Goal: Information Seeking & Learning: Learn about a topic

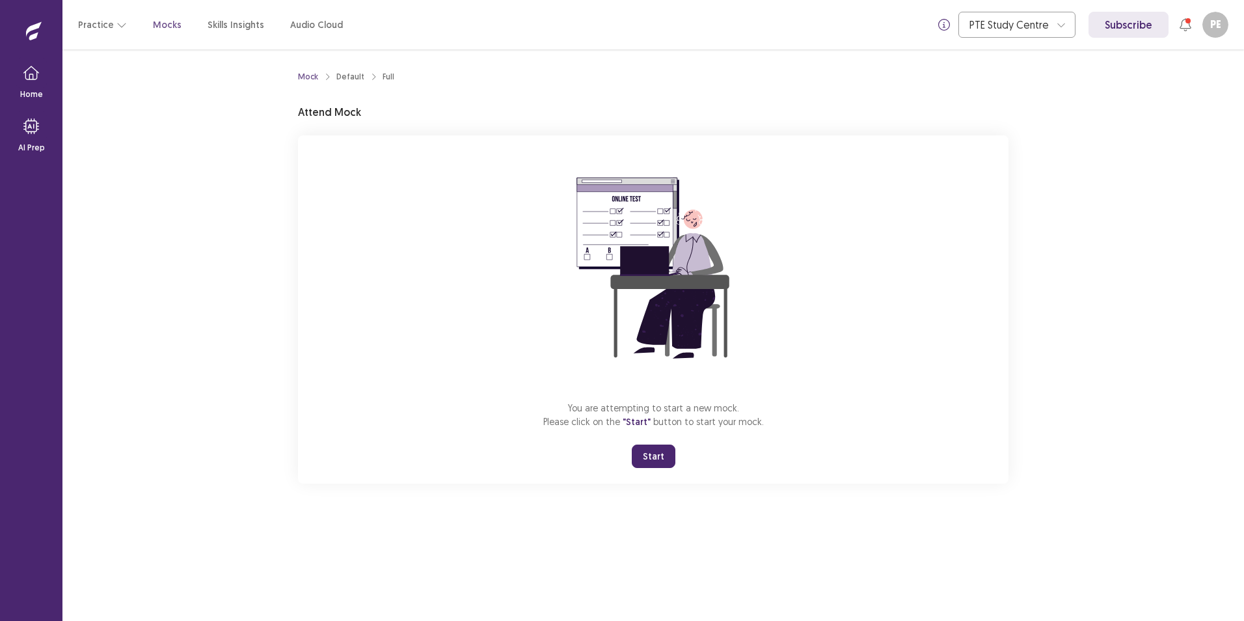
click at [660, 459] on button "Start" at bounding box center [654, 455] width 44 height 23
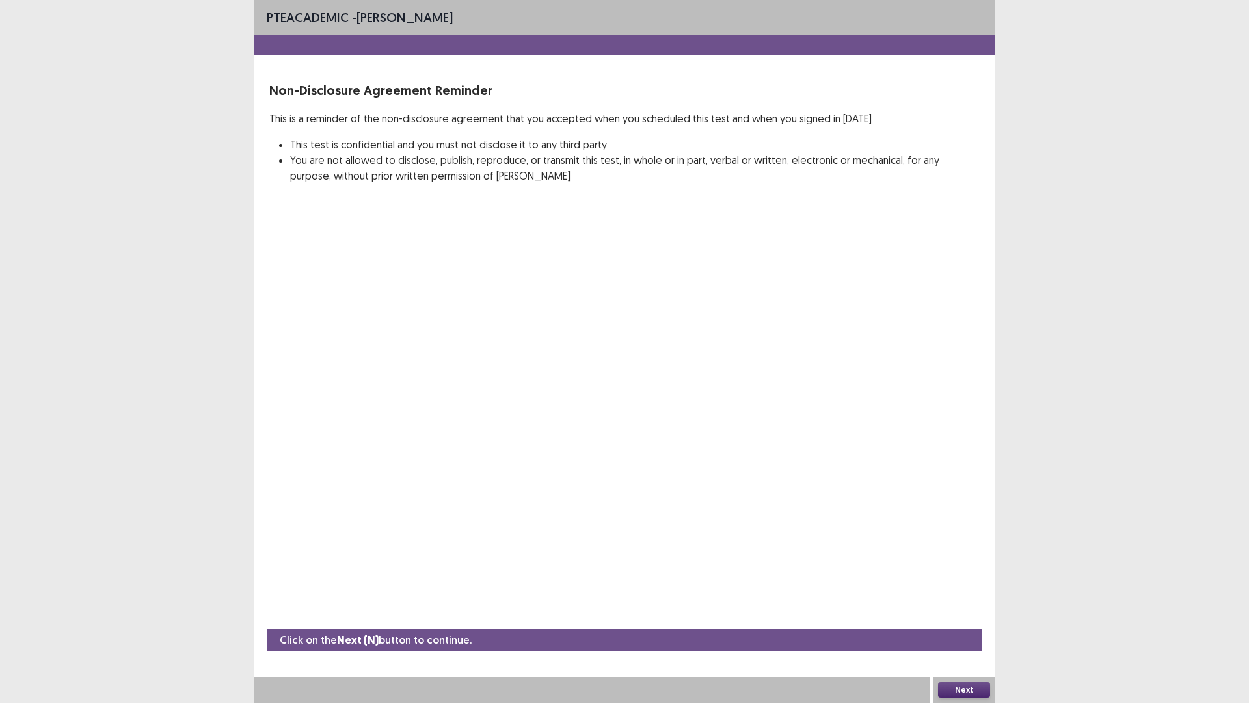
click at [960, 620] on button "Next" at bounding box center [964, 690] width 52 height 16
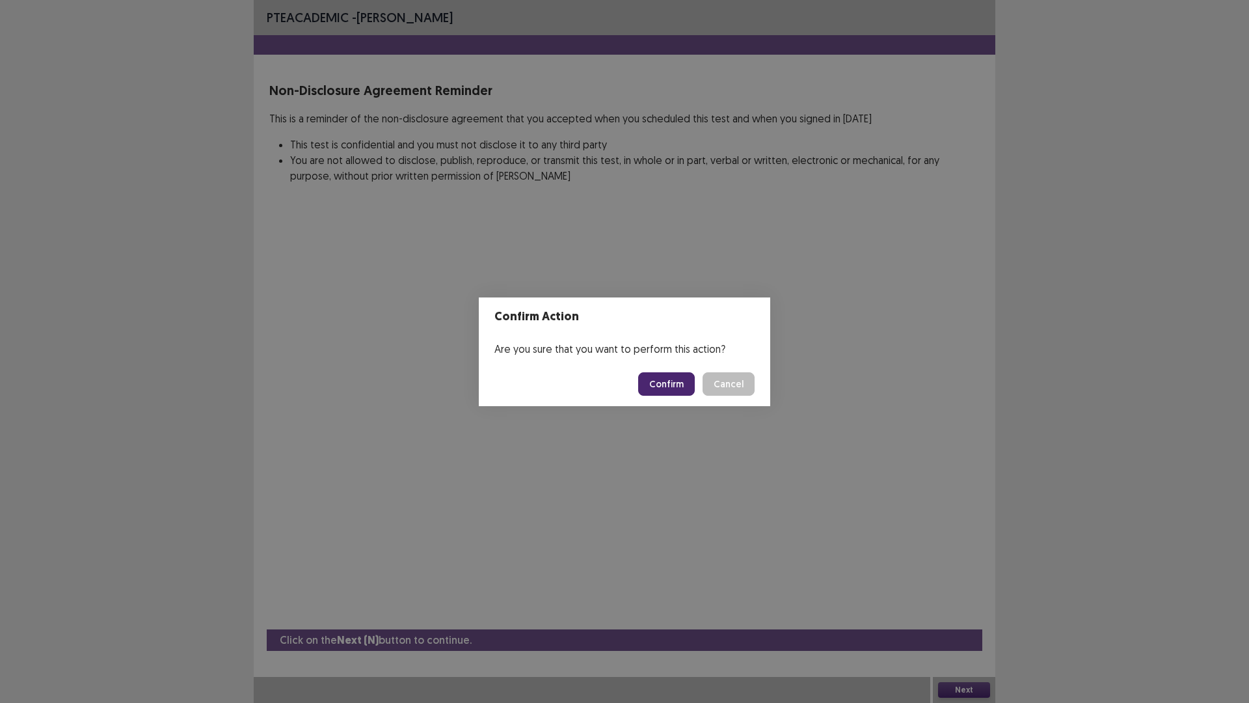
click at [673, 380] on button "Confirm" at bounding box center [666, 383] width 57 height 23
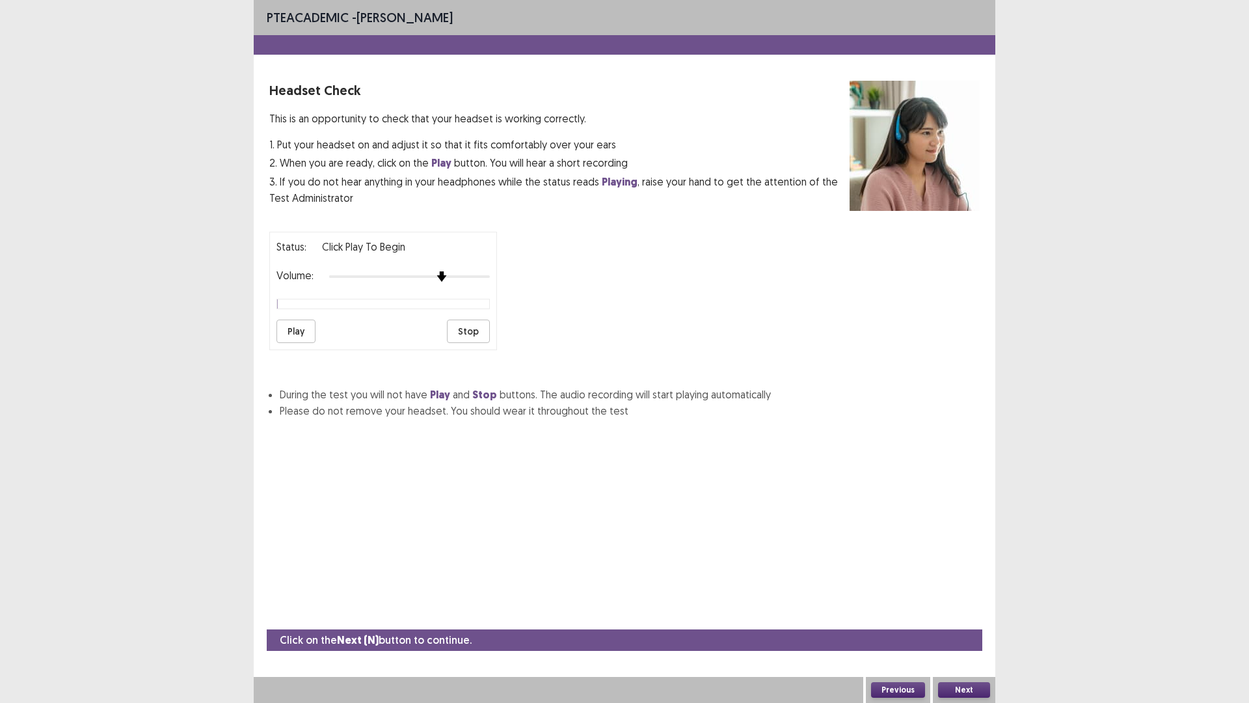
click at [436, 275] on div at bounding box center [409, 276] width 161 height 10
click at [282, 330] on button "Play" at bounding box center [296, 330] width 39 height 23
click at [463, 277] on div at bounding box center [409, 276] width 161 height 10
click at [295, 331] on button "Play" at bounding box center [296, 330] width 39 height 23
click at [971, 620] on button "Next" at bounding box center [964, 690] width 52 height 16
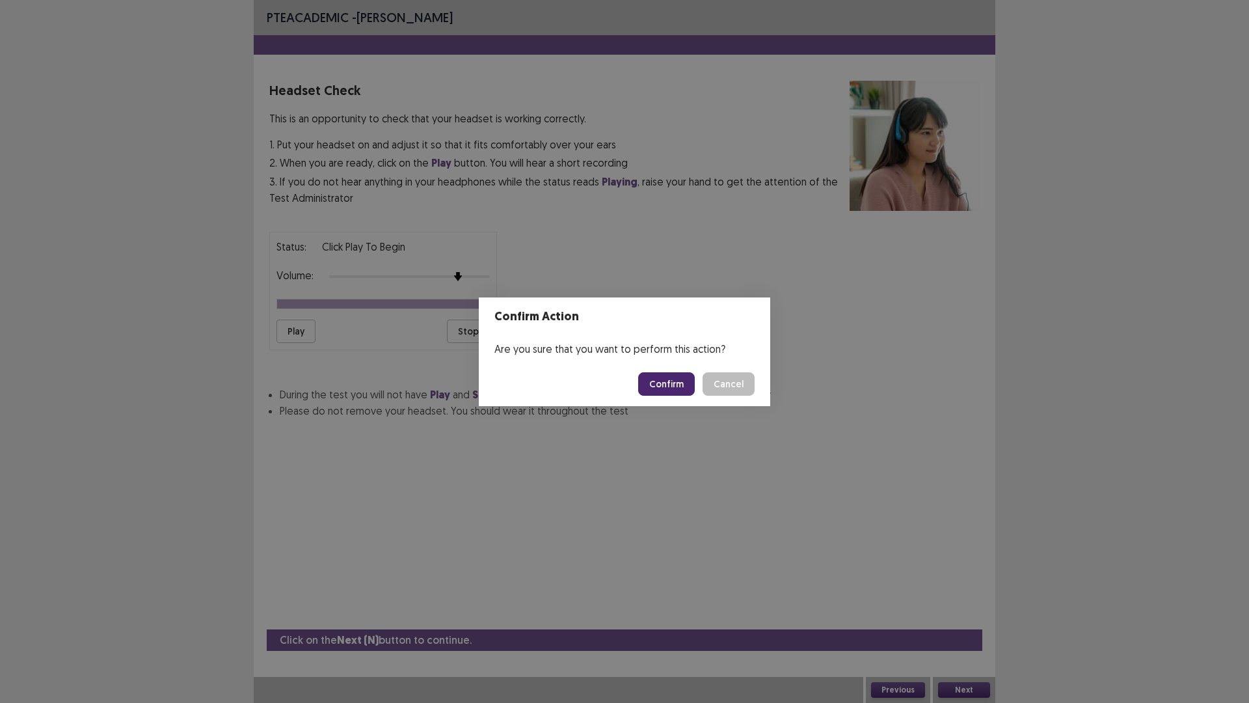
click at [670, 394] on button "Confirm" at bounding box center [666, 383] width 57 height 23
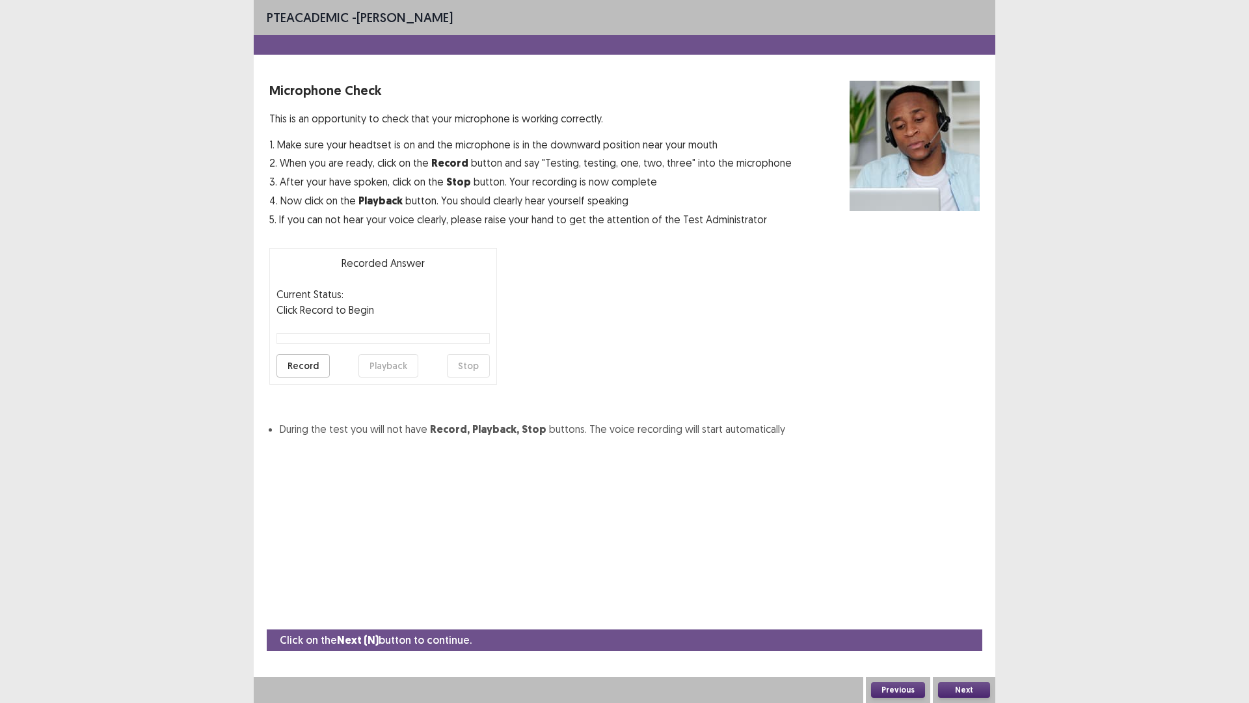
click at [297, 364] on button "Record" at bounding box center [303, 365] width 53 height 23
click at [384, 364] on button "Playback" at bounding box center [388, 365] width 60 height 23
click at [900, 620] on button "Previous" at bounding box center [898, 690] width 54 height 16
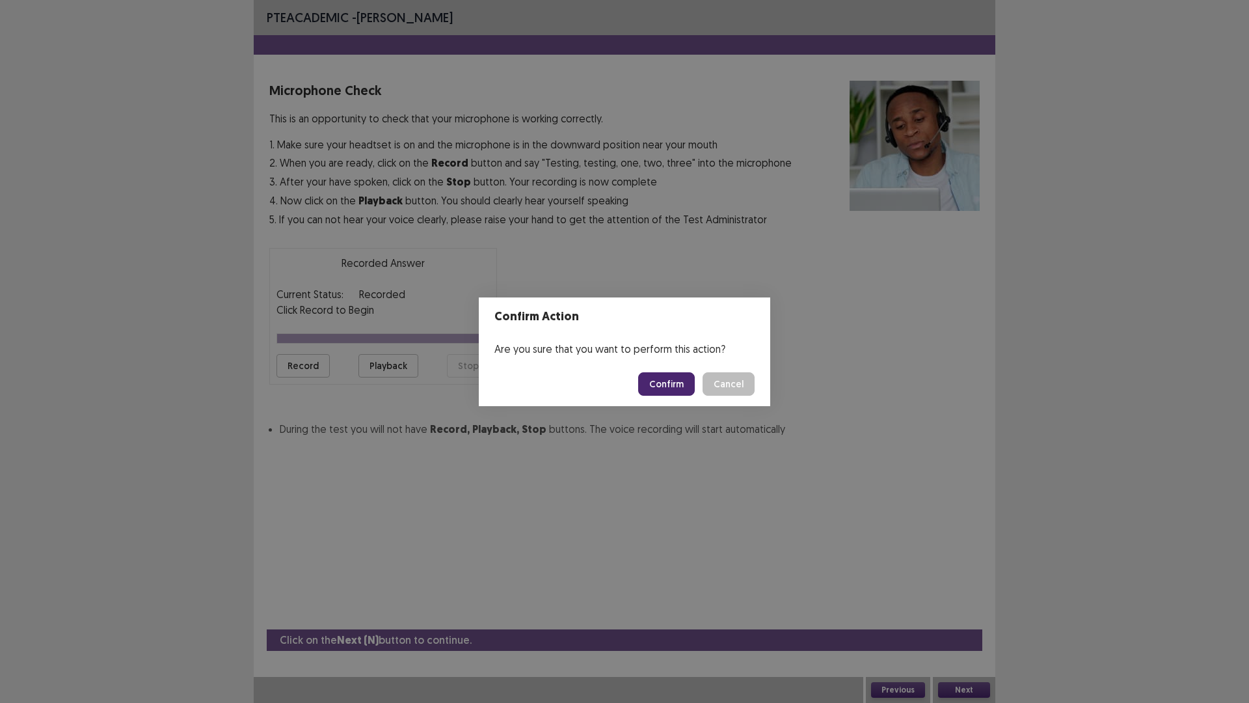
click at [662, 386] on button "Confirm" at bounding box center [666, 383] width 57 height 23
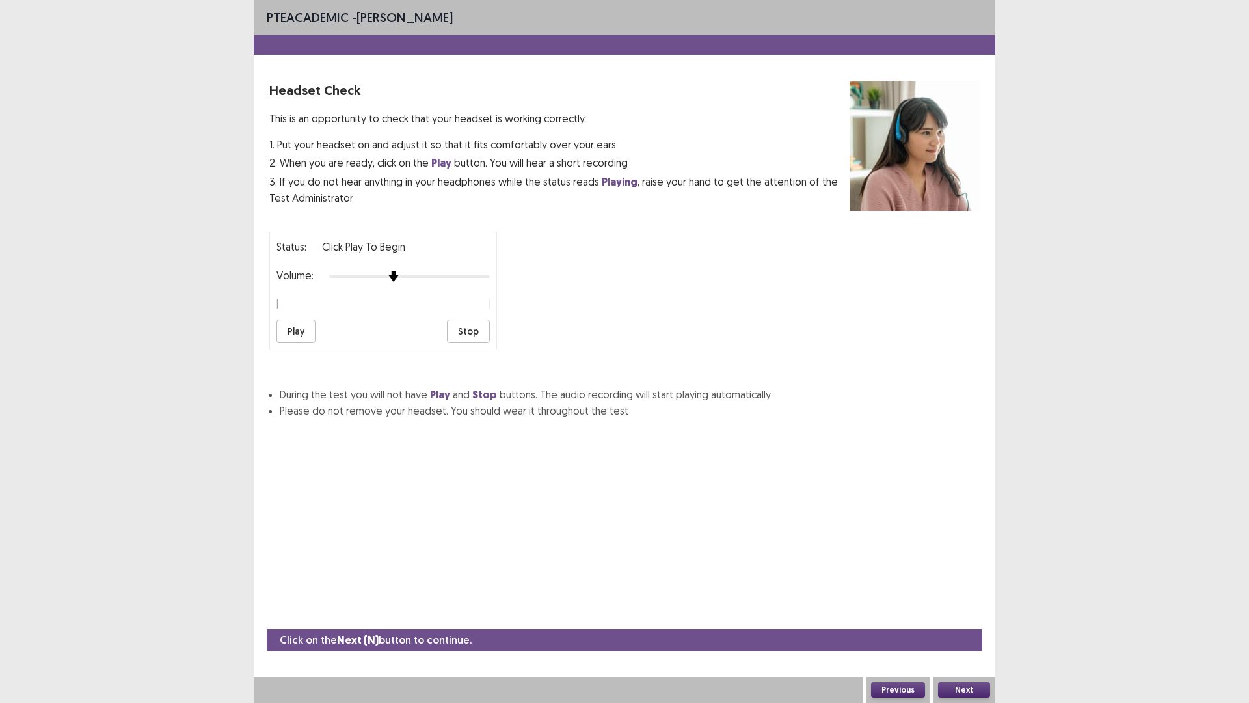
click at [401, 275] on div at bounding box center [409, 276] width 161 height 10
click at [295, 338] on button "Play" at bounding box center [296, 330] width 39 height 23
click at [409, 274] on div at bounding box center [409, 276] width 161 height 10
click at [952, 620] on button "Next" at bounding box center [964, 690] width 52 height 16
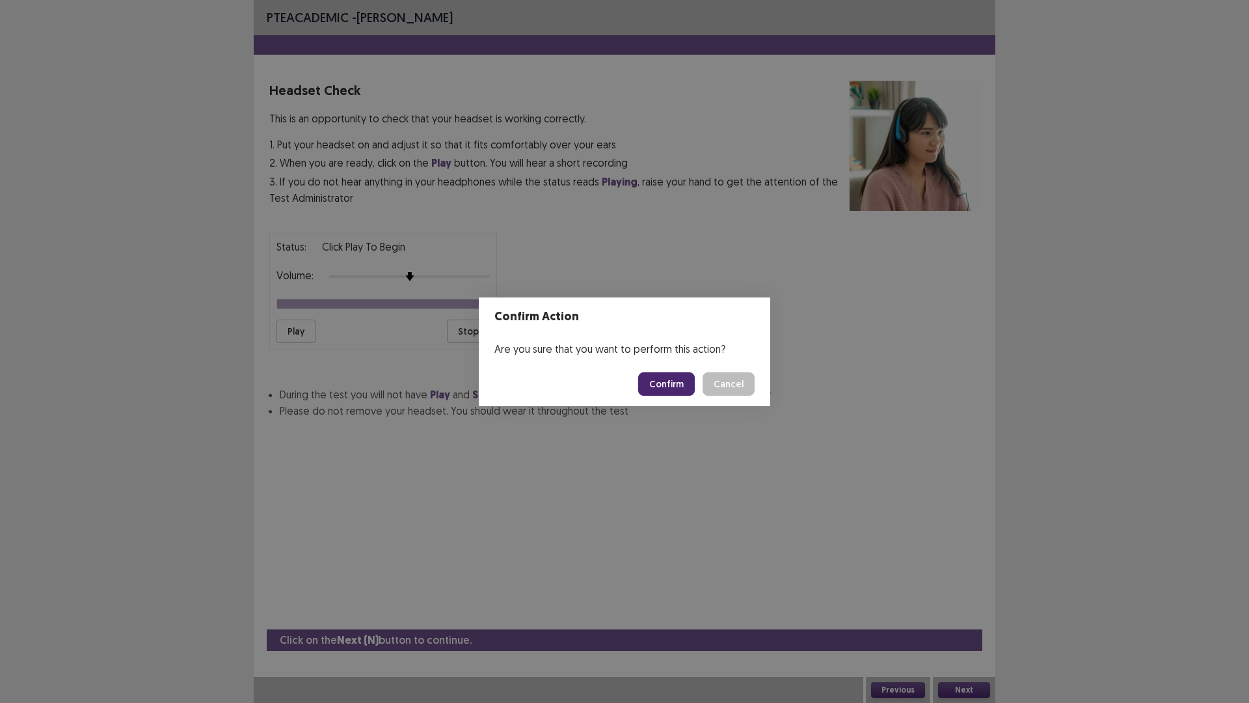
click at [651, 385] on button "Confirm" at bounding box center [666, 383] width 57 height 23
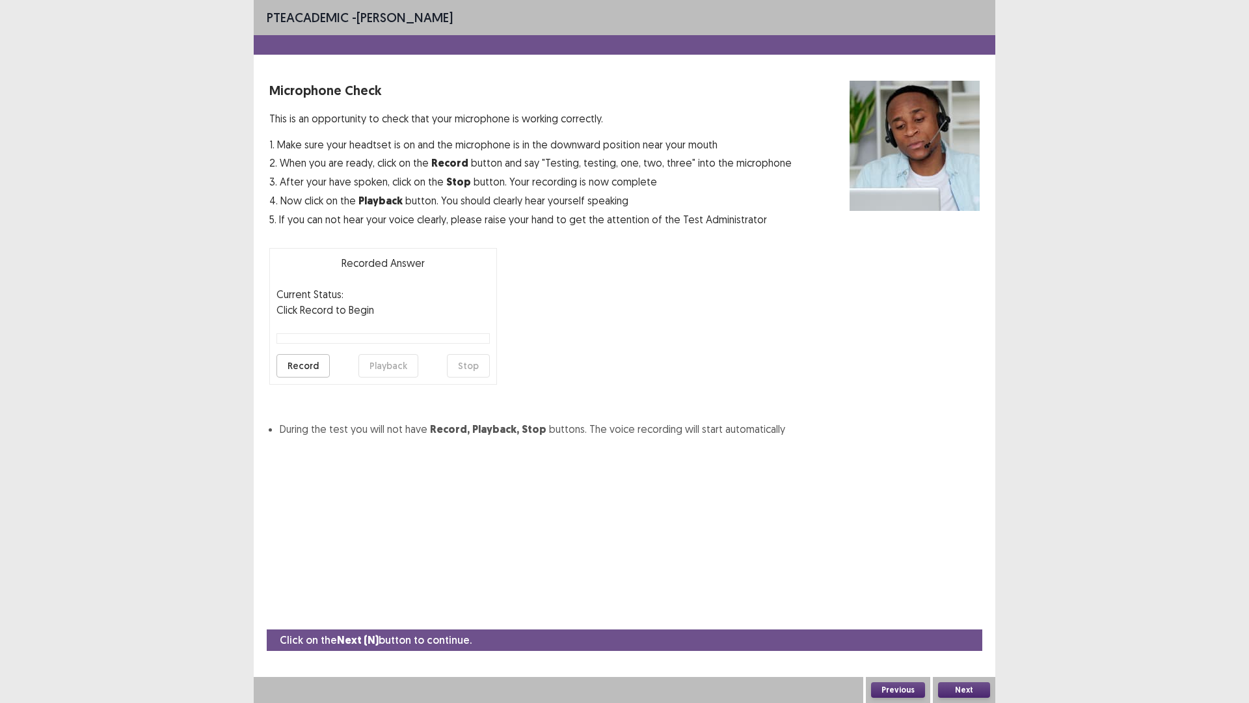
click at [956, 620] on button "Next" at bounding box center [964, 690] width 52 height 16
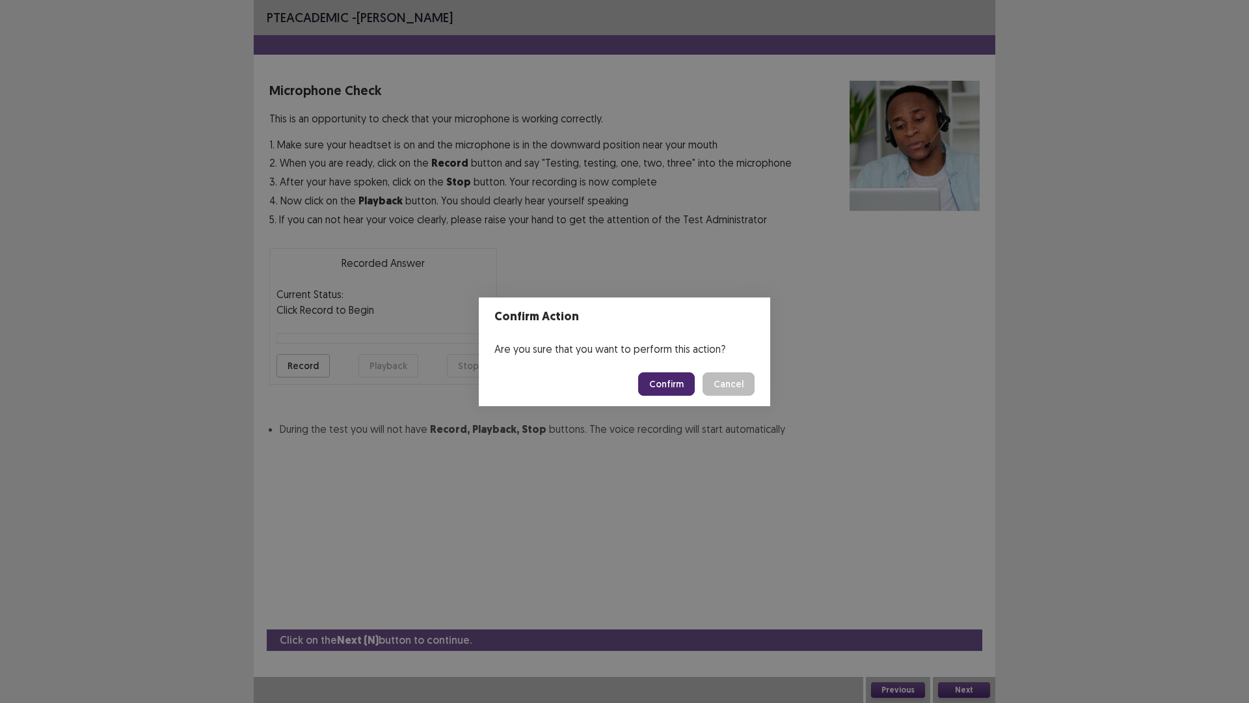
click at [667, 385] on button "Confirm" at bounding box center [666, 383] width 57 height 23
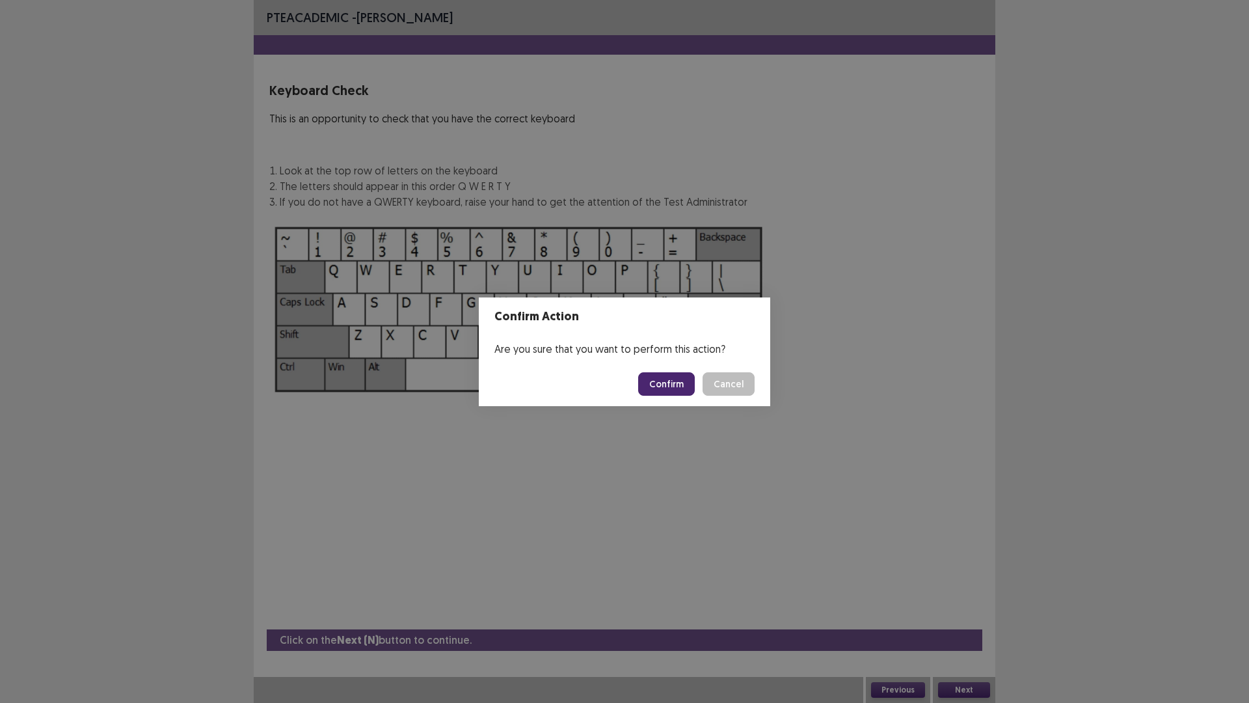
click at [665, 383] on button "Confirm" at bounding box center [666, 383] width 57 height 23
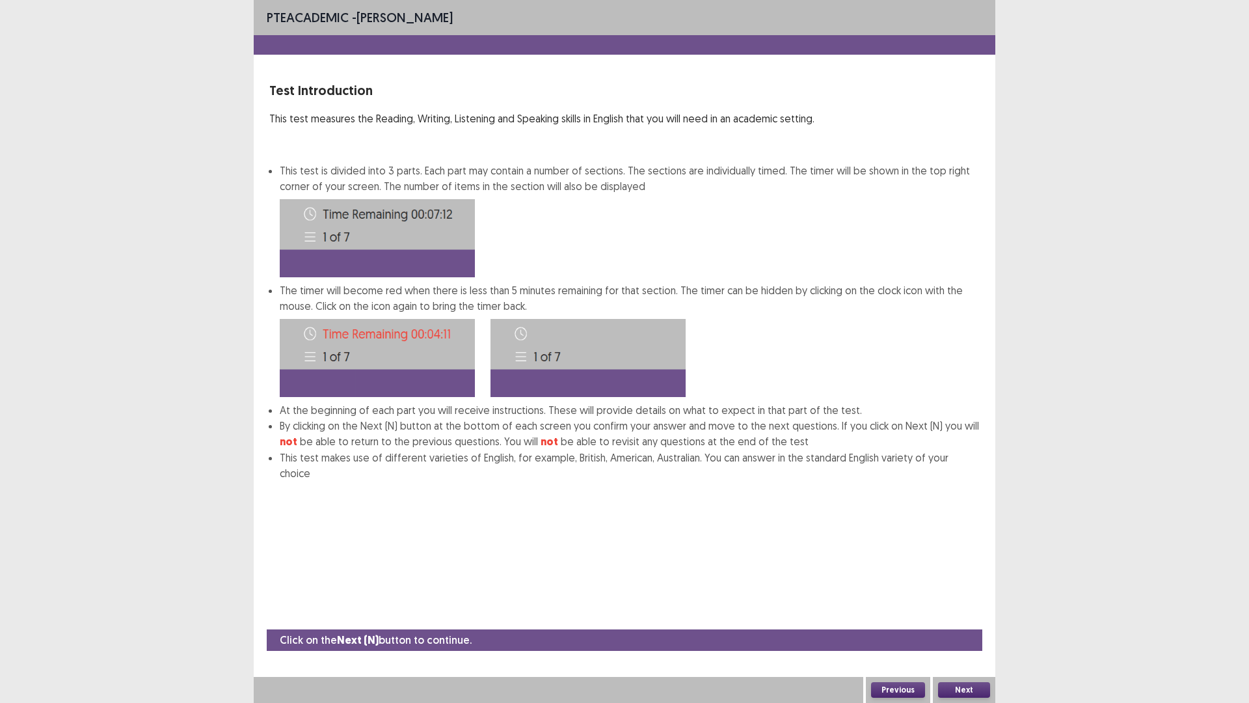
click at [964, 620] on button "Next" at bounding box center [964, 690] width 52 height 16
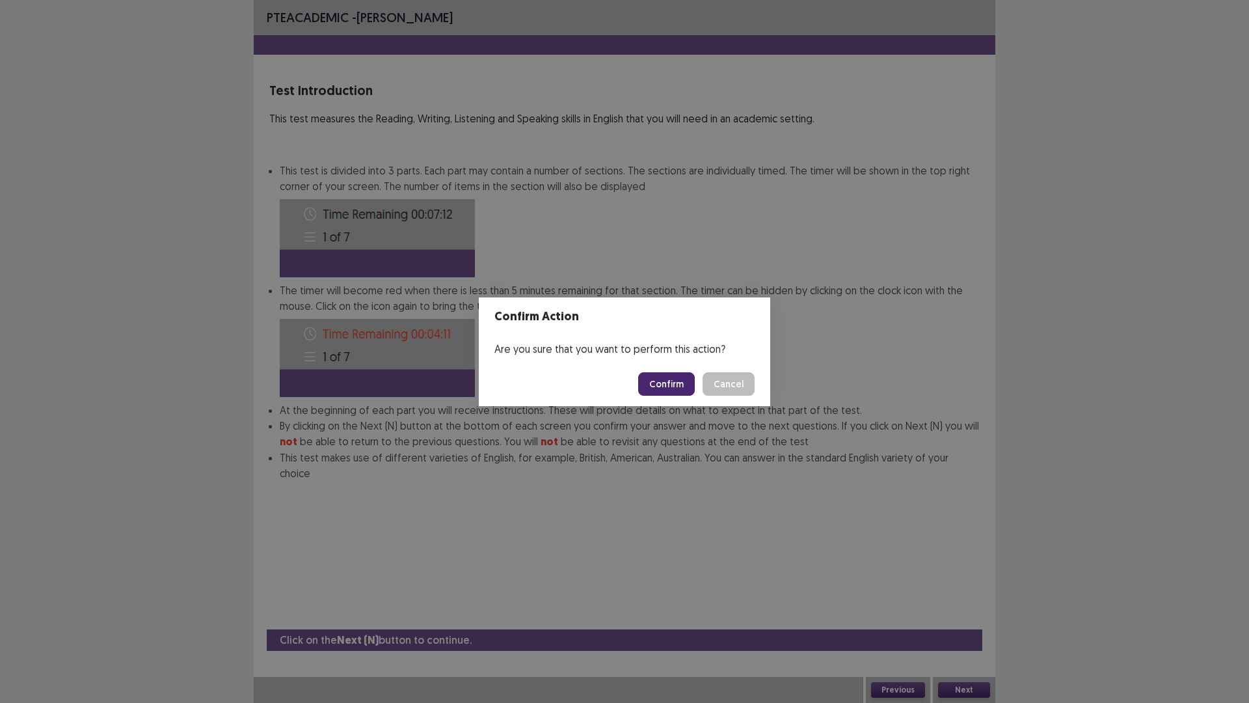
click at [675, 383] on button "Confirm" at bounding box center [666, 383] width 57 height 23
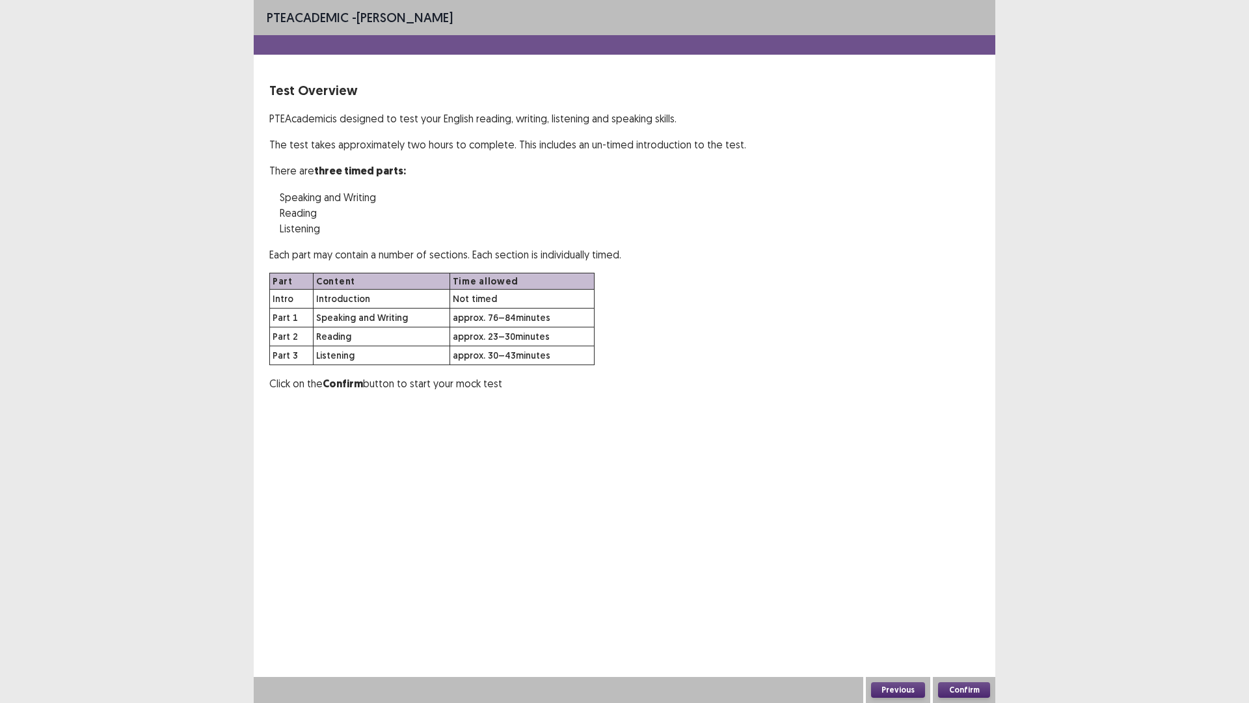
click at [955, 620] on button "Confirm" at bounding box center [964, 690] width 52 height 16
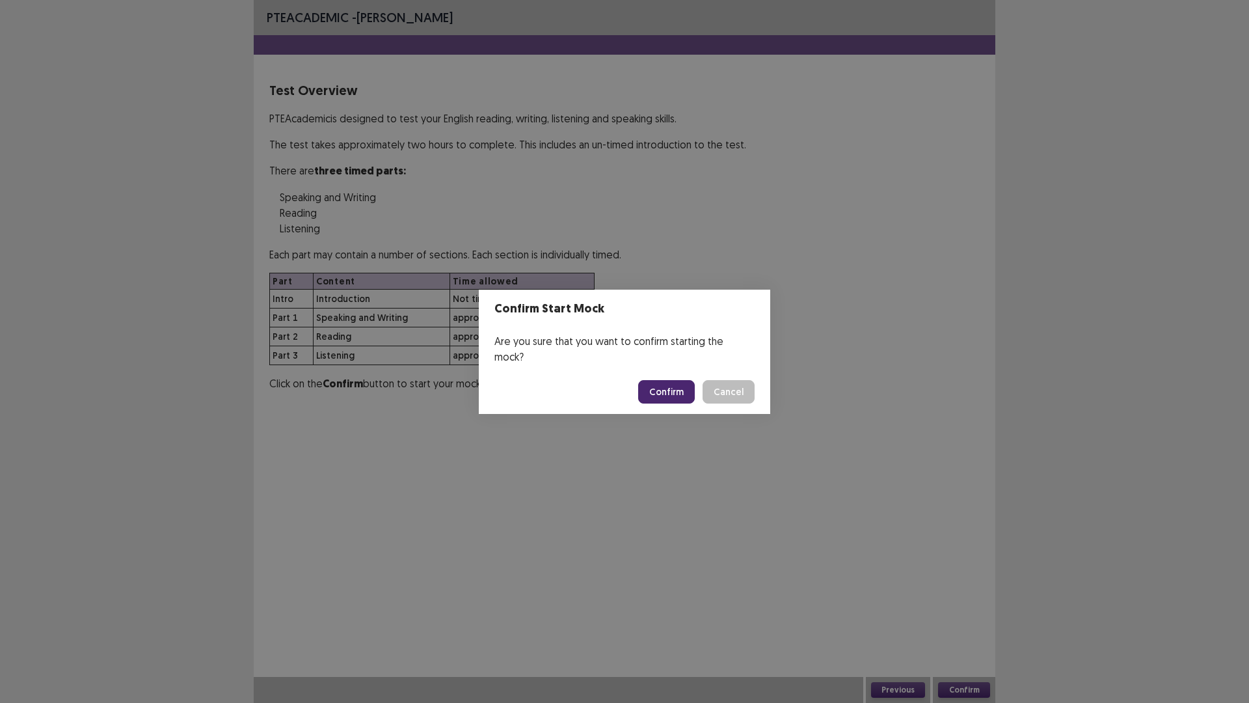
click at [669, 381] on button "Confirm" at bounding box center [666, 391] width 57 height 23
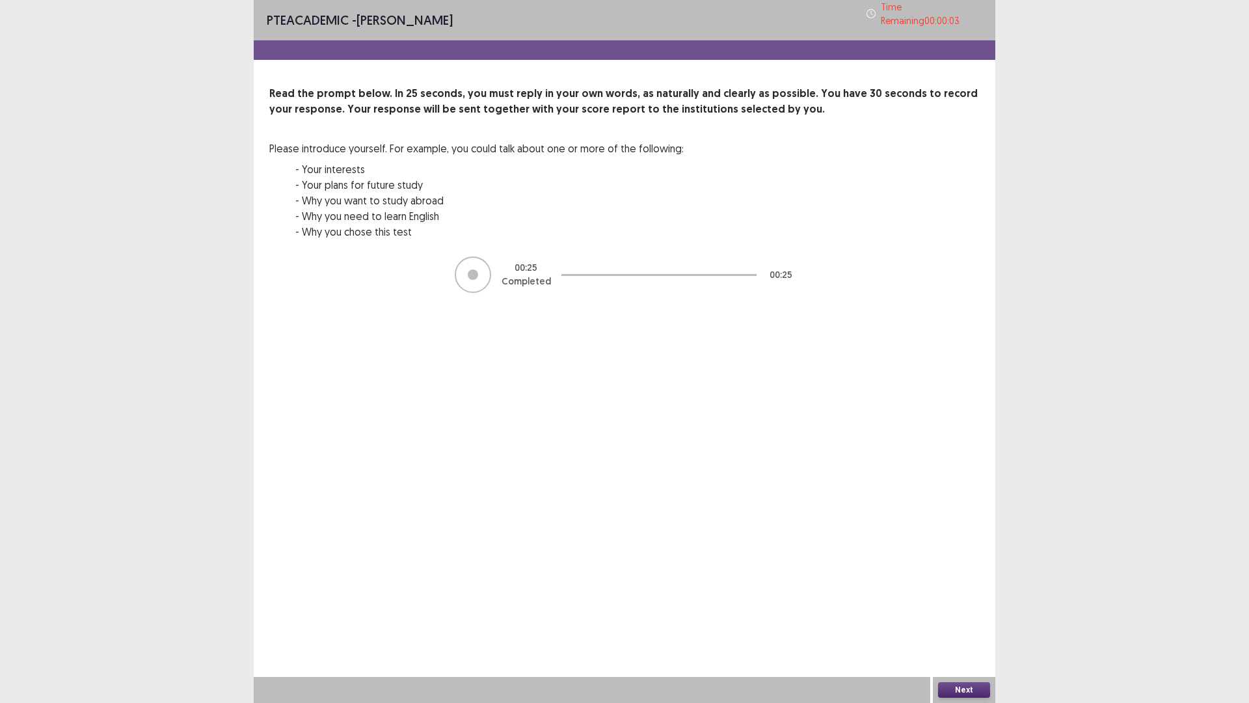
click at [965, 620] on button "Next" at bounding box center [964, 690] width 52 height 16
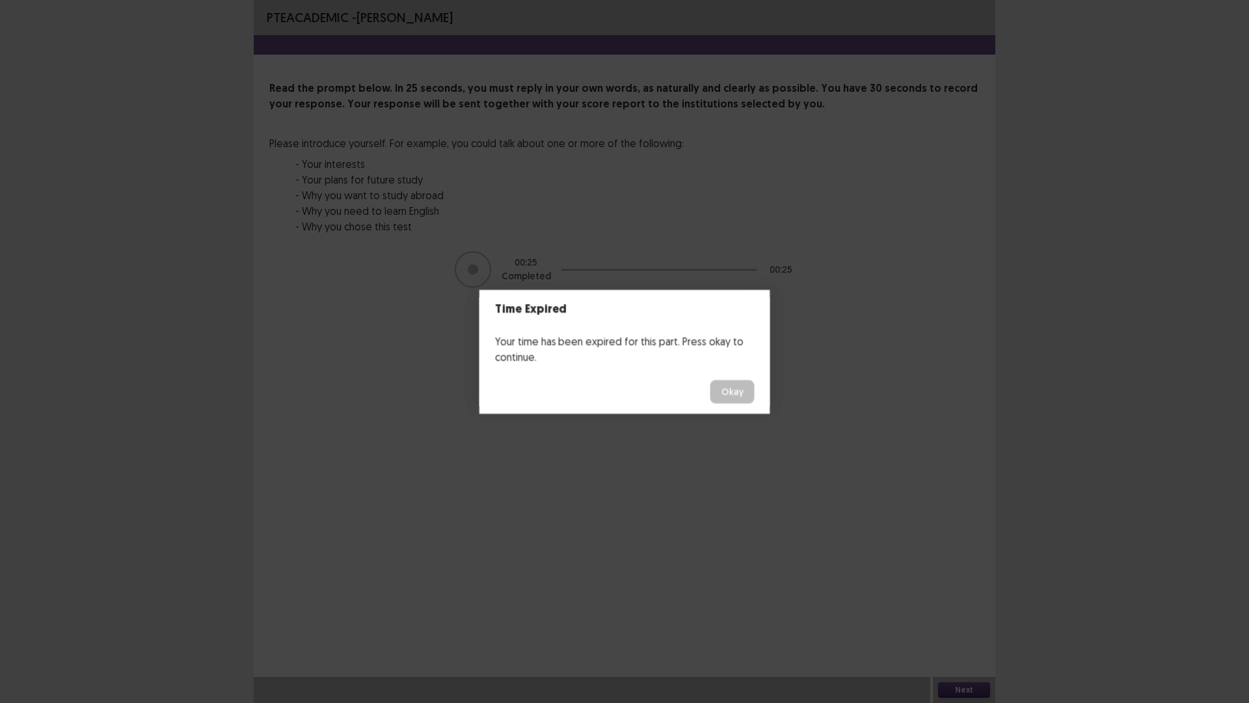
click at [671, 385] on body "PTE academic - [PERSON_NAME] Read the prompt below. In 25 seconds, you must rep…" at bounding box center [624, 351] width 1249 height 703
click at [729, 395] on button "Okay" at bounding box center [732, 391] width 44 height 23
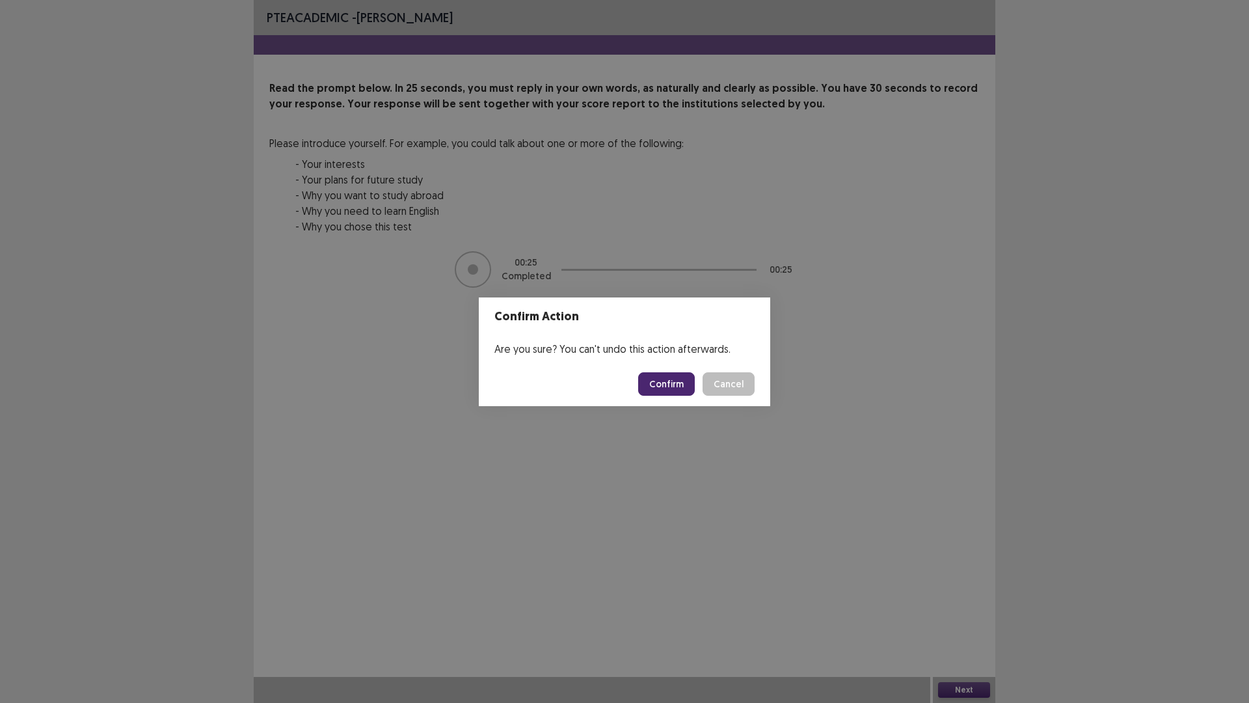
click at [659, 393] on button "Confirm" at bounding box center [666, 383] width 57 height 23
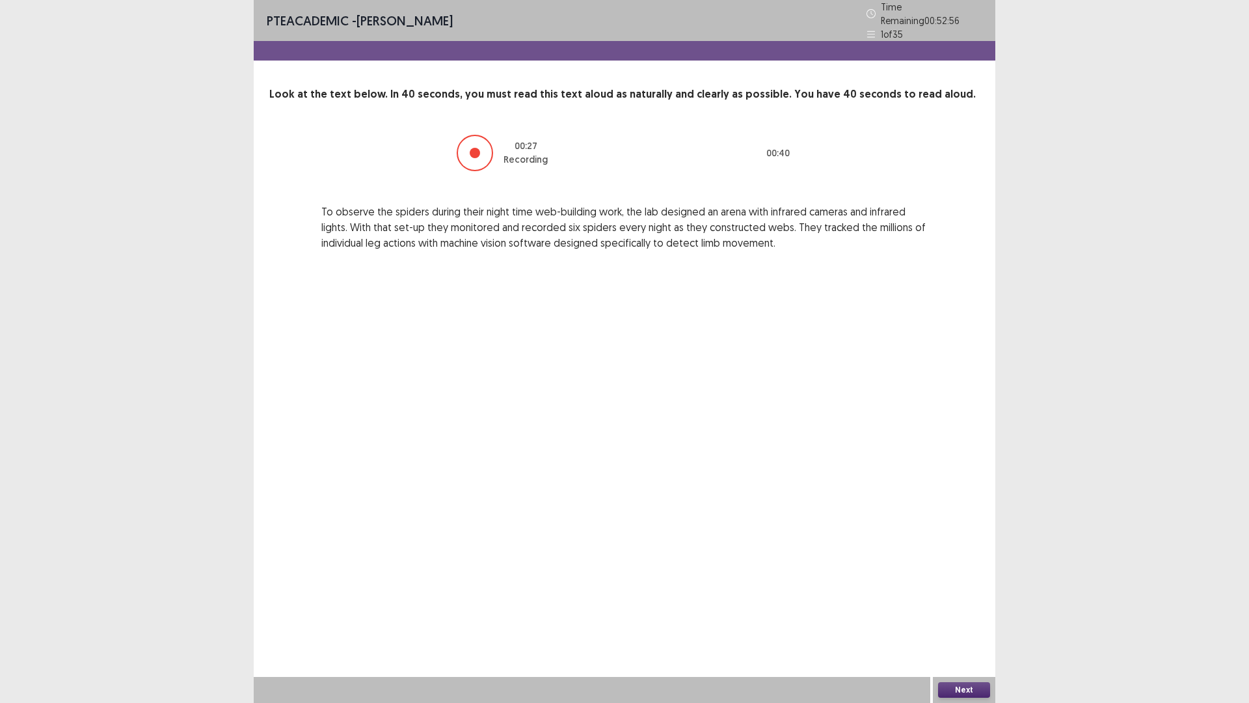
click at [969, 620] on button "Next" at bounding box center [964, 690] width 52 height 16
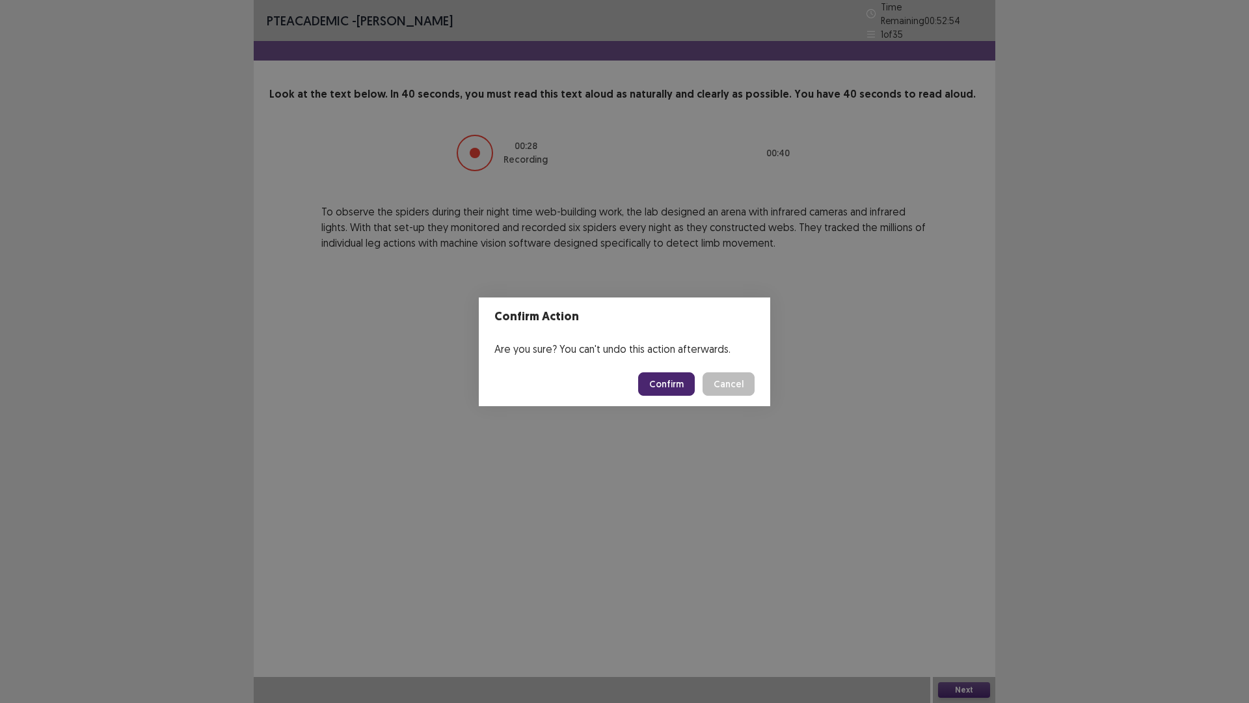
click at [672, 383] on button "Confirm" at bounding box center [666, 383] width 57 height 23
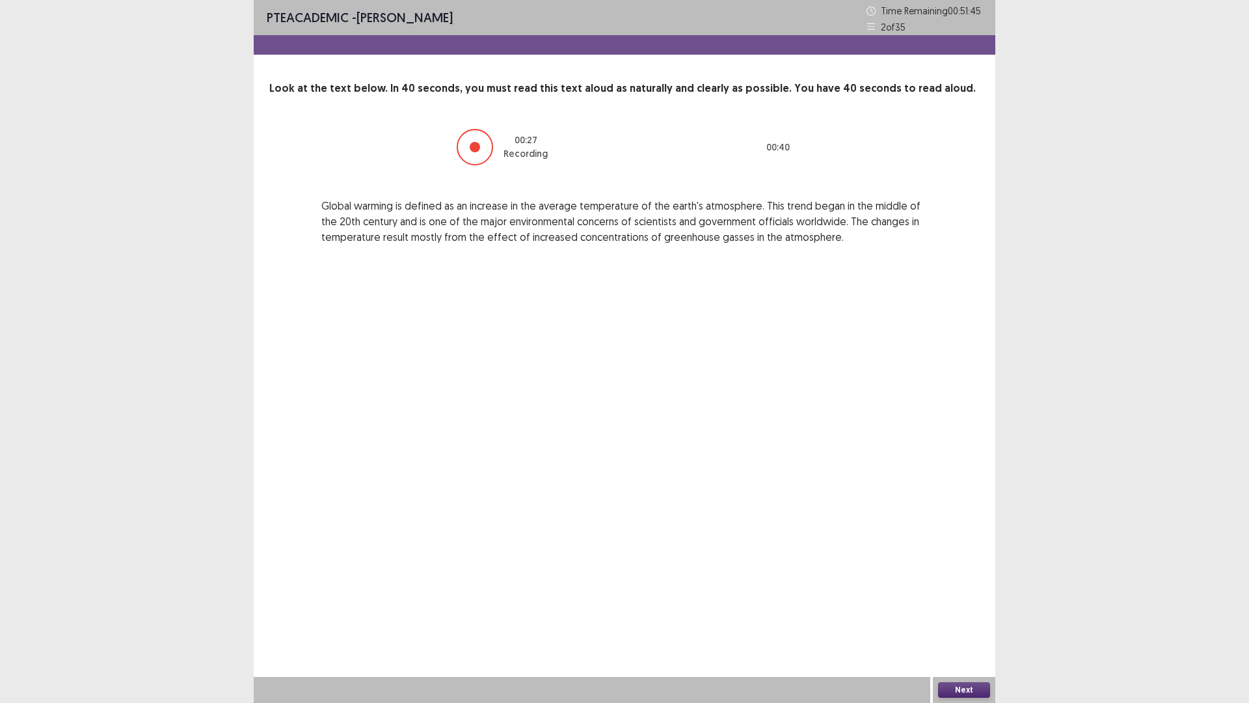
click at [966, 620] on button "Next" at bounding box center [964, 690] width 52 height 16
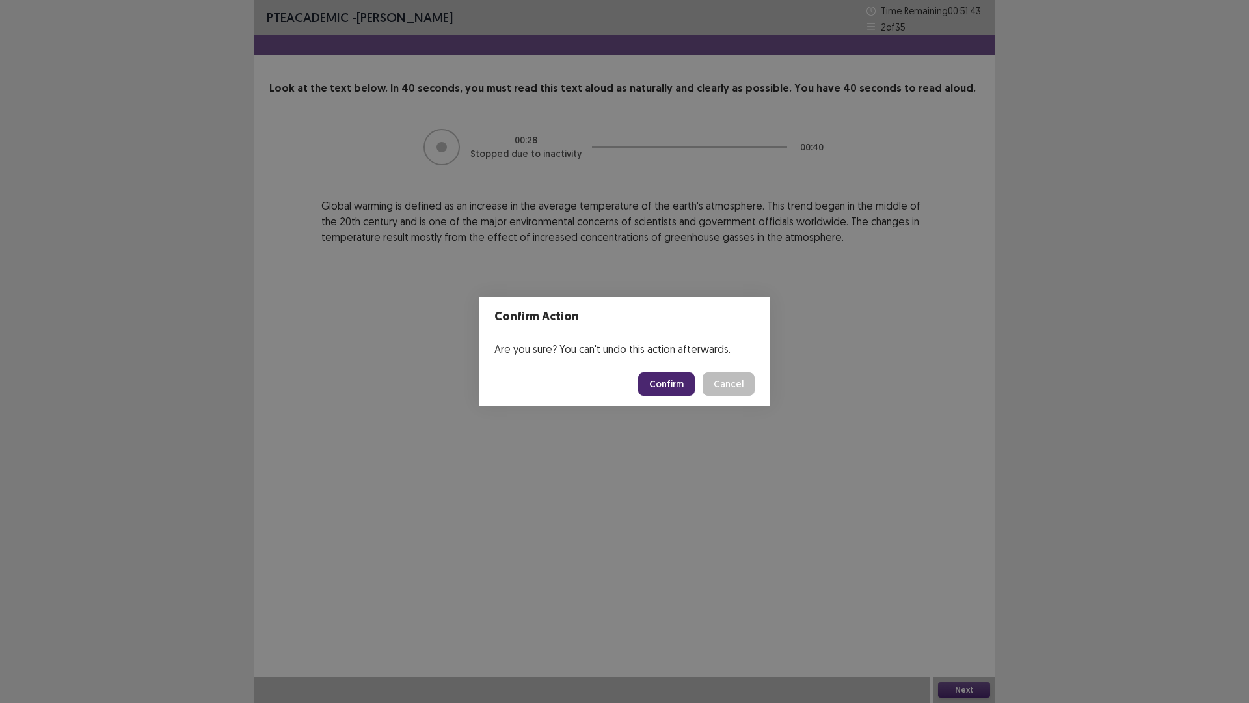
click at [676, 379] on button "Confirm" at bounding box center [666, 383] width 57 height 23
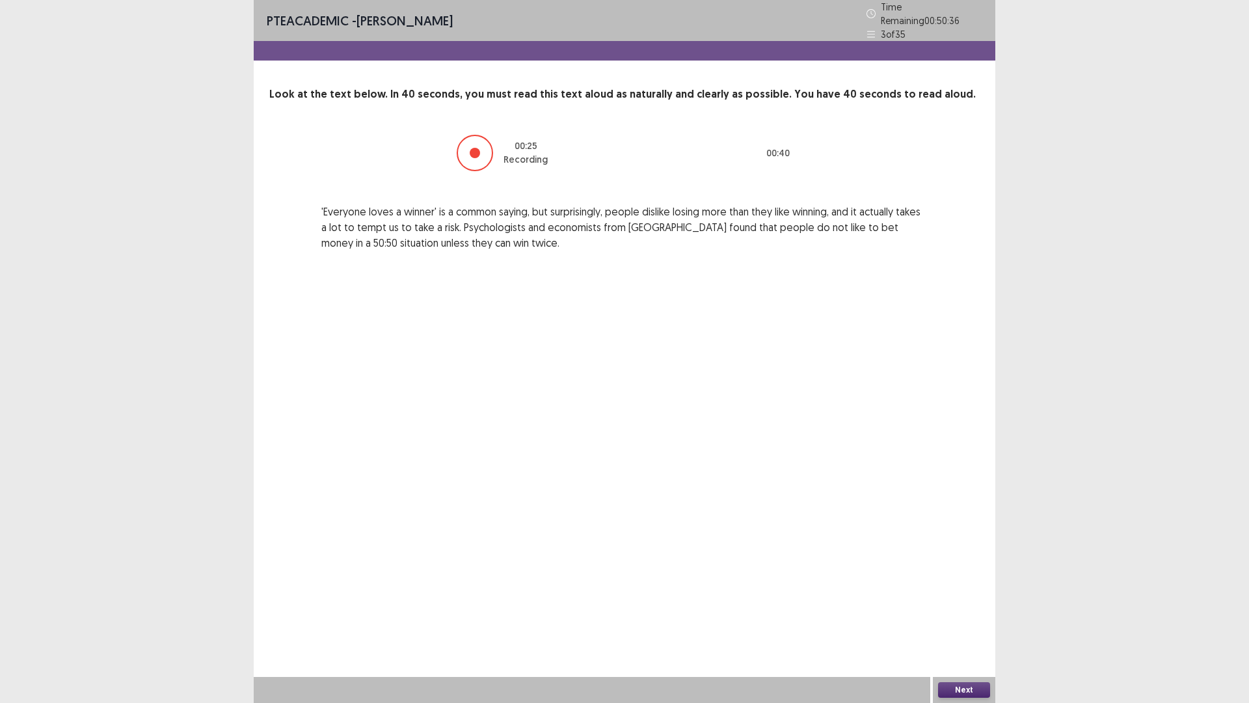
click at [951, 620] on button "Next" at bounding box center [964, 690] width 52 height 16
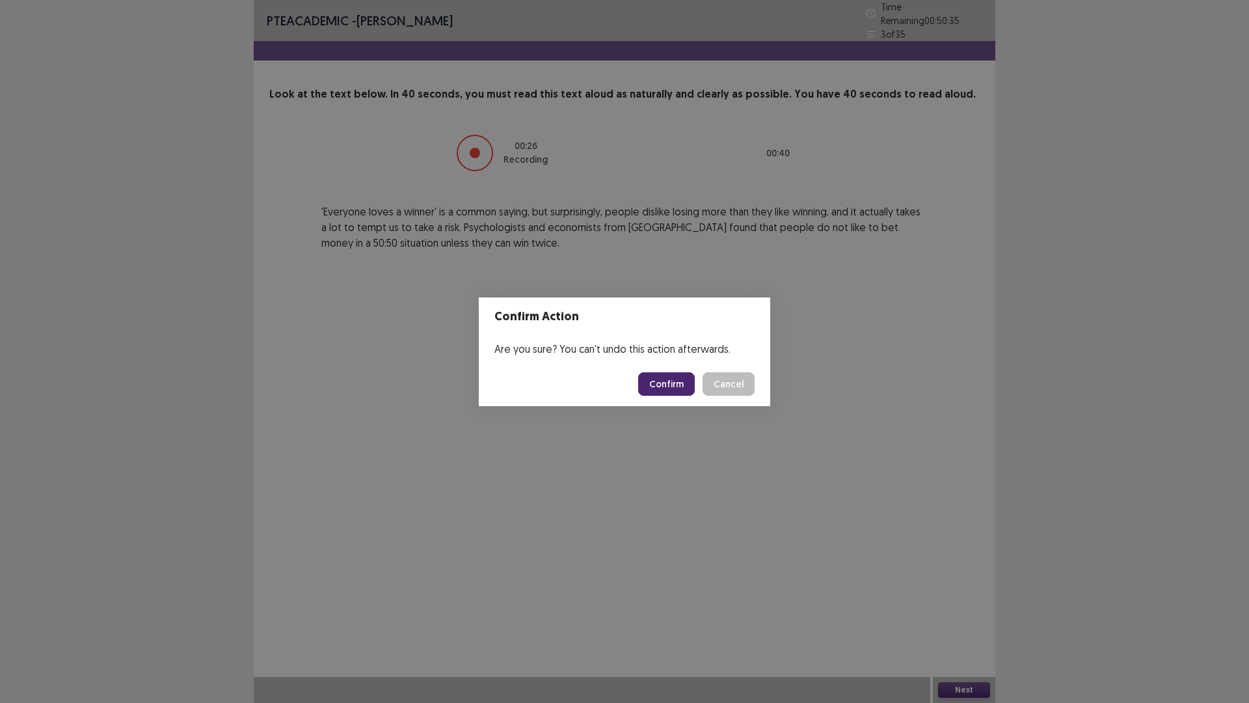
click at [658, 385] on button "Confirm" at bounding box center [666, 383] width 57 height 23
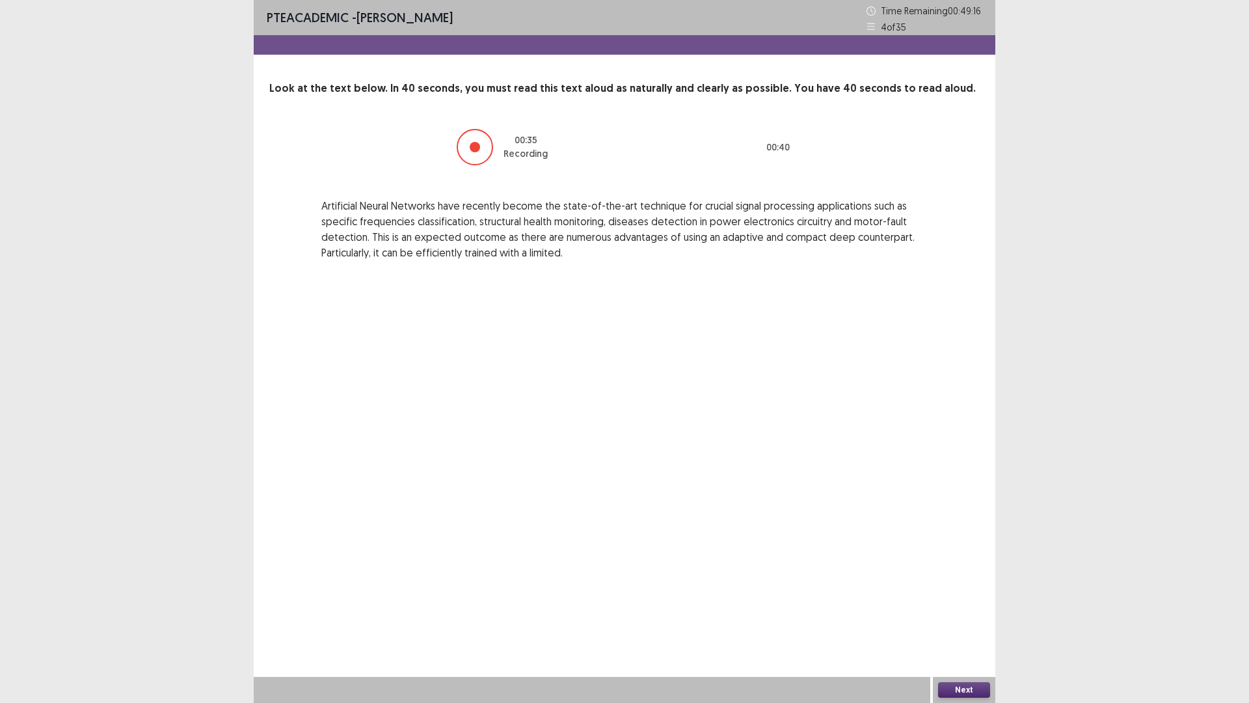
click at [960, 620] on button "Next" at bounding box center [964, 690] width 52 height 16
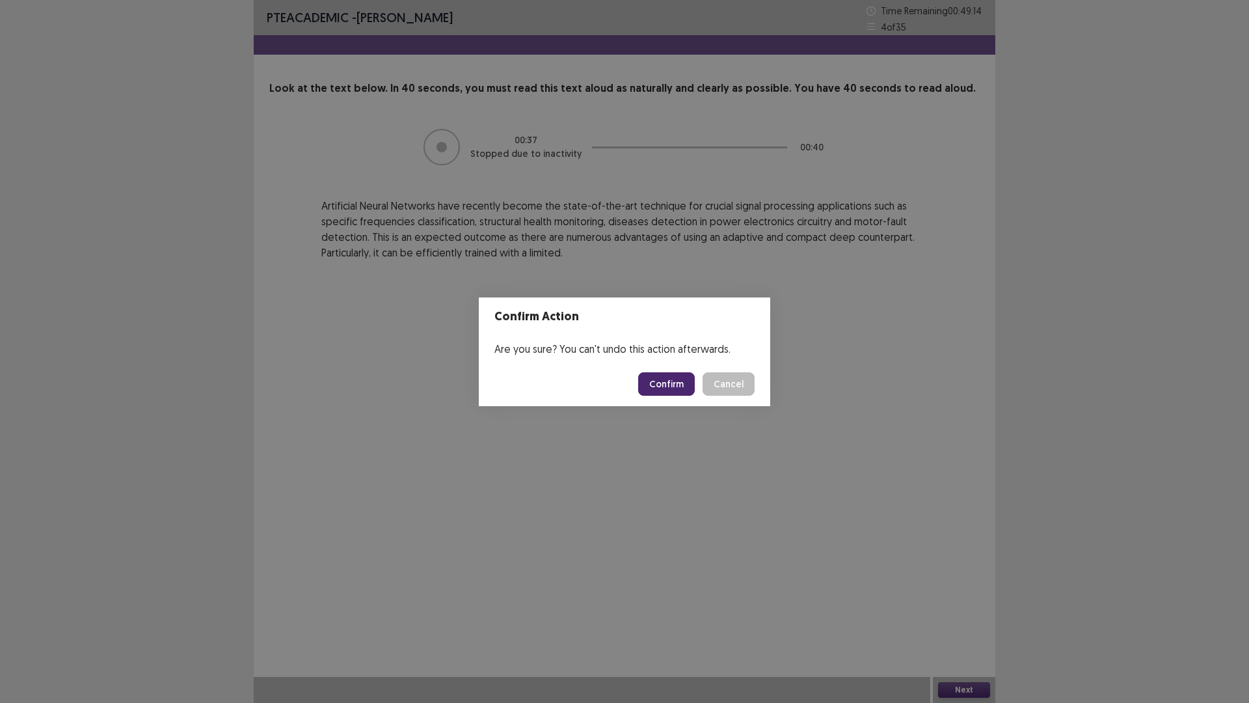
click at [682, 387] on button "Confirm" at bounding box center [666, 383] width 57 height 23
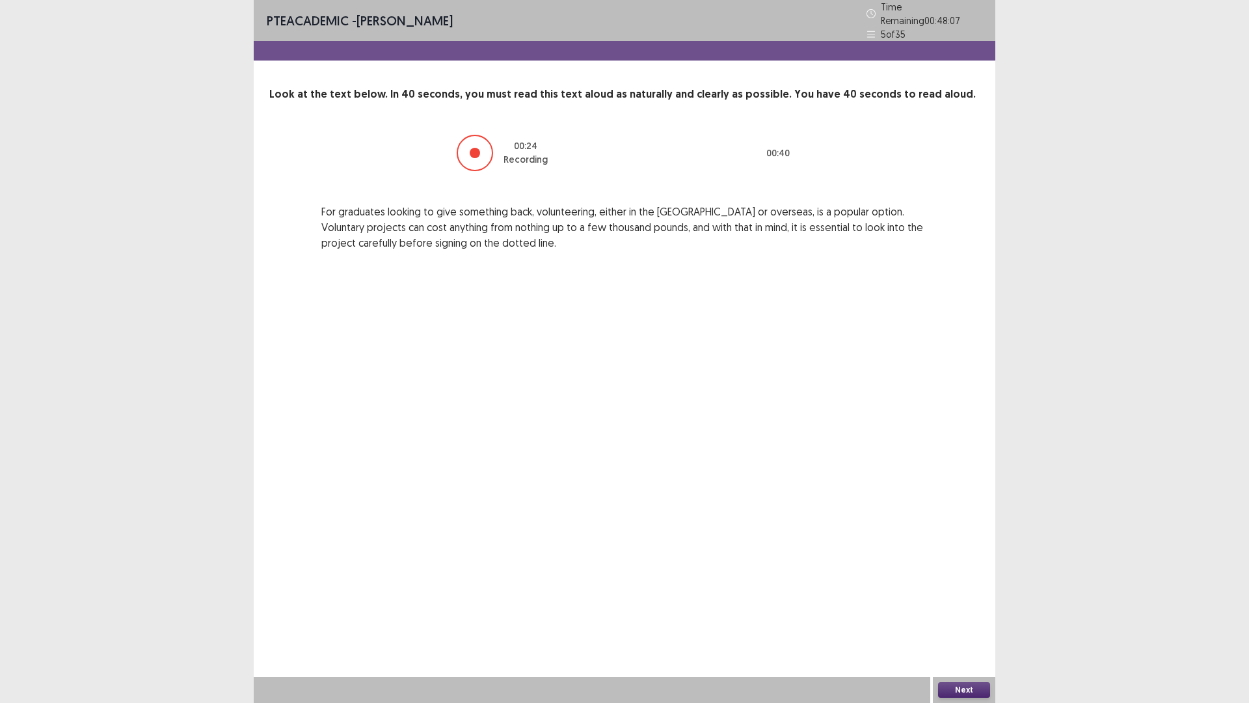
click at [946, 620] on button "Next" at bounding box center [964, 690] width 52 height 16
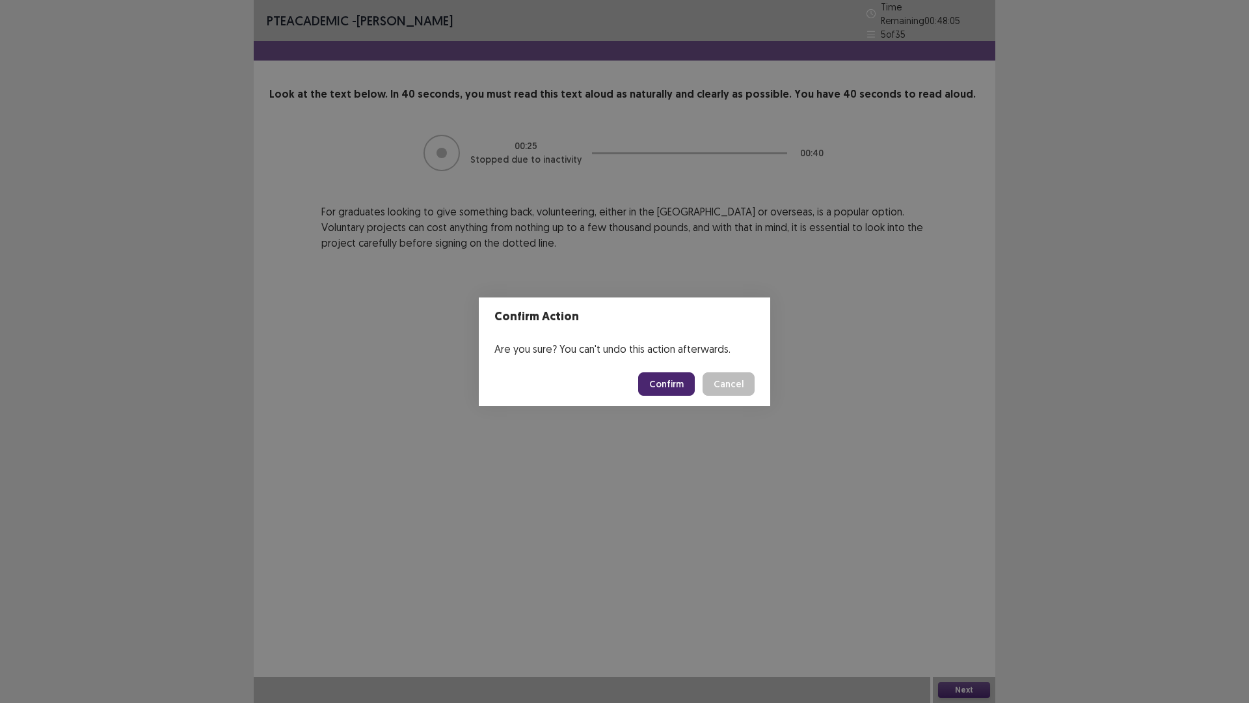
click at [669, 389] on button "Confirm" at bounding box center [666, 383] width 57 height 23
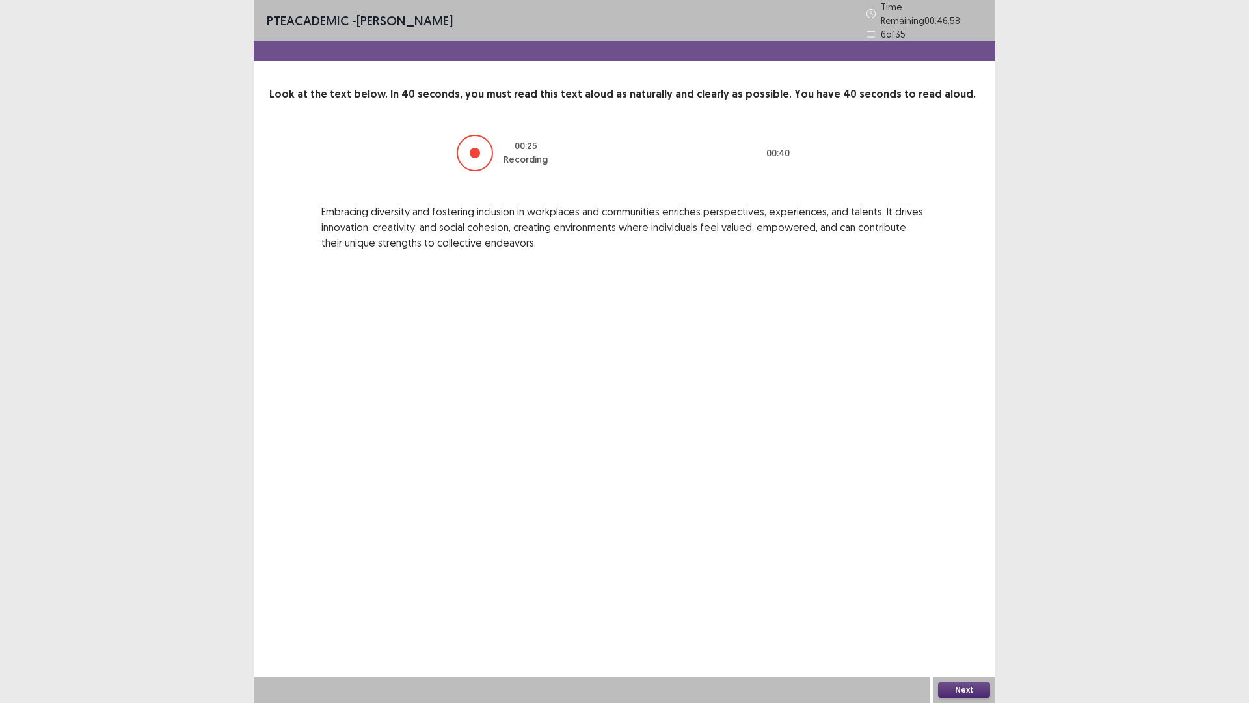
click at [948, 620] on button "Next" at bounding box center [964, 690] width 52 height 16
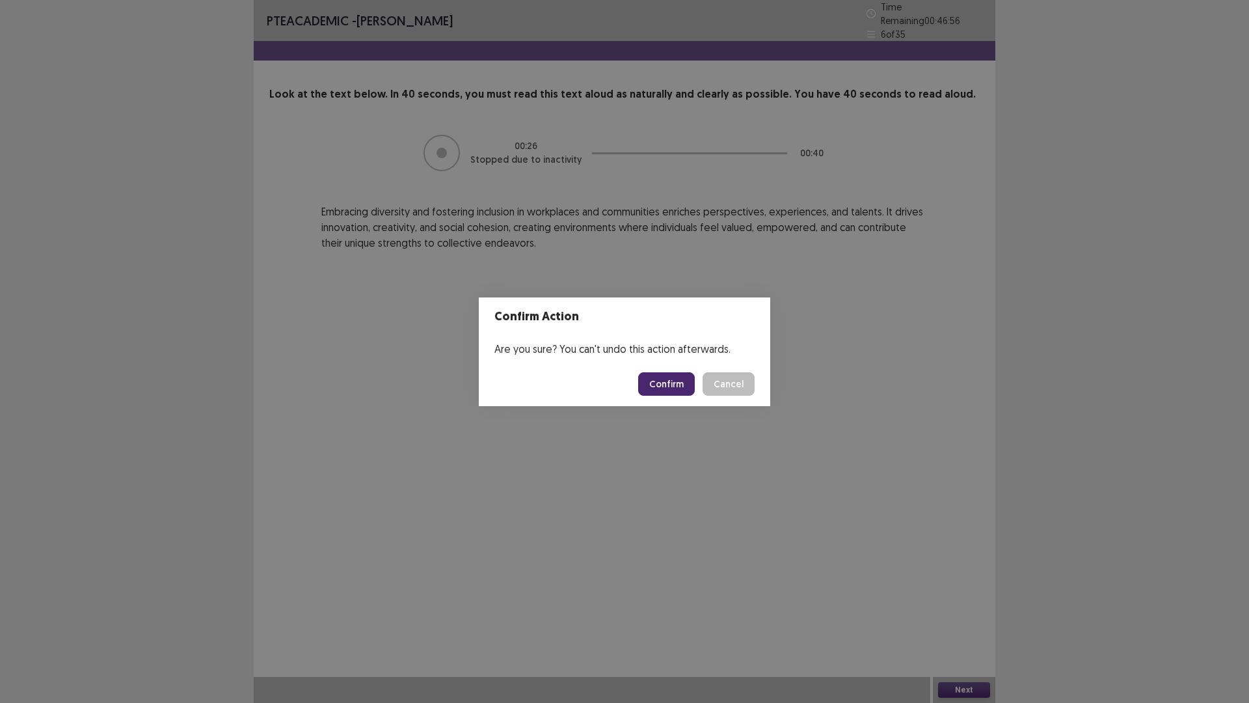
click at [681, 387] on button "Confirm" at bounding box center [666, 383] width 57 height 23
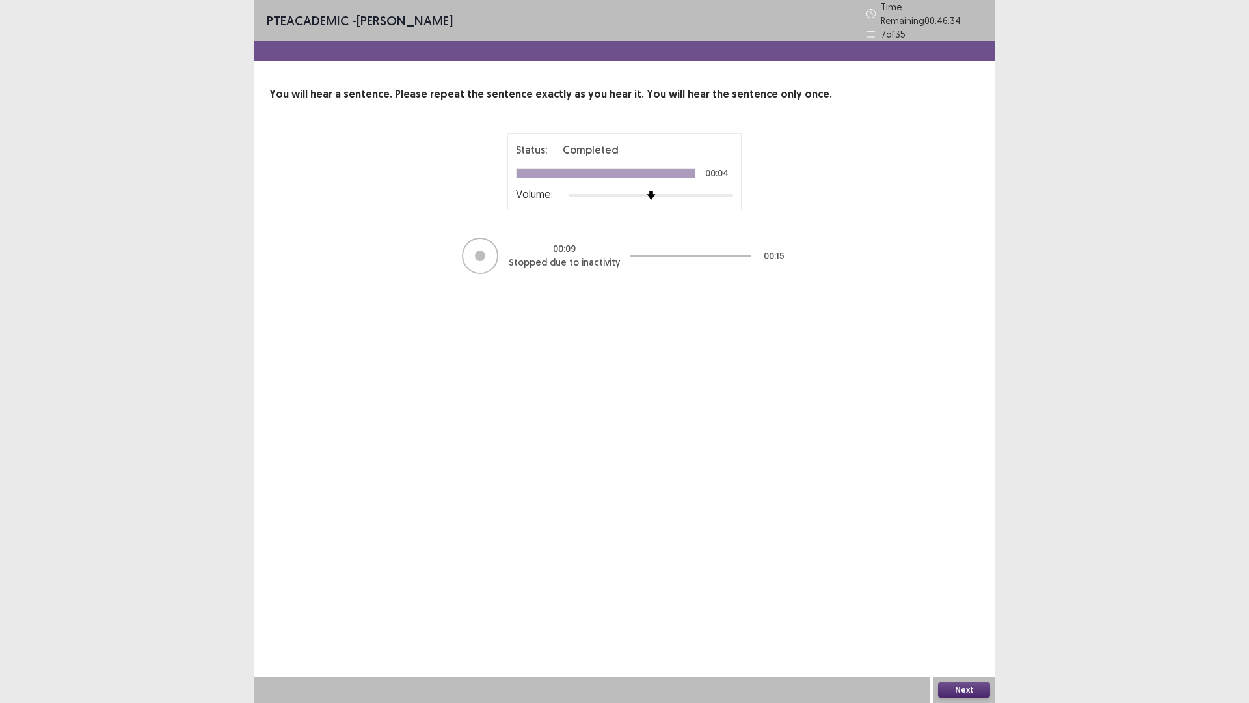
click at [941, 620] on button "Next" at bounding box center [964, 690] width 52 height 16
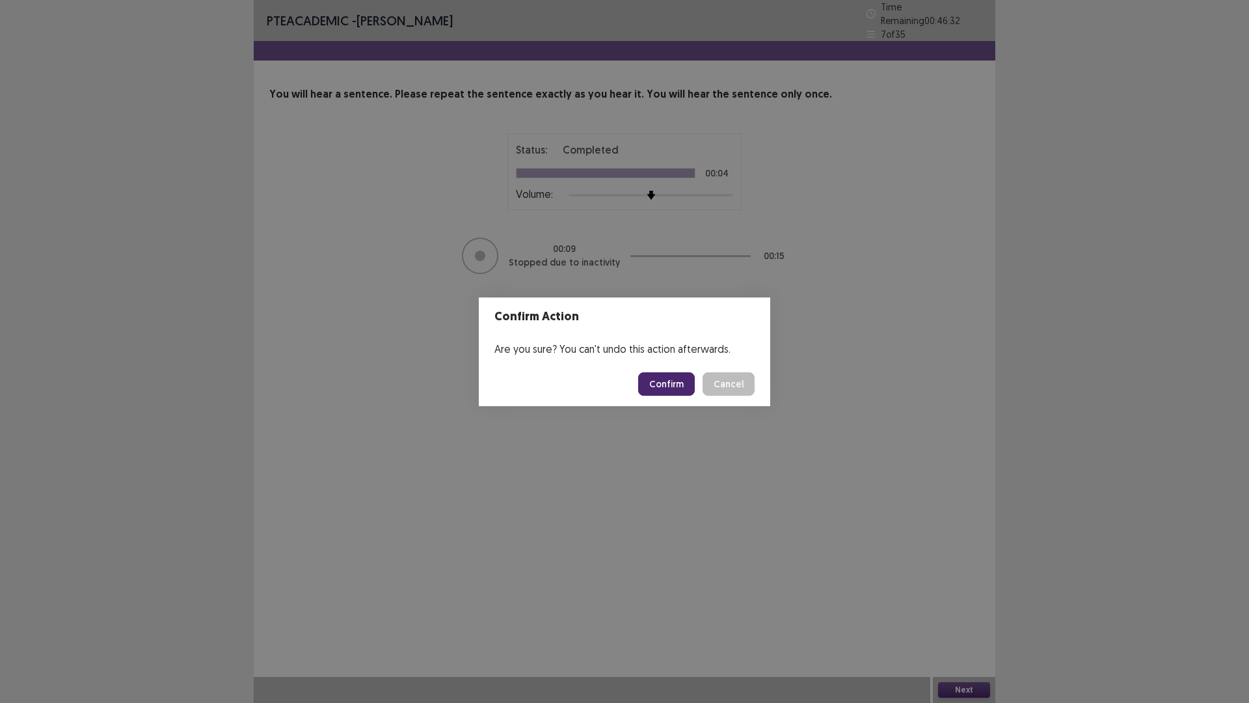
click at [658, 379] on button "Confirm" at bounding box center [666, 383] width 57 height 23
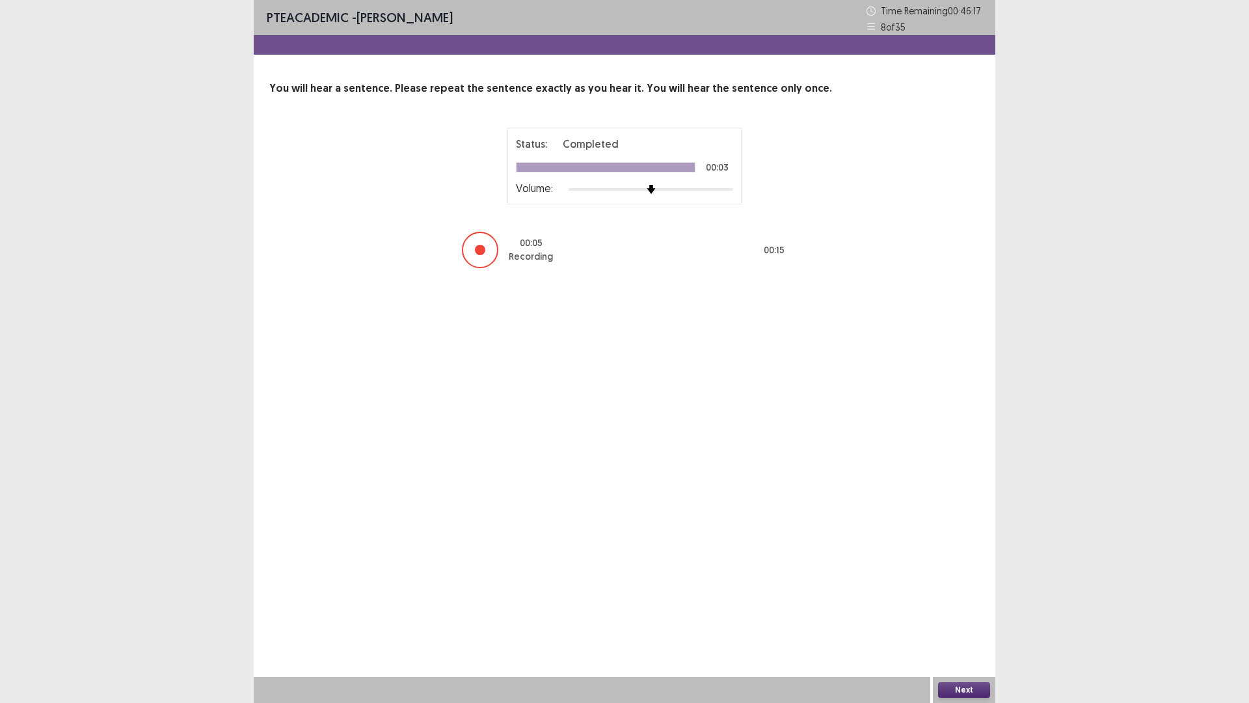
click at [975, 620] on button "Next" at bounding box center [964, 690] width 52 height 16
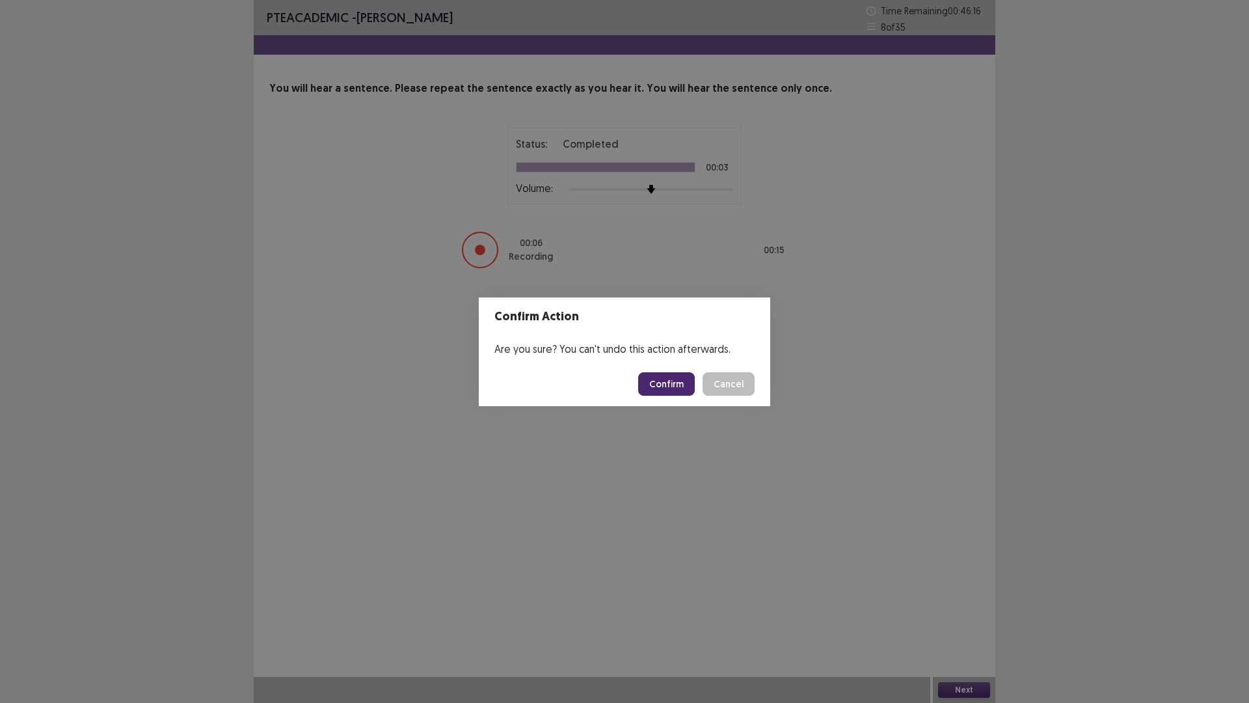
click at [675, 379] on button "Confirm" at bounding box center [666, 383] width 57 height 23
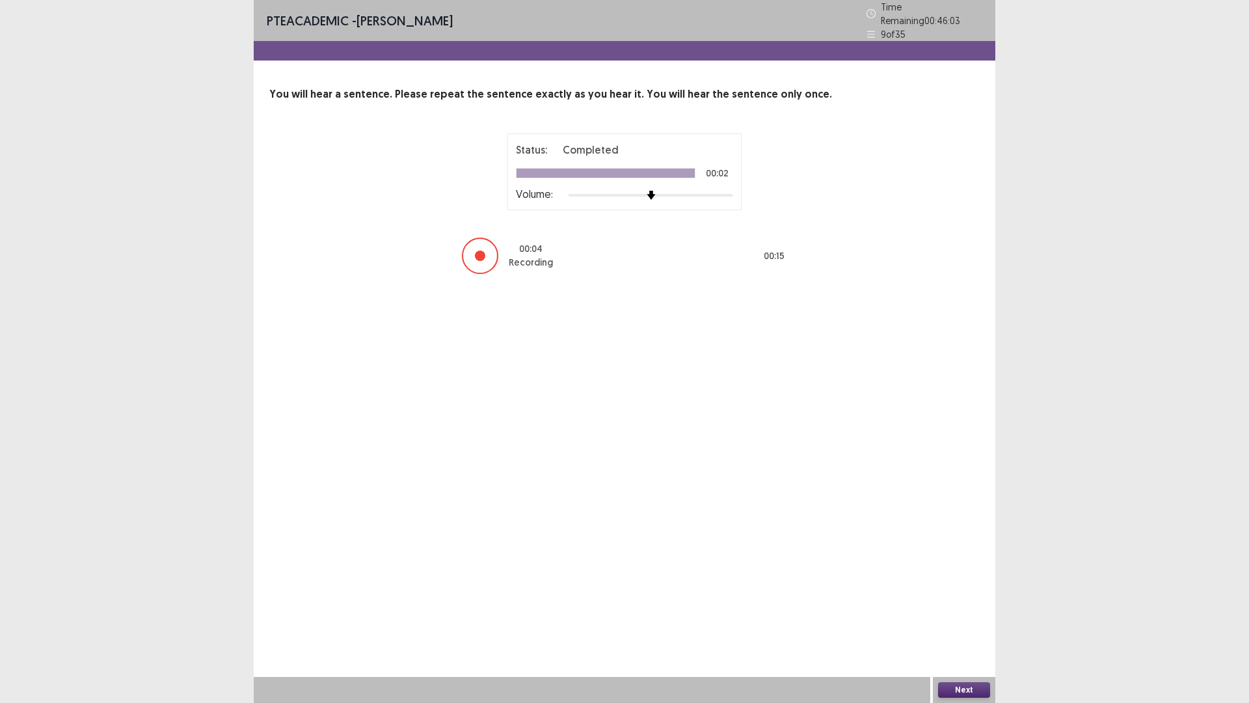
click at [979, 620] on button "Next" at bounding box center [964, 690] width 52 height 16
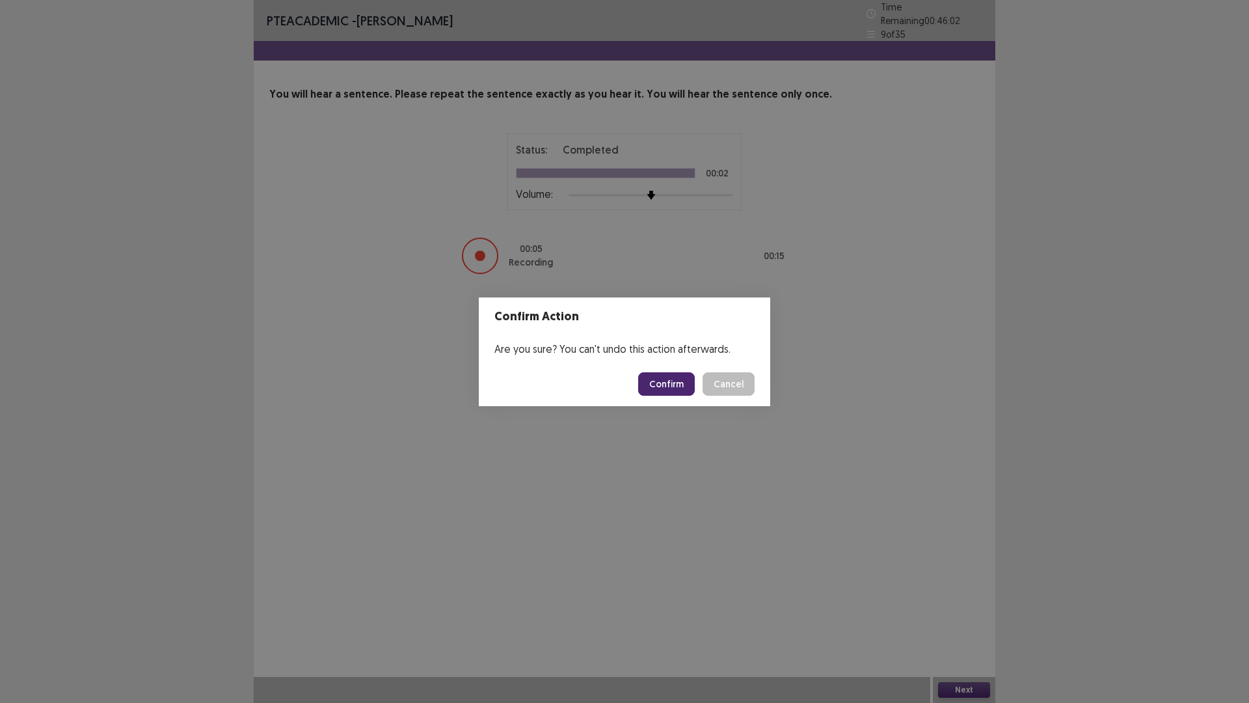
click at [669, 379] on button "Confirm" at bounding box center [666, 383] width 57 height 23
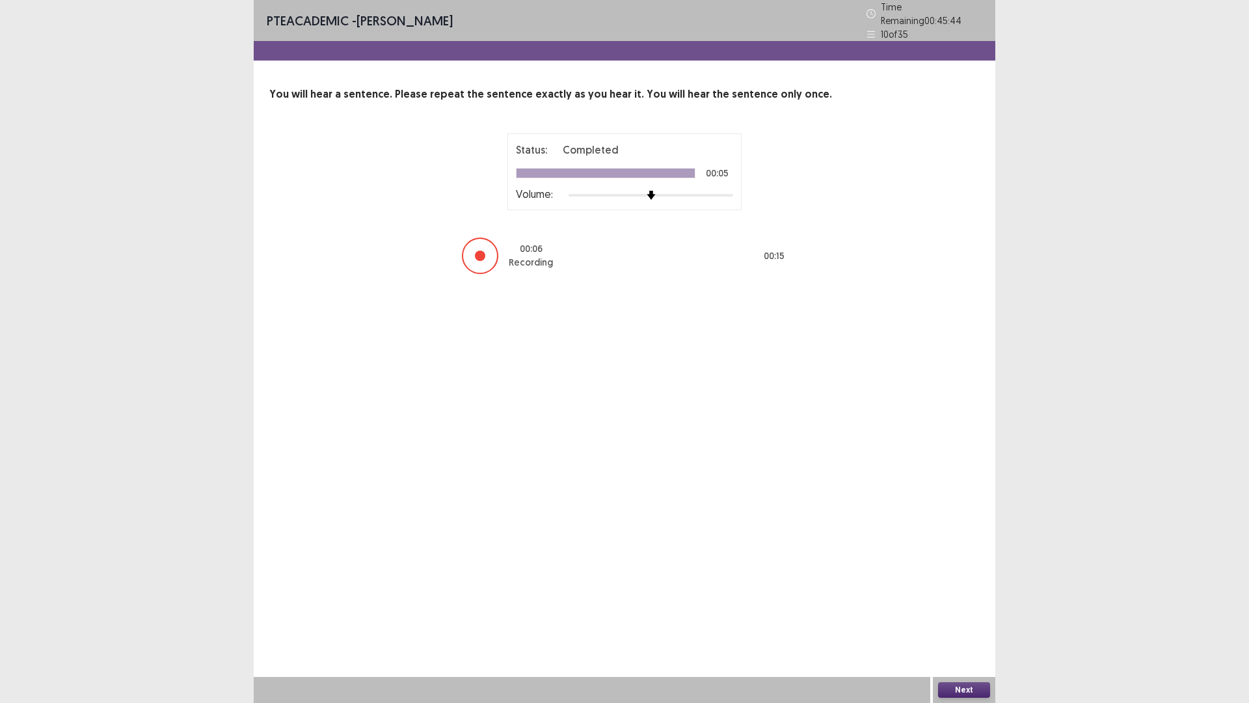
click at [955, 620] on button "Next" at bounding box center [964, 690] width 52 height 16
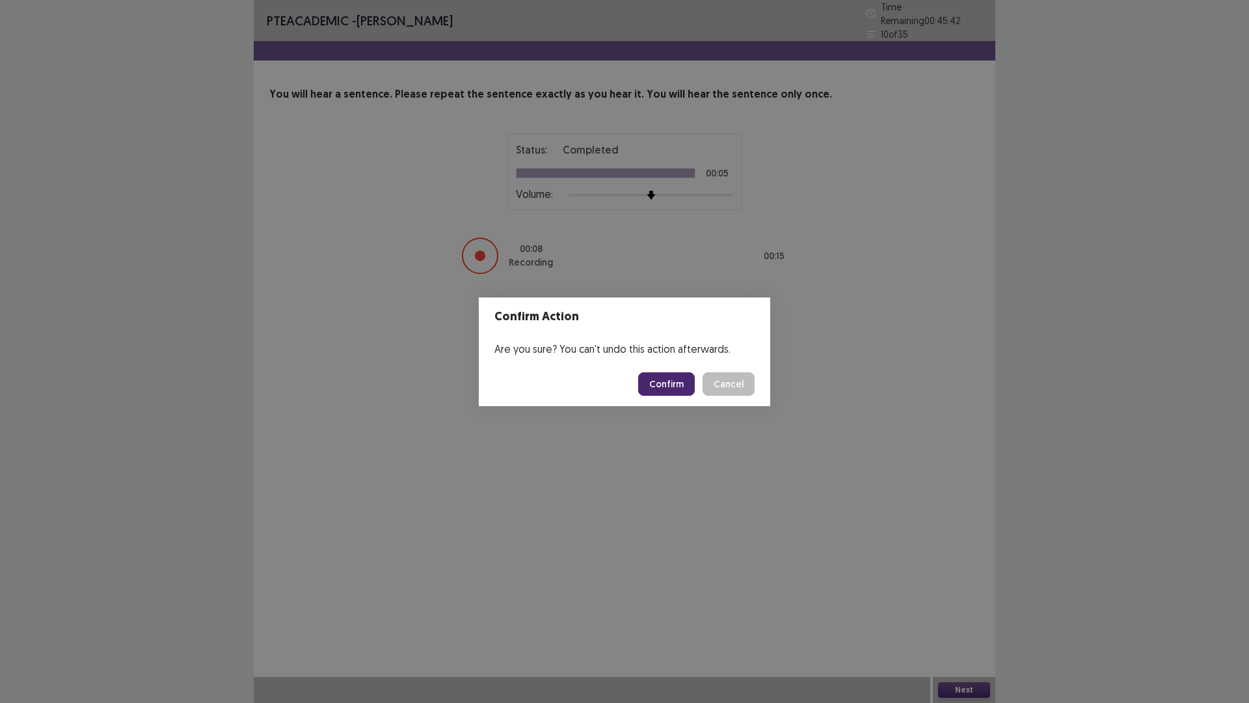
click at [666, 379] on button "Confirm" at bounding box center [666, 383] width 57 height 23
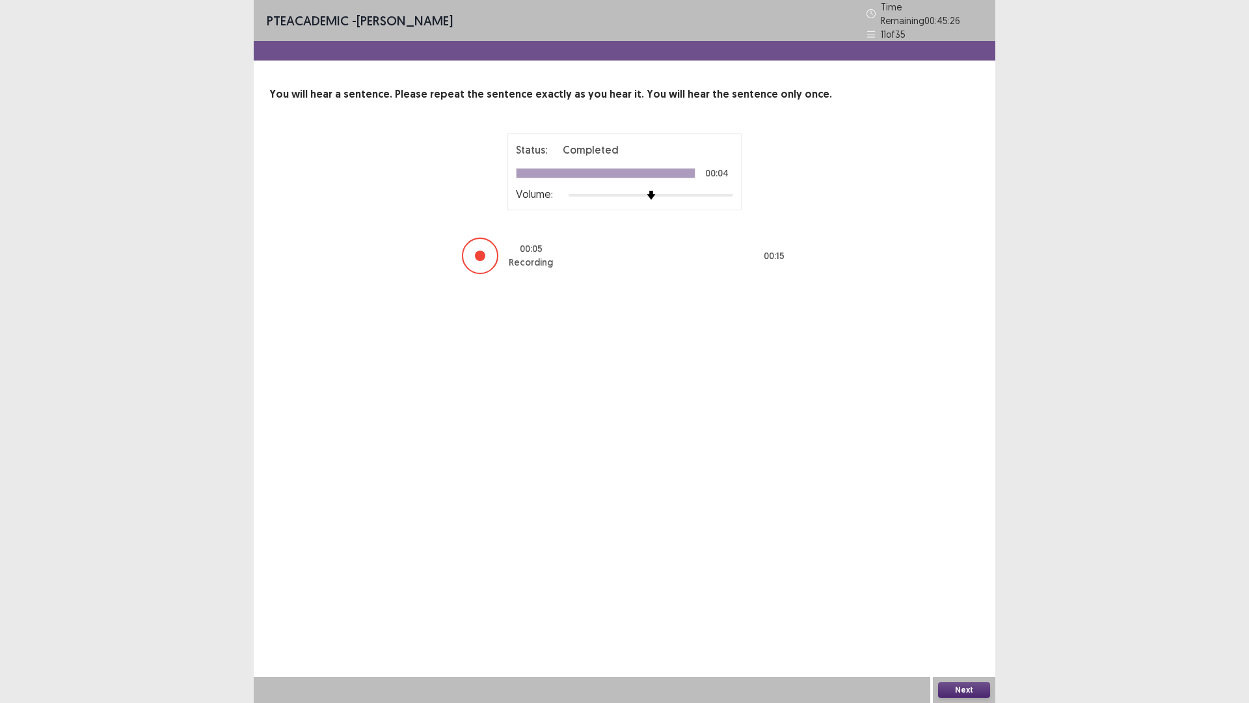
click at [949, 620] on button "Next" at bounding box center [964, 690] width 52 height 16
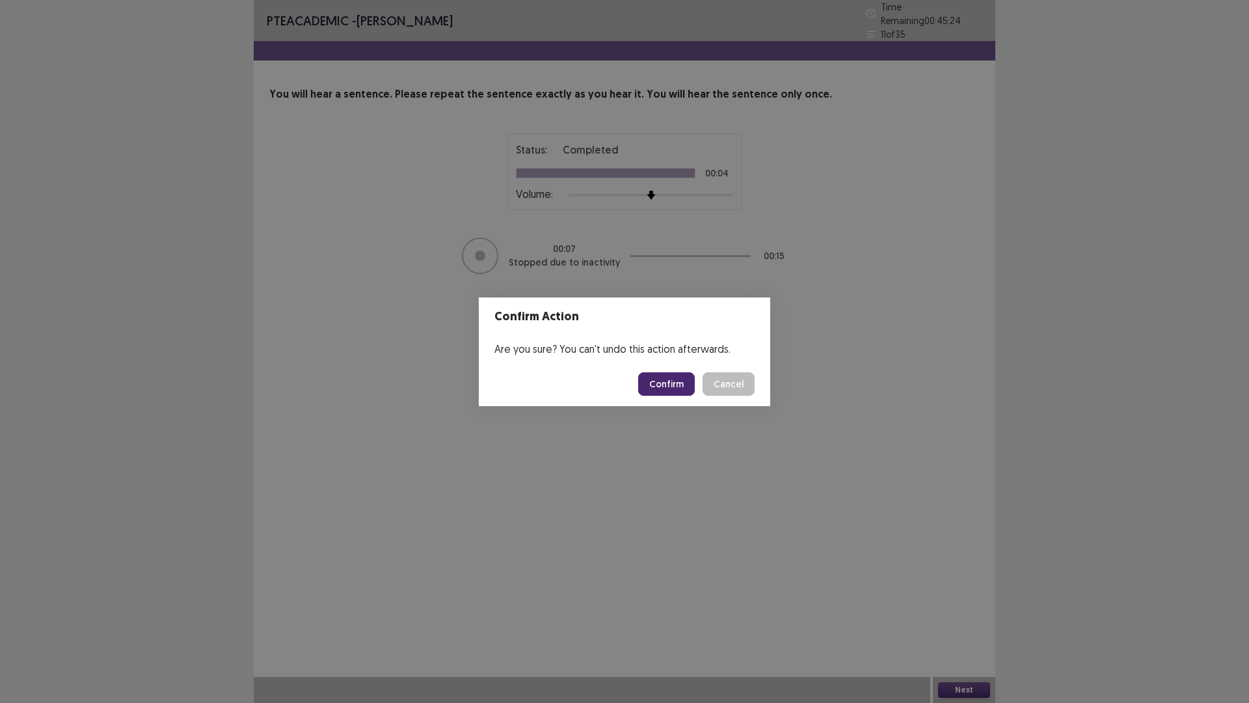
click at [664, 379] on button "Confirm" at bounding box center [666, 383] width 57 height 23
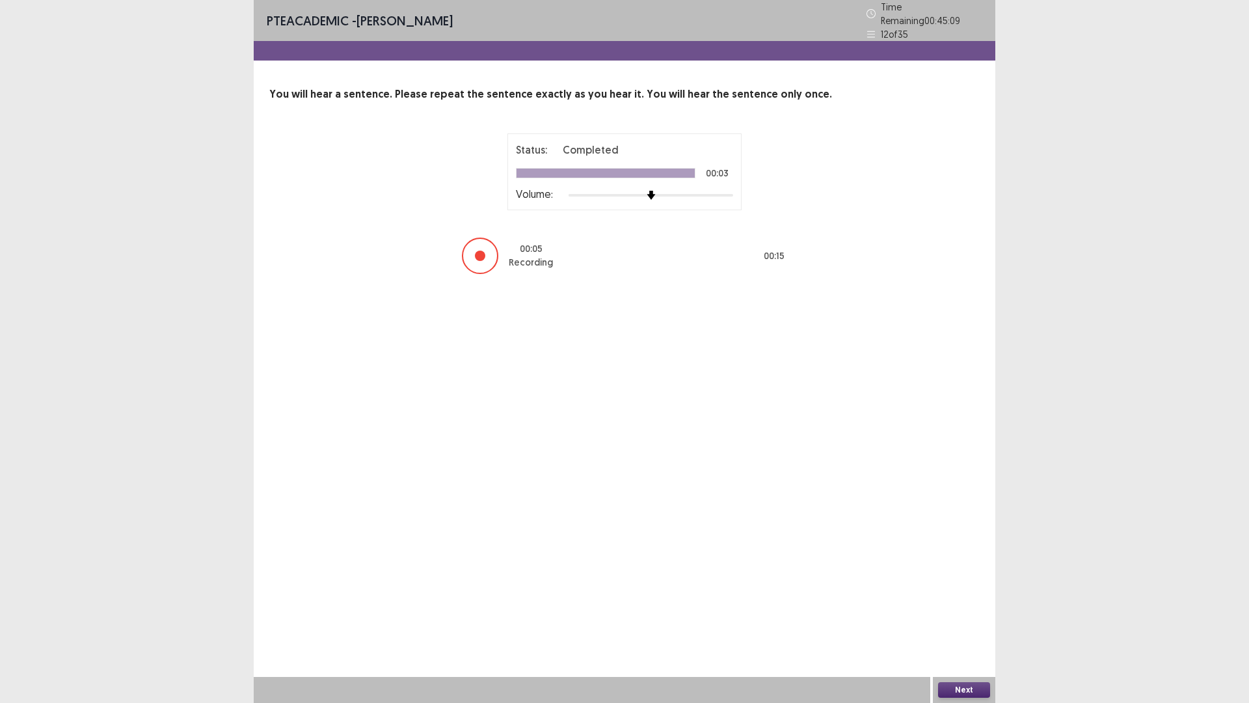
click at [944, 620] on button "Next" at bounding box center [964, 690] width 52 height 16
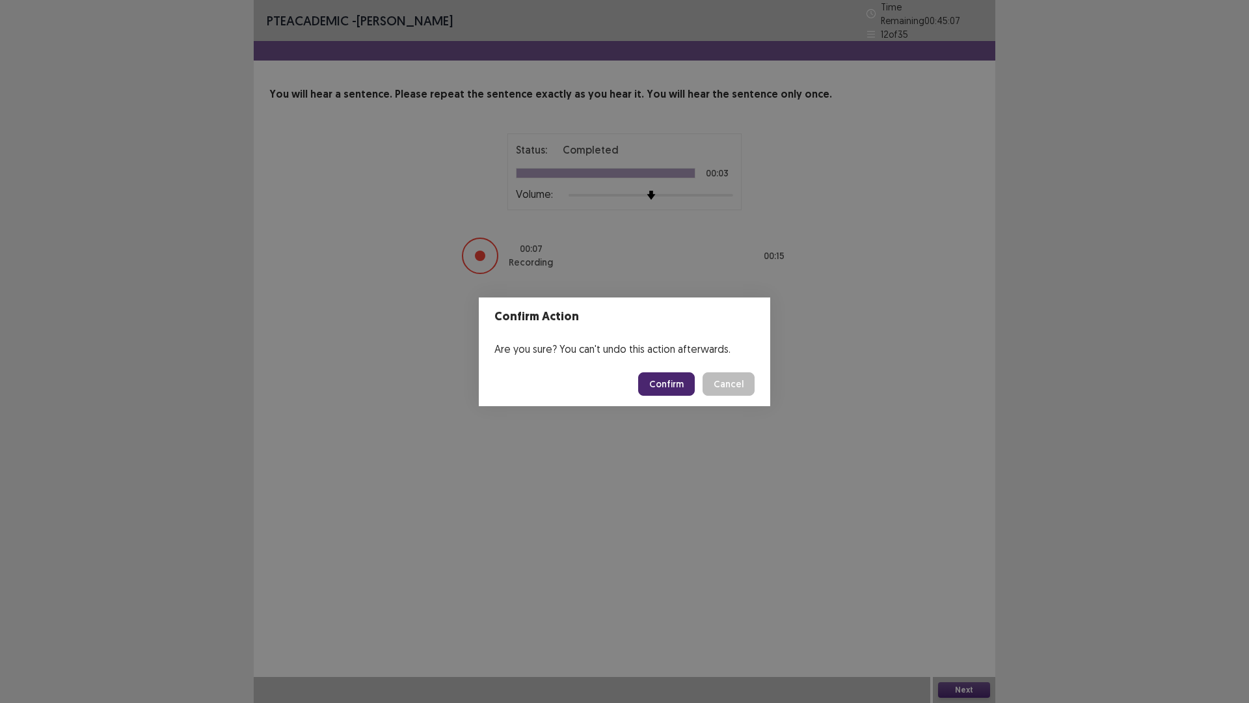
click at [677, 378] on button "Confirm" at bounding box center [666, 383] width 57 height 23
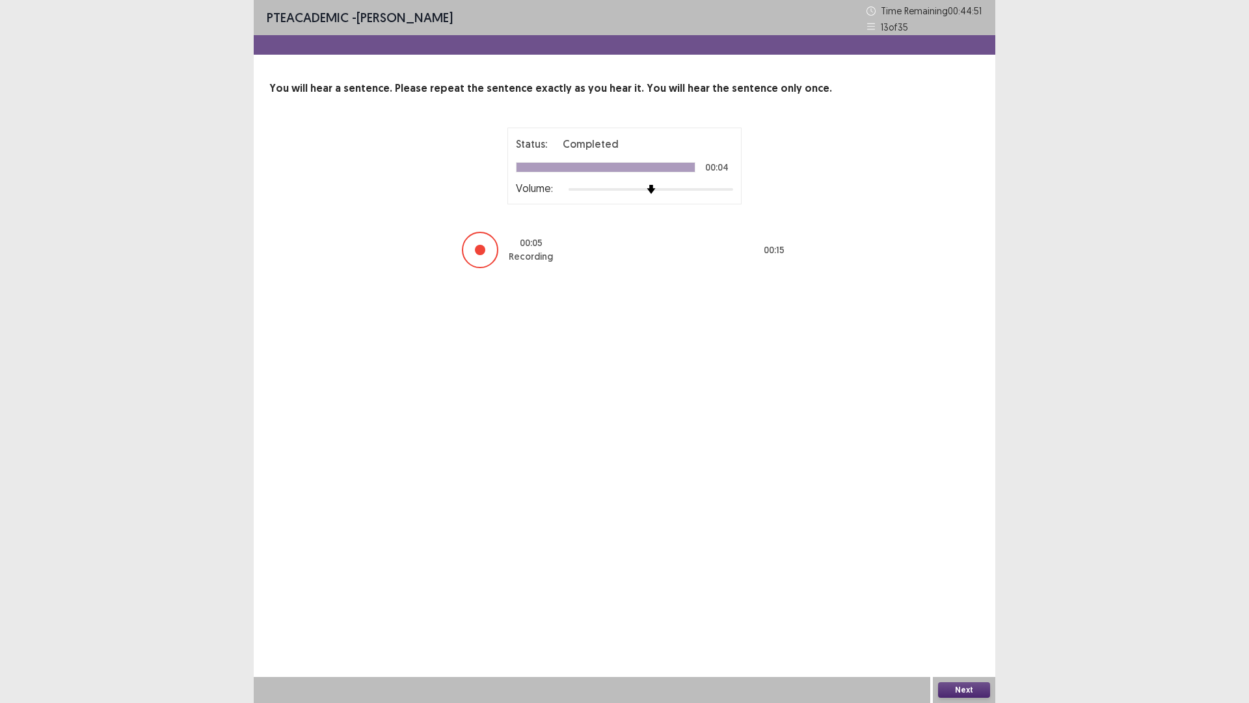
click at [956, 620] on button "Next" at bounding box center [964, 690] width 52 height 16
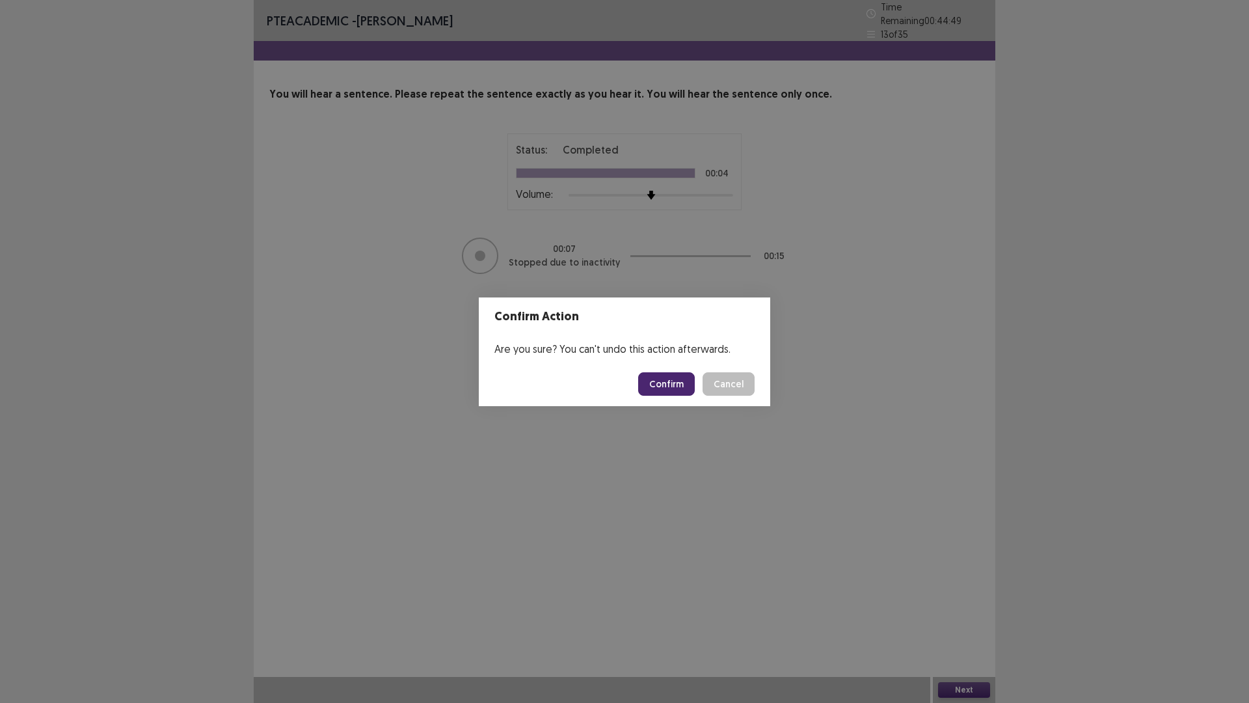
click at [664, 383] on button "Confirm" at bounding box center [666, 383] width 57 height 23
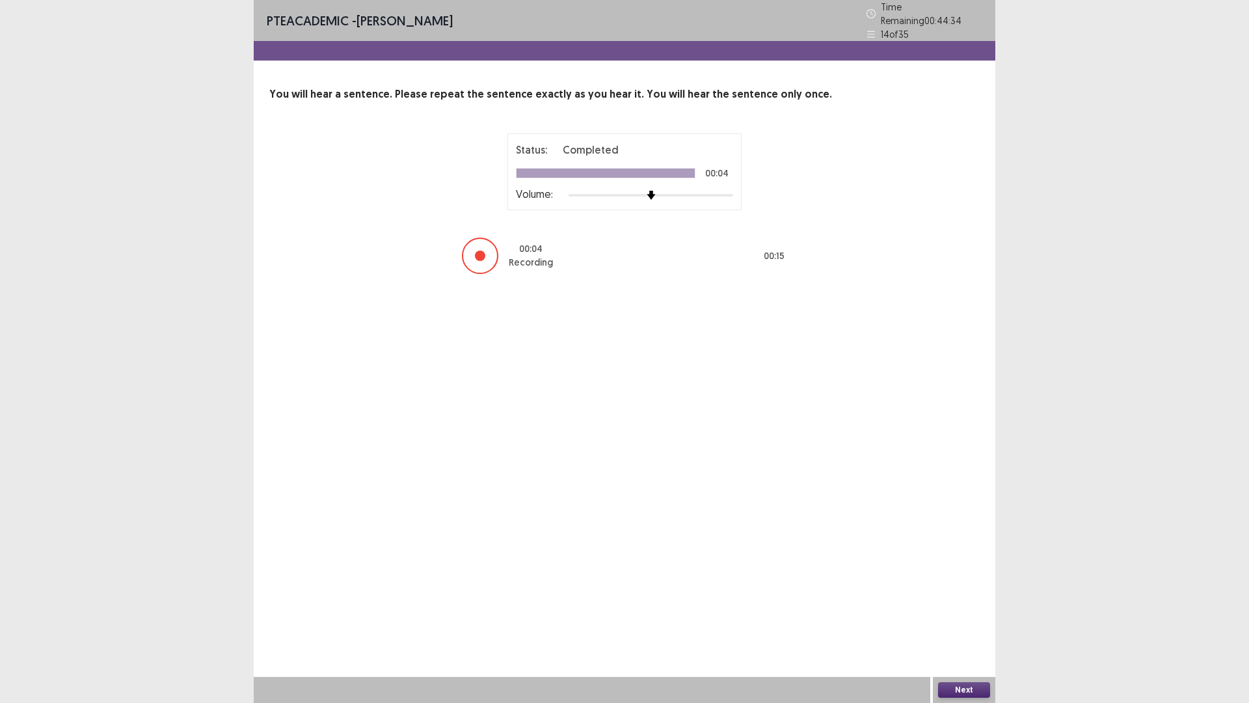
click at [971, 620] on button "Next" at bounding box center [964, 690] width 52 height 16
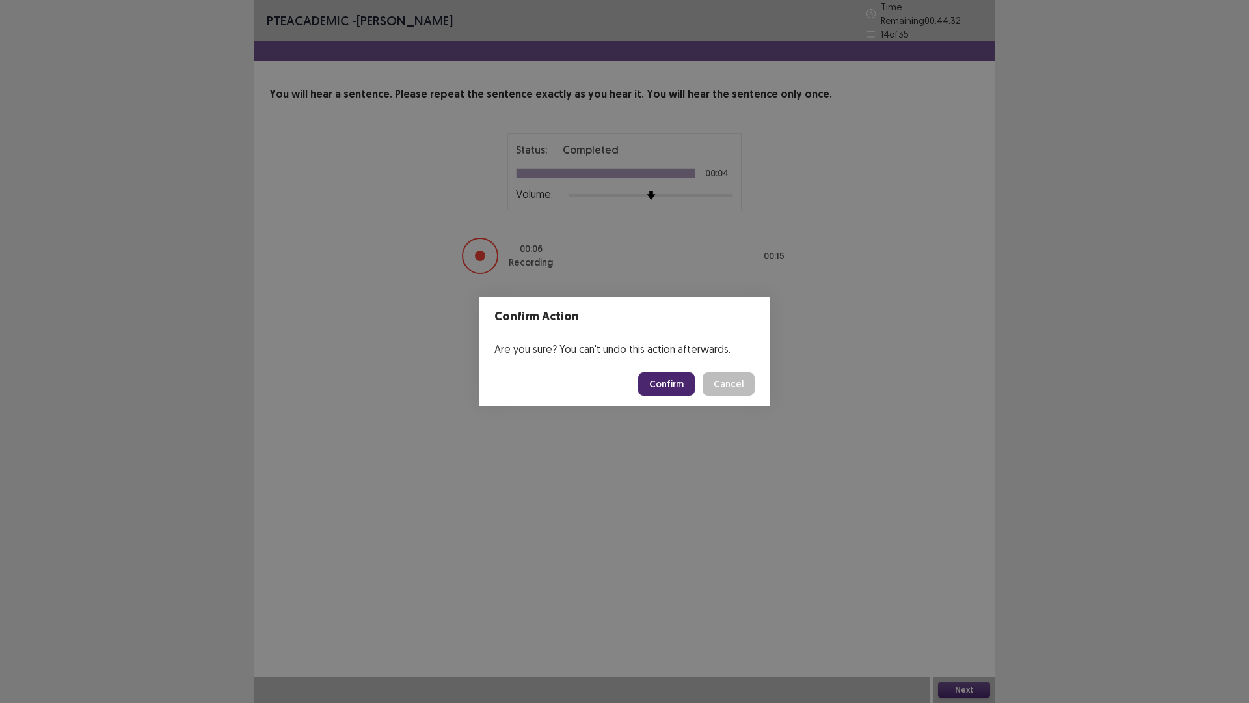
click at [671, 382] on button "Confirm" at bounding box center [666, 383] width 57 height 23
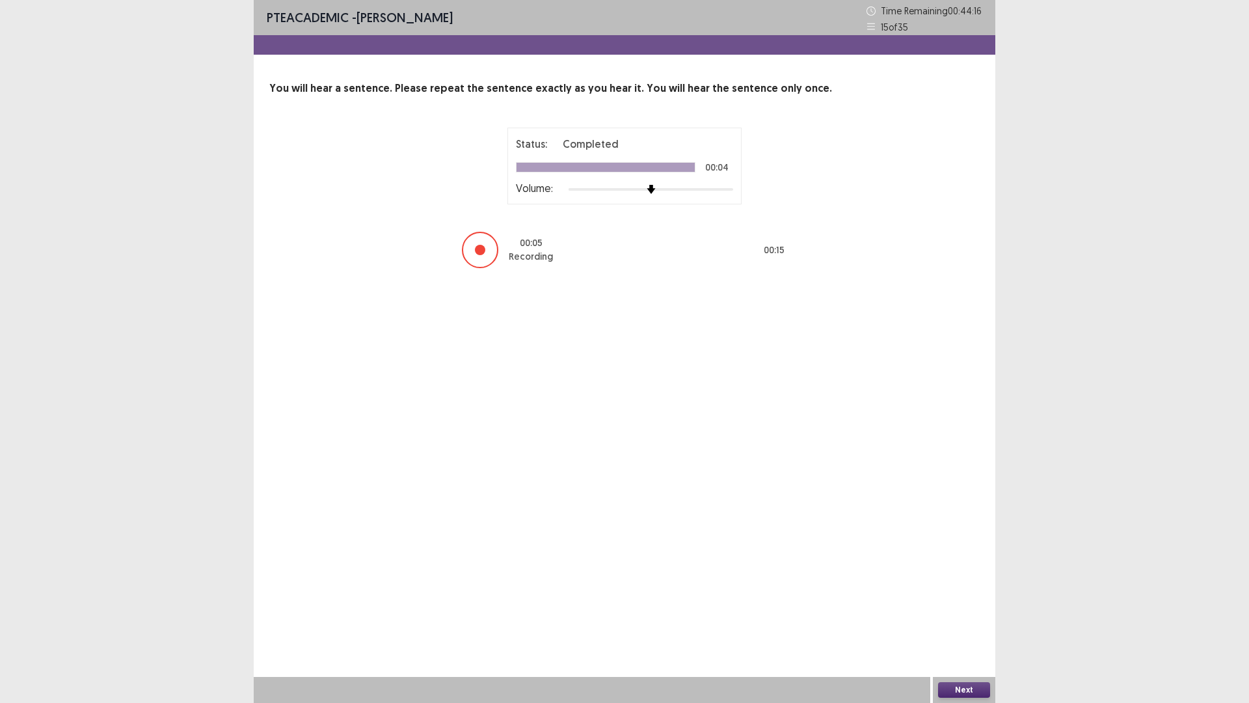
click at [955, 620] on button "Next" at bounding box center [964, 690] width 52 height 16
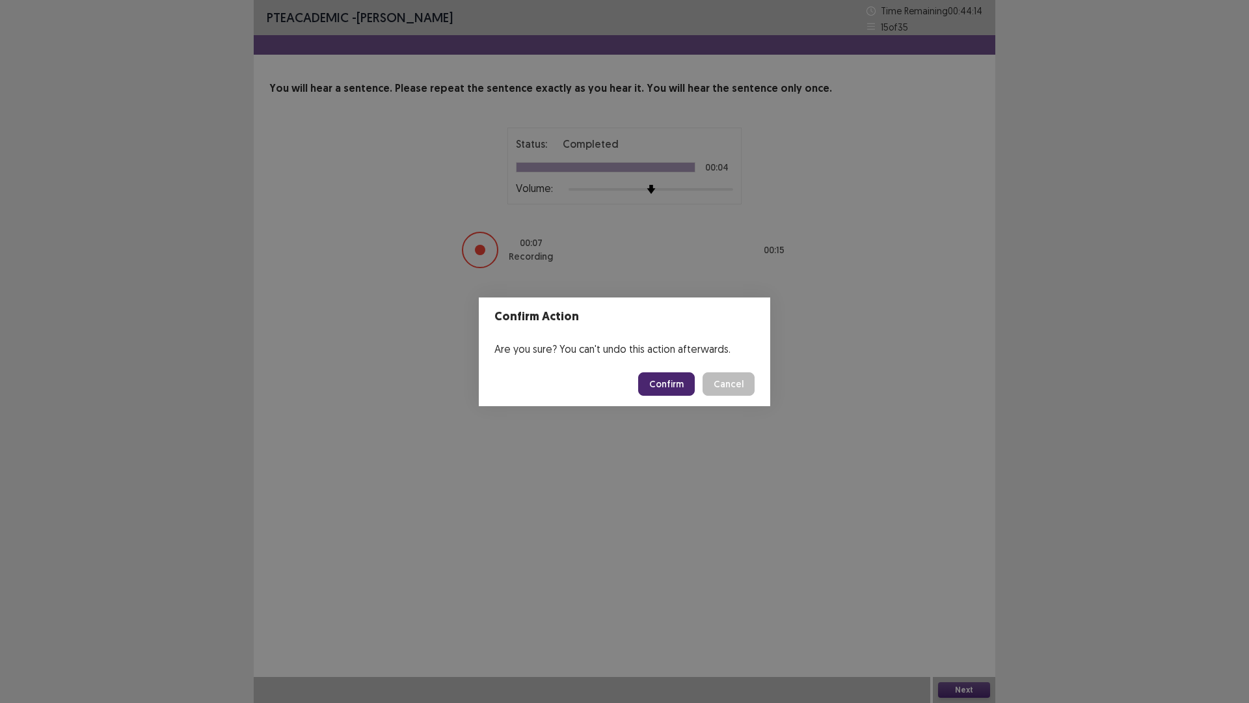
click at [661, 373] on button "Confirm" at bounding box center [666, 383] width 57 height 23
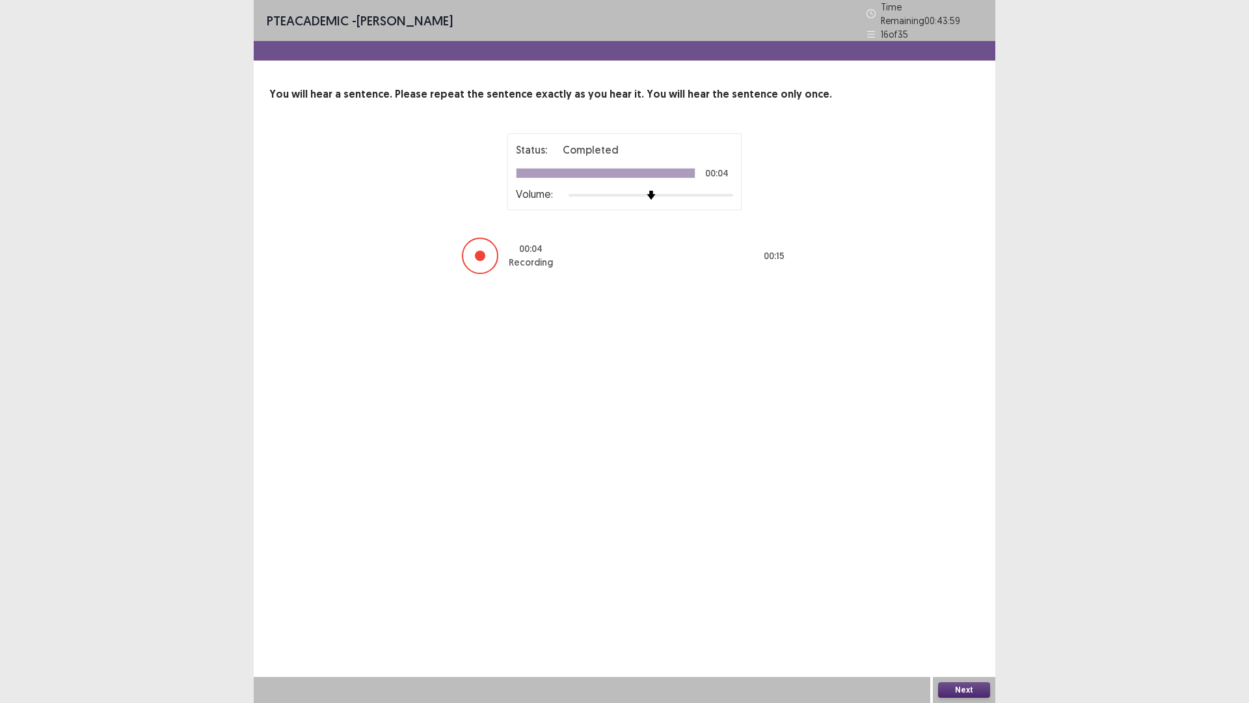
click at [971, 620] on button "Next" at bounding box center [964, 690] width 52 height 16
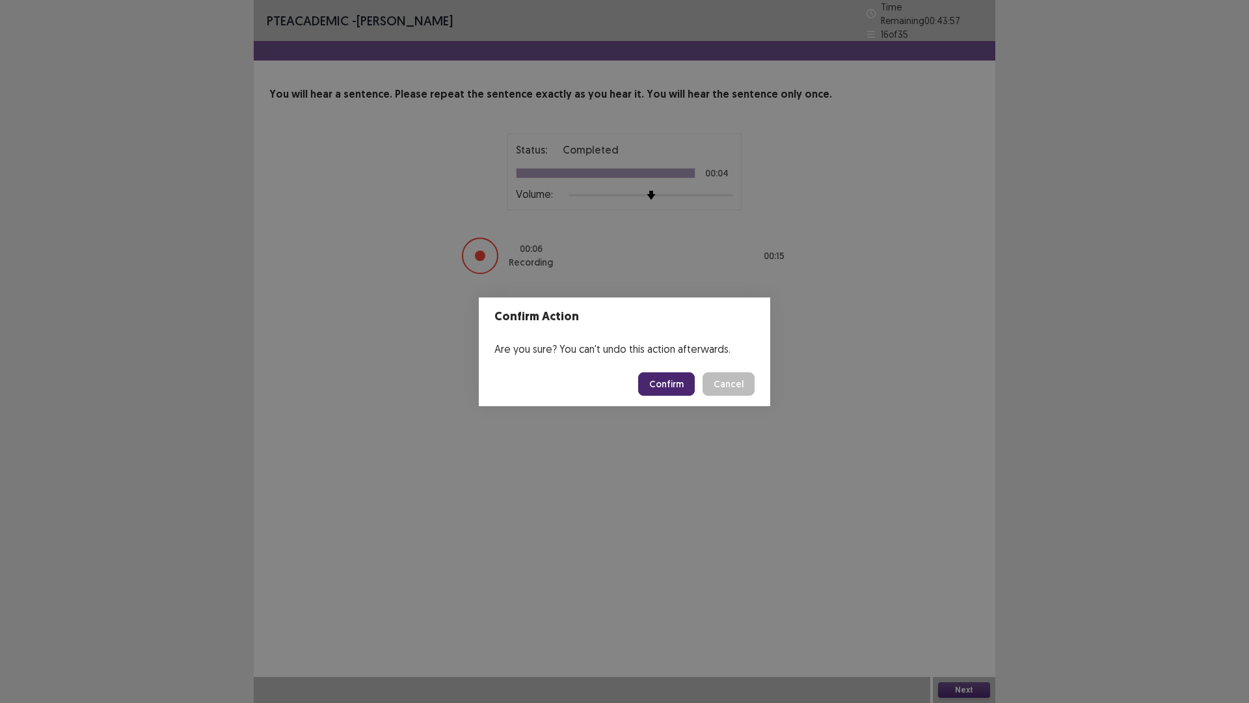
click at [671, 390] on button "Confirm" at bounding box center [666, 383] width 57 height 23
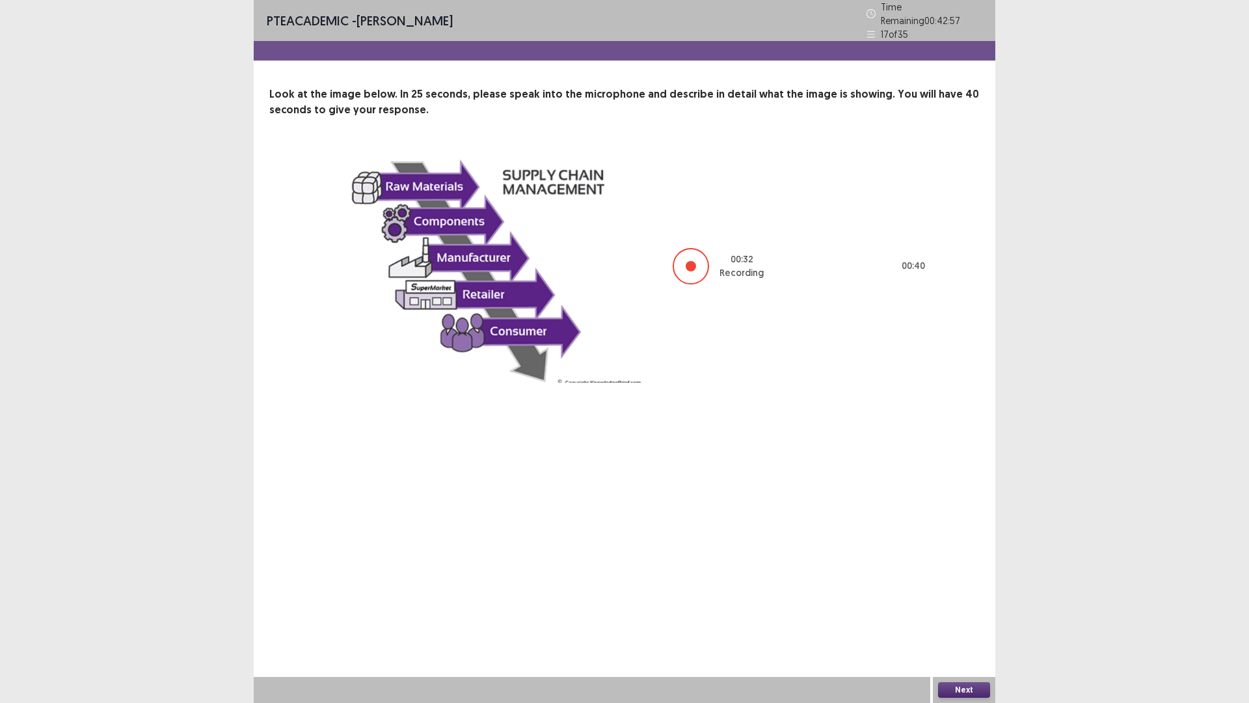
click at [971, 620] on button "Next" at bounding box center [964, 690] width 52 height 16
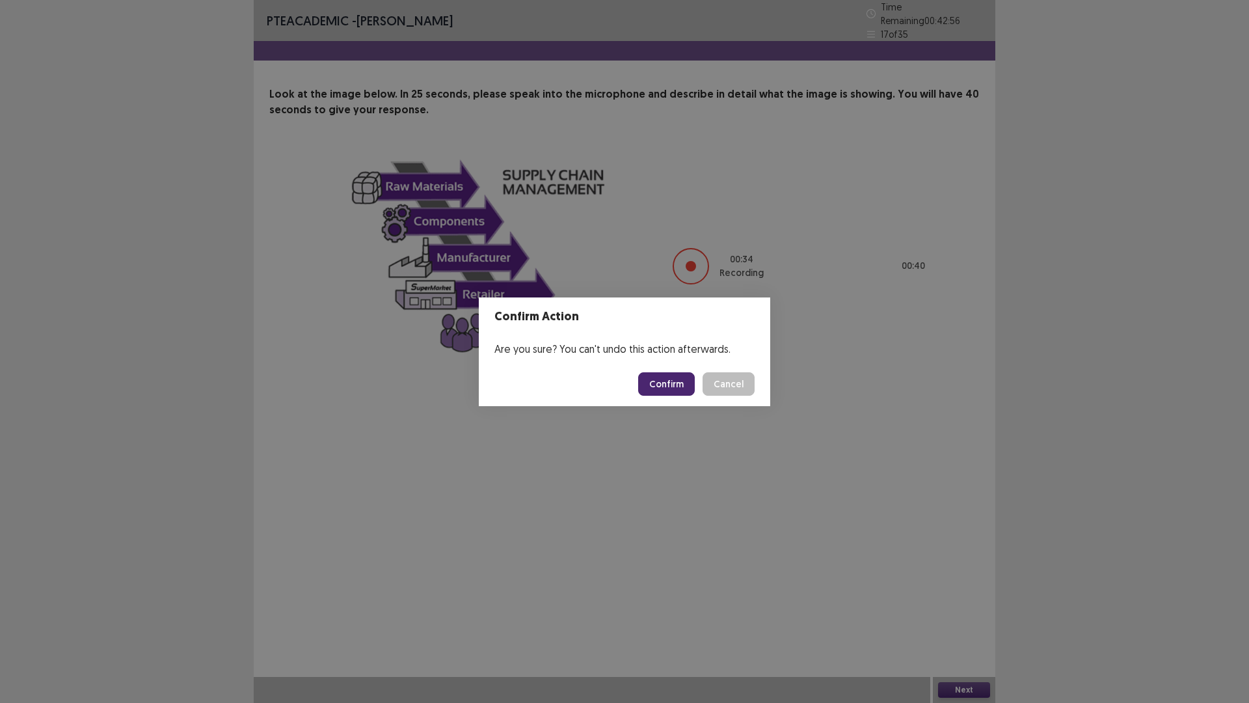
click at [679, 379] on button "Confirm" at bounding box center [666, 383] width 57 height 23
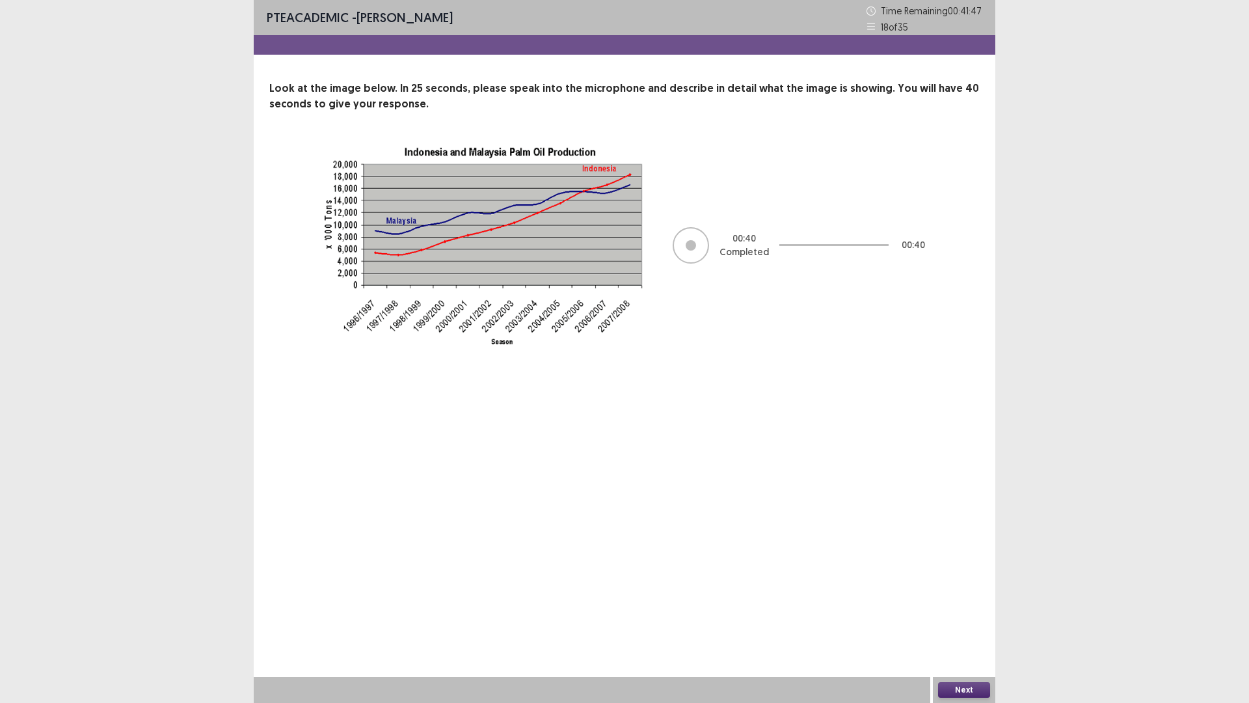
click at [970, 620] on button "Next" at bounding box center [964, 690] width 52 height 16
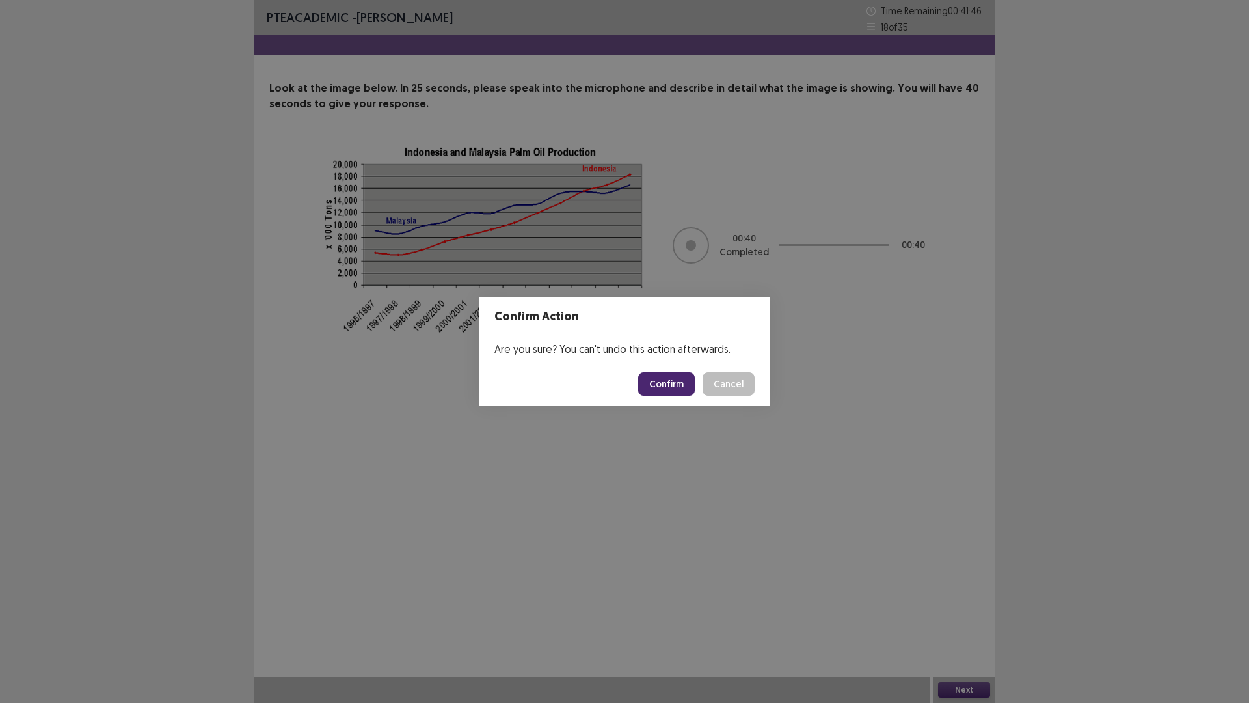
click at [664, 383] on button "Confirm" at bounding box center [666, 383] width 57 height 23
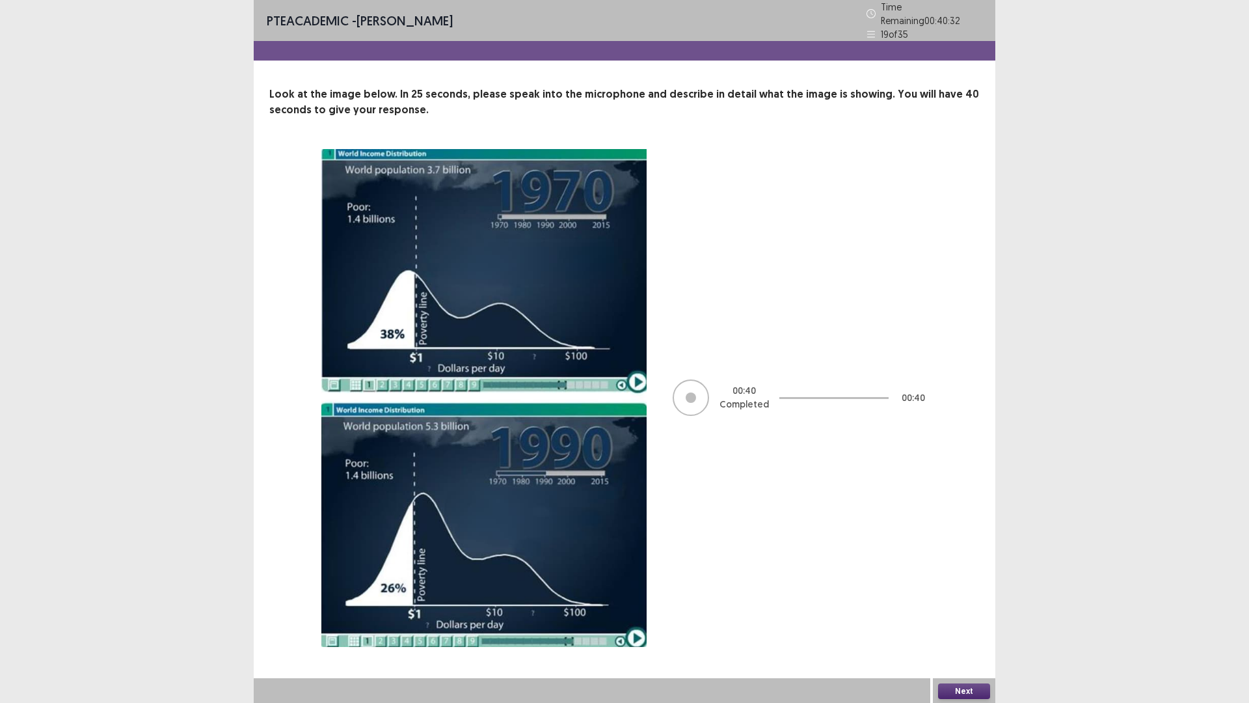
click at [961, 620] on button "Next" at bounding box center [964, 691] width 52 height 16
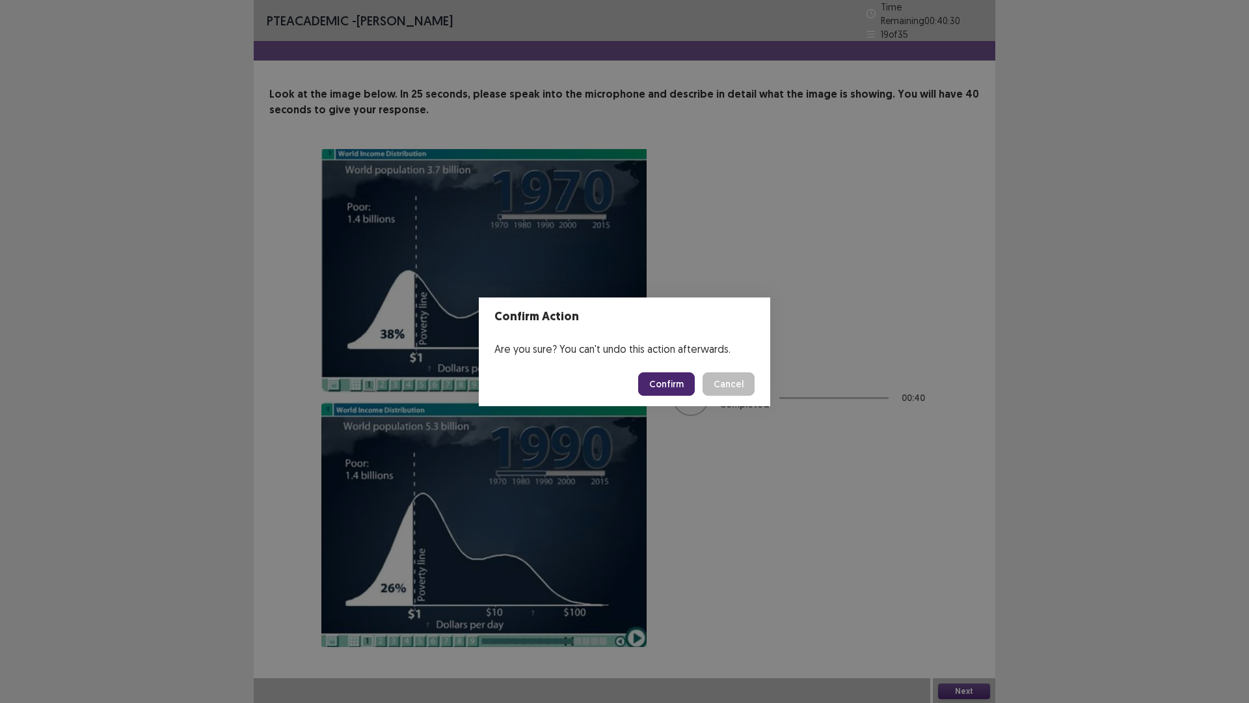
click at [671, 386] on button "Confirm" at bounding box center [666, 383] width 57 height 23
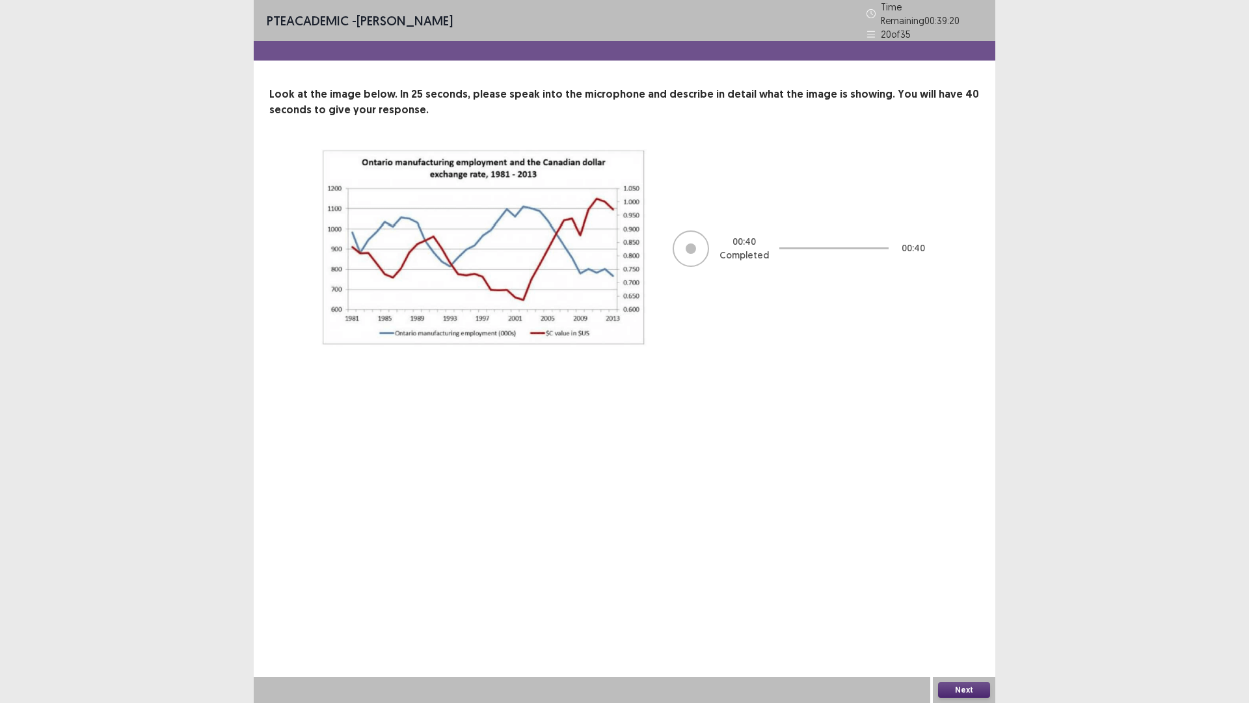
click at [963, 620] on button "Next" at bounding box center [964, 690] width 52 height 16
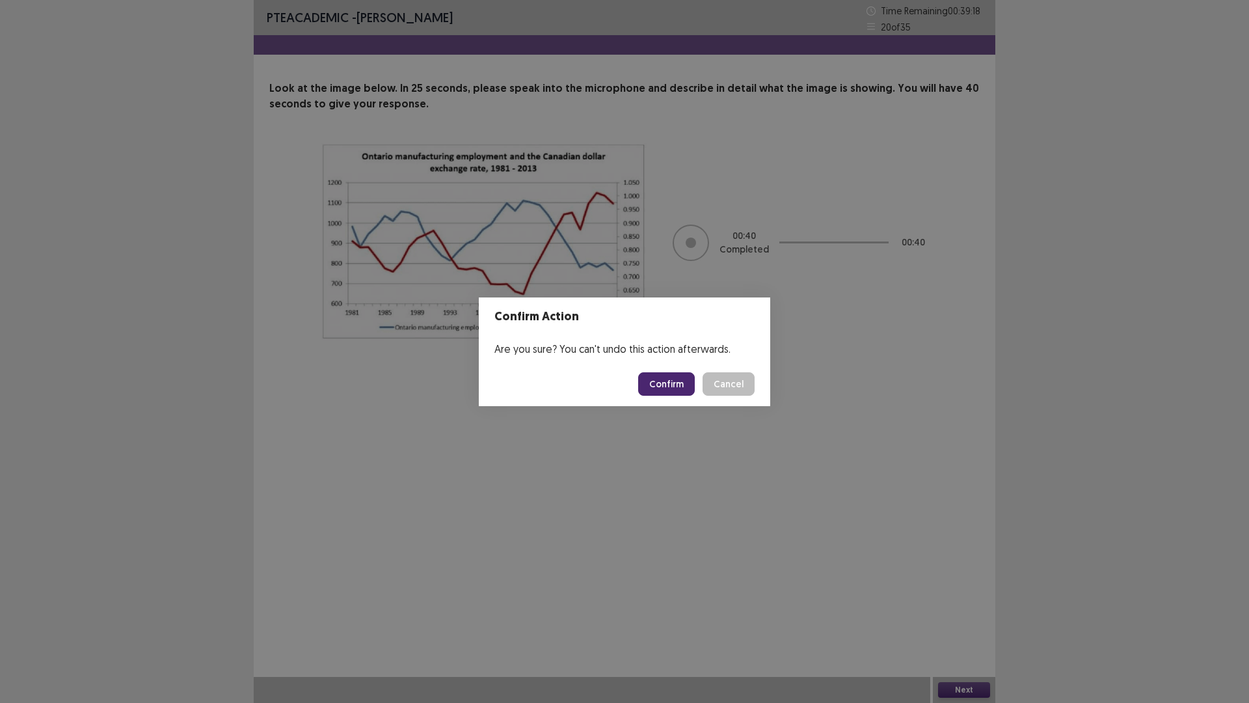
click at [657, 381] on button "Confirm" at bounding box center [666, 383] width 57 height 23
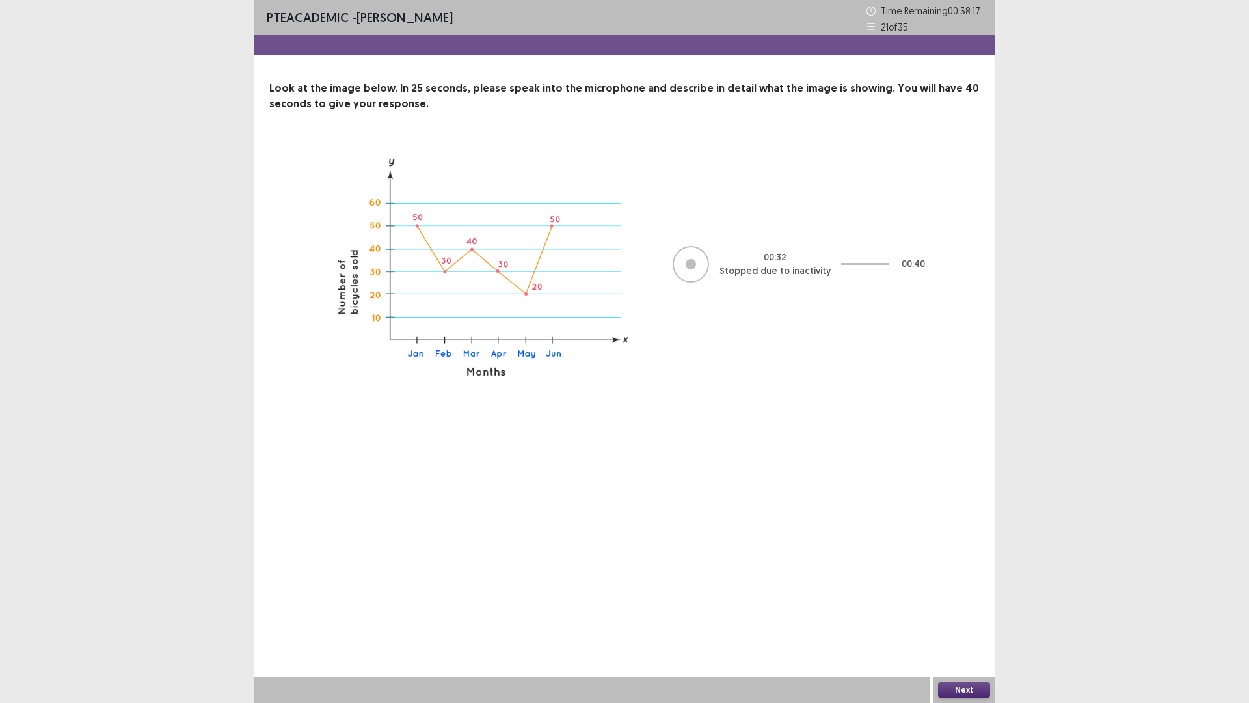
click at [962, 620] on button "Next" at bounding box center [964, 690] width 52 height 16
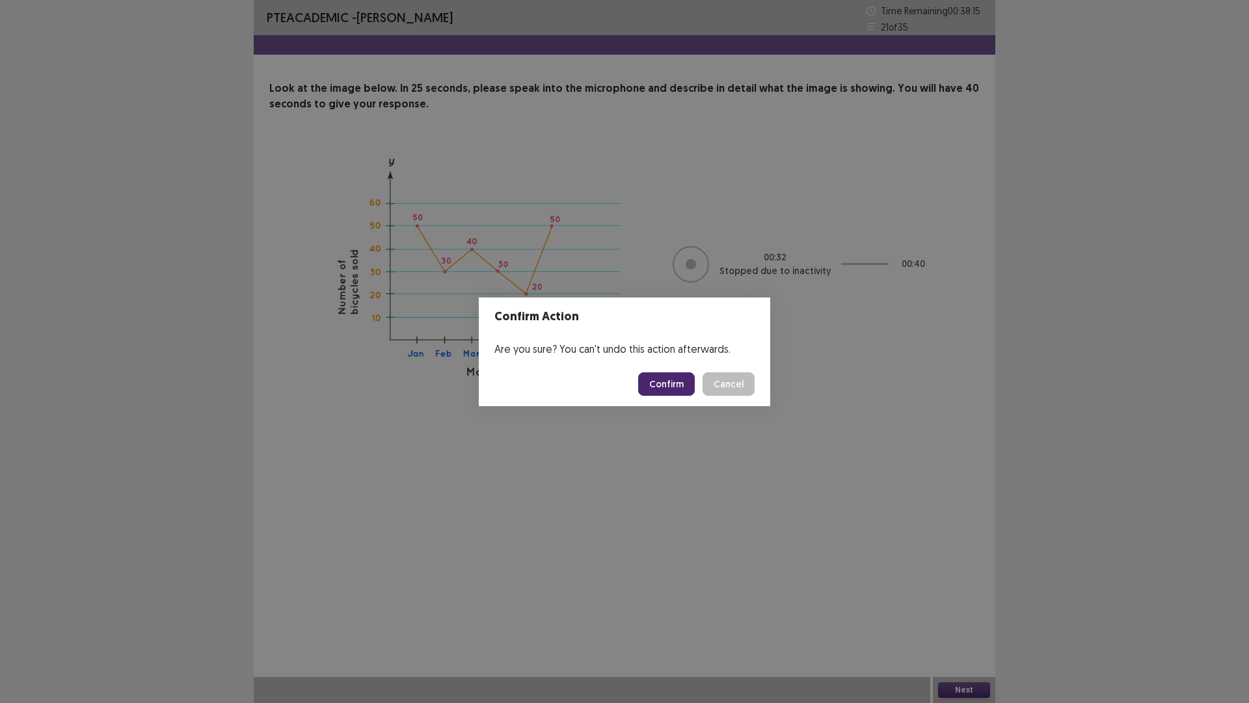
click at [677, 392] on button "Confirm" at bounding box center [666, 383] width 57 height 23
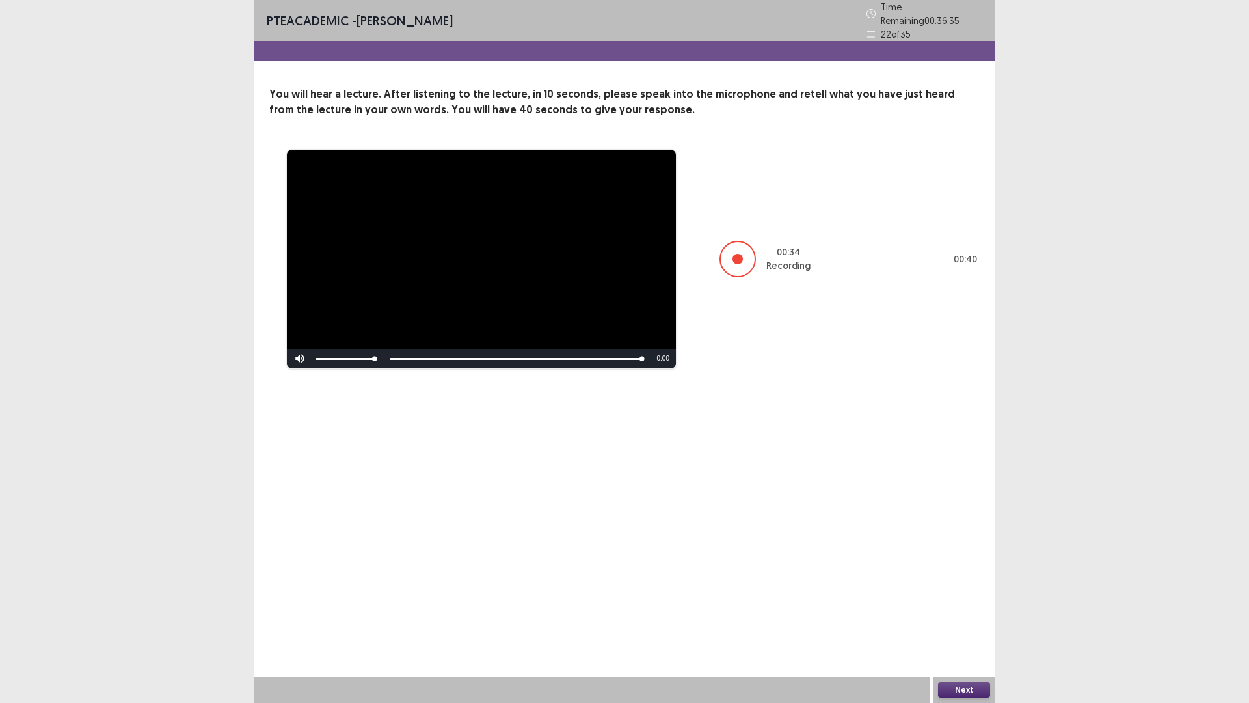
click at [960, 620] on button "Next" at bounding box center [964, 690] width 52 height 16
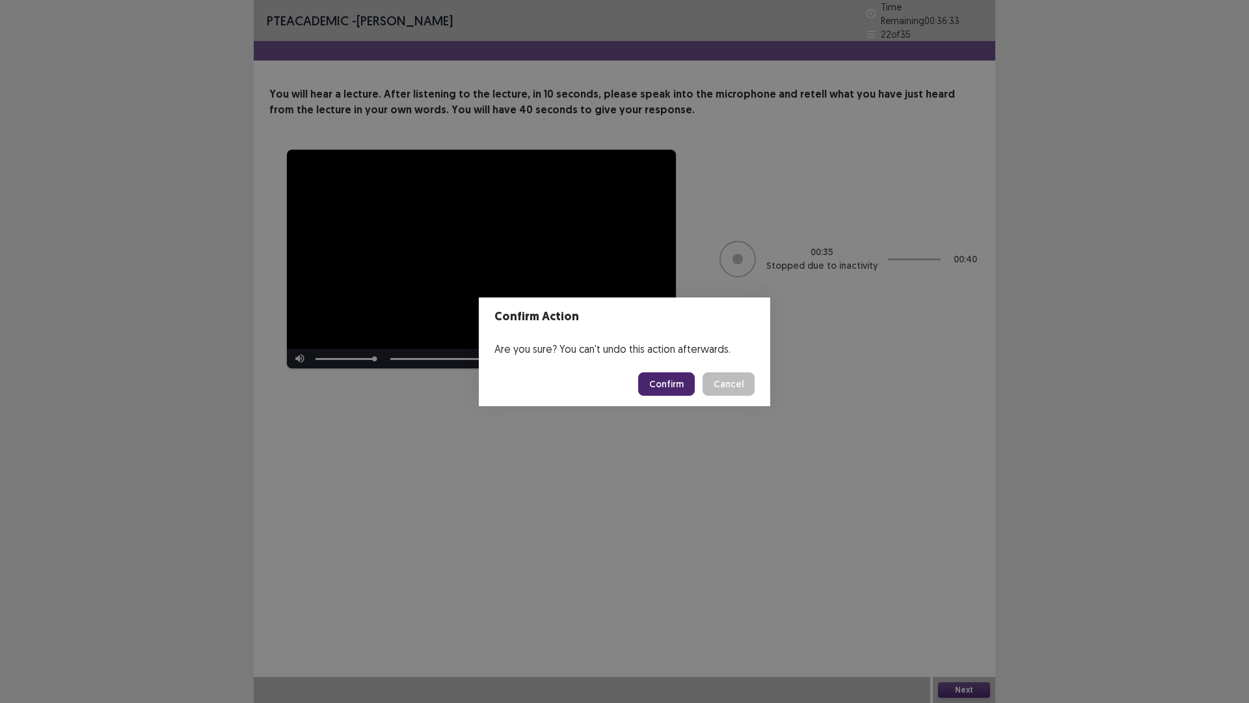
click at [662, 382] on button "Confirm" at bounding box center [666, 383] width 57 height 23
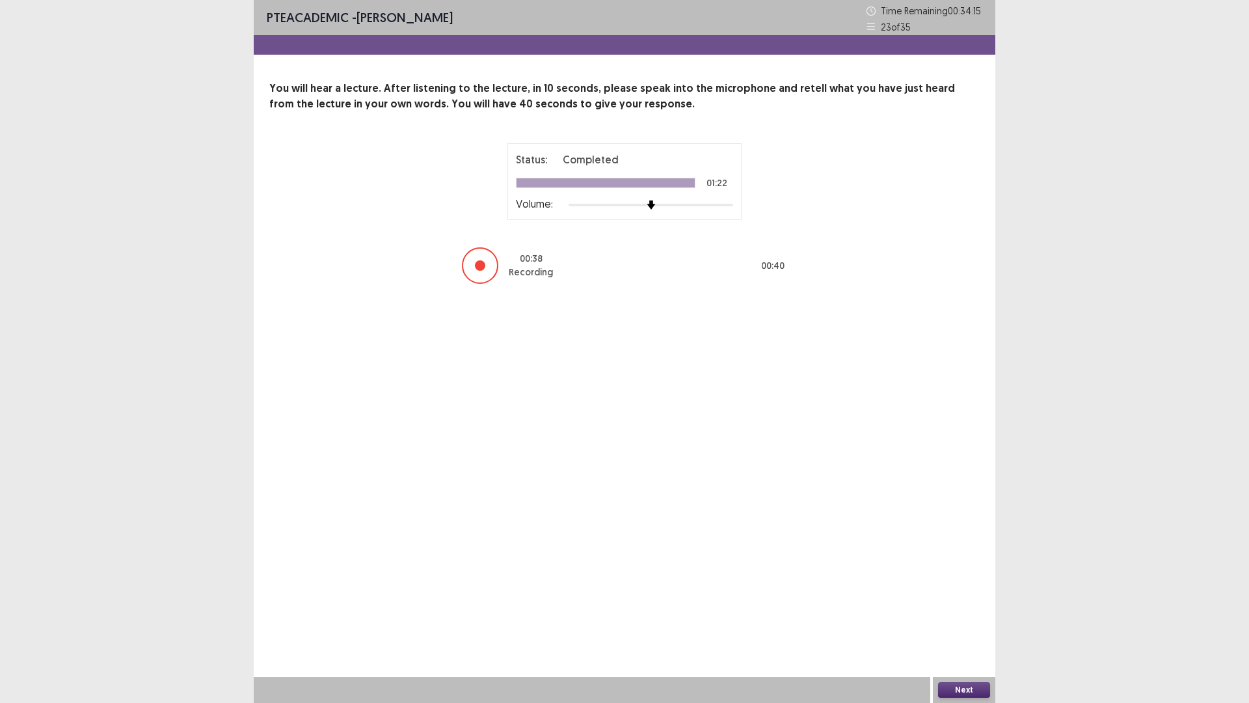
click at [969, 620] on button "Next" at bounding box center [964, 690] width 52 height 16
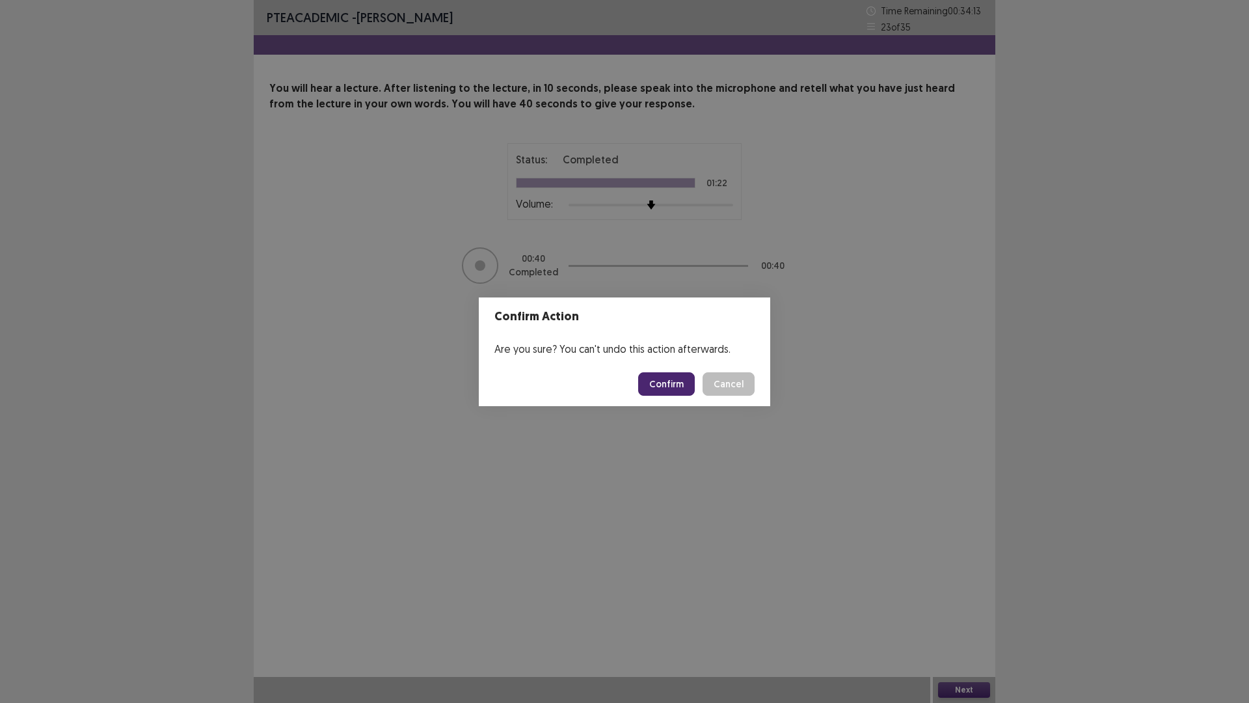
click at [662, 383] on button "Confirm" at bounding box center [666, 383] width 57 height 23
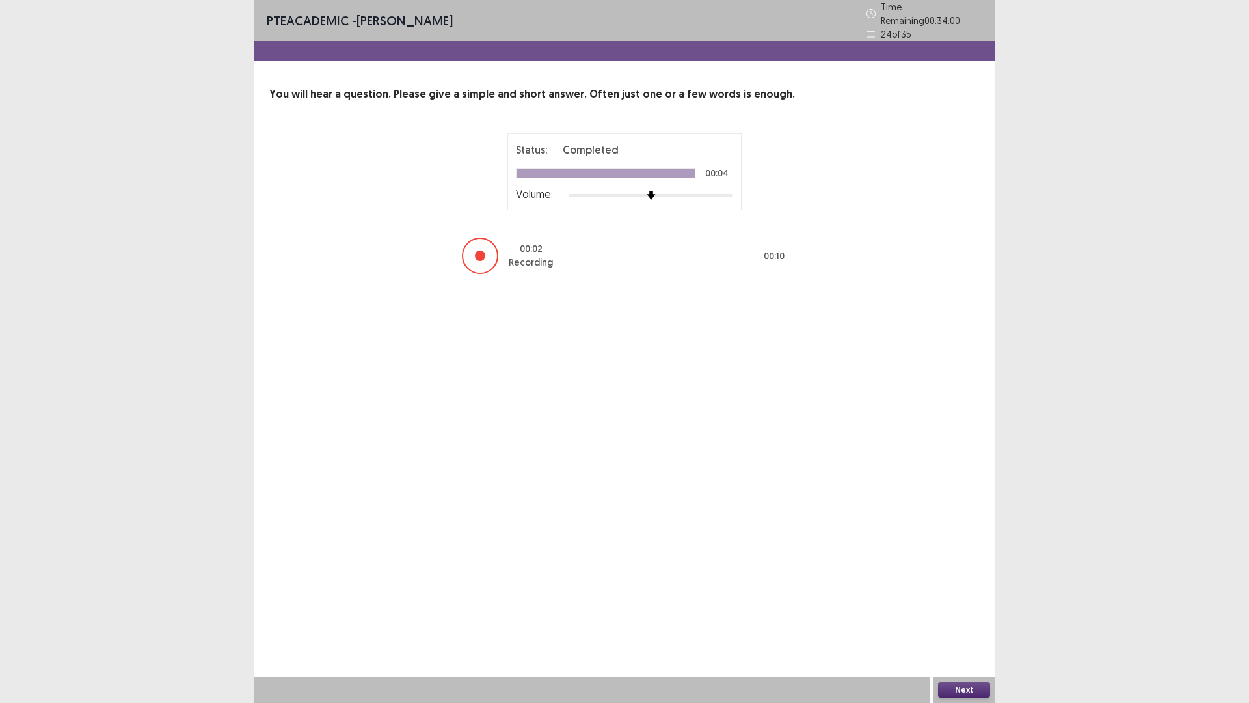
click at [958, 620] on button "Next" at bounding box center [964, 690] width 52 height 16
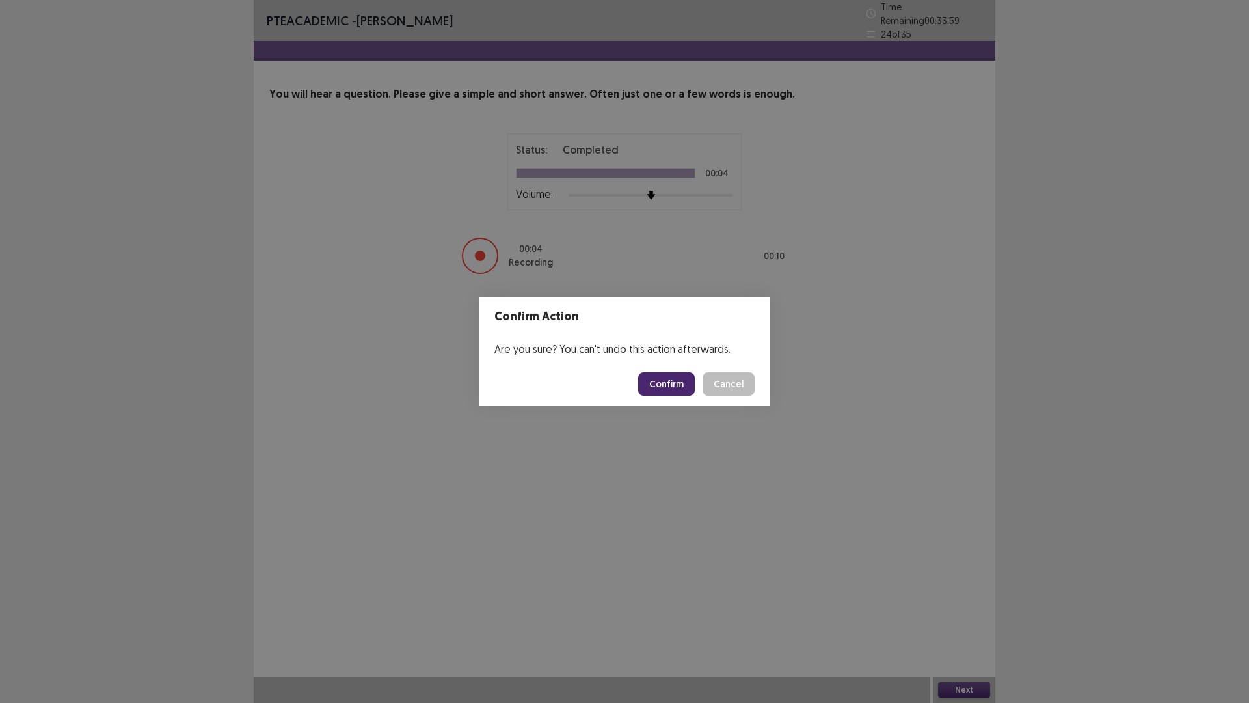
click at [670, 385] on button "Confirm" at bounding box center [666, 383] width 57 height 23
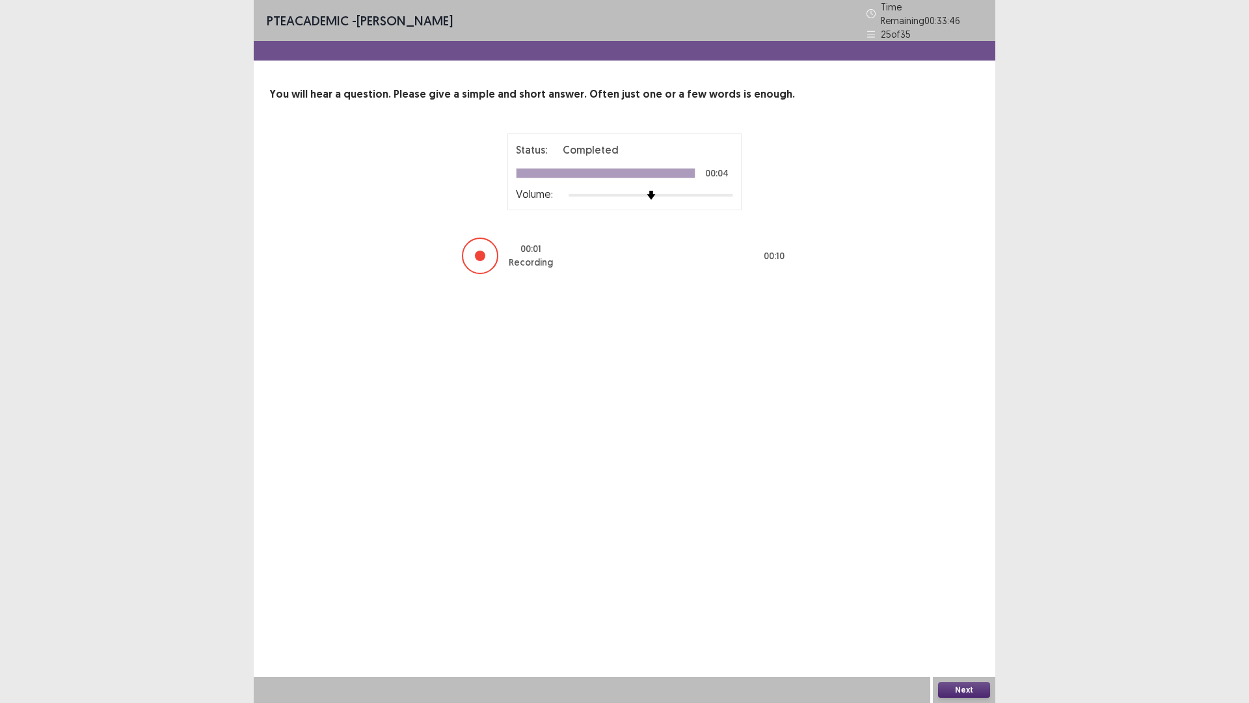
click at [950, 620] on button "Next" at bounding box center [964, 690] width 52 height 16
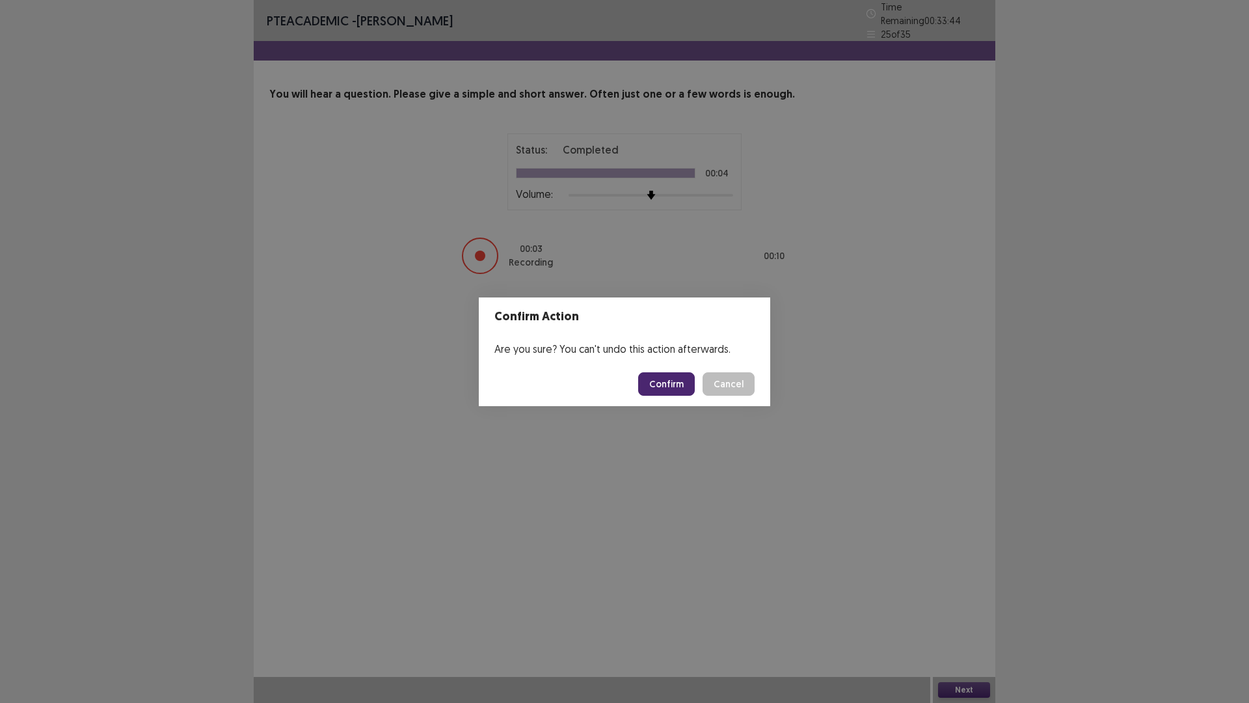
click at [659, 391] on button "Confirm" at bounding box center [666, 383] width 57 height 23
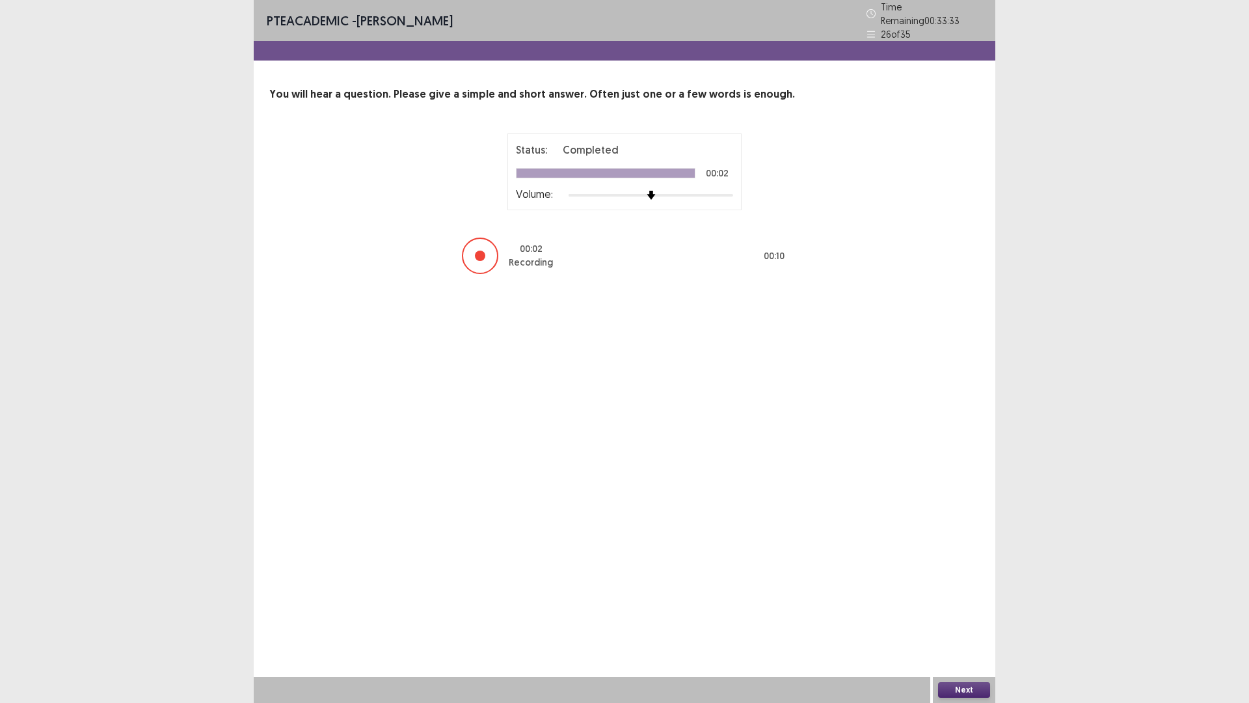
drag, startPoint x: 952, startPoint y: 682, endPoint x: 815, endPoint y: 649, distance: 141.9
click at [951, 620] on div "Next" at bounding box center [964, 690] width 62 height 26
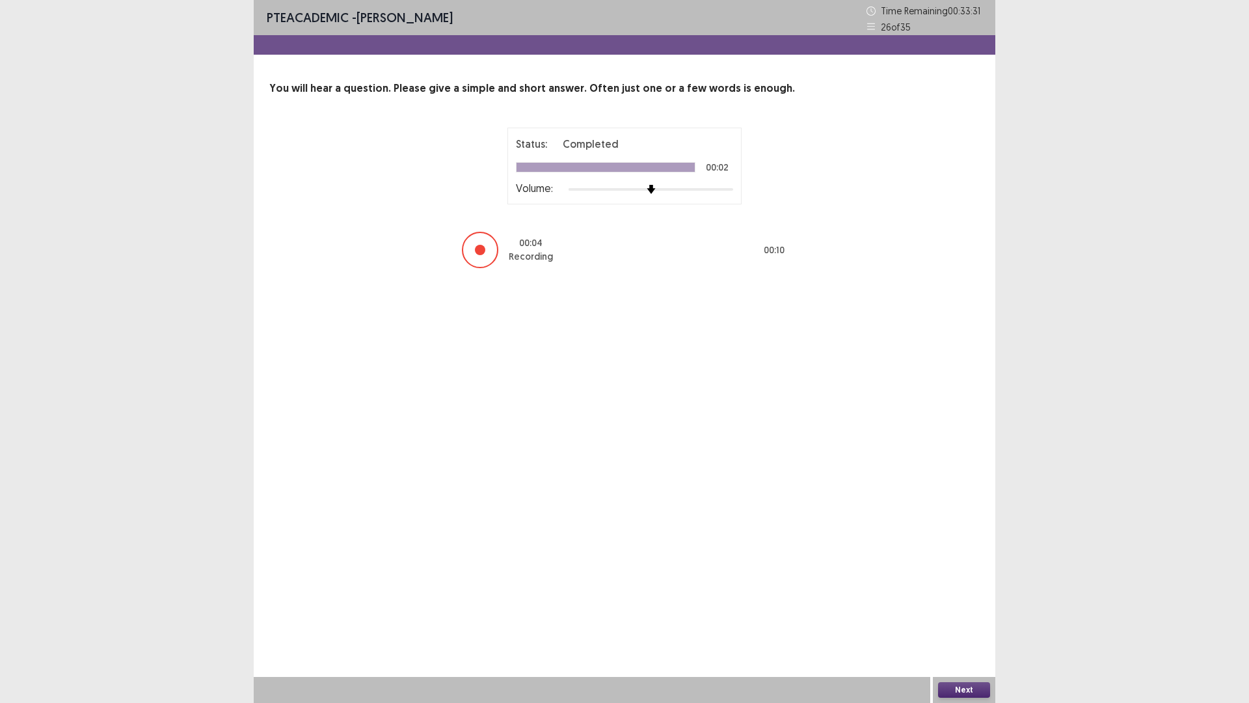
drag, startPoint x: 962, startPoint y: 688, endPoint x: 794, endPoint y: 625, distance: 179.3
click at [950, 620] on div "Next" at bounding box center [964, 690] width 62 height 26
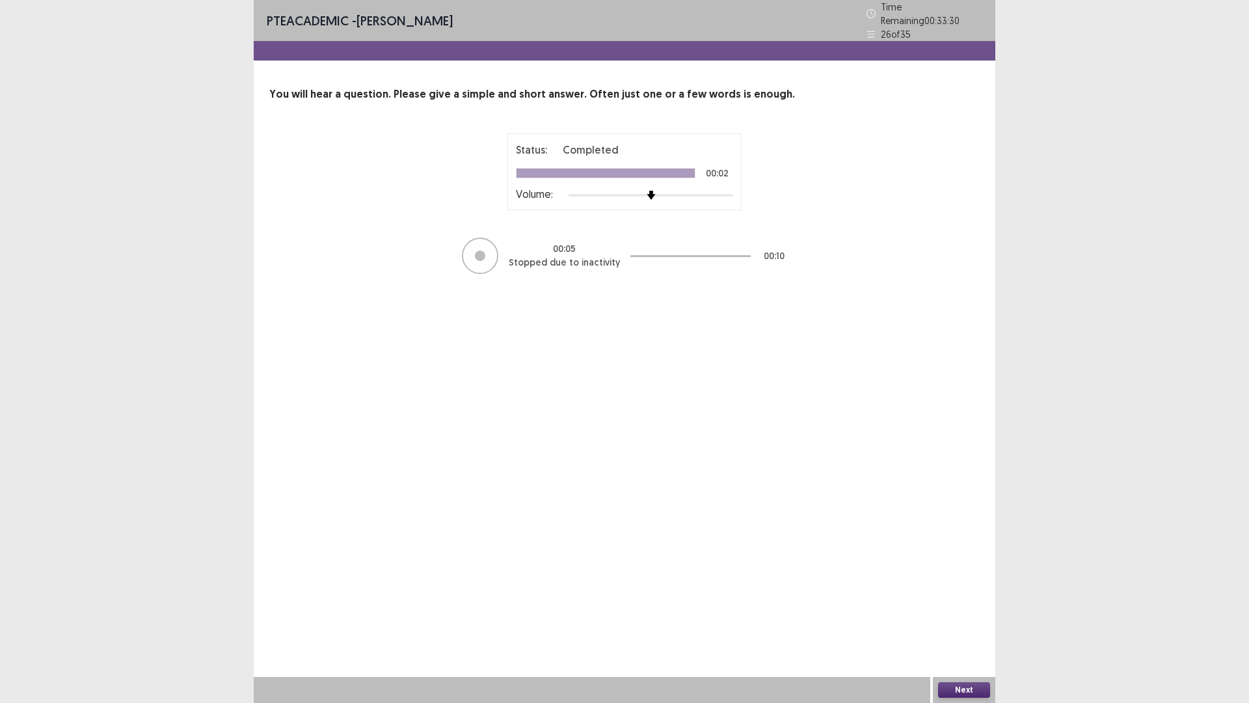
drag, startPoint x: 969, startPoint y: 691, endPoint x: 964, endPoint y: 684, distance: 8.8
click at [964, 620] on button "Next" at bounding box center [964, 690] width 52 height 16
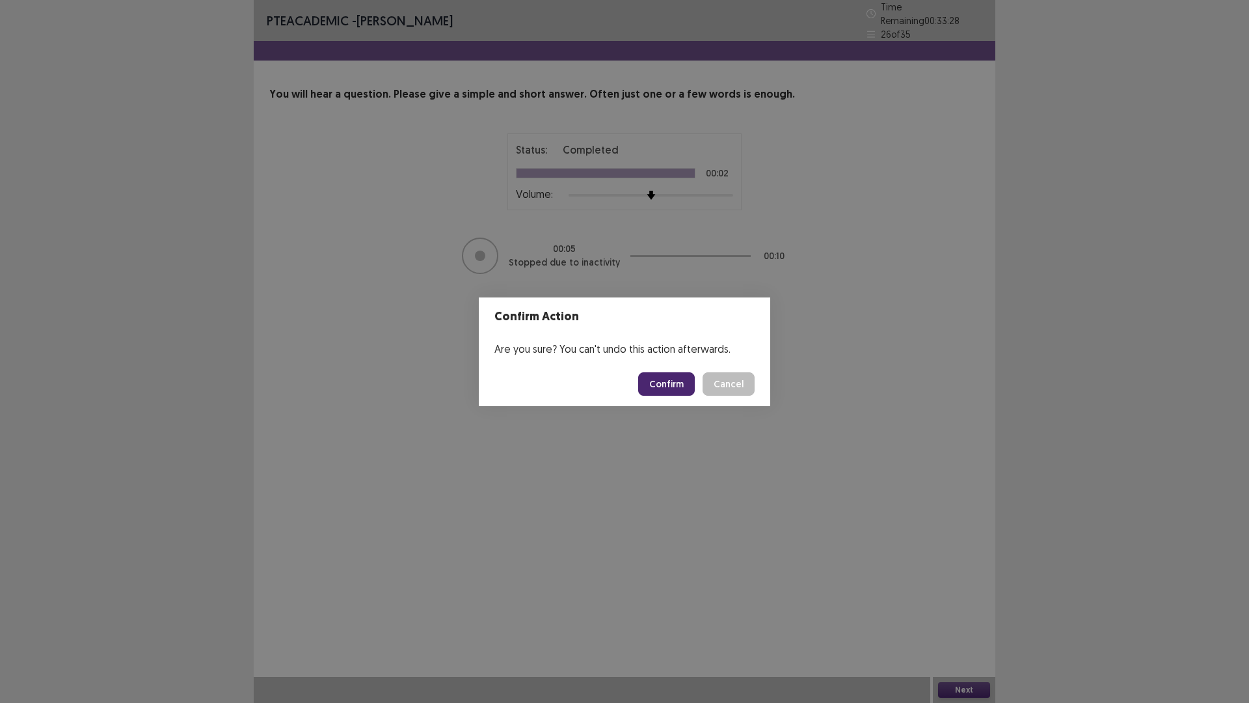
click at [666, 386] on button "Confirm" at bounding box center [666, 383] width 57 height 23
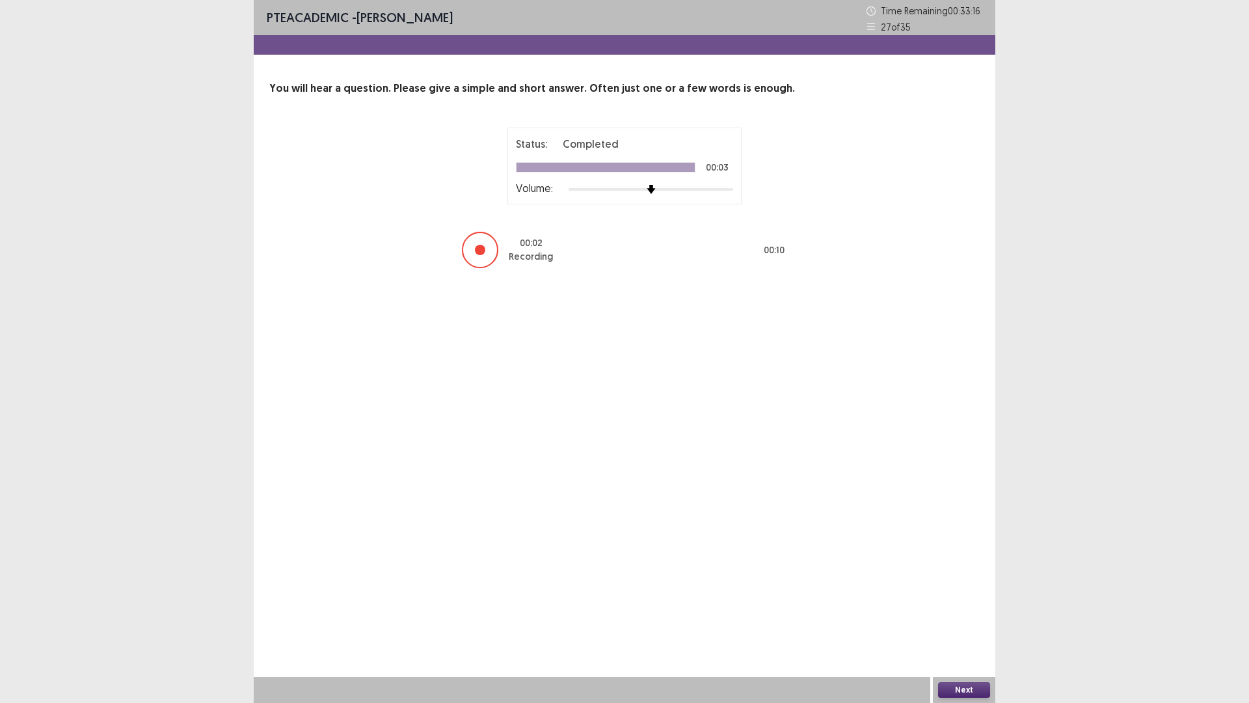
click at [957, 620] on button "Next" at bounding box center [964, 690] width 52 height 16
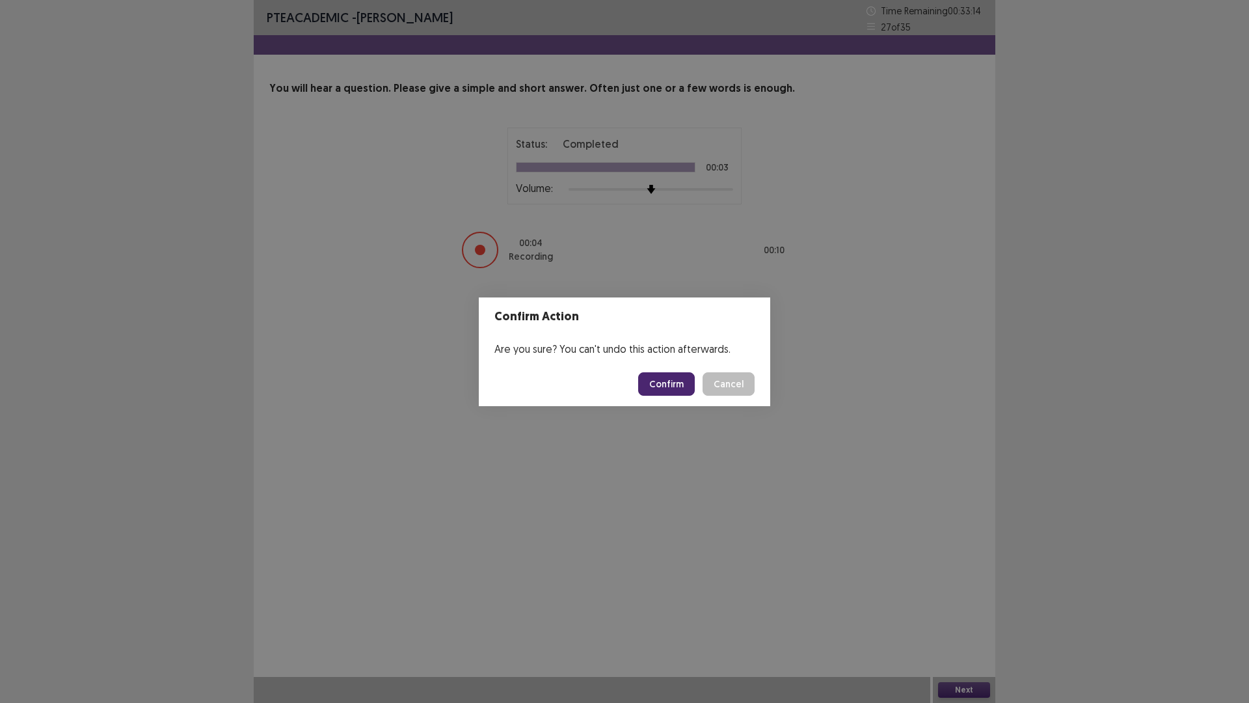
click at [669, 383] on button "Confirm" at bounding box center [666, 383] width 57 height 23
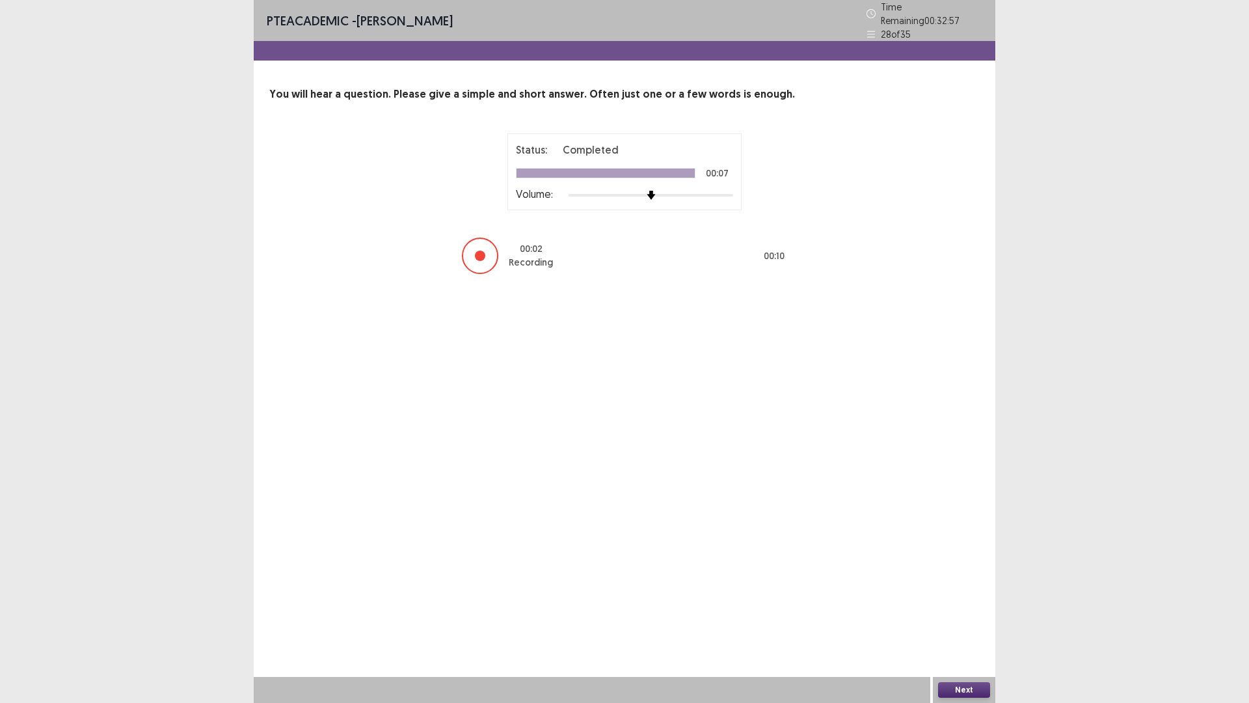
click at [951, 620] on button "Next" at bounding box center [964, 690] width 52 height 16
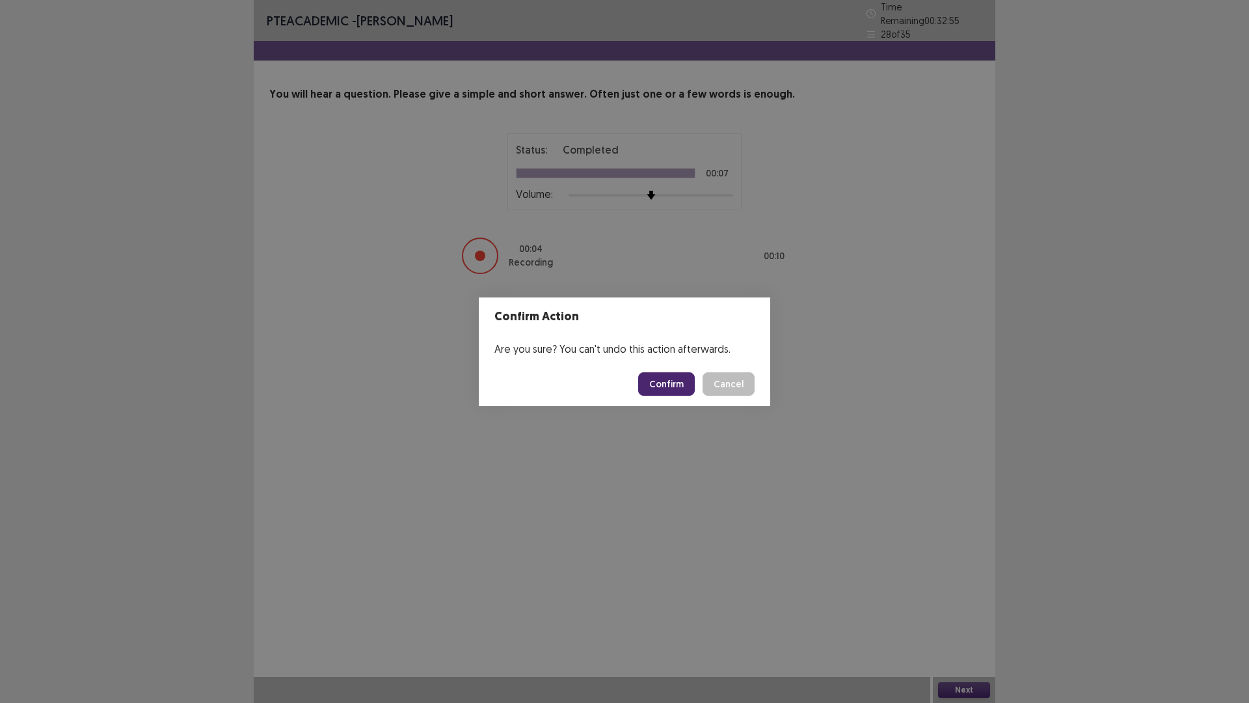
click at [653, 389] on button "Confirm" at bounding box center [666, 383] width 57 height 23
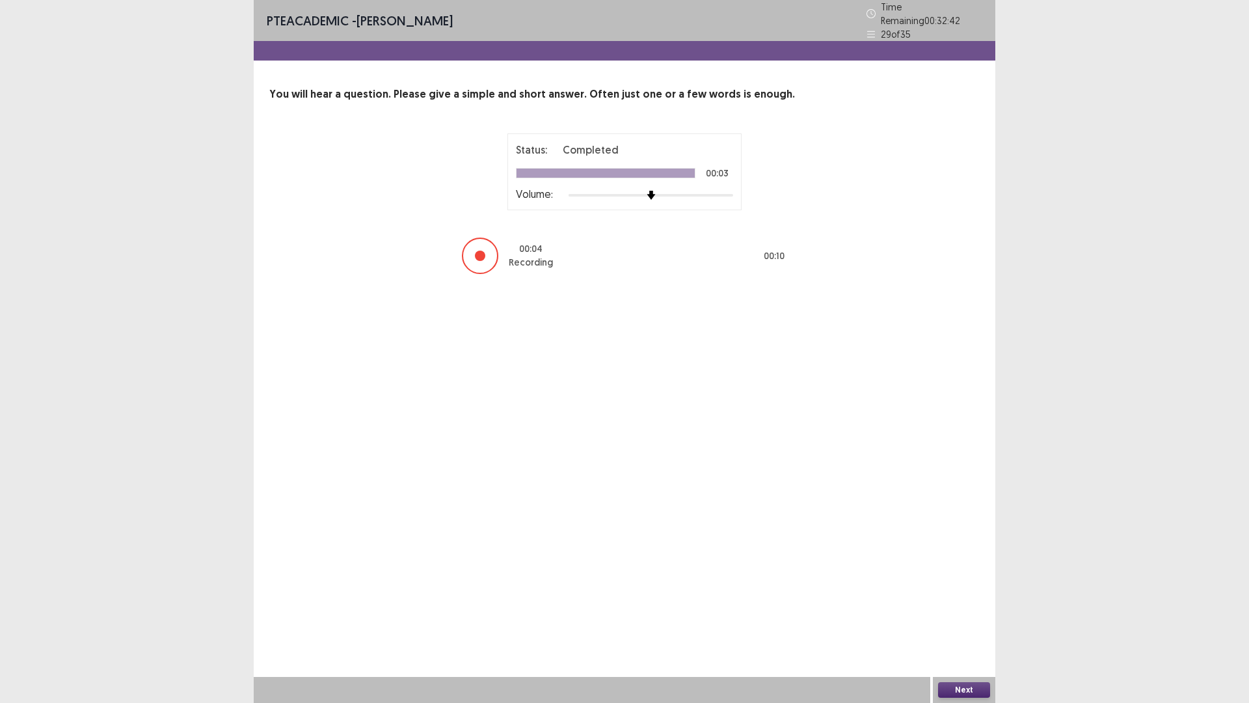
click at [960, 620] on button "Next" at bounding box center [964, 690] width 52 height 16
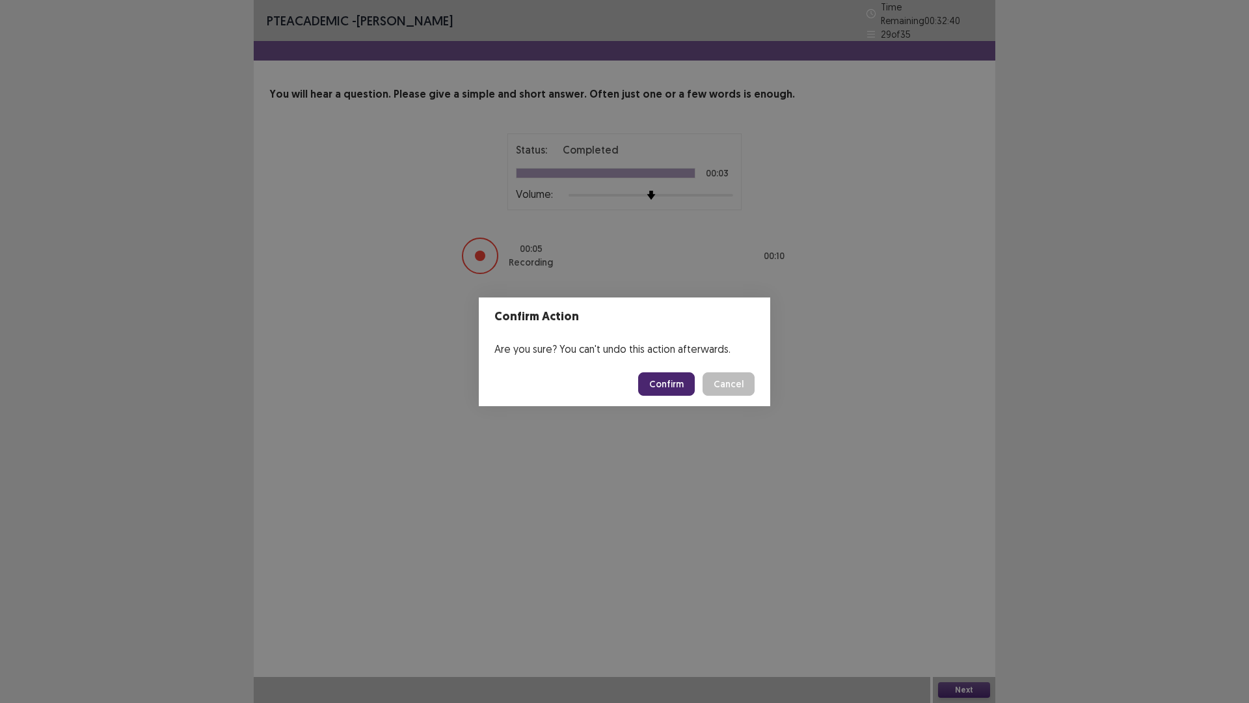
click at [671, 384] on button "Confirm" at bounding box center [666, 383] width 57 height 23
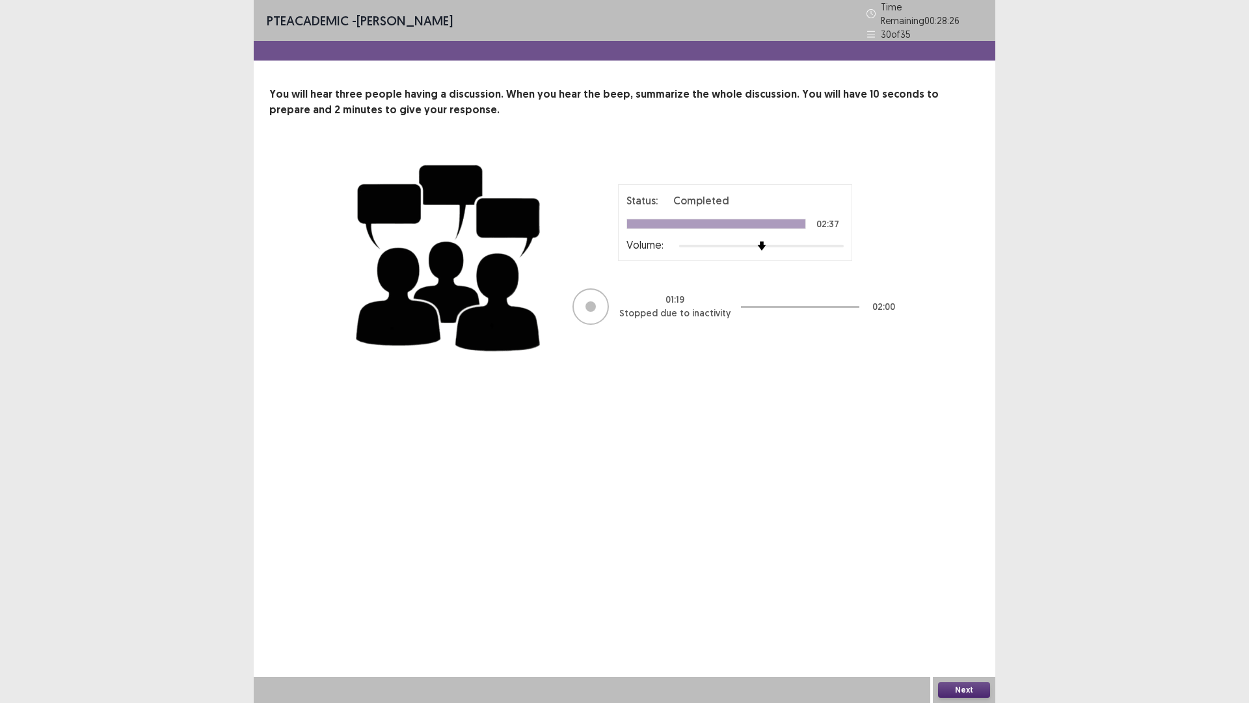
click at [957, 620] on button "Next" at bounding box center [964, 690] width 52 height 16
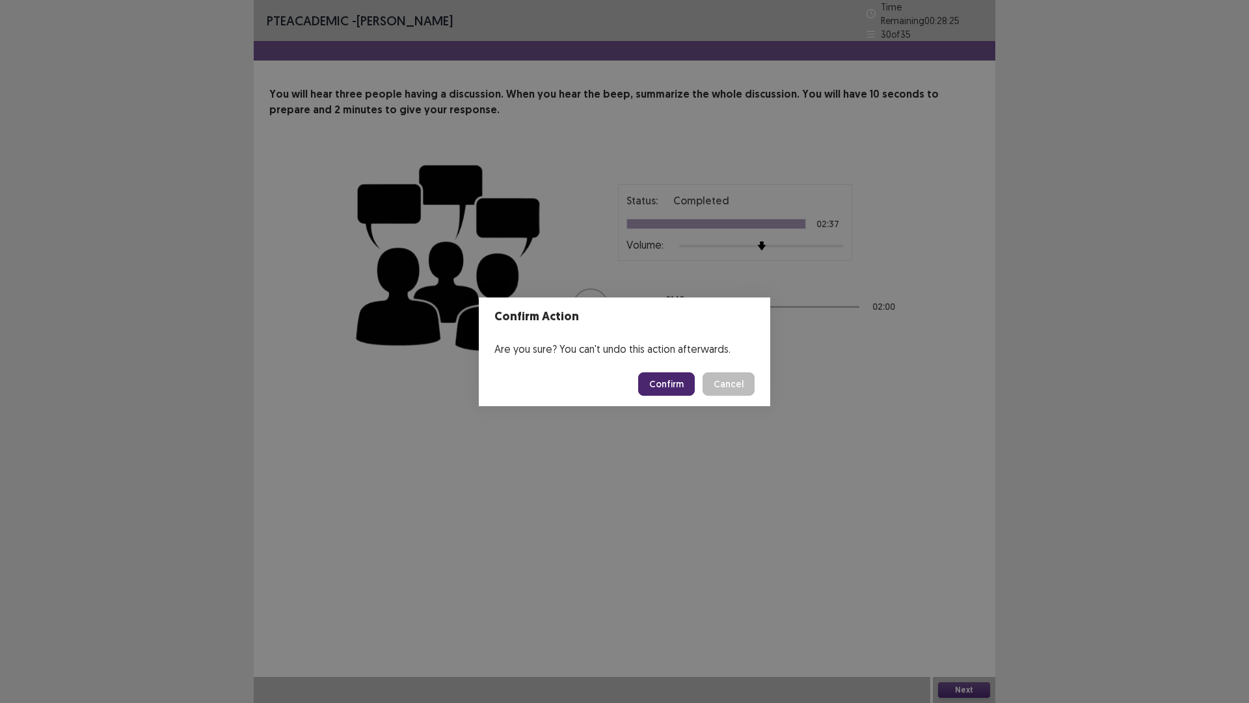
click at [663, 383] on button "Confirm" at bounding box center [666, 383] width 57 height 23
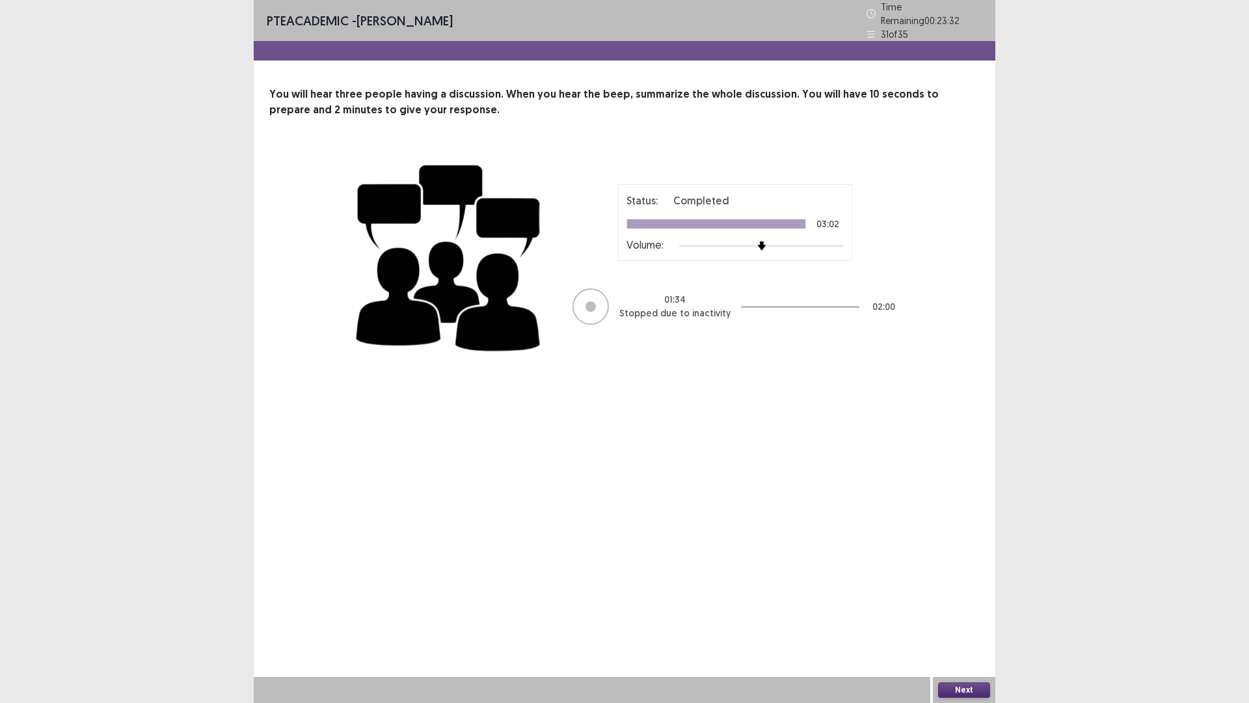
click at [967, 620] on button "Next" at bounding box center [964, 690] width 52 height 16
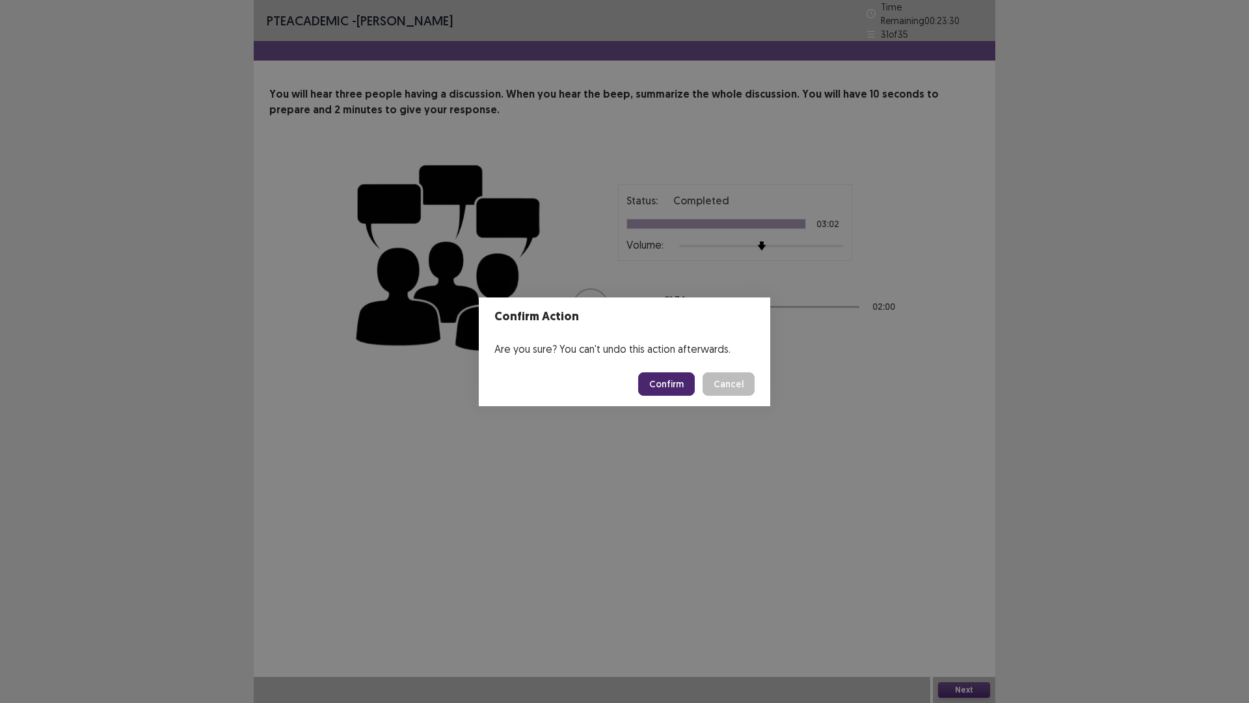
click at [675, 386] on button "Confirm" at bounding box center [666, 383] width 57 height 23
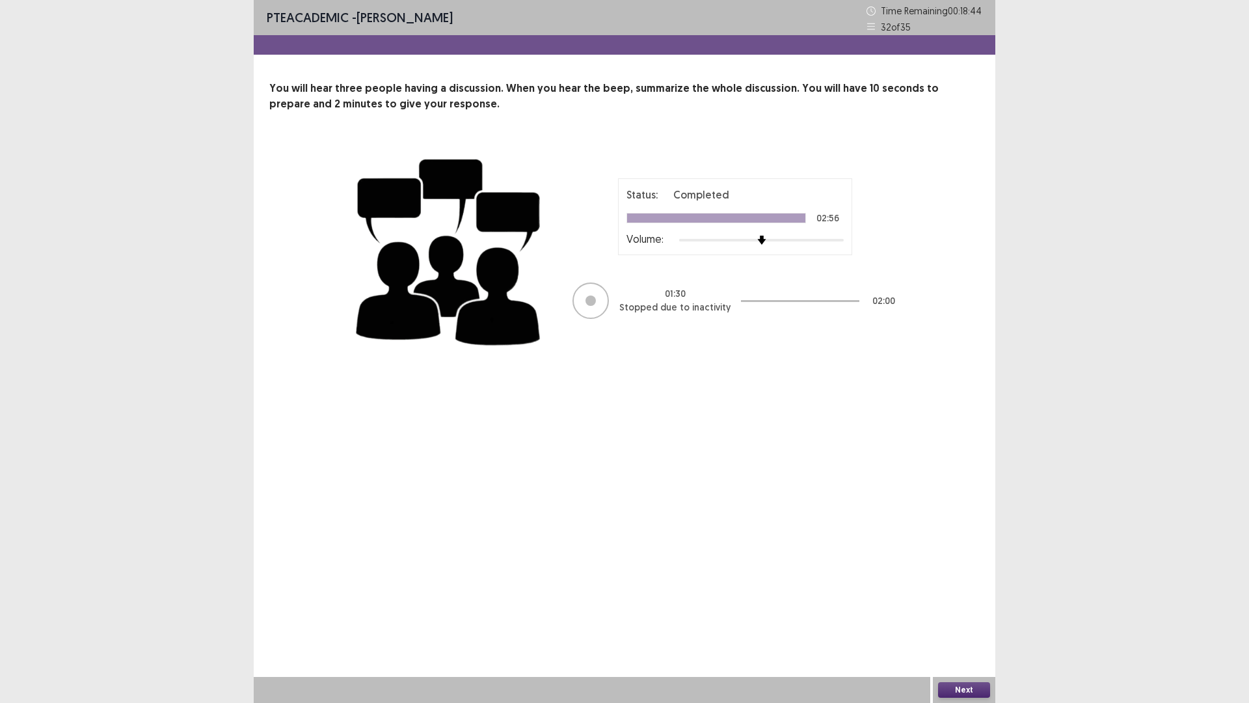
click at [954, 620] on button "Next" at bounding box center [964, 690] width 52 height 16
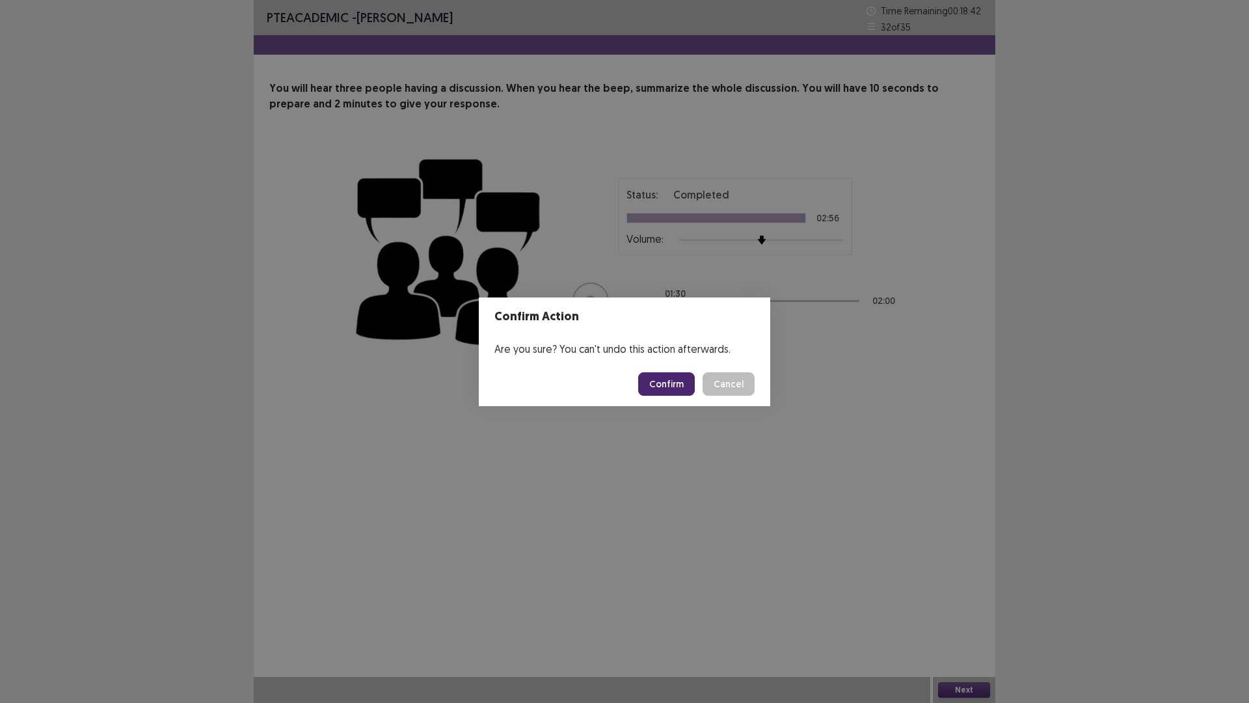
click at [677, 384] on button "Confirm" at bounding box center [666, 383] width 57 height 23
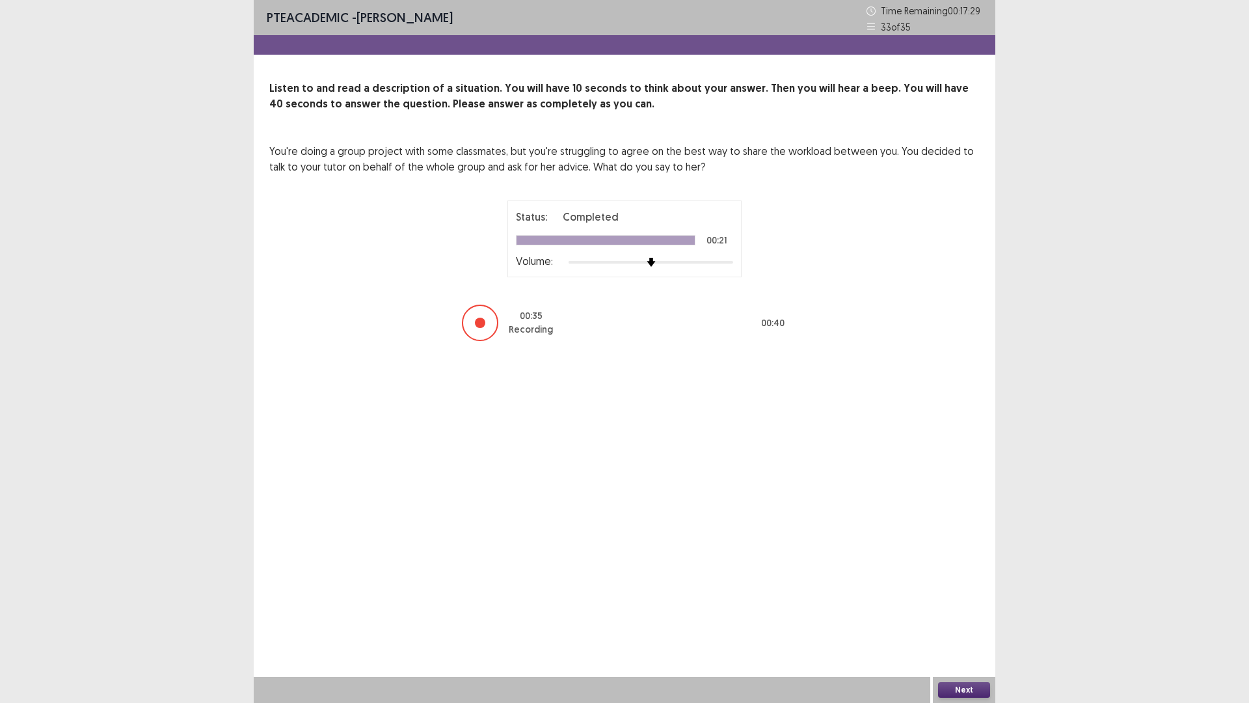
click at [959, 620] on button "Next" at bounding box center [964, 690] width 52 height 16
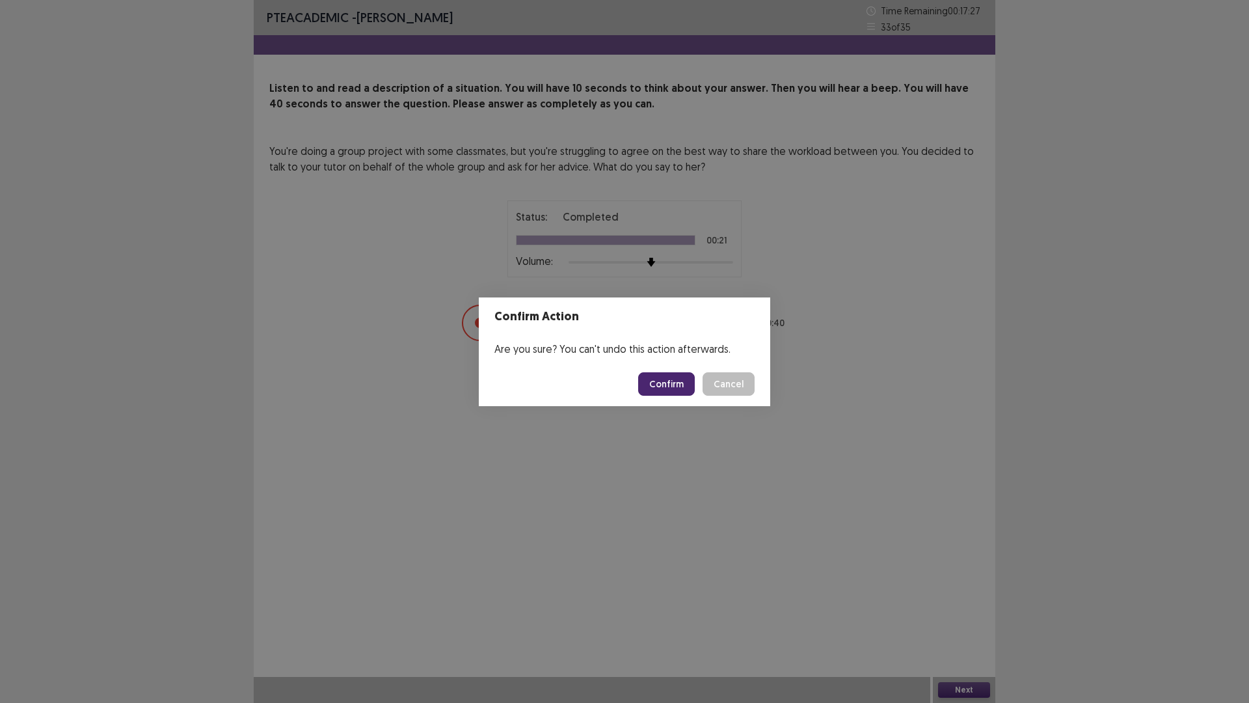
click at [668, 380] on button "Confirm" at bounding box center [666, 383] width 57 height 23
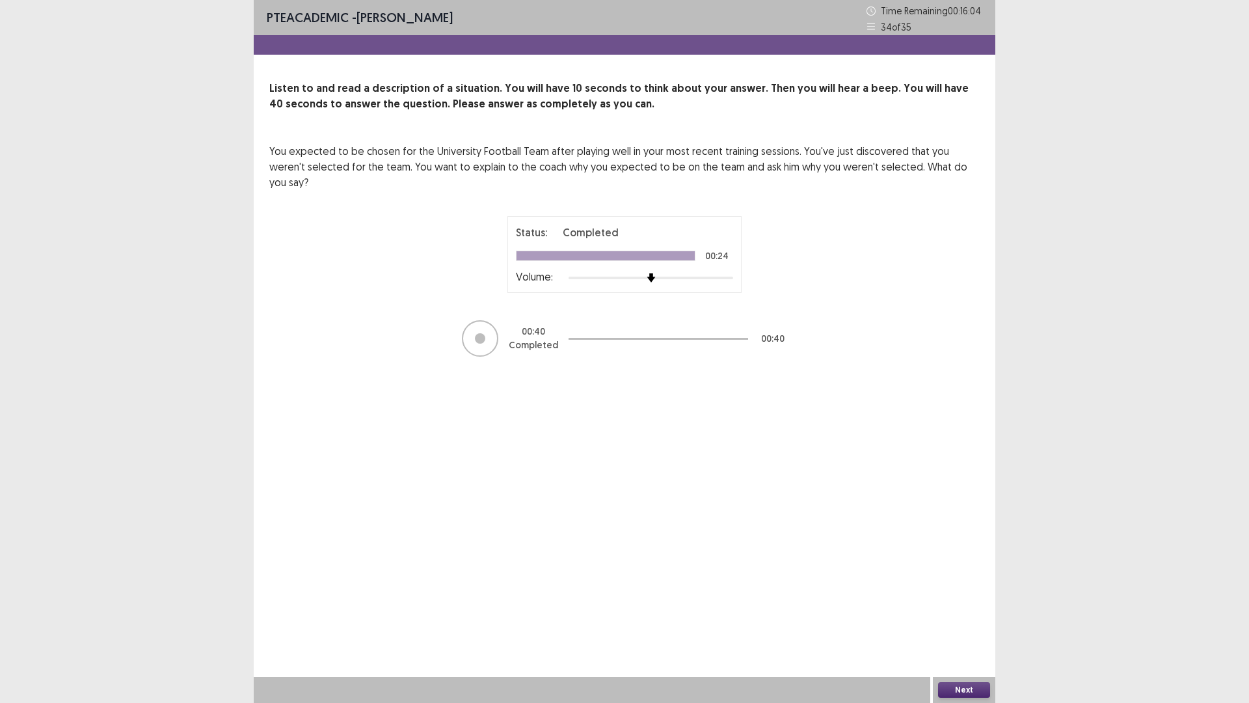
click at [958, 620] on button "Next" at bounding box center [964, 690] width 52 height 16
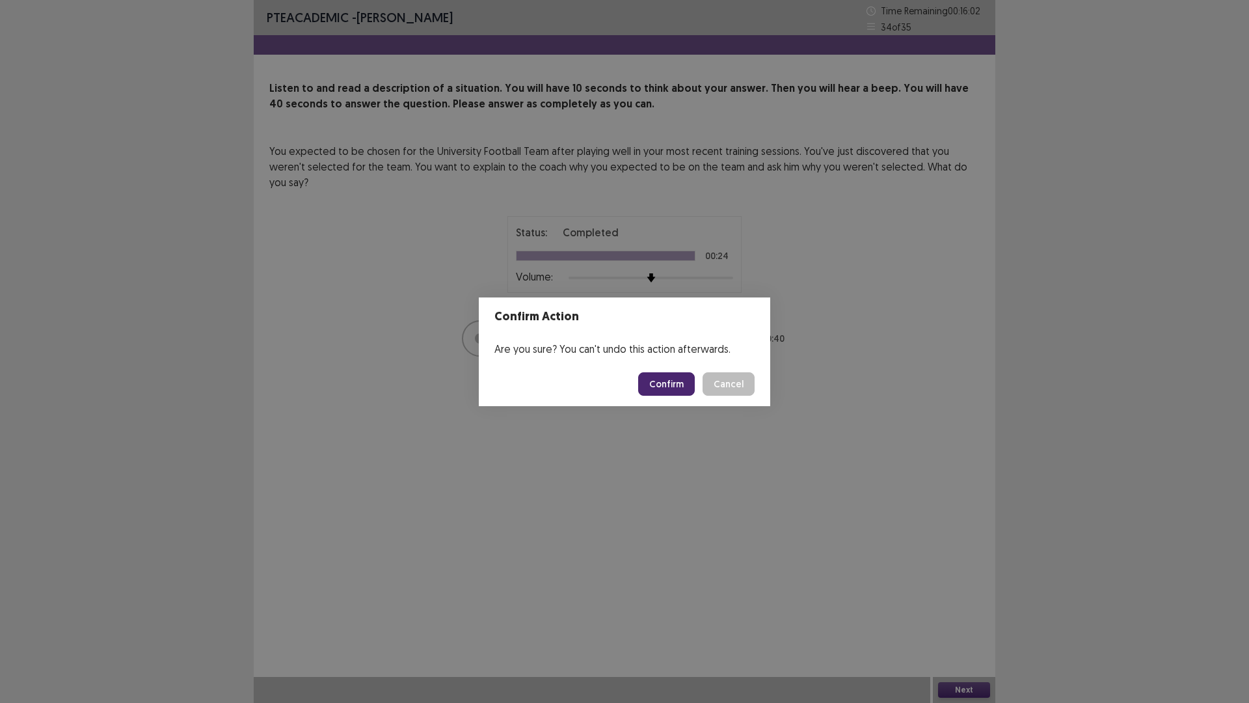
click at [662, 379] on button "Confirm" at bounding box center [666, 383] width 57 height 23
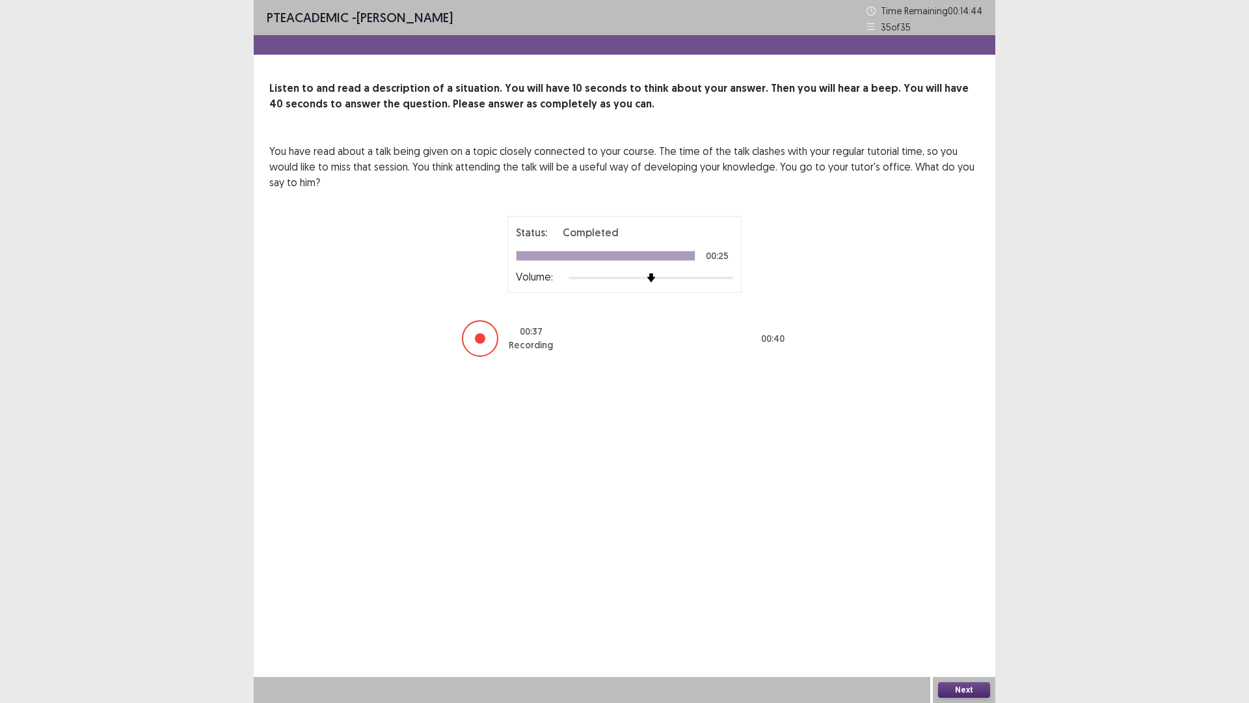
click at [959, 620] on button "Next" at bounding box center [964, 690] width 52 height 16
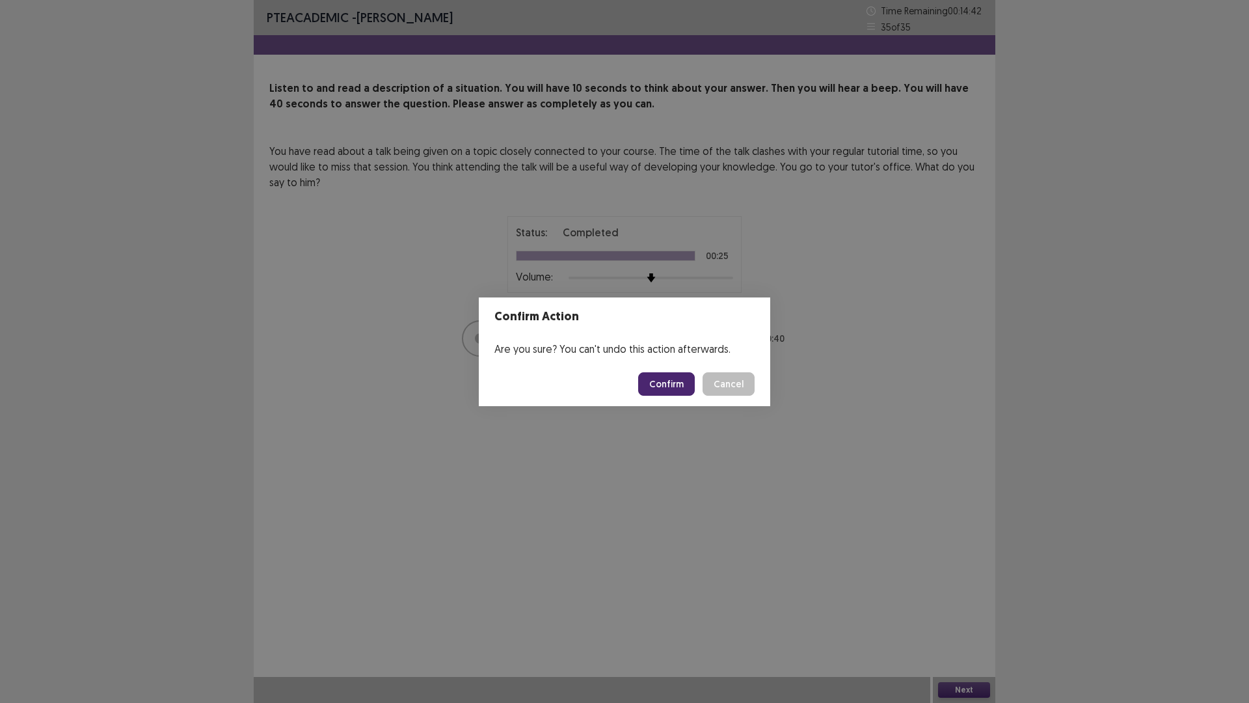
click at [675, 383] on button "Confirm" at bounding box center [666, 383] width 57 height 23
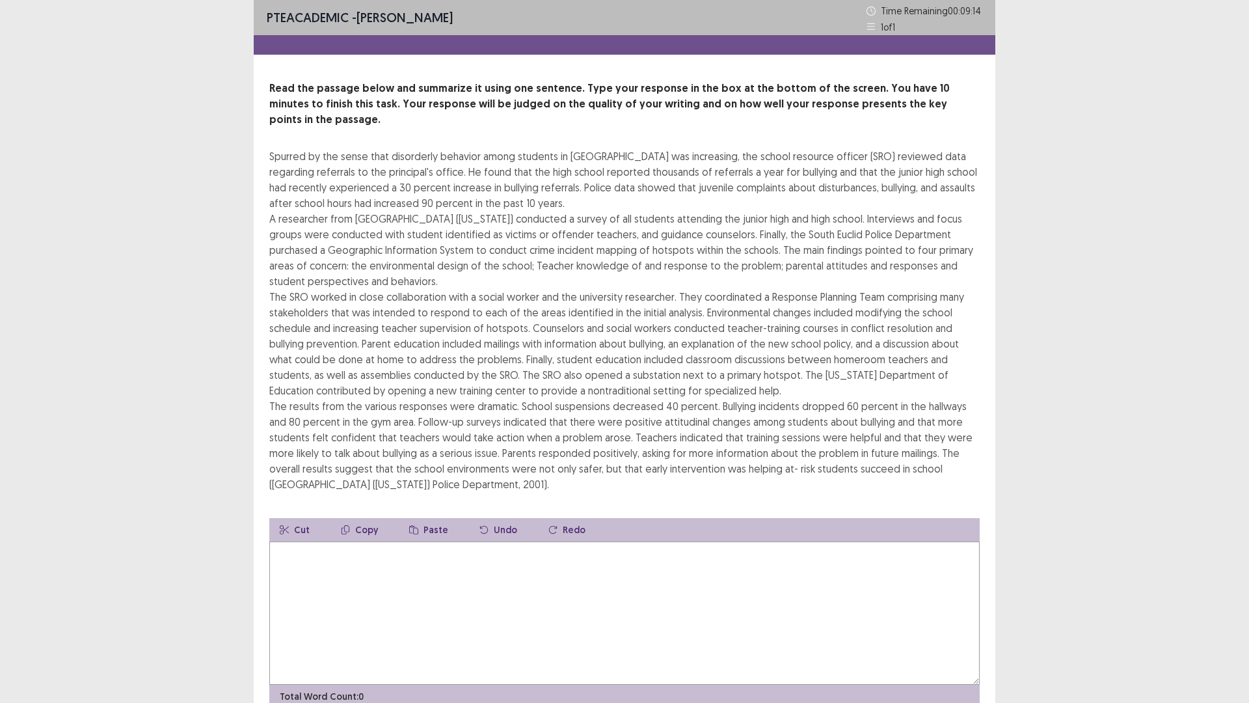
click at [375, 561] on textarea at bounding box center [624, 612] width 710 height 143
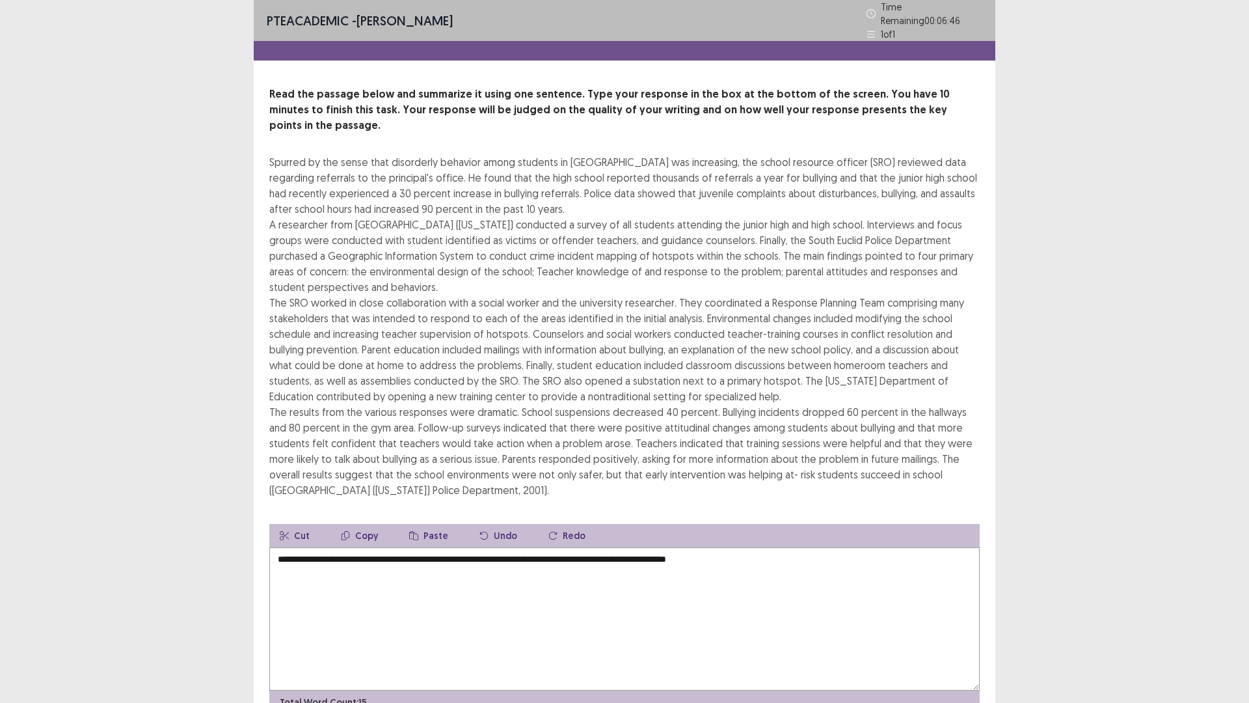
click at [468, 547] on textarea "**********" at bounding box center [624, 618] width 710 height 143
type textarea "**********"
drag, startPoint x: 819, startPoint y: 541, endPoint x: 263, endPoint y: 559, distance: 556.6
click at [263, 559] on div "**********" at bounding box center [625, 400] width 742 height 627
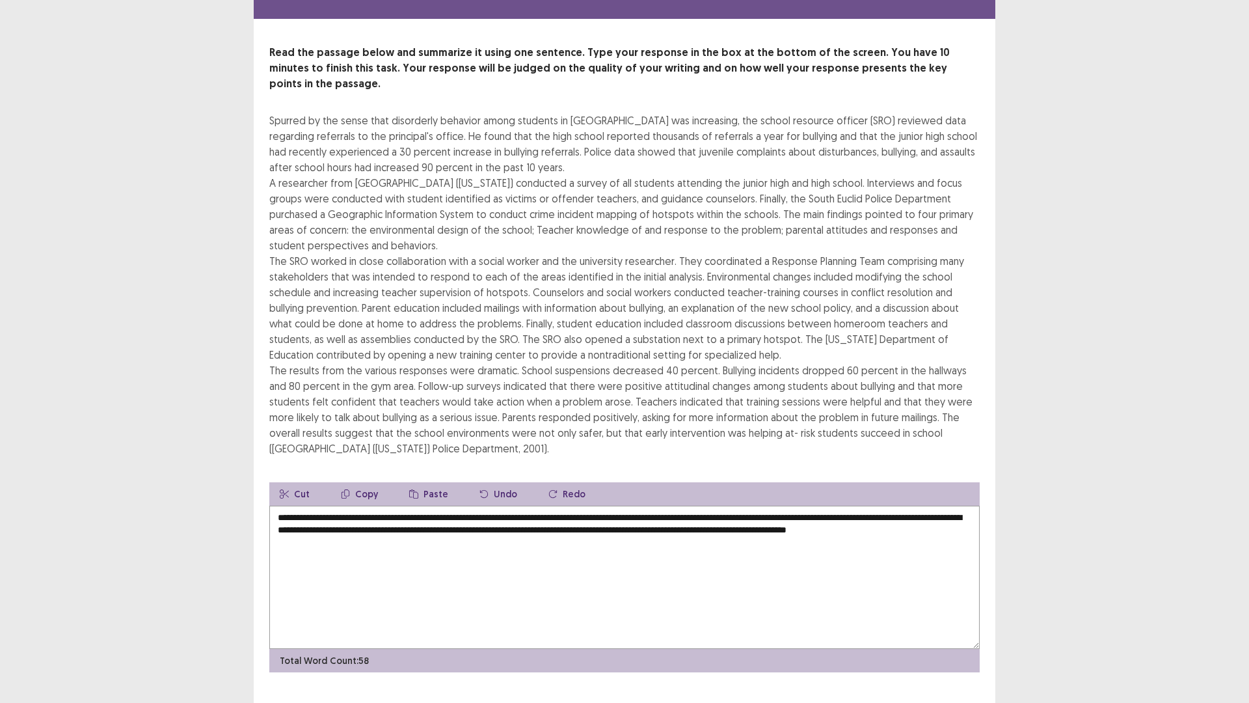
scroll to position [47, 0]
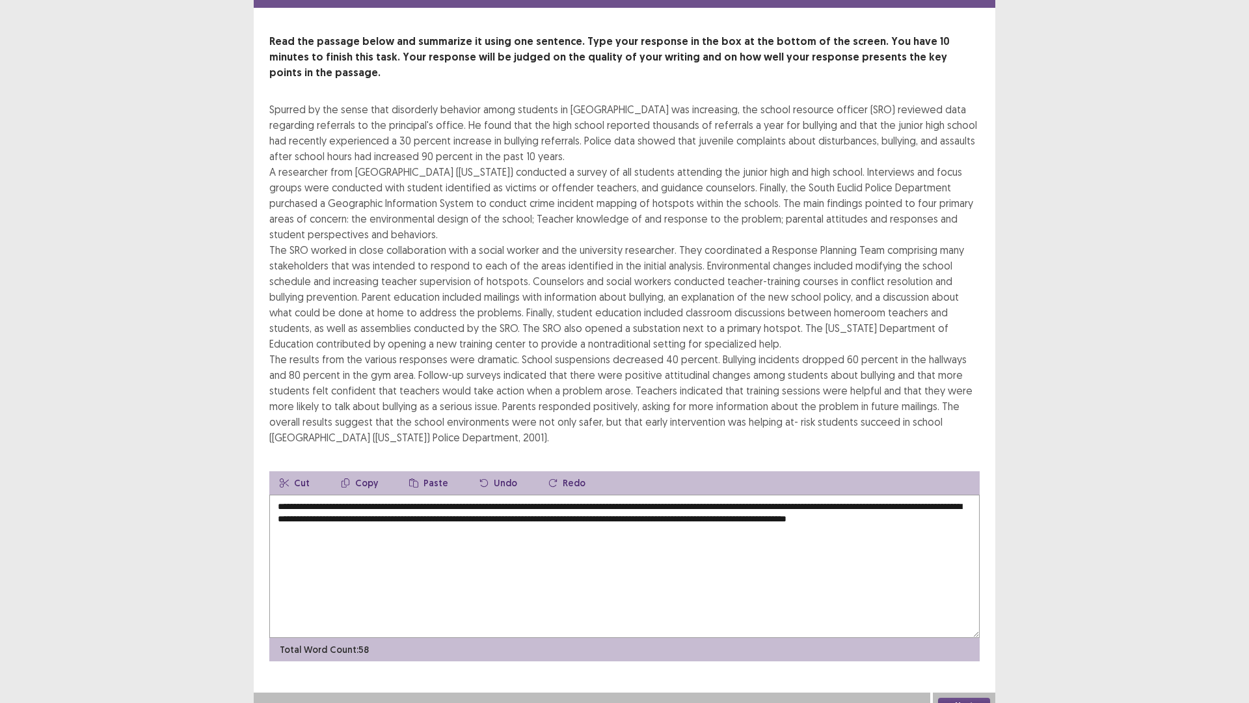
type textarea "**********"
click at [962, 620] on button "Next" at bounding box center [964, 705] width 52 height 16
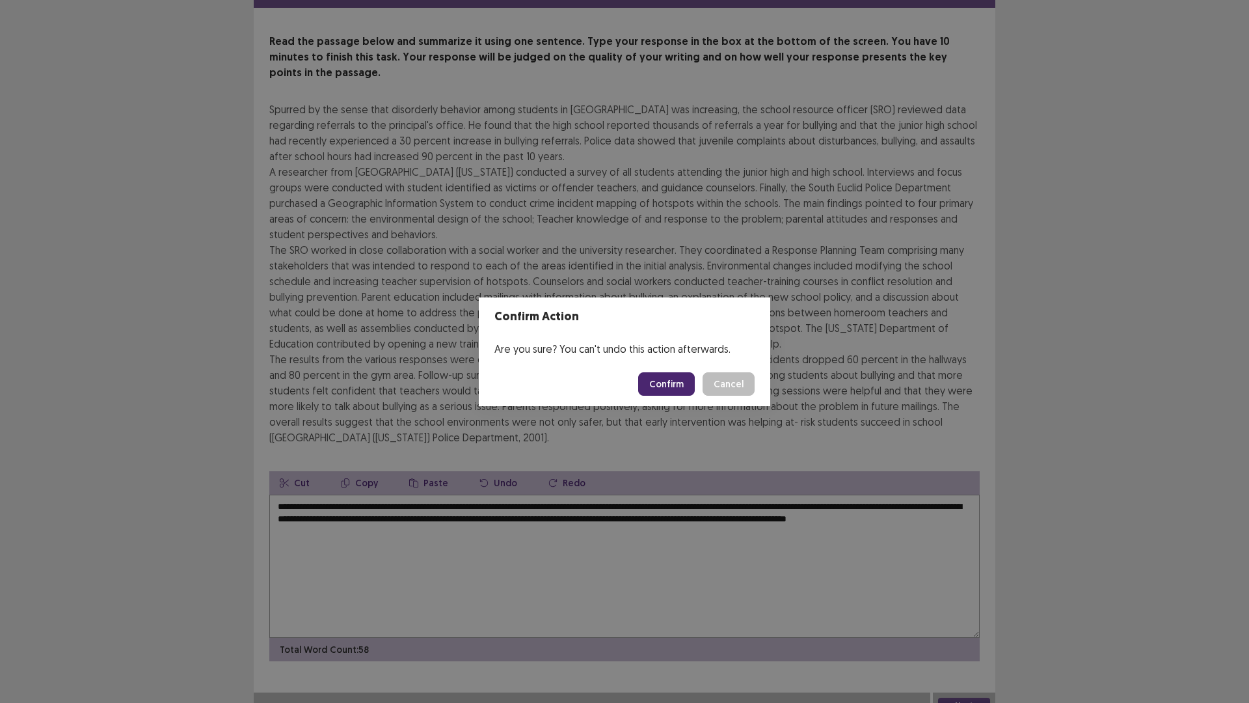
click at [656, 377] on button "Confirm" at bounding box center [666, 383] width 57 height 23
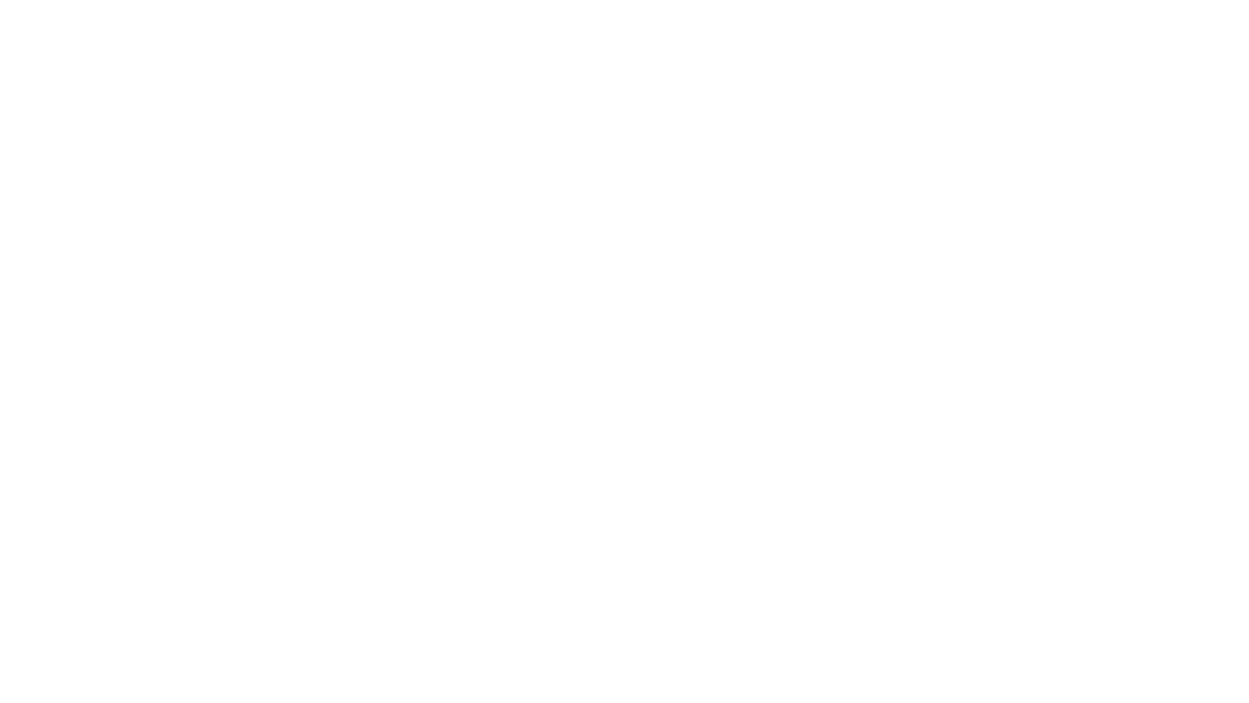
scroll to position [0, 0]
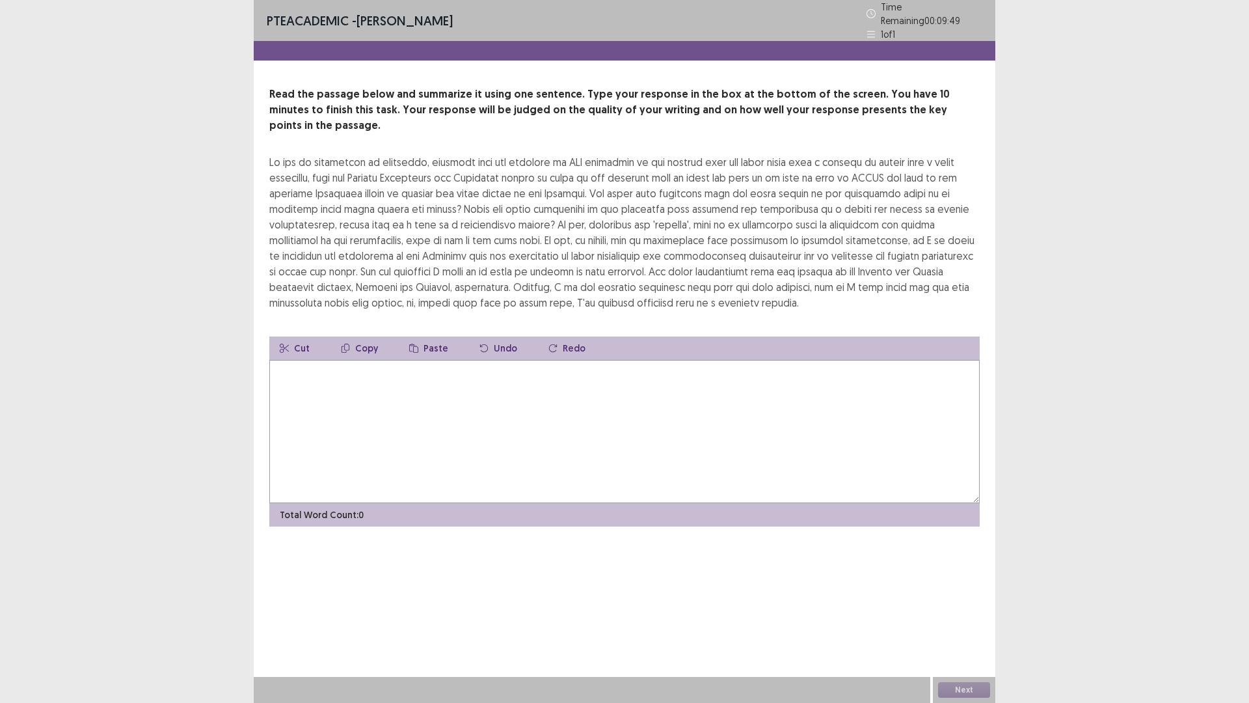
click at [331, 416] on textarea at bounding box center [624, 431] width 710 height 143
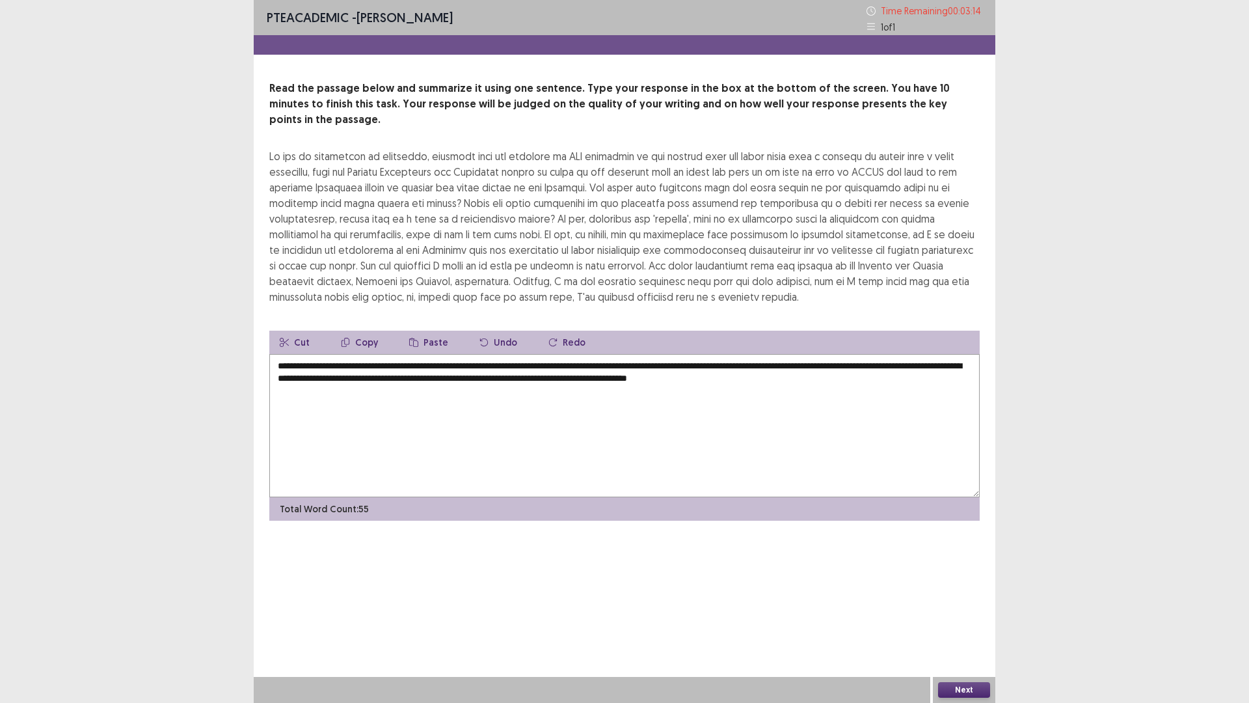
click at [576, 360] on textarea "**********" at bounding box center [624, 425] width 710 height 143
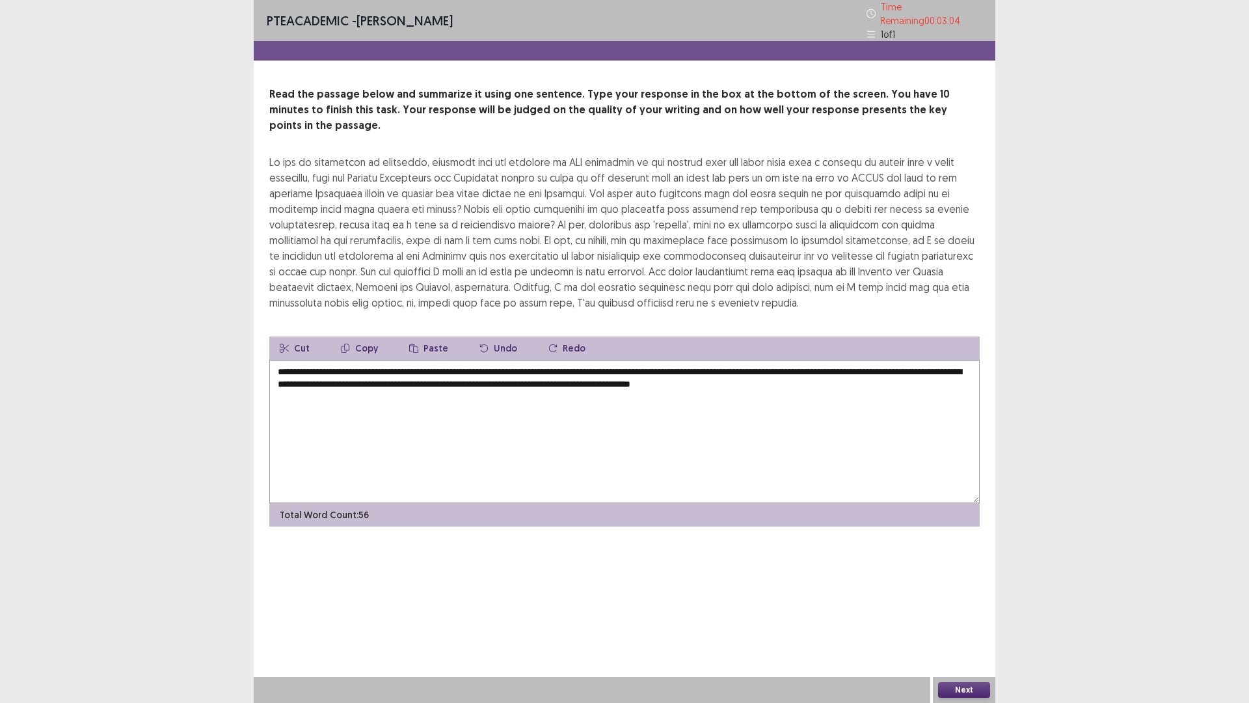
type textarea "**********"
click at [962, 620] on button "Next" at bounding box center [964, 690] width 52 height 16
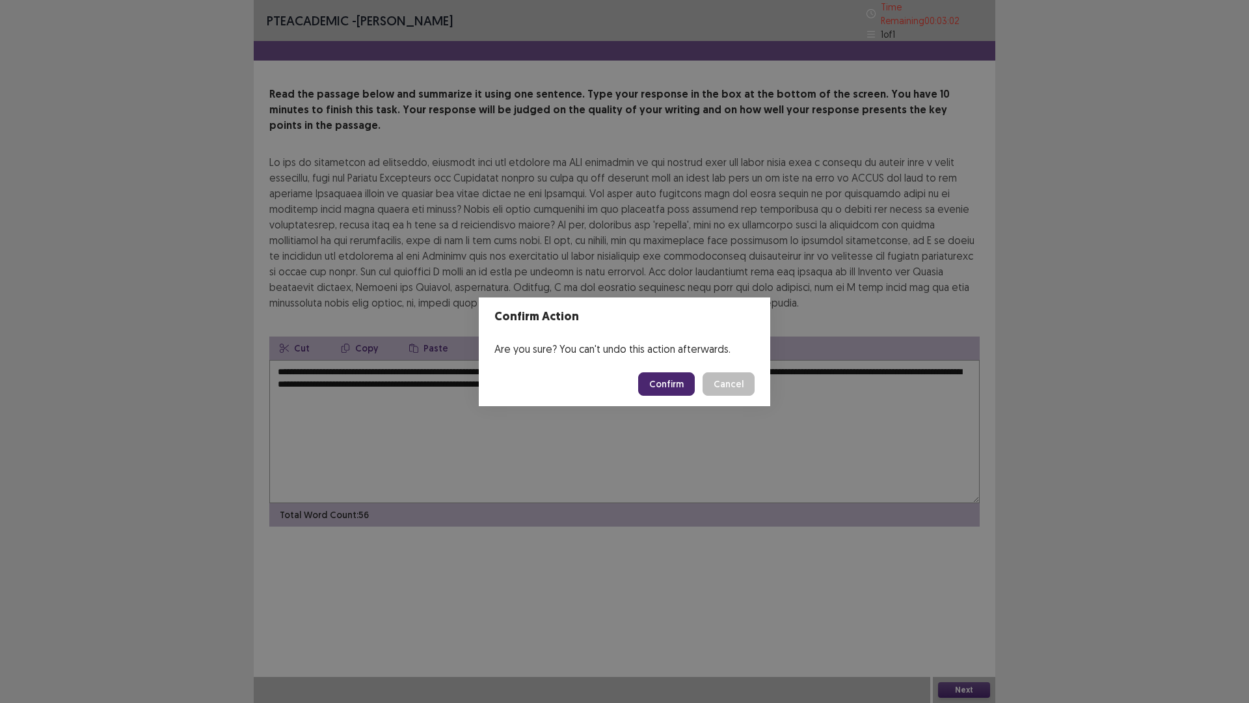
click at [659, 385] on button "Confirm" at bounding box center [666, 383] width 57 height 23
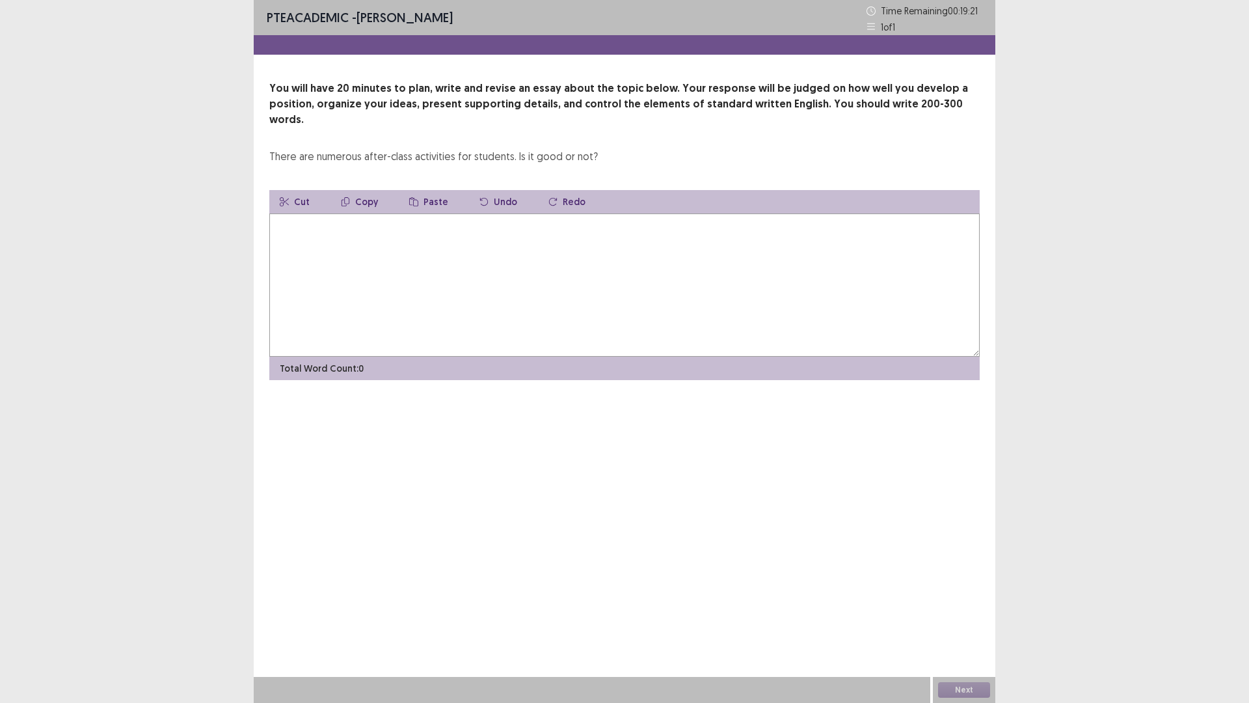
click at [442, 234] on textarea at bounding box center [624, 284] width 710 height 143
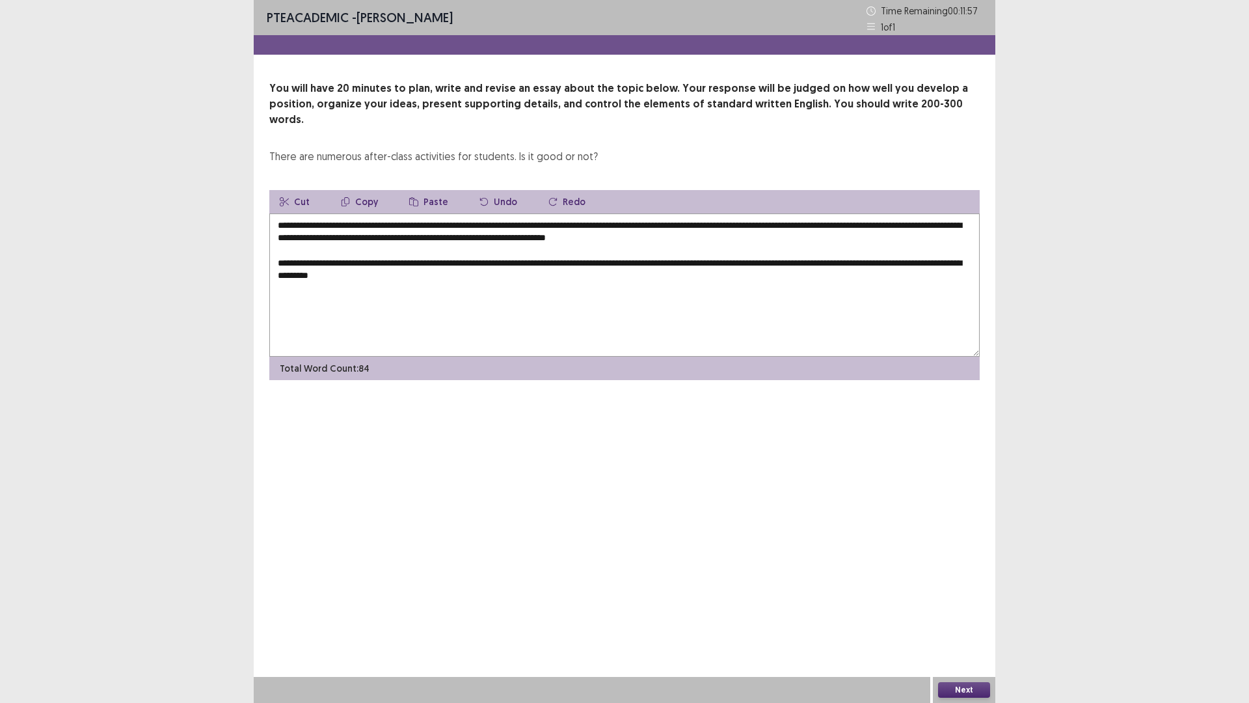
click at [405, 261] on textarea "**********" at bounding box center [624, 284] width 710 height 143
click at [441, 258] on textarea "**********" at bounding box center [624, 284] width 710 height 143
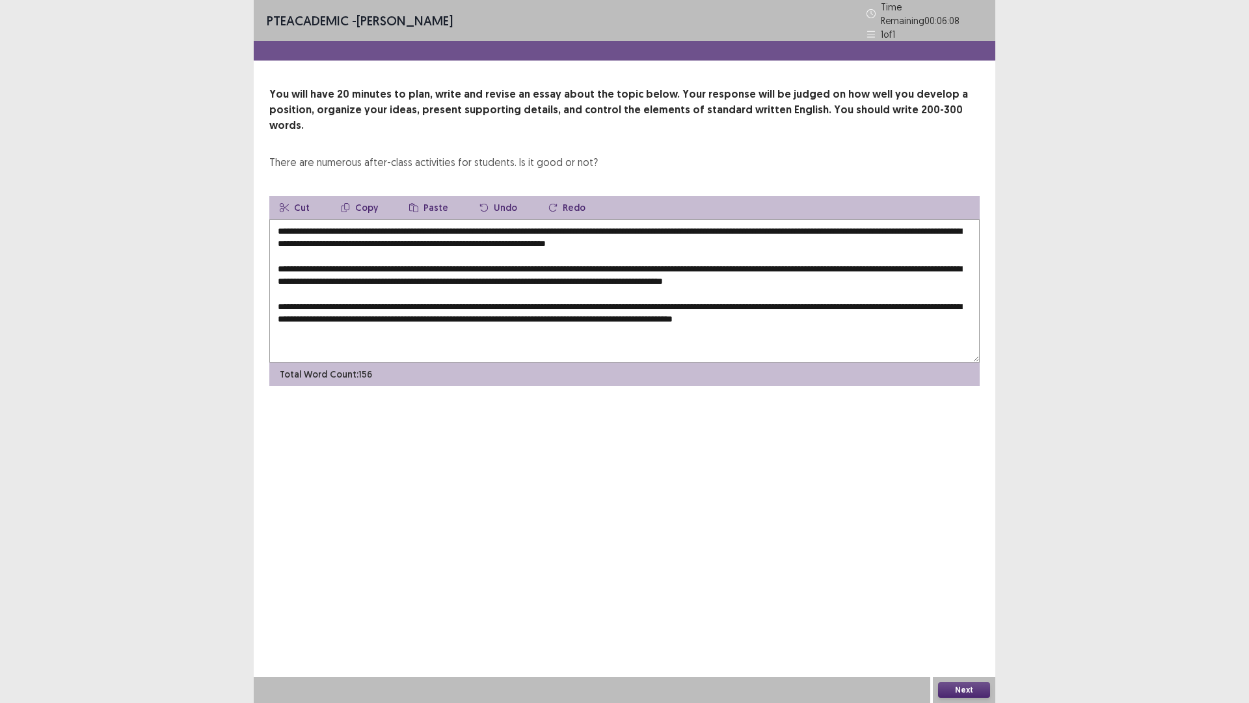
click at [369, 219] on textarea "**********" at bounding box center [624, 290] width 710 height 143
click at [720, 223] on textarea "**********" at bounding box center [624, 290] width 710 height 143
click at [828, 223] on textarea "**********" at bounding box center [624, 290] width 710 height 143
click at [831, 225] on textarea "**********" at bounding box center [624, 290] width 710 height 143
click at [500, 258] on textarea "**********" at bounding box center [624, 290] width 710 height 143
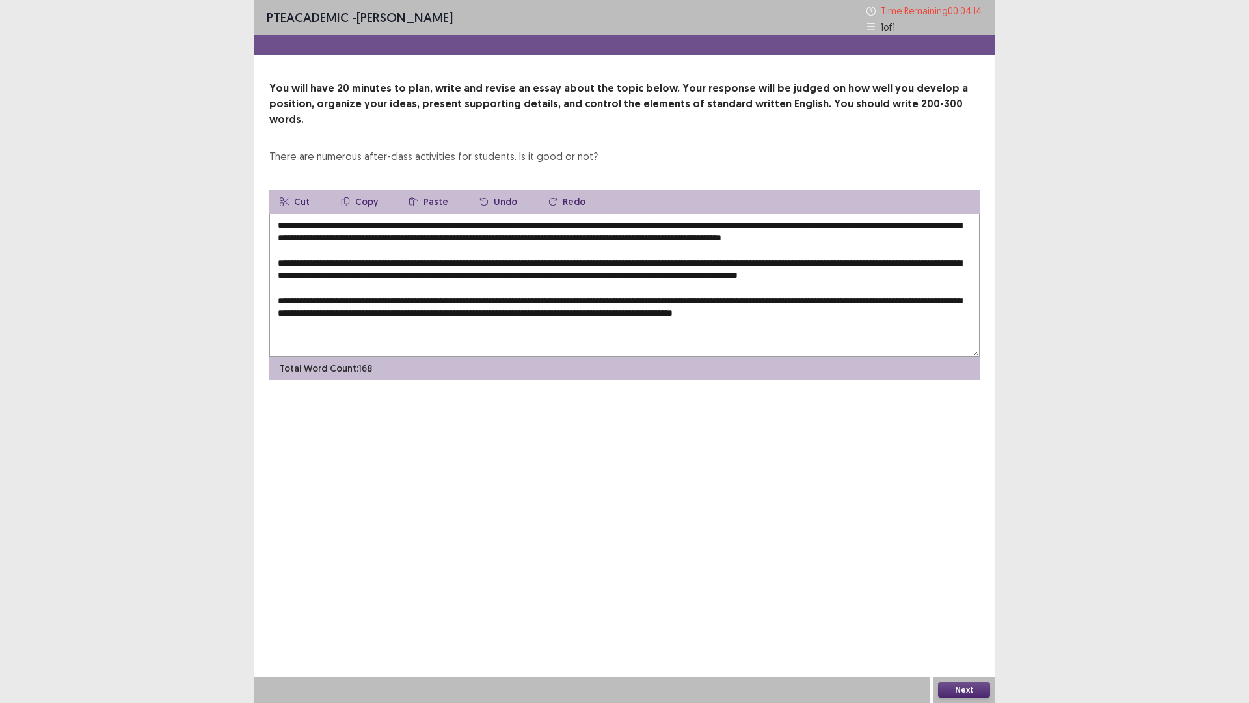
click at [381, 273] on textarea at bounding box center [624, 284] width 710 height 143
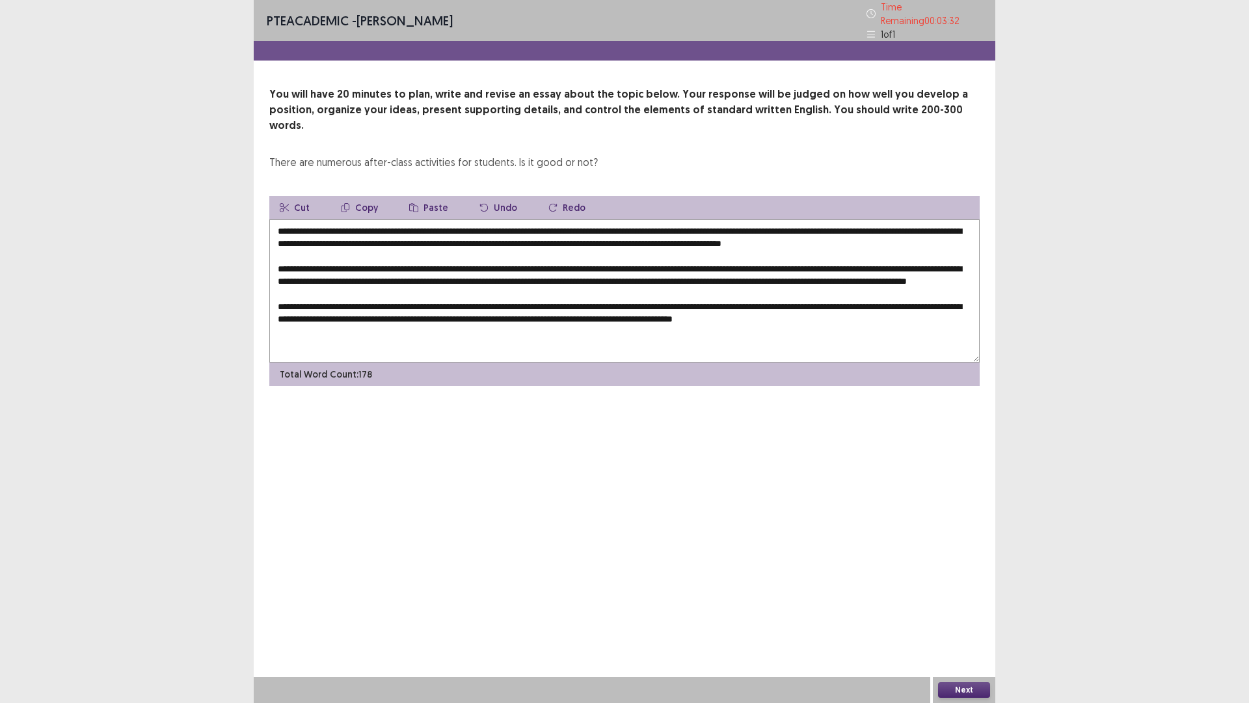
drag, startPoint x: 329, startPoint y: 284, endPoint x: 384, endPoint y: 288, distance: 54.8
click at [331, 285] on textarea at bounding box center [624, 290] width 710 height 143
drag, startPoint x: 353, startPoint y: 286, endPoint x: 360, endPoint y: 284, distance: 7.4
click at [359, 284] on textarea at bounding box center [624, 290] width 710 height 143
click at [354, 288] on textarea at bounding box center [624, 290] width 710 height 143
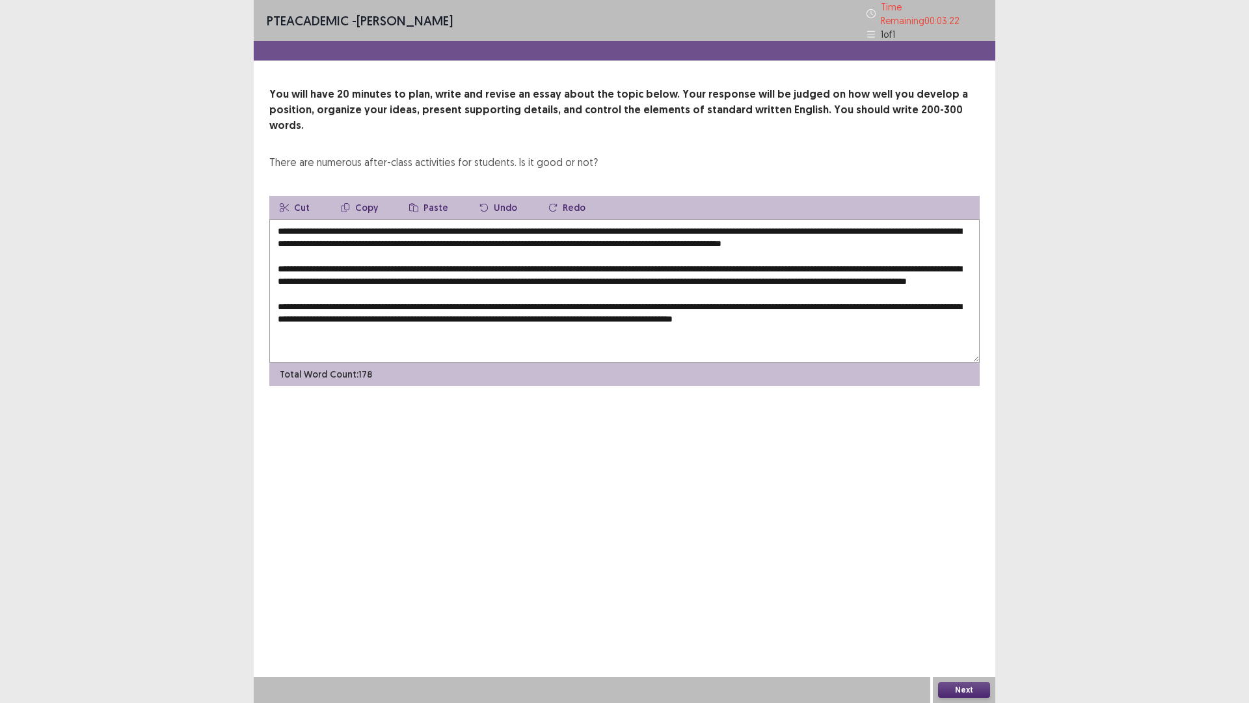
click at [353, 283] on textarea at bounding box center [624, 290] width 710 height 143
click at [493, 309] on textarea at bounding box center [624, 290] width 710 height 143
drag, startPoint x: 505, startPoint y: 311, endPoint x: 513, endPoint y: 311, distance: 7.8
click at [507, 311] on textarea at bounding box center [624, 290] width 710 height 143
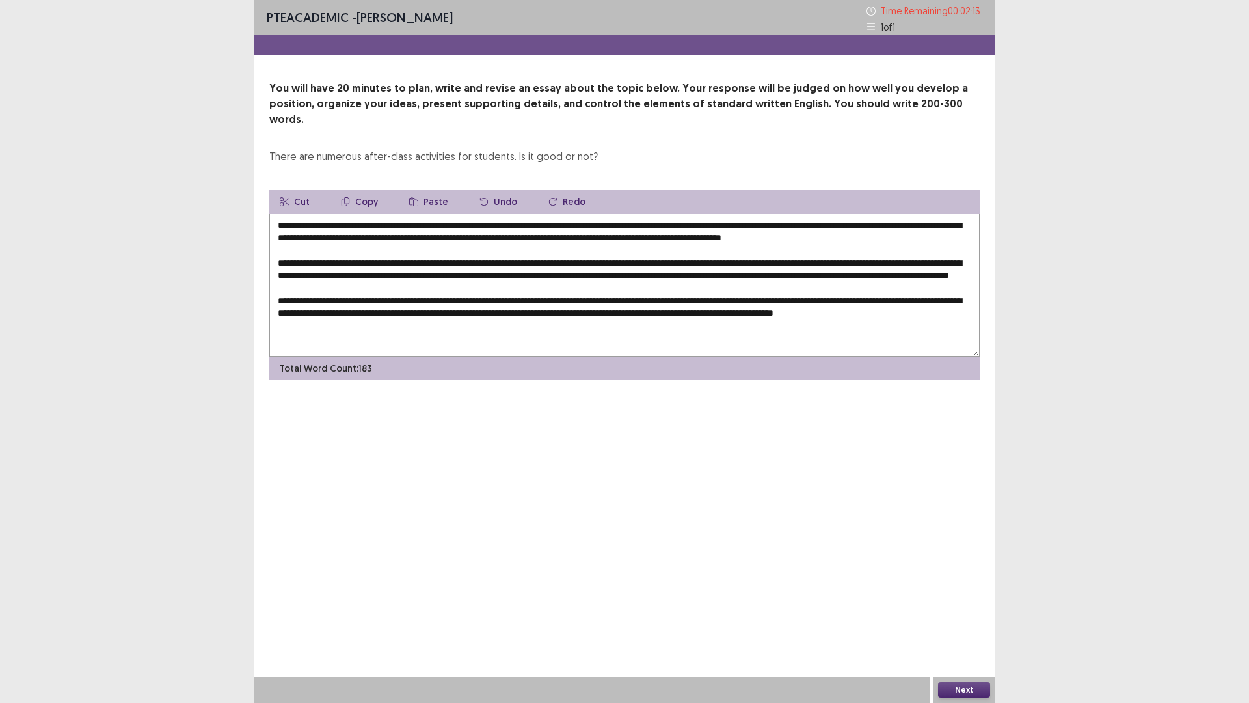
click at [368, 323] on textarea at bounding box center [624, 284] width 710 height 143
drag, startPoint x: 303, startPoint y: 331, endPoint x: 321, endPoint y: 330, distance: 18.9
click at [304, 331] on textarea at bounding box center [624, 284] width 710 height 143
click at [333, 329] on textarea at bounding box center [624, 284] width 710 height 143
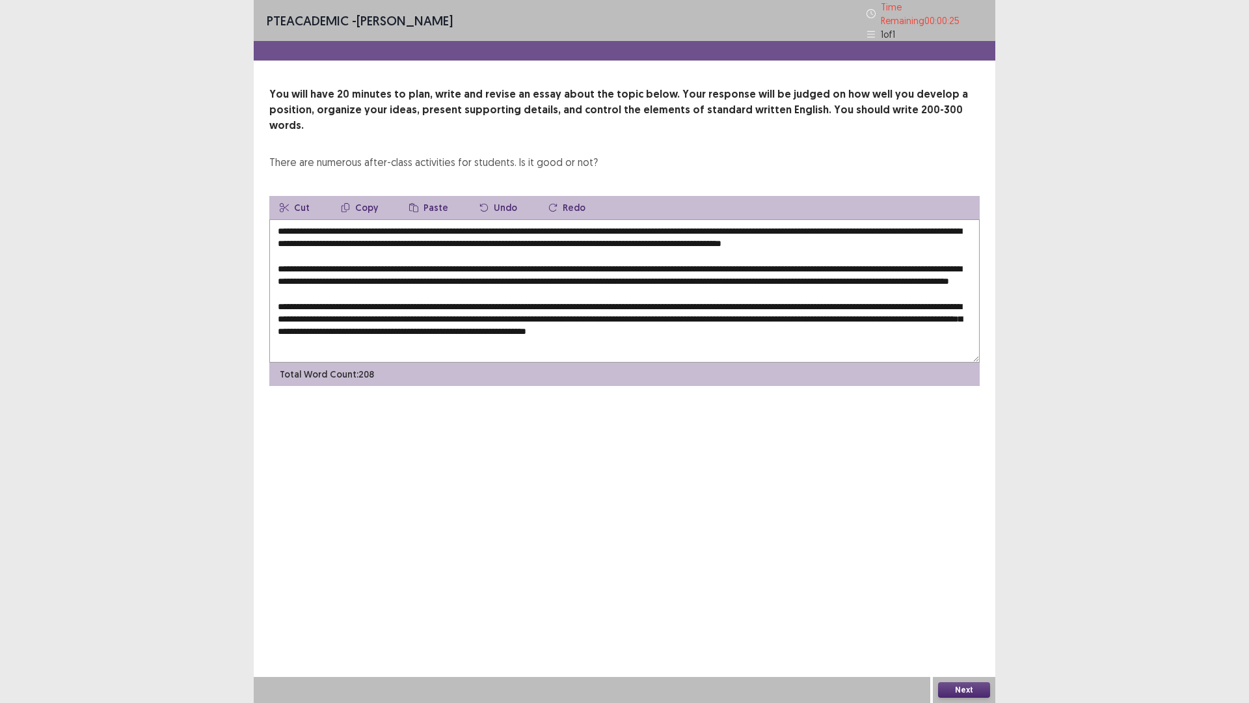
click at [632, 329] on textarea at bounding box center [624, 290] width 710 height 143
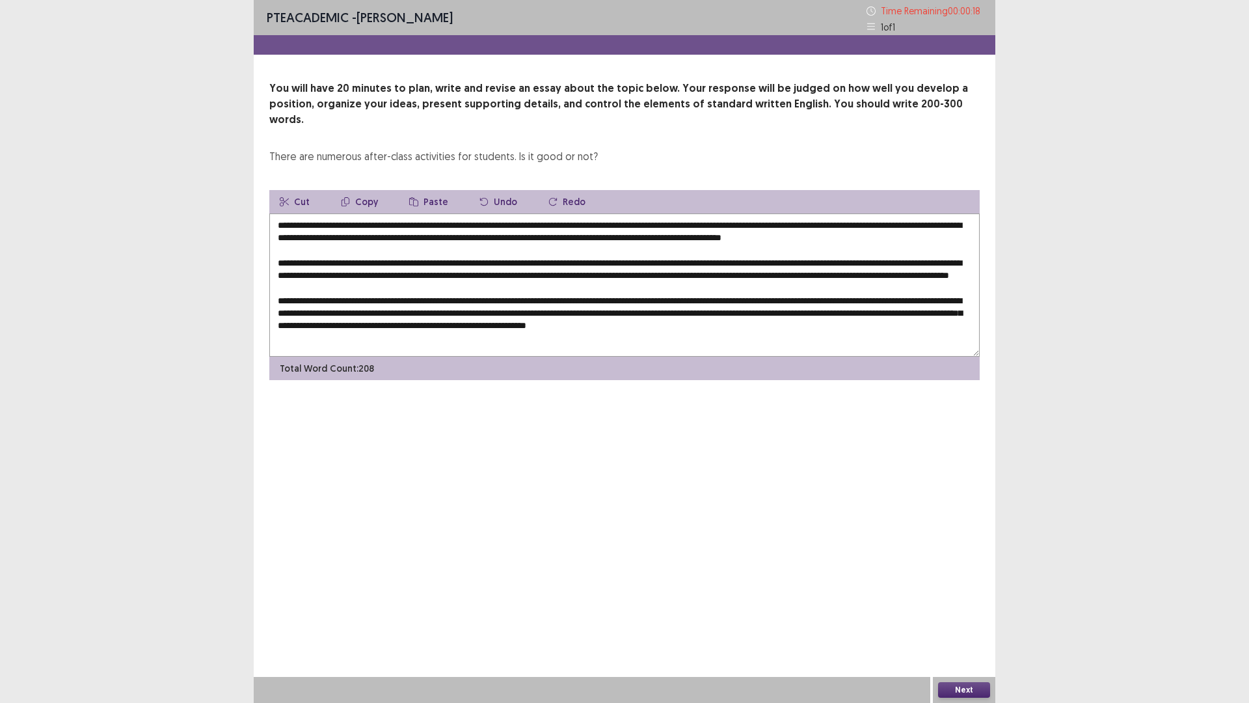
type textarea "**********"
click at [969, 620] on button "Next" at bounding box center [964, 690] width 52 height 16
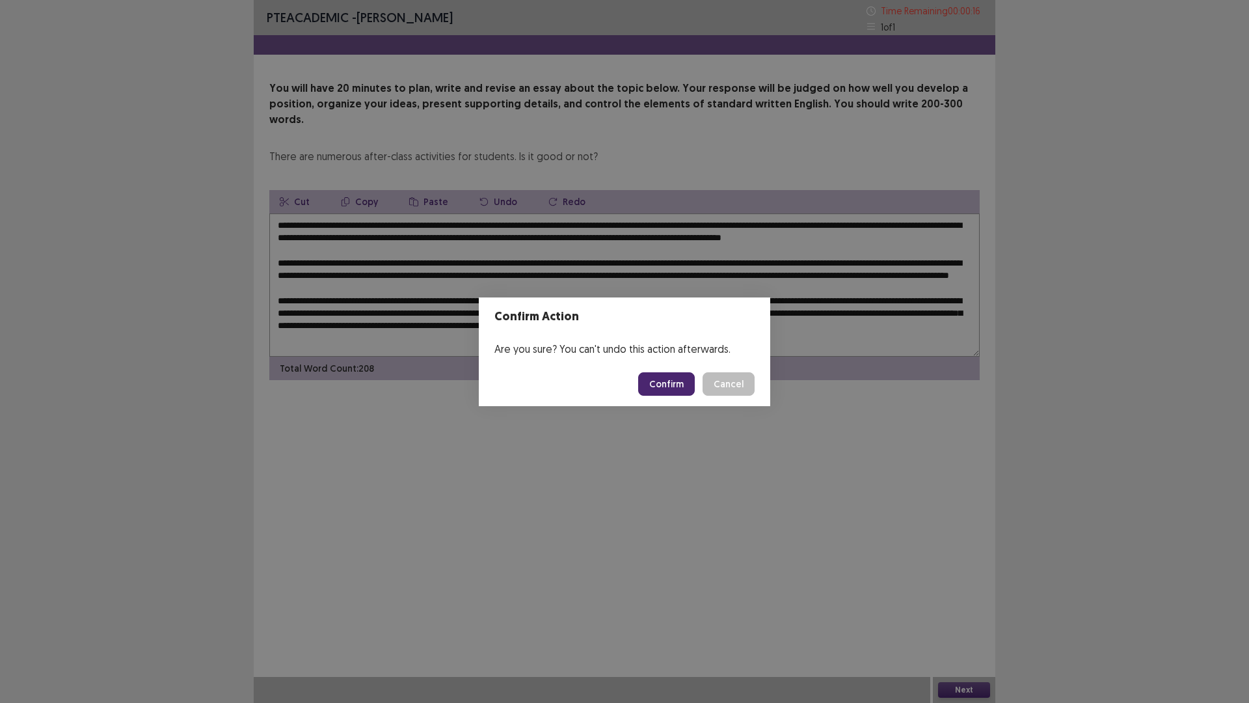
click at [668, 380] on button "Confirm" at bounding box center [666, 383] width 57 height 23
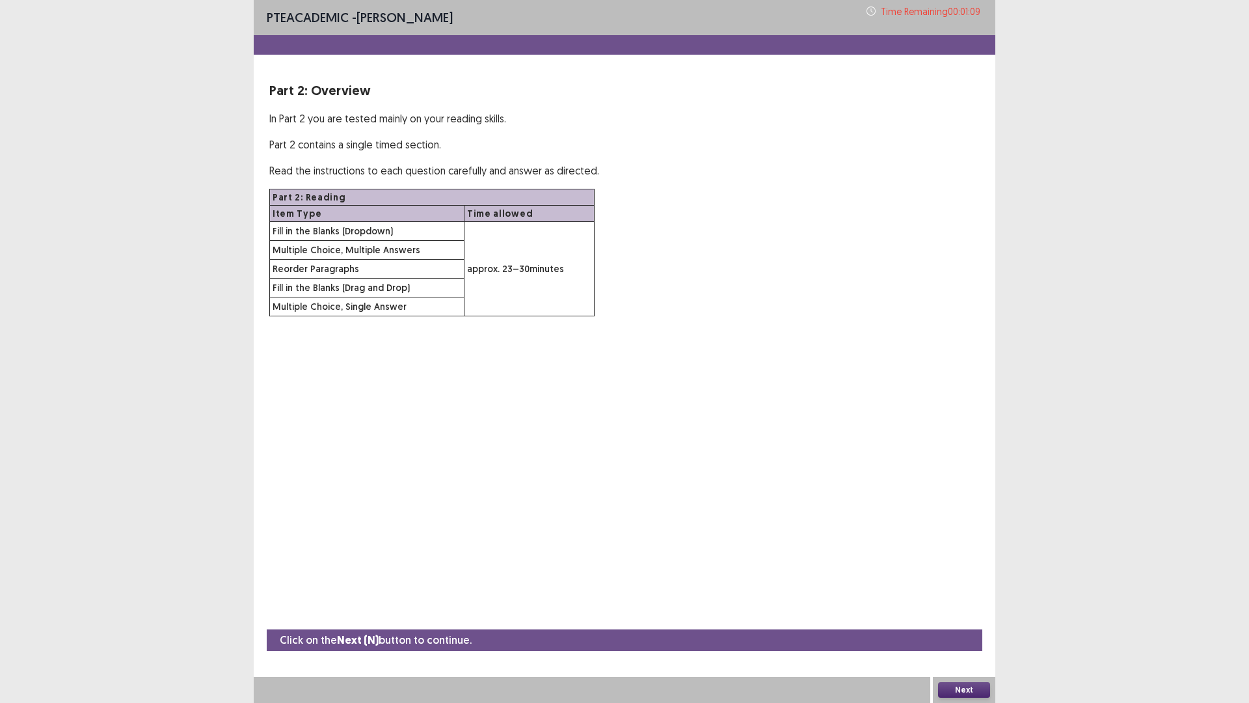
click at [958, 620] on button "Next" at bounding box center [964, 690] width 52 height 16
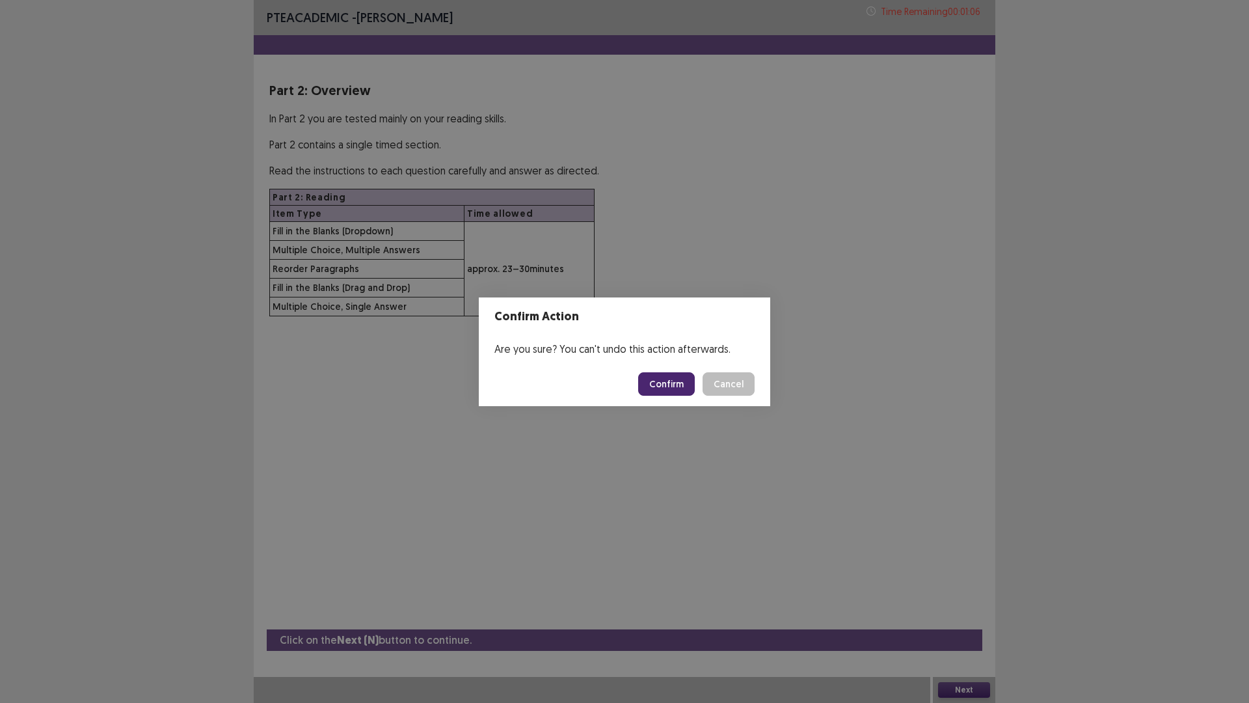
click at [664, 387] on button "Confirm" at bounding box center [666, 383] width 57 height 23
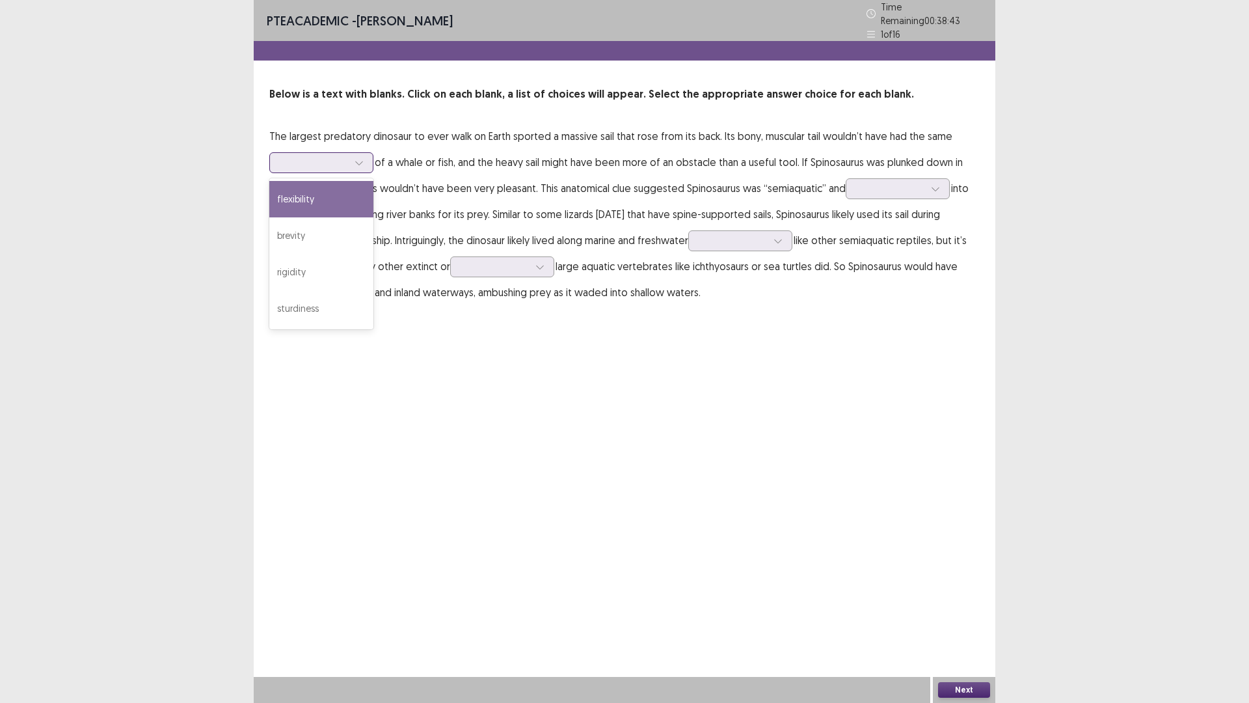
click at [362, 160] on icon at bounding box center [359, 162] width 9 height 9
click at [323, 267] on div "rigidity" at bounding box center [321, 272] width 104 height 36
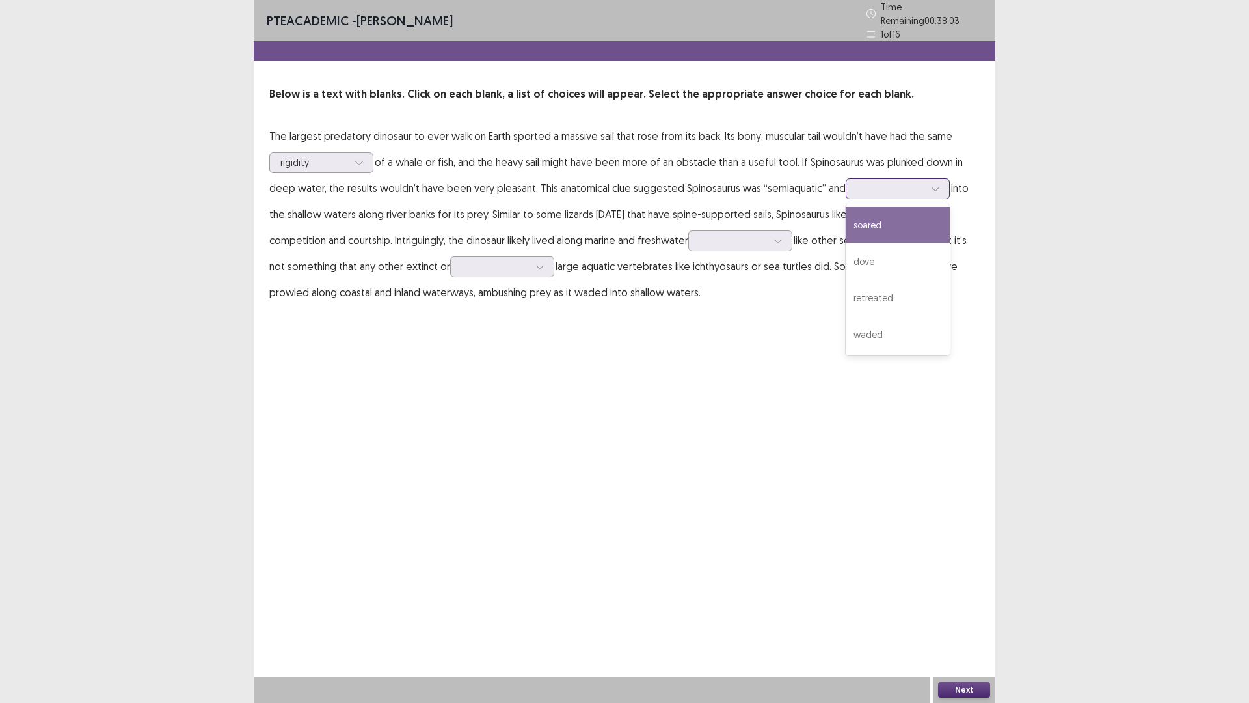
click at [935, 184] on icon at bounding box center [935, 188] width 9 height 9
click at [867, 225] on div "soared" at bounding box center [898, 225] width 104 height 36
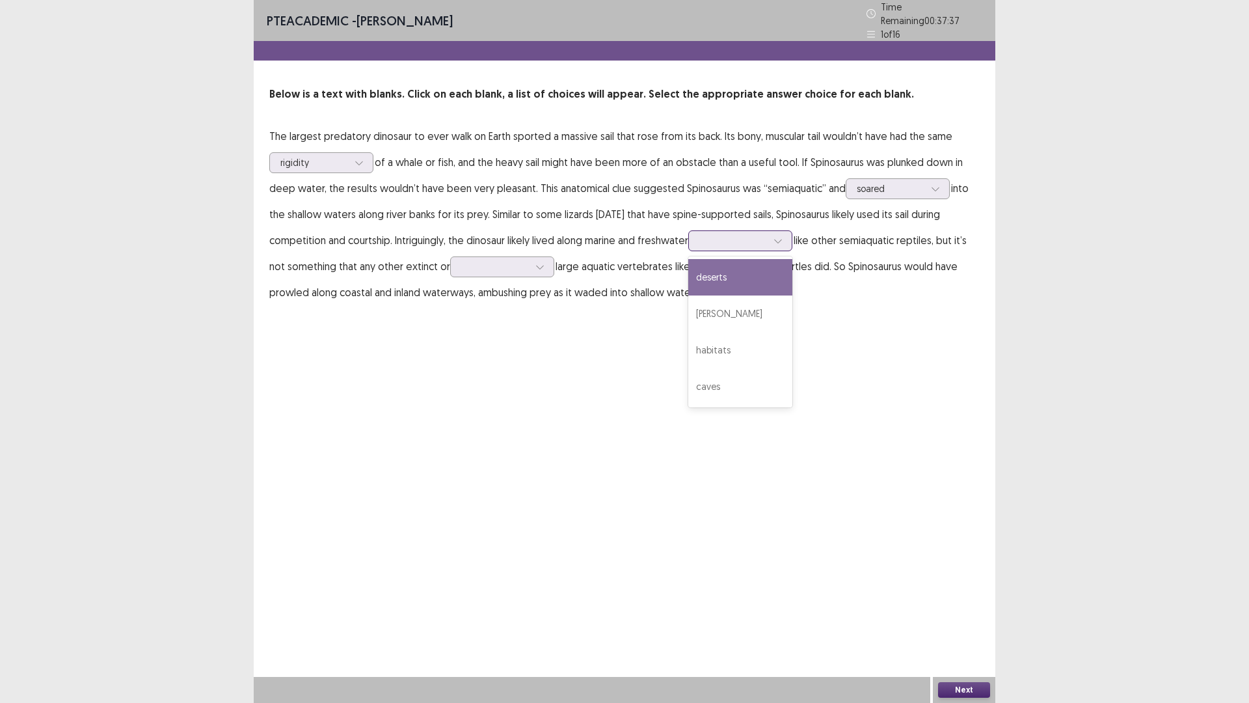
click at [781, 239] on icon at bounding box center [777, 241] width 7 height 4
drag, startPoint x: 733, startPoint y: 345, endPoint x: 733, endPoint y: 336, distance: 9.1
click at [732, 345] on div "habitats" at bounding box center [740, 350] width 104 height 36
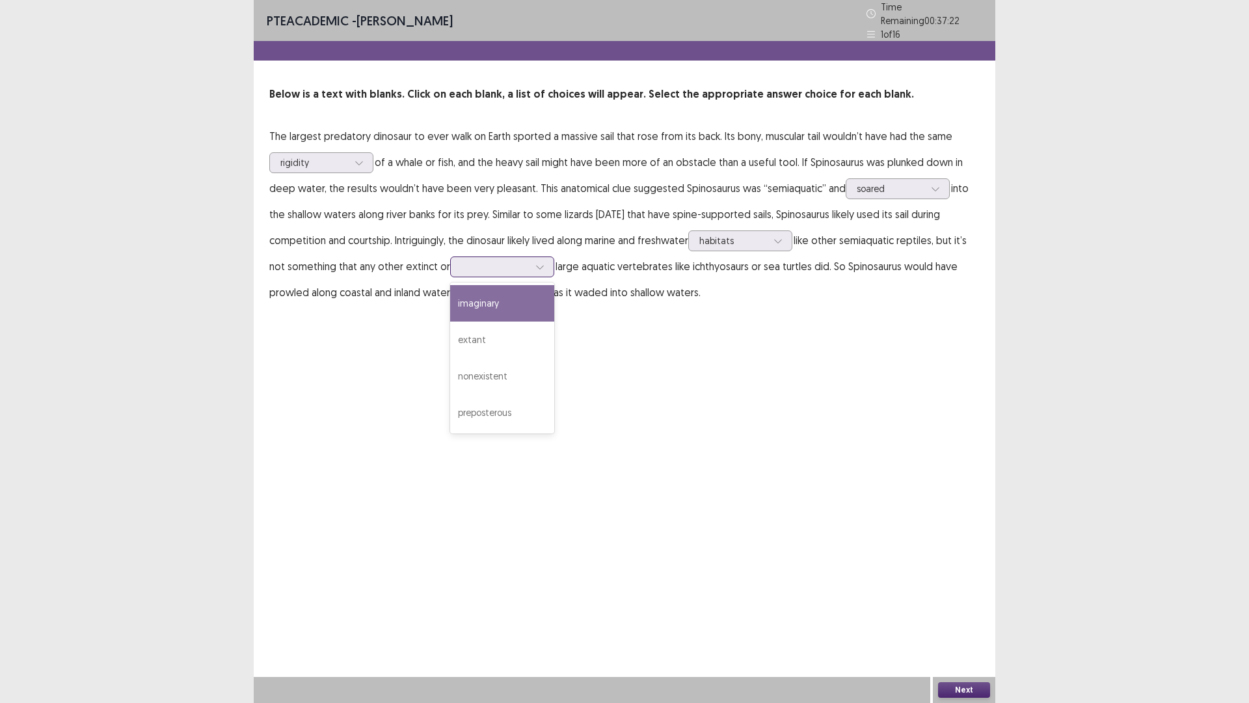
click at [539, 264] on icon at bounding box center [539, 266] width 9 height 9
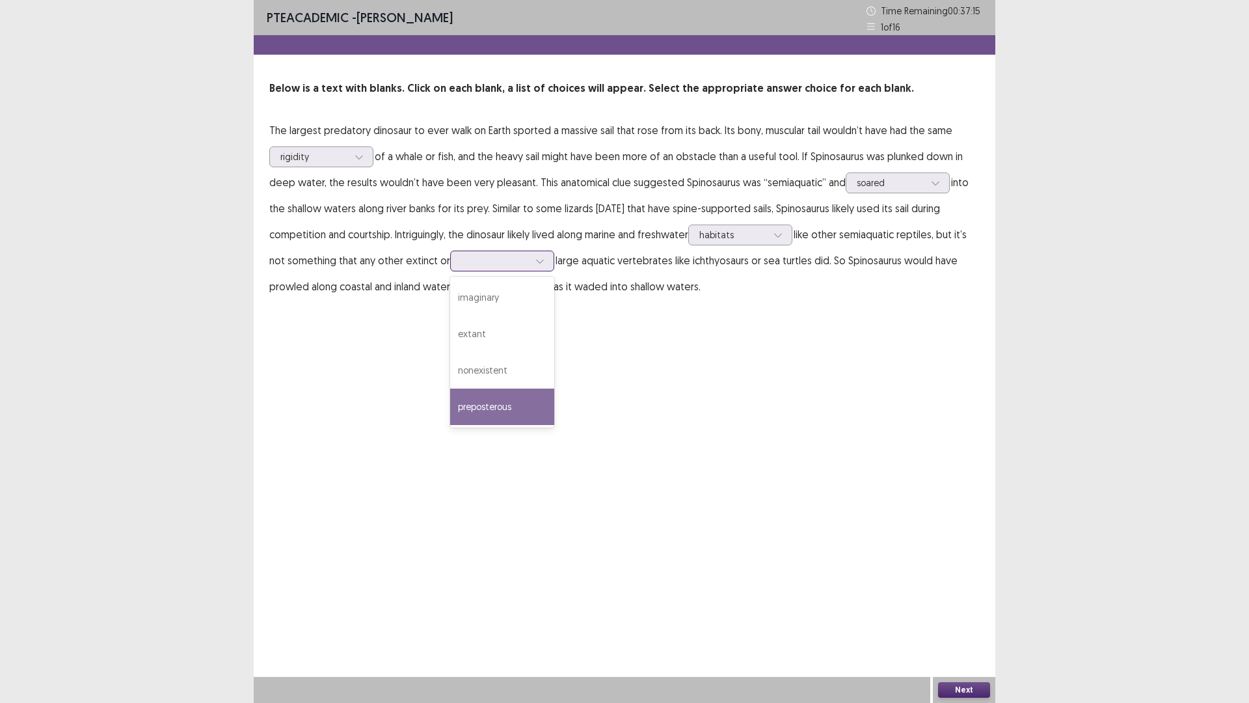
click at [485, 398] on div "preposterous" at bounding box center [502, 406] width 104 height 36
click at [974, 620] on button "Next" at bounding box center [964, 690] width 52 height 16
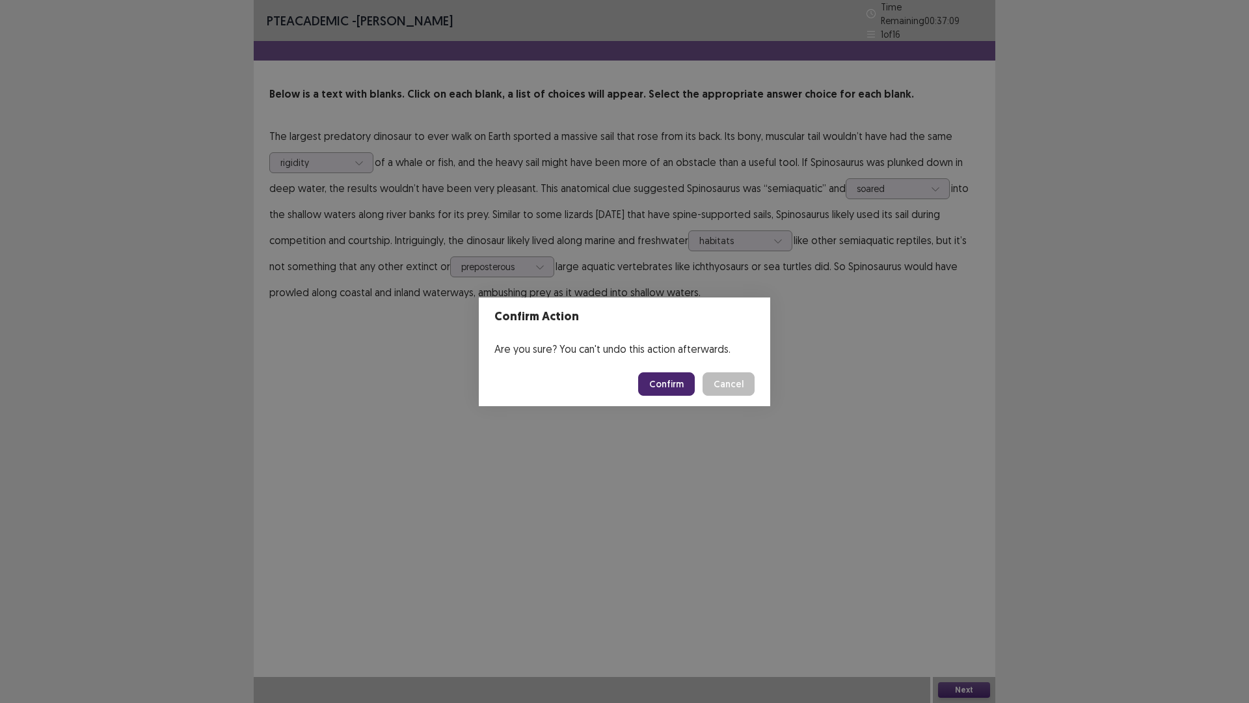
click at [667, 390] on button "Confirm" at bounding box center [666, 383] width 57 height 23
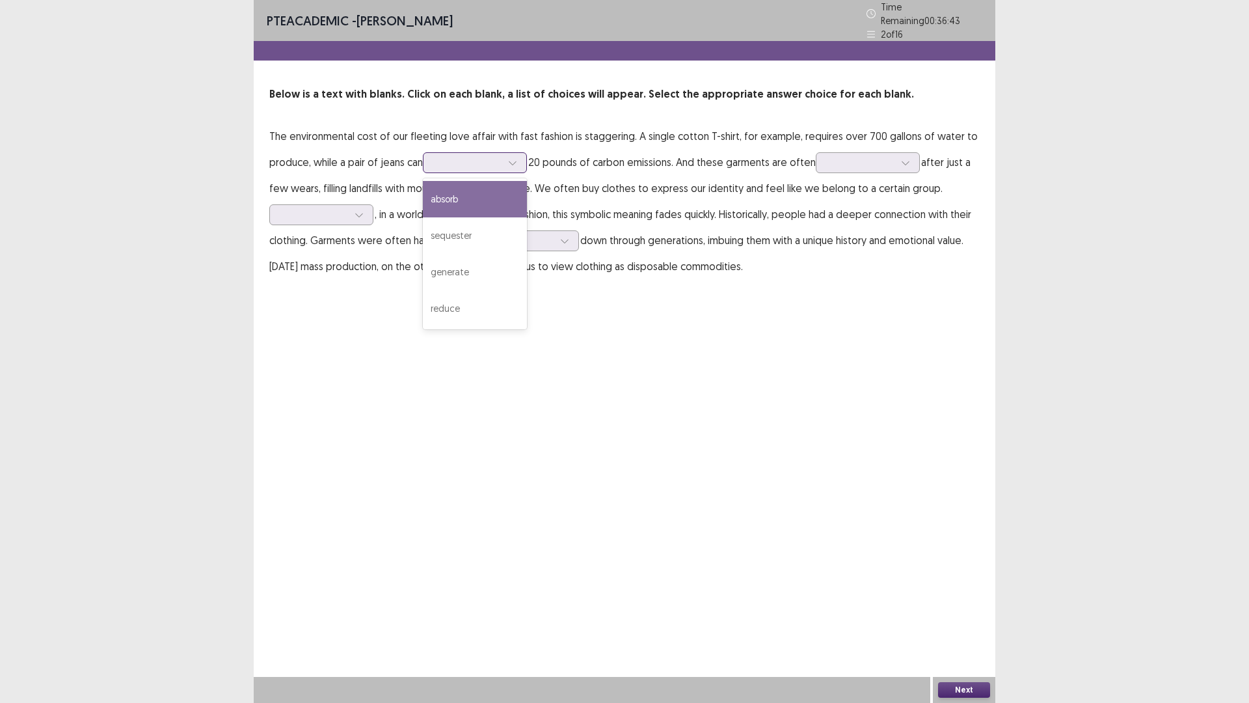
click at [516, 158] on icon at bounding box center [512, 162] width 9 height 9
drag, startPoint x: 485, startPoint y: 263, endPoint x: 489, endPoint y: 256, distance: 7.6
click at [489, 256] on div "generate" at bounding box center [475, 272] width 104 height 36
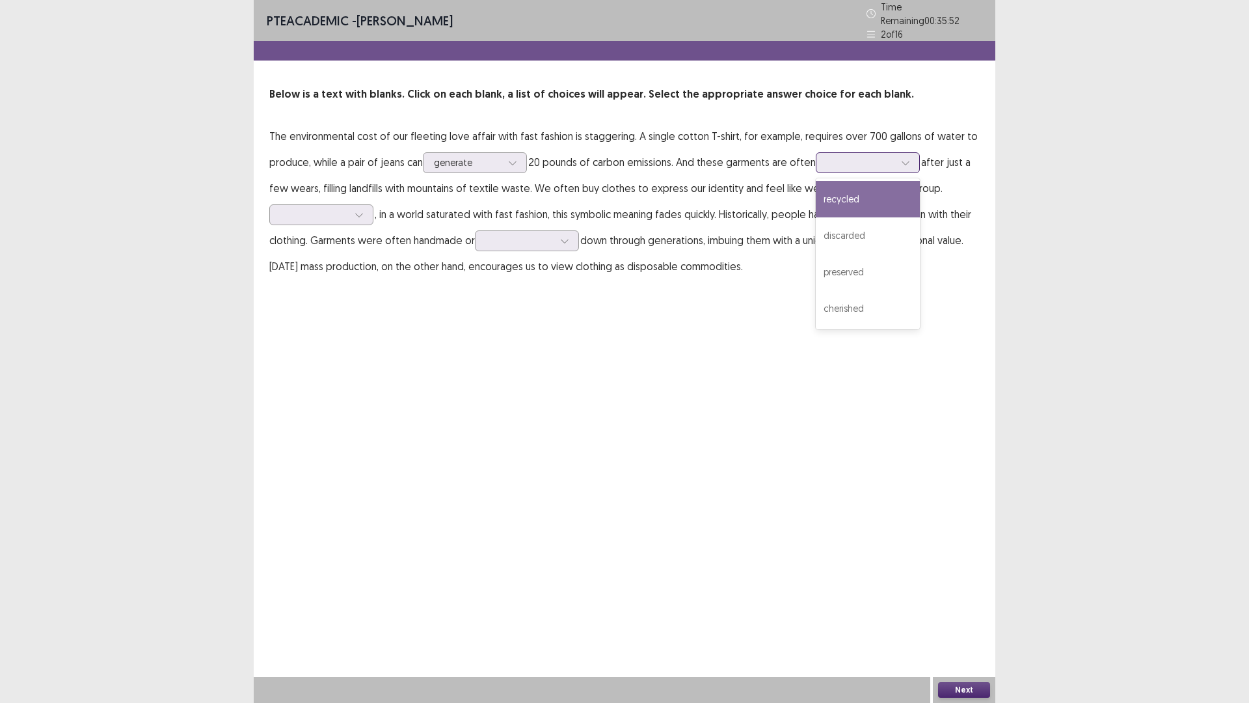
click at [908, 159] on icon at bounding box center [905, 162] width 9 height 9
click at [876, 228] on div "discarded" at bounding box center [868, 235] width 104 height 36
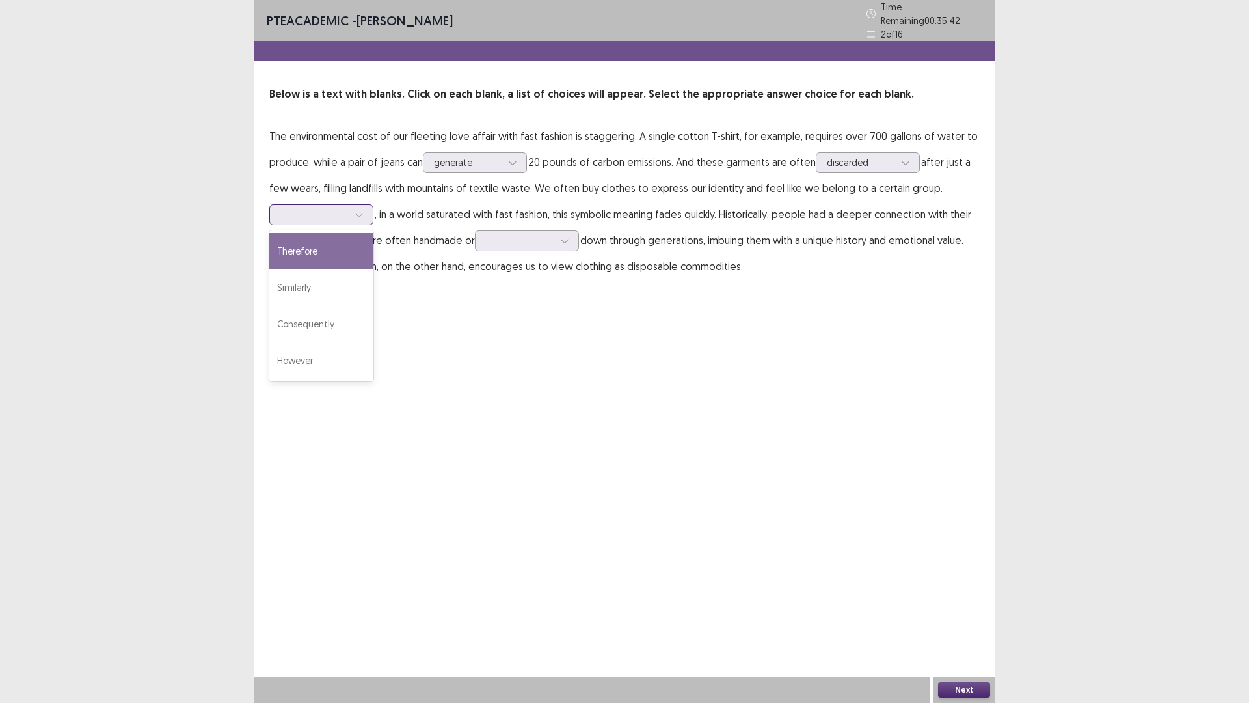
click at [344, 217] on div at bounding box center [314, 214] width 70 height 15
click at [315, 243] on div "Therefore" at bounding box center [321, 251] width 104 height 36
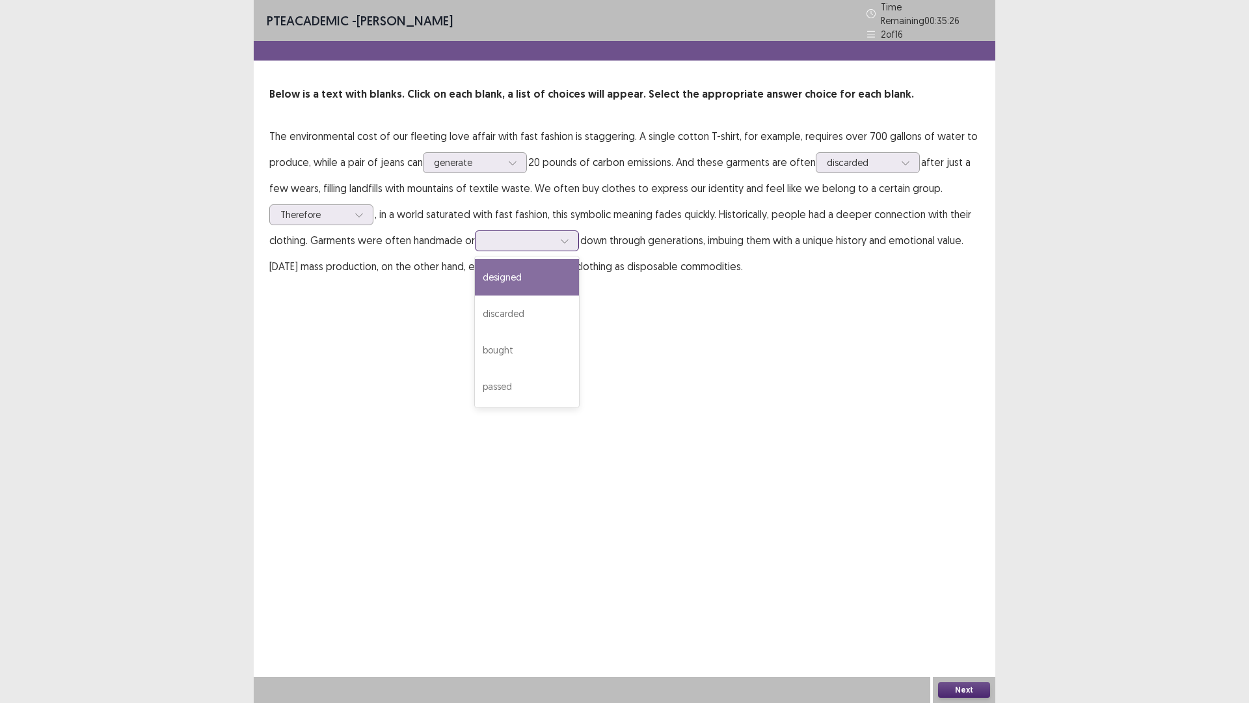
click at [550, 237] on div at bounding box center [520, 240] width 68 height 12
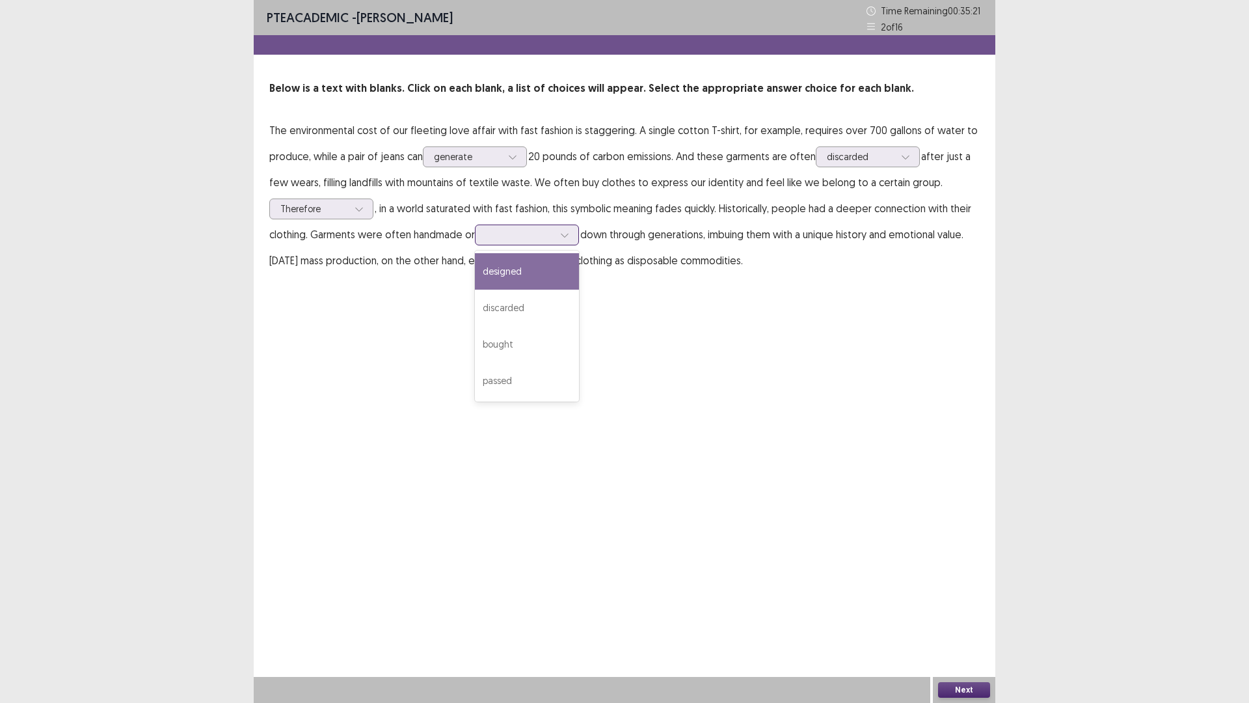
click at [533, 272] on div "designed" at bounding box center [527, 271] width 104 height 36
click at [537, 234] on div at bounding box center [520, 234] width 68 height 12
click at [956, 620] on button "Next" at bounding box center [964, 690] width 52 height 16
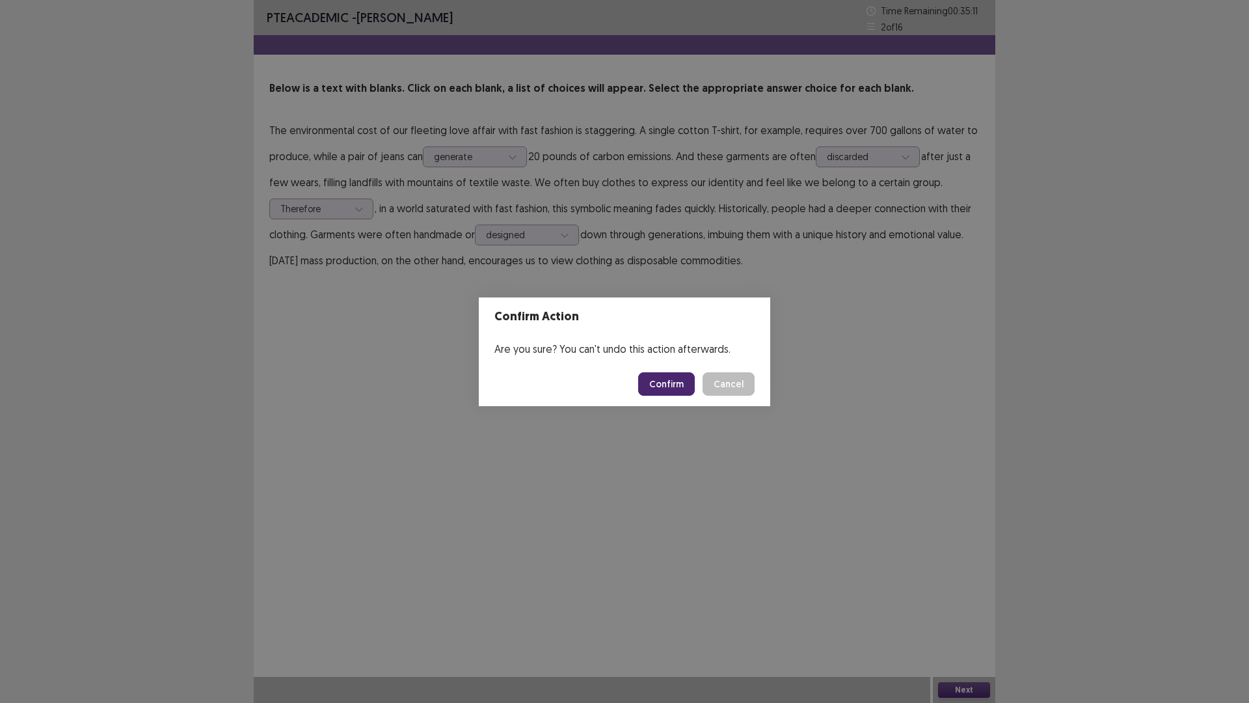
click at [659, 386] on button "Confirm" at bounding box center [666, 383] width 57 height 23
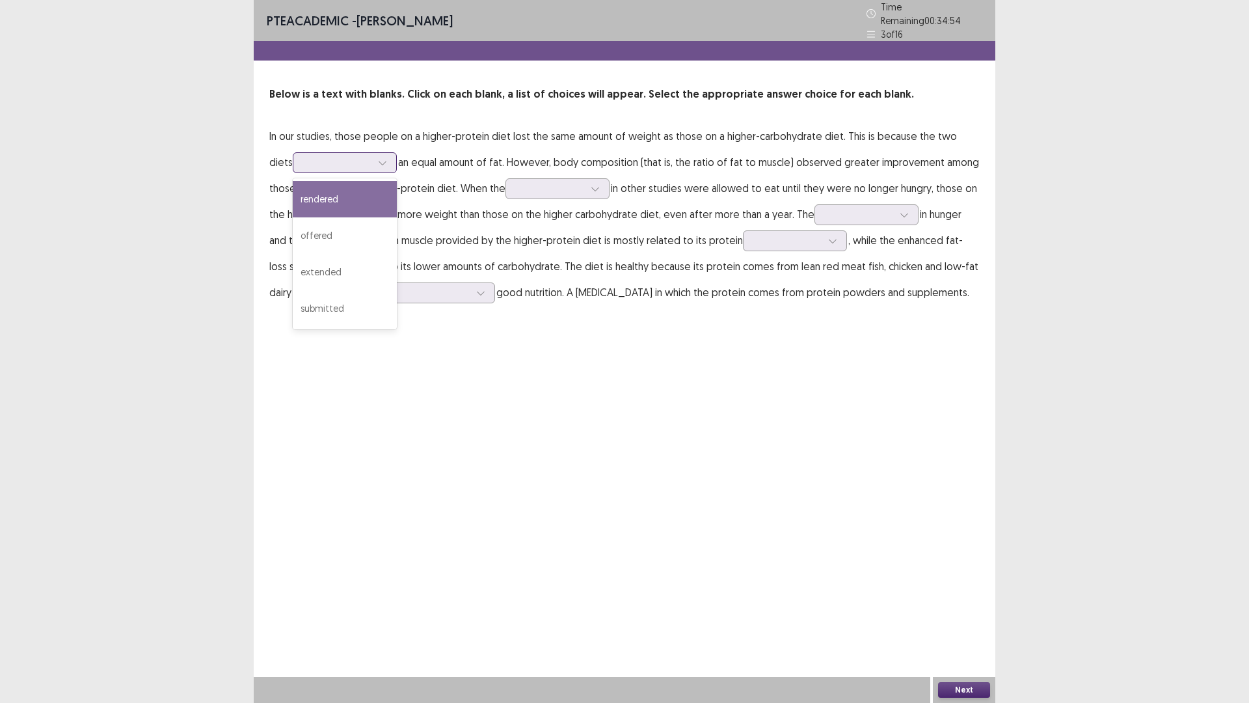
click at [378, 158] on icon at bounding box center [382, 162] width 9 height 9
click at [325, 233] on div "offered" at bounding box center [345, 235] width 104 height 36
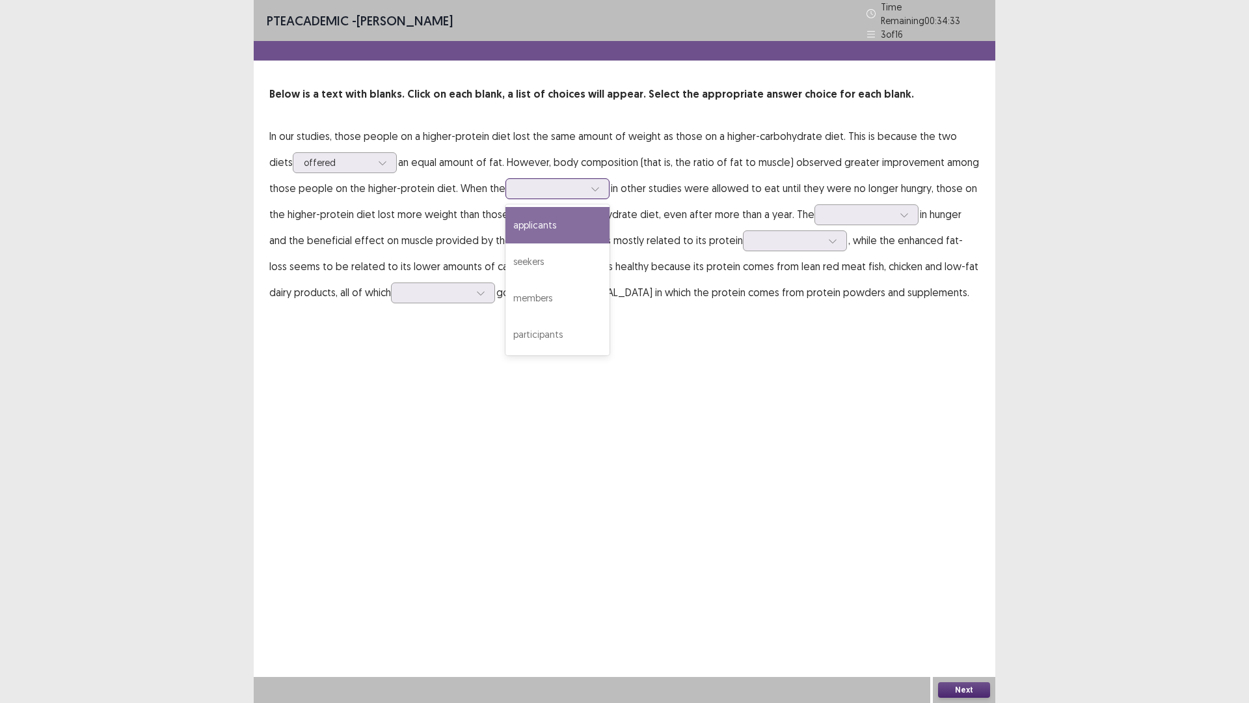
click at [591, 184] on icon at bounding box center [595, 188] width 9 height 9
click at [517, 329] on div "participants" at bounding box center [558, 334] width 104 height 36
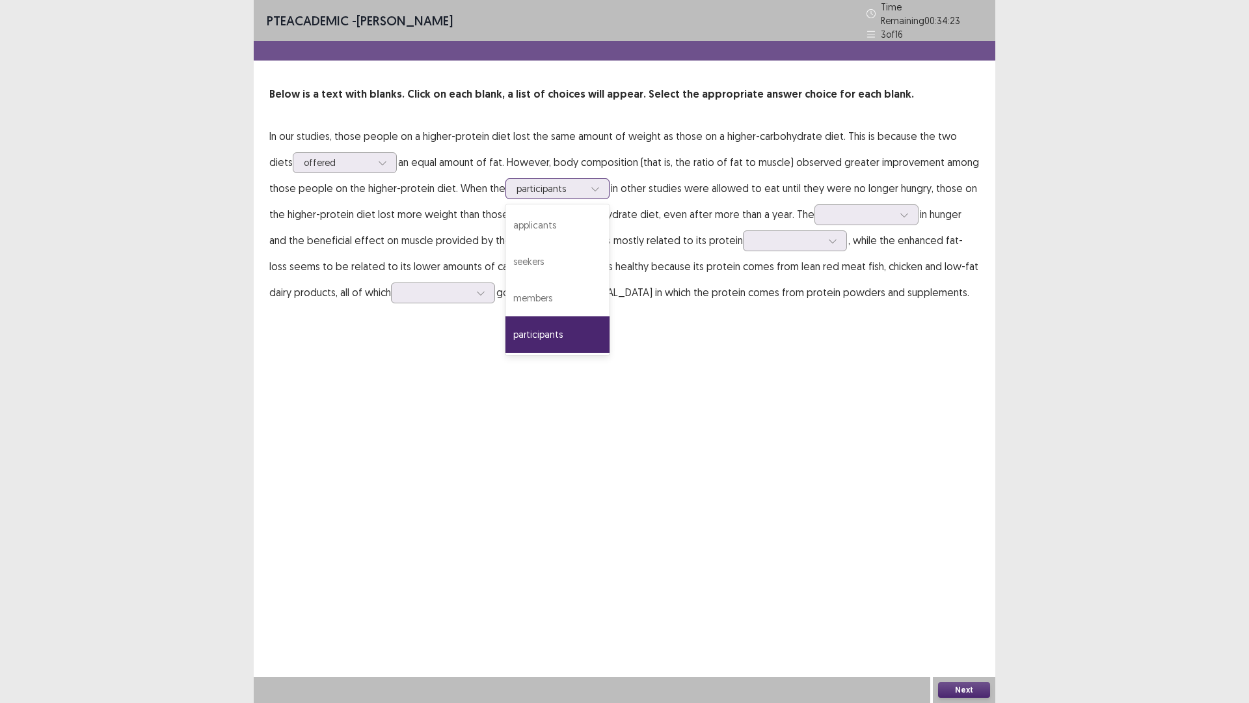
click at [550, 182] on div at bounding box center [551, 188] width 68 height 12
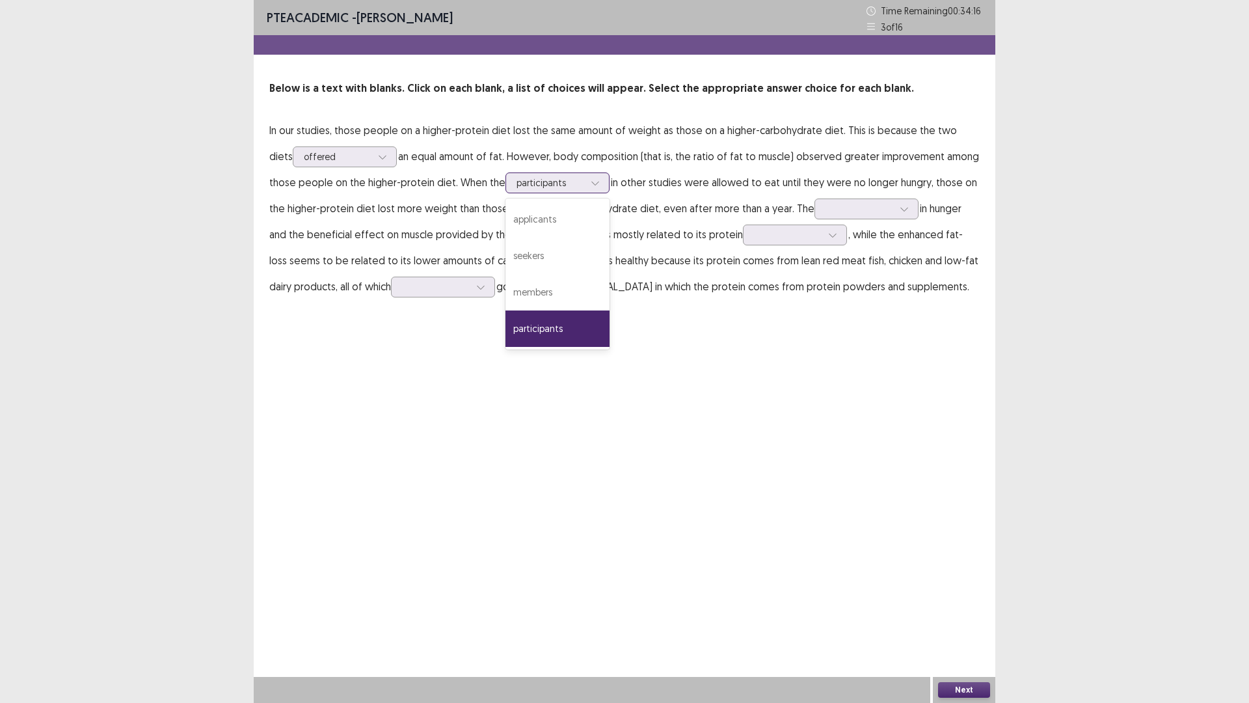
click at [550, 182] on div at bounding box center [551, 182] width 68 height 12
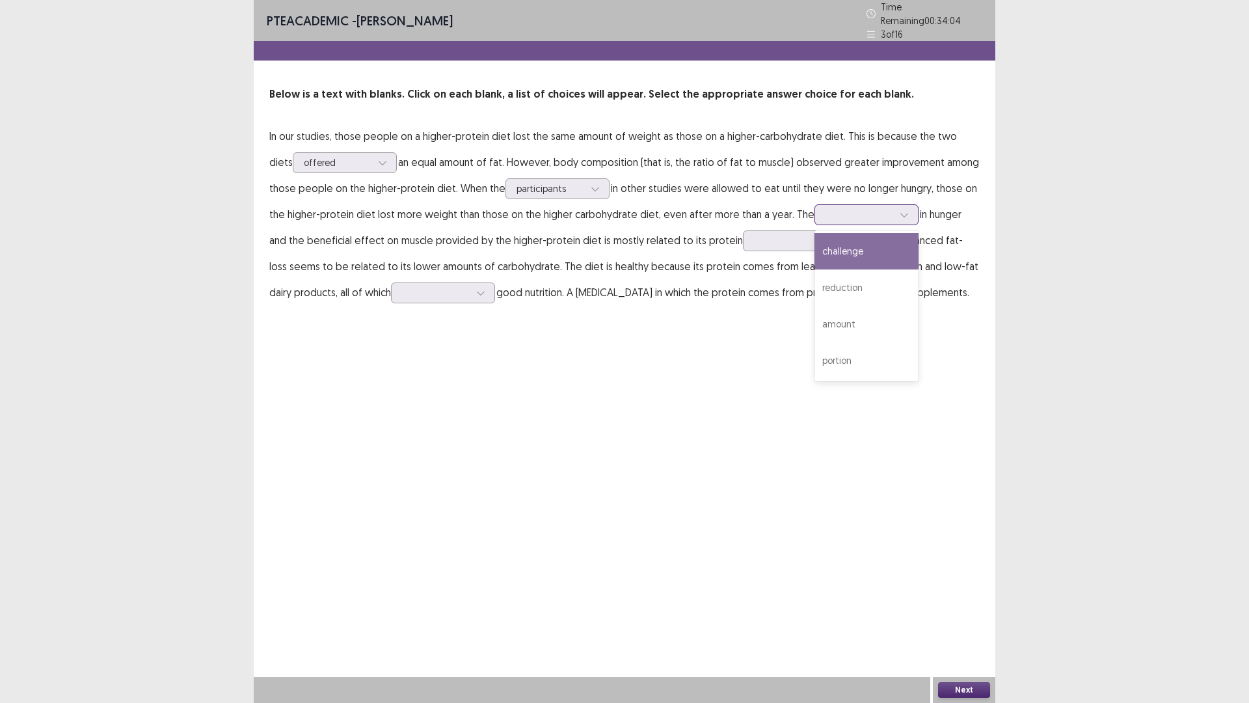
click at [828, 208] on div at bounding box center [860, 214] width 68 height 12
click at [815, 312] on div "amount" at bounding box center [867, 324] width 104 height 36
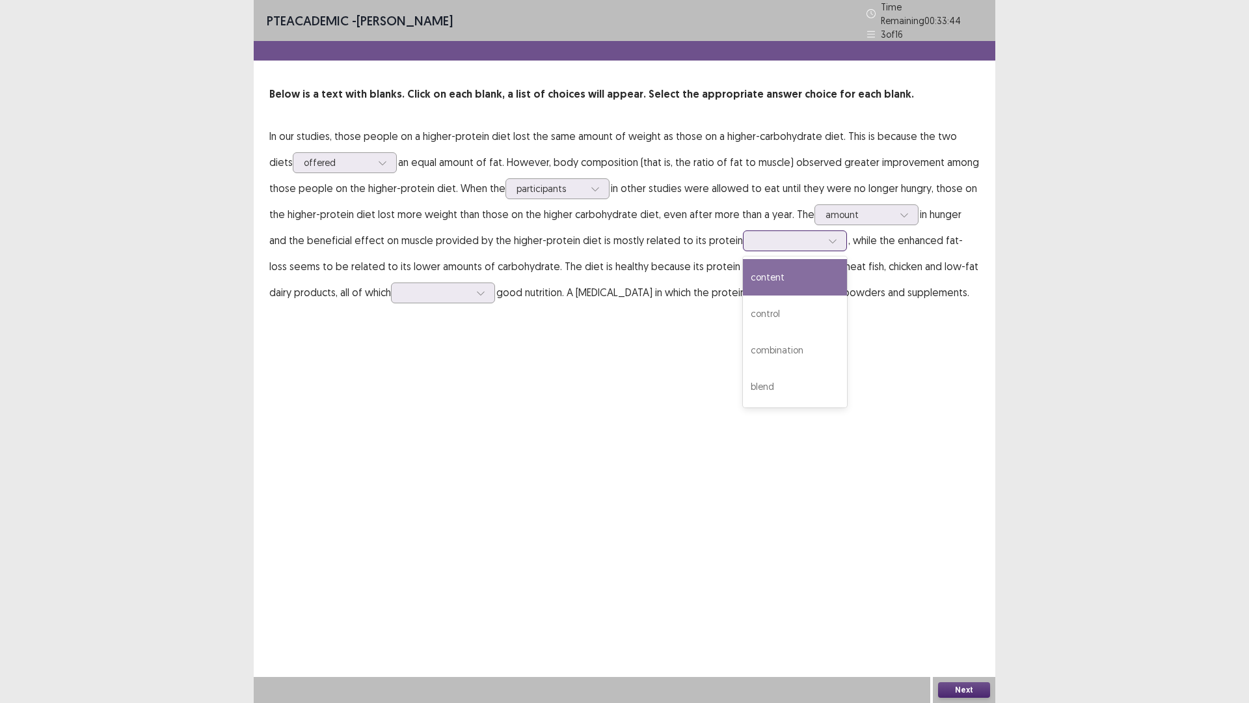
click at [770, 236] on div at bounding box center [788, 240] width 68 height 12
click at [746, 274] on div "content" at bounding box center [795, 277] width 104 height 36
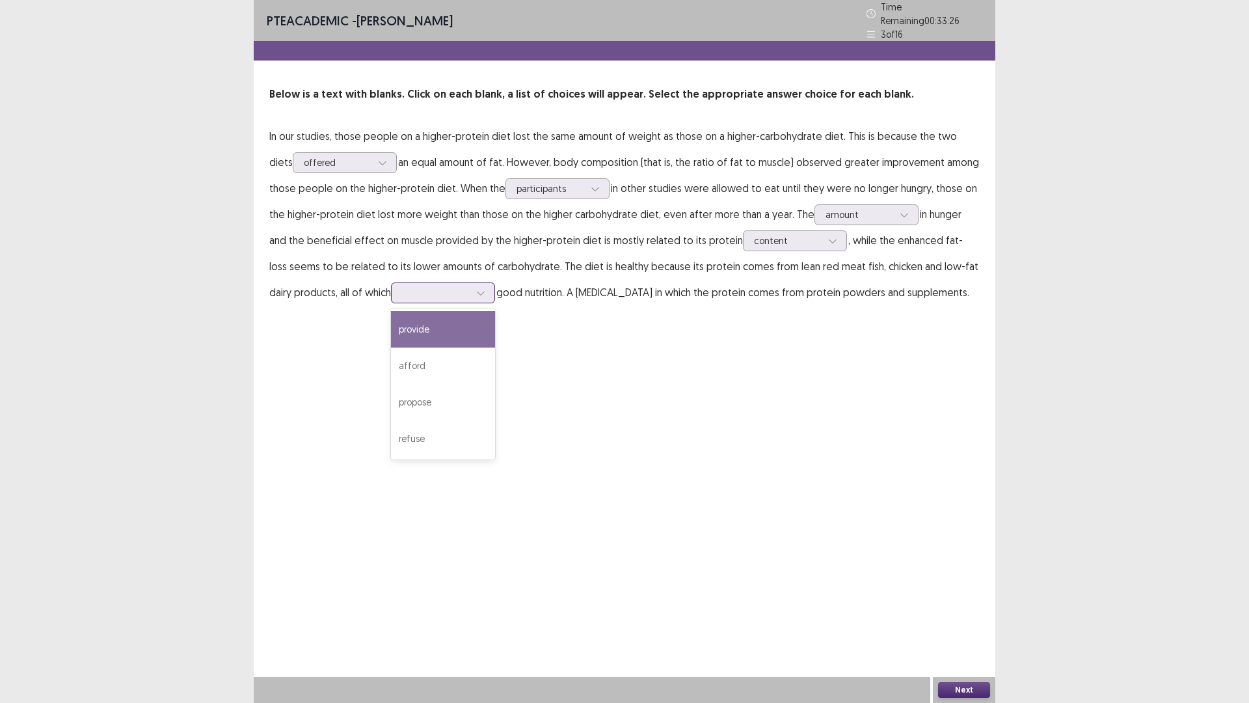
click at [471, 290] on div at bounding box center [481, 293] width 20 height 20
click at [391, 323] on div "provide" at bounding box center [443, 329] width 104 height 36
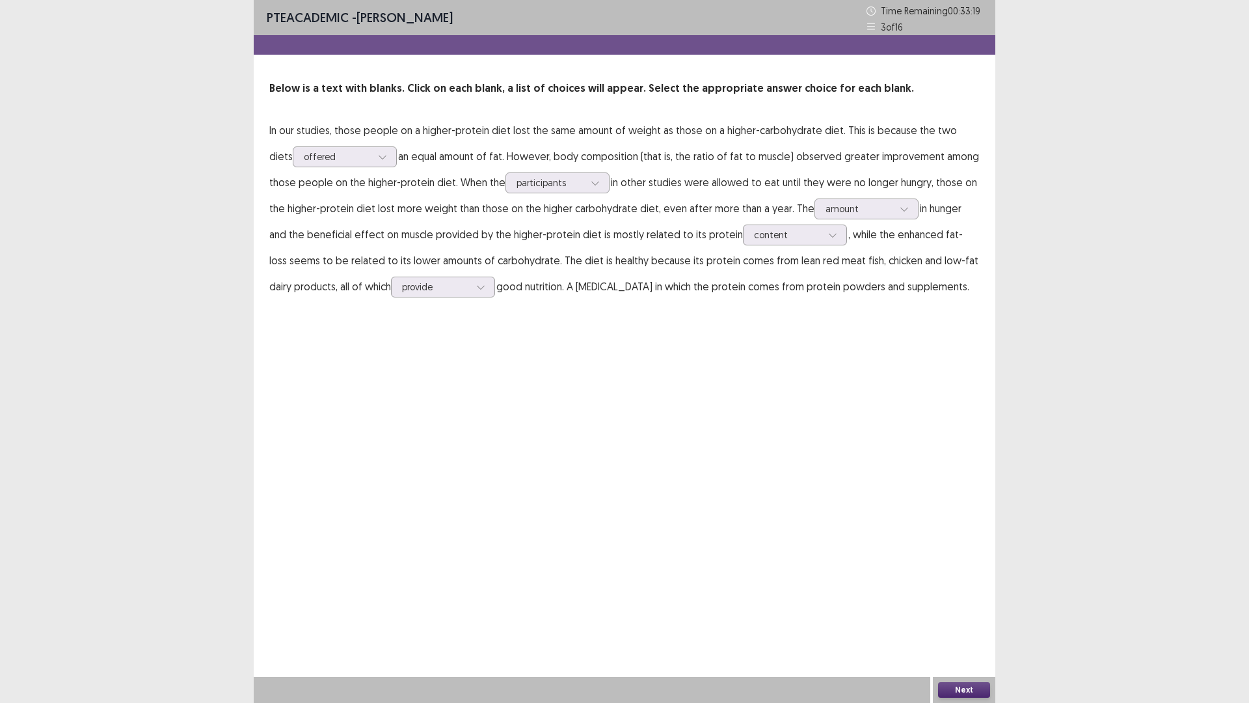
click at [962, 620] on button "Next" at bounding box center [964, 690] width 52 height 16
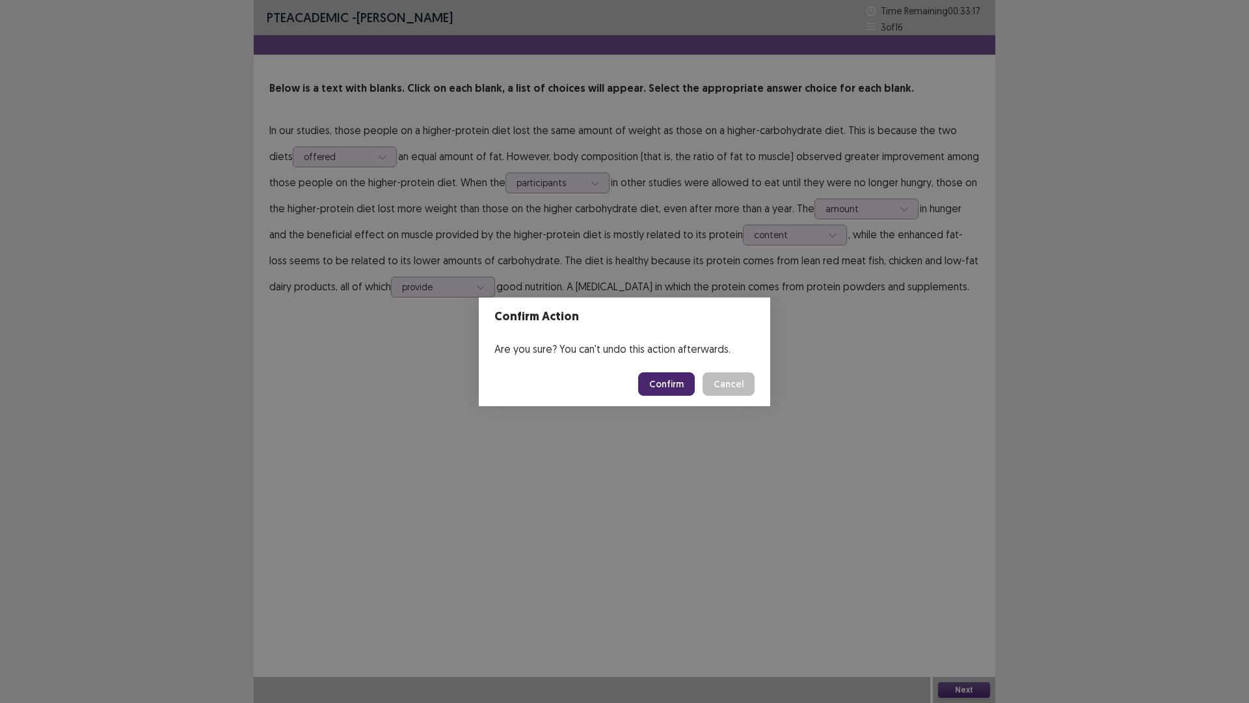
drag, startPoint x: 669, startPoint y: 384, endPoint x: 666, endPoint y: 390, distance: 7.0
click at [666, 390] on button "Confirm" at bounding box center [666, 383] width 57 height 23
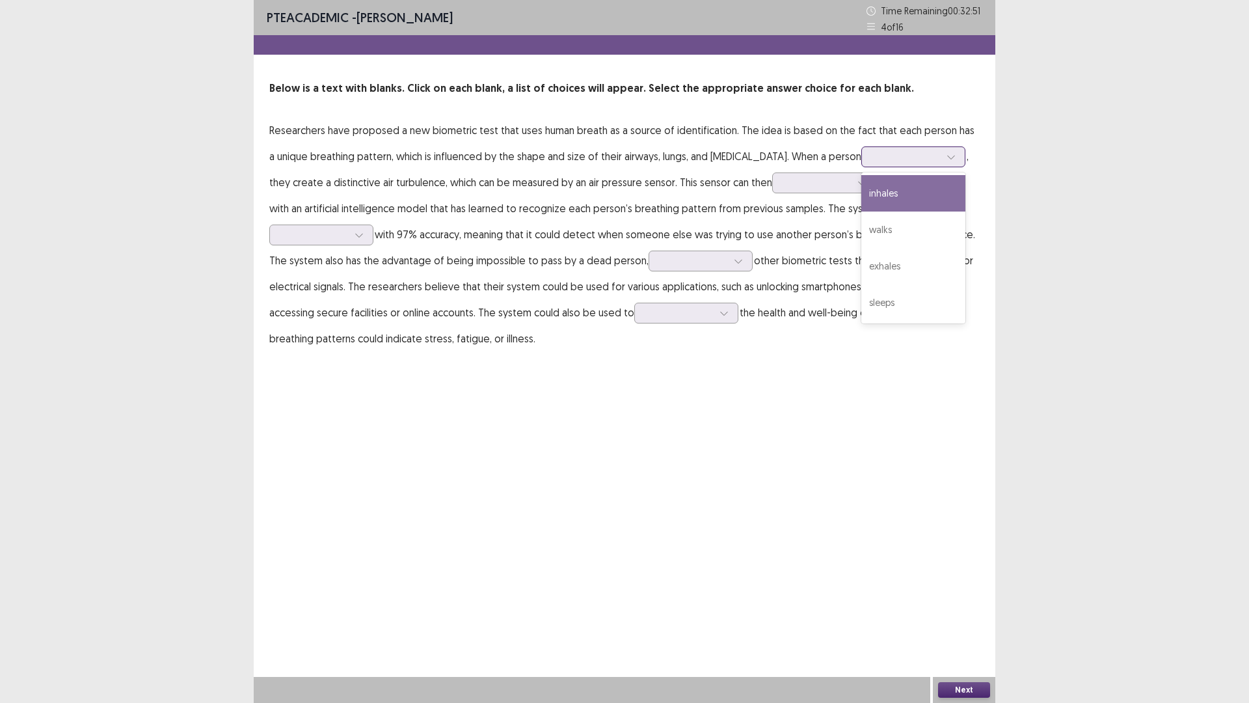
click at [898, 159] on div at bounding box center [906, 156] width 68 height 12
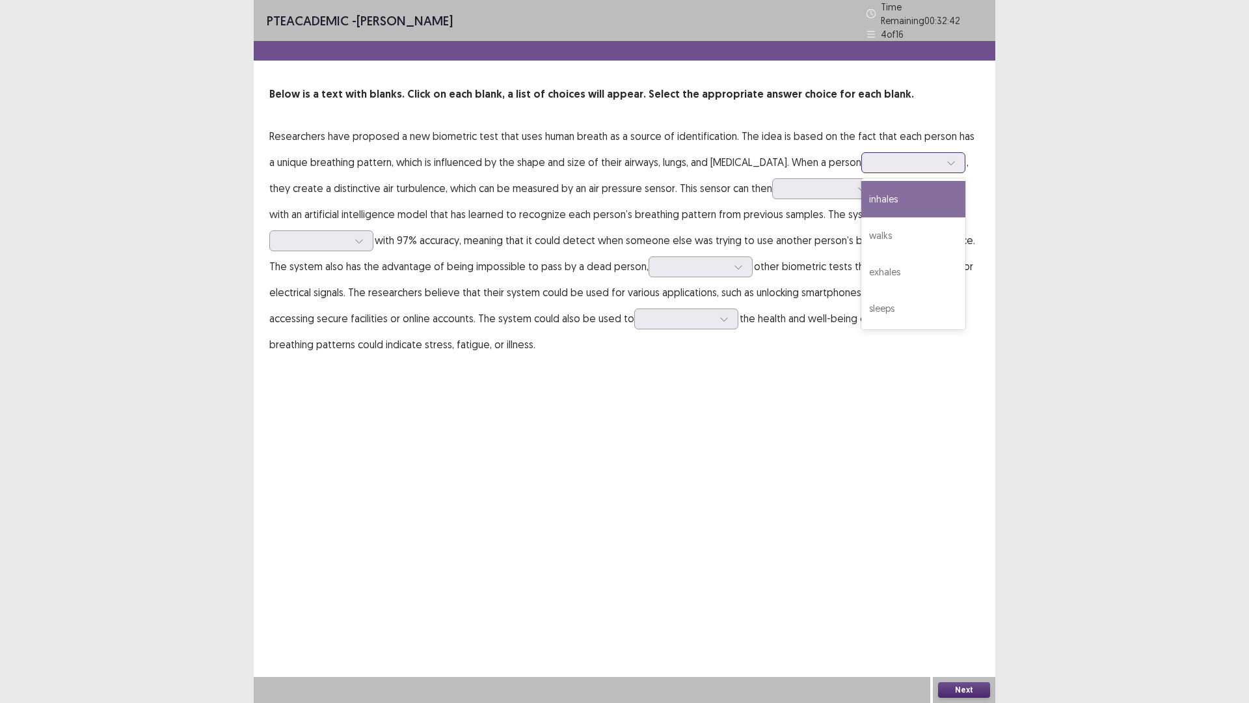
click at [861, 205] on div "inhales" at bounding box center [913, 199] width 104 height 36
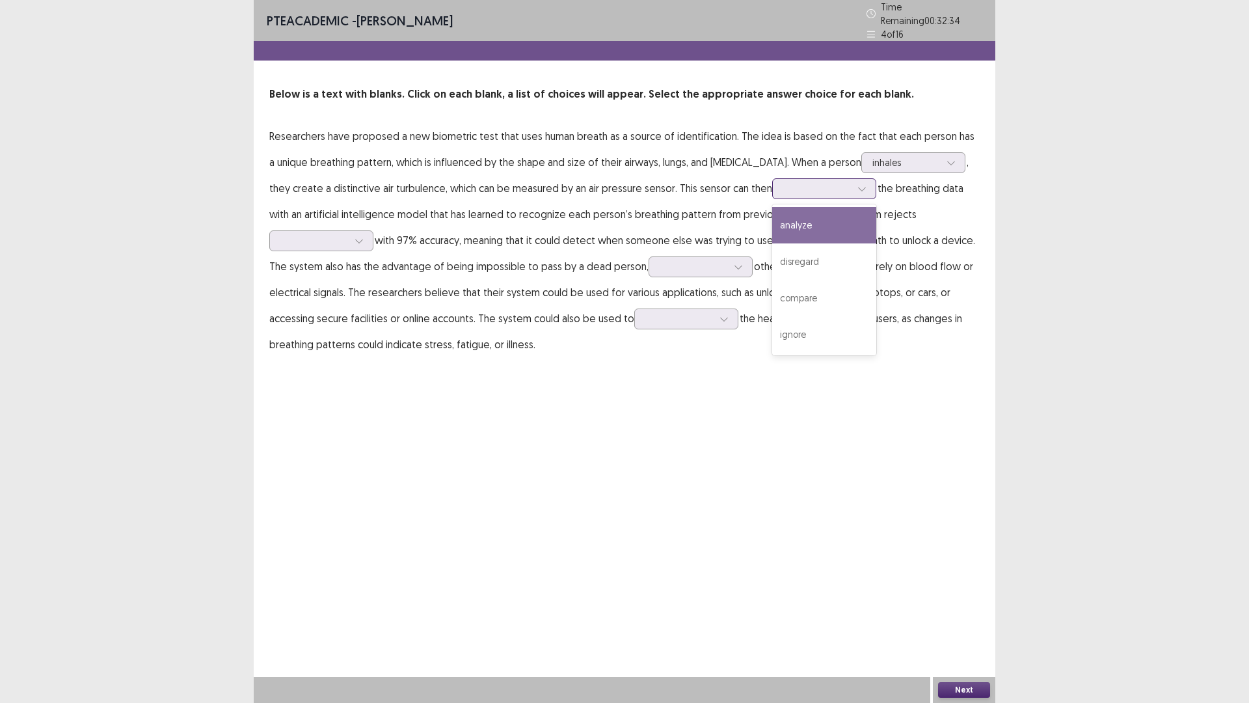
click at [800, 187] on div at bounding box center [817, 188] width 68 height 12
click at [792, 223] on div "analyze" at bounding box center [824, 225] width 104 height 36
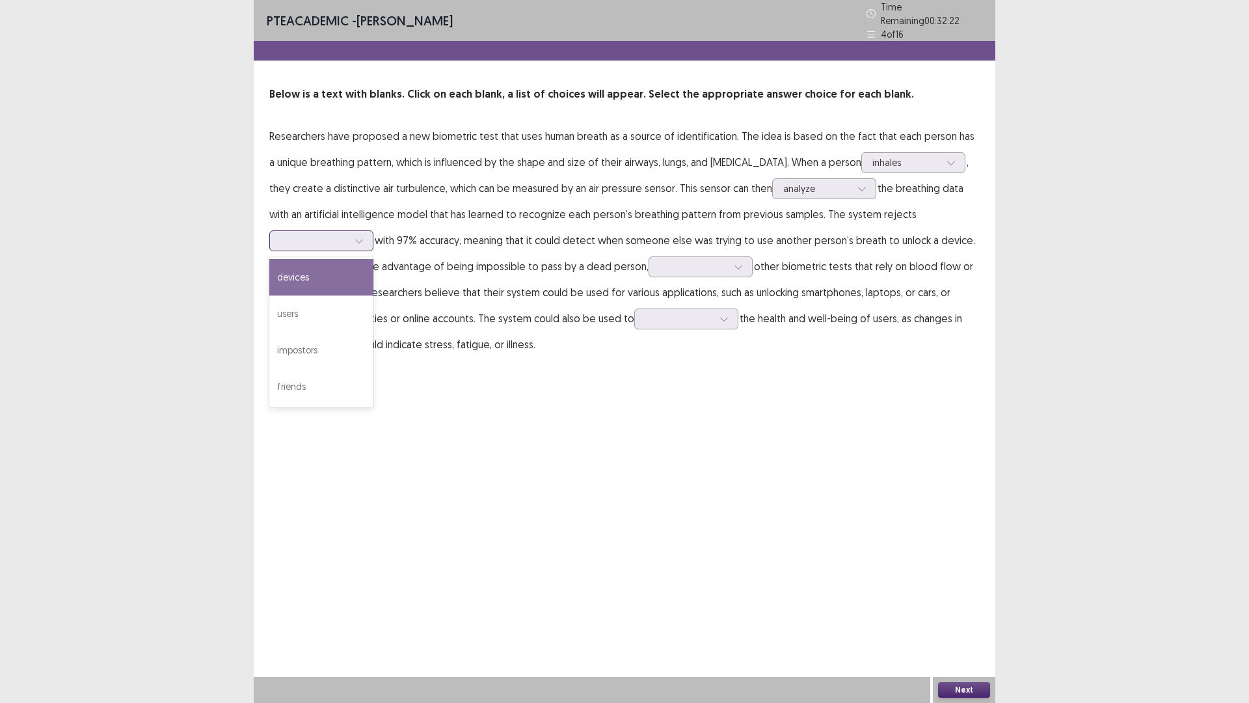
click at [348, 234] on div at bounding box center [314, 240] width 68 height 12
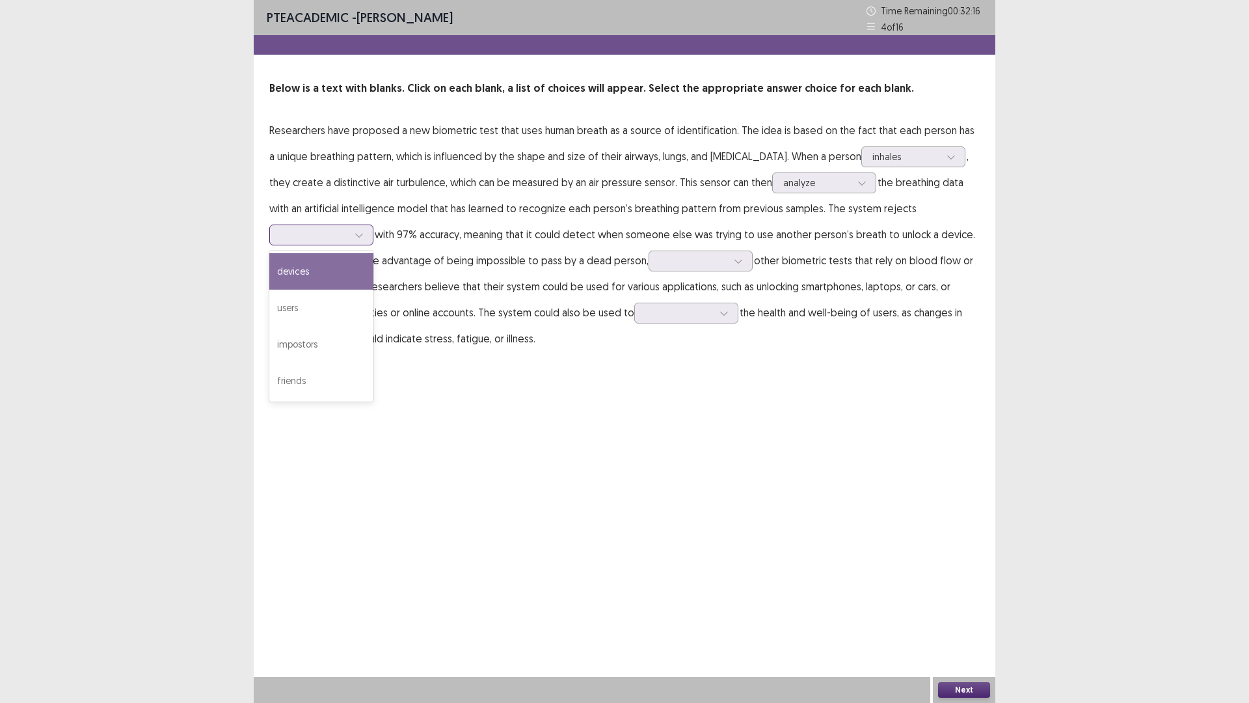
click at [373, 253] on div "devices" at bounding box center [321, 271] width 104 height 36
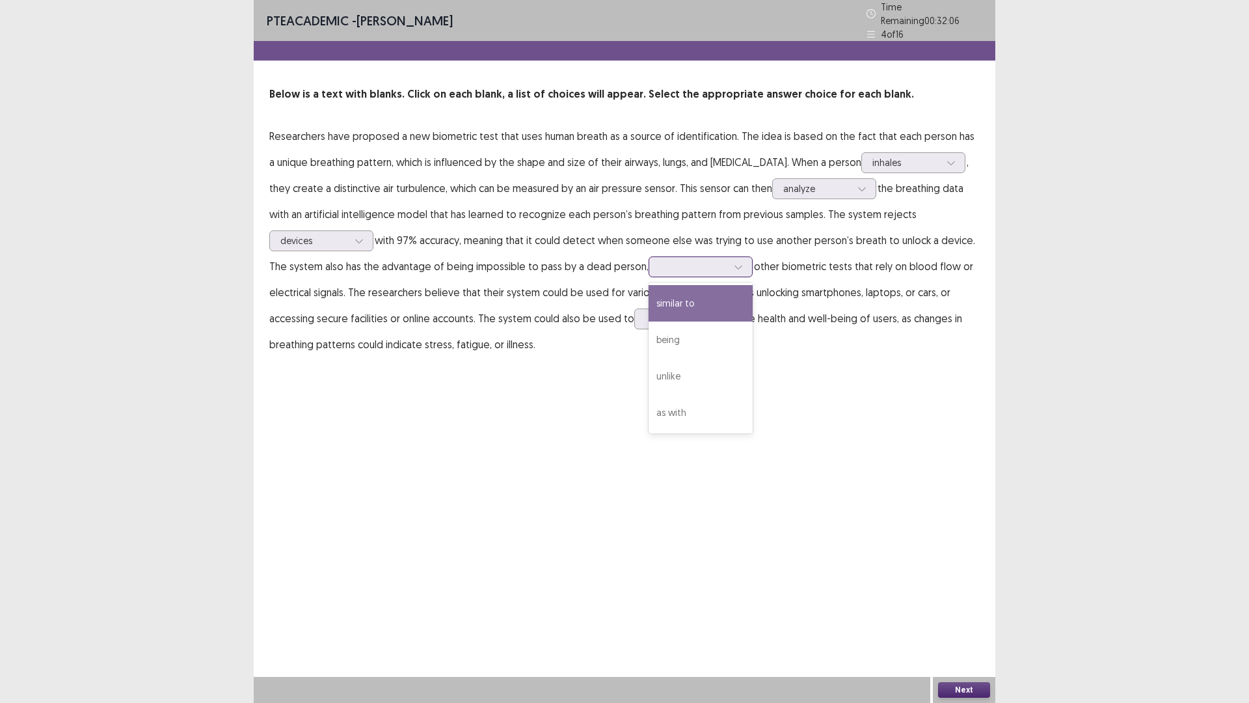
click at [660, 262] on div at bounding box center [694, 266] width 68 height 12
click at [649, 295] on div "similar to" at bounding box center [701, 303] width 104 height 36
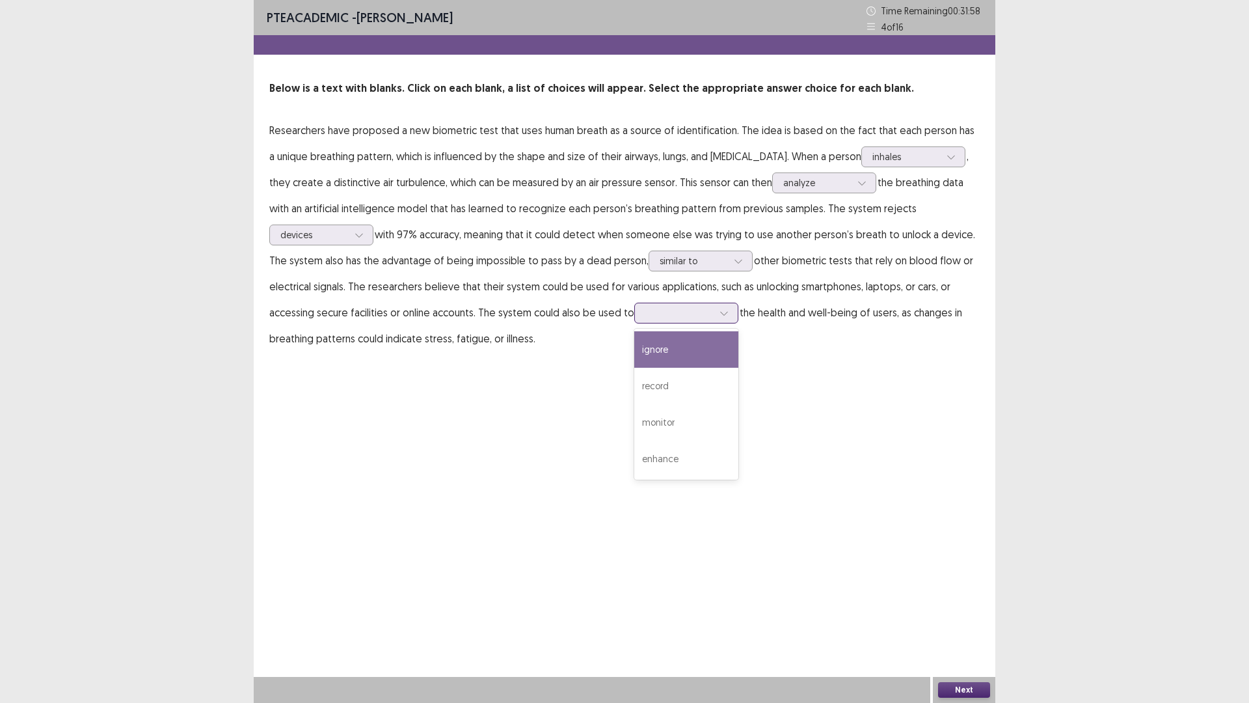
click at [645, 316] on div at bounding box center [679, 312] width 68 height 12
click at [634, 386] on div "record" at bounding box center [686, 386] width 104 height 36
click at [962, 620] on button "Next" at bounding box center [964, 690] width 52 height 16
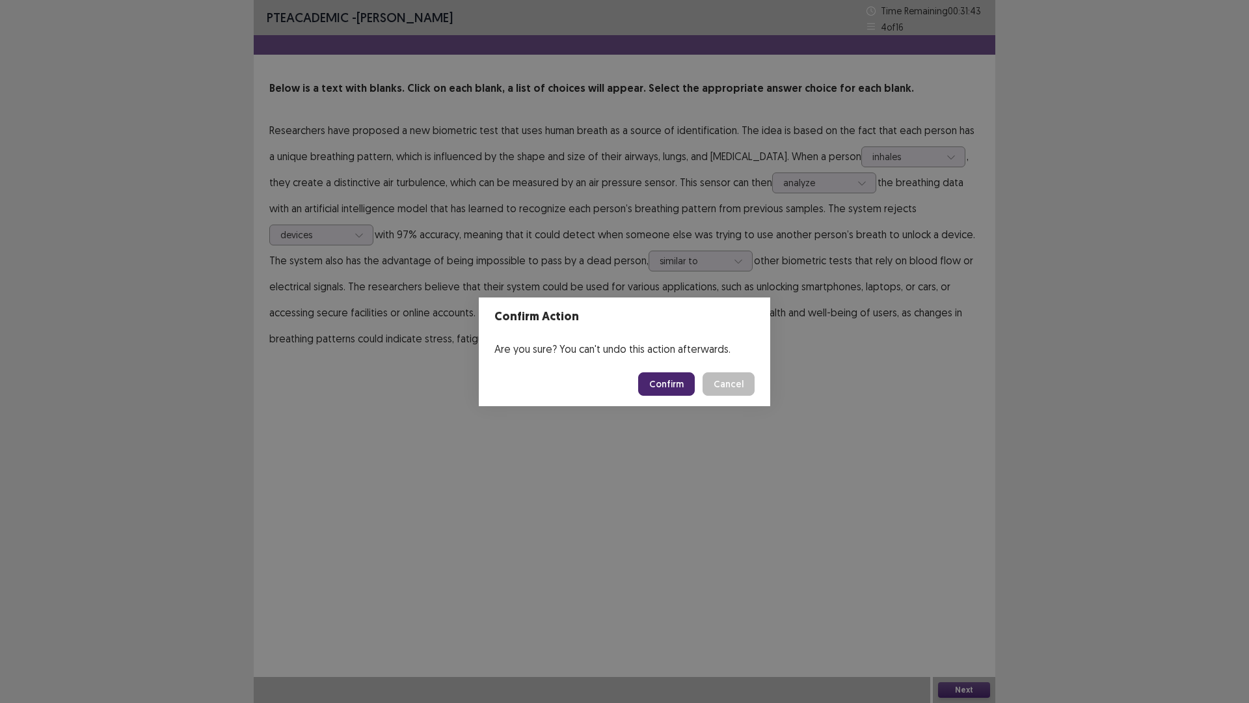
click at [662, 384] on button "Confirm" at bounding box center [666, 383] width 57 height 23
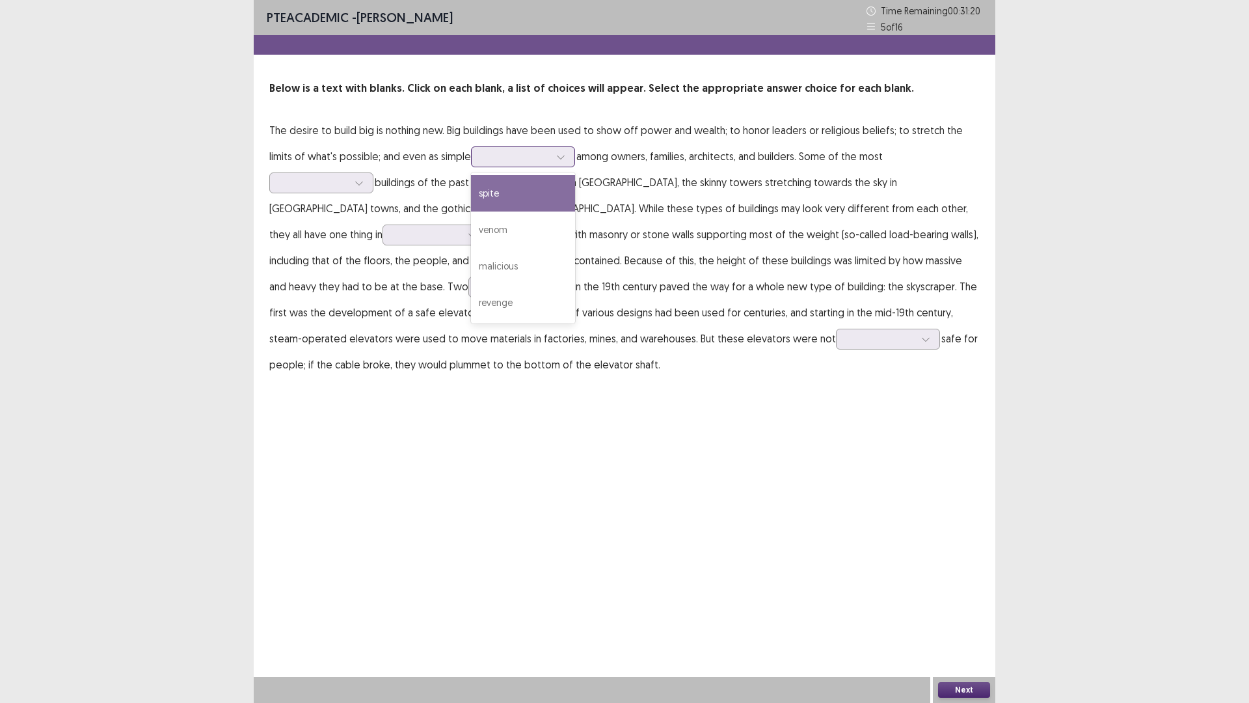
click at [486, 155] on div at bounding box center [516, 156] width 68 height 12
click at [483, 193] on div "spite" at bounding box center [523, 193] width 104 height 36
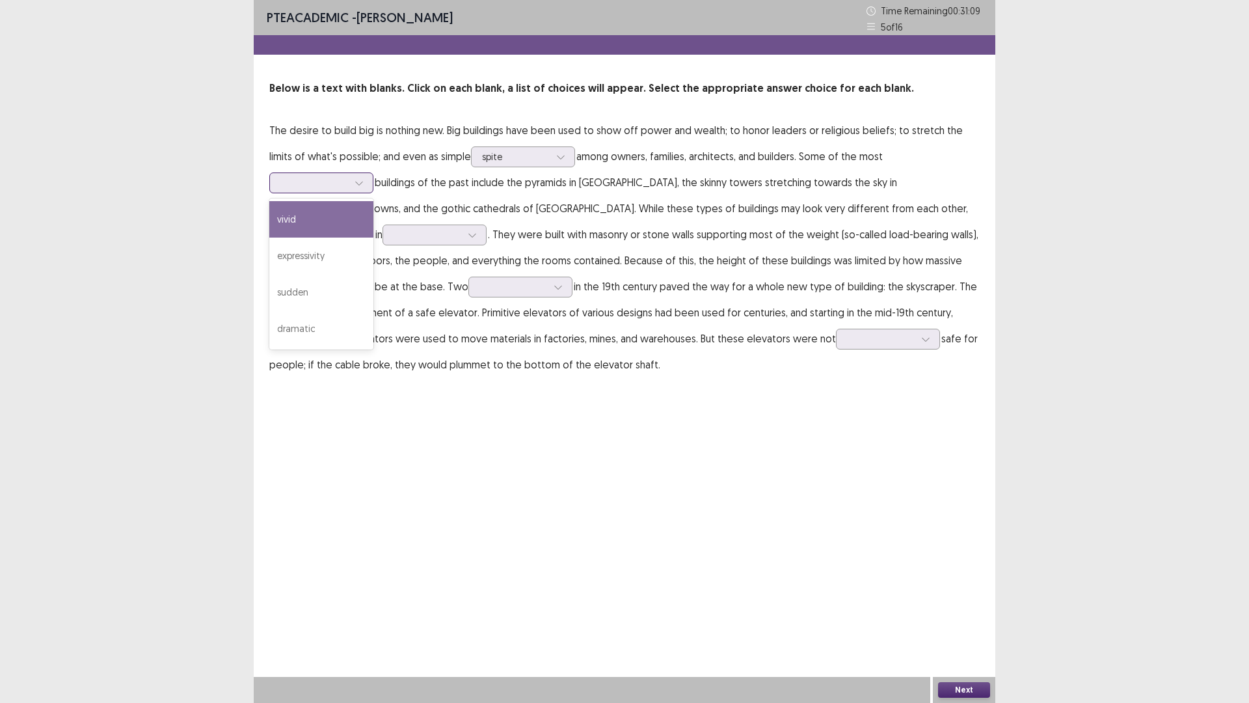
click at [348, 176] on div at bounding box center [314, 182] width 68 height 12
click at [373, 201] on div "vivid" at bounding box center [321, 219] width 104 height 36
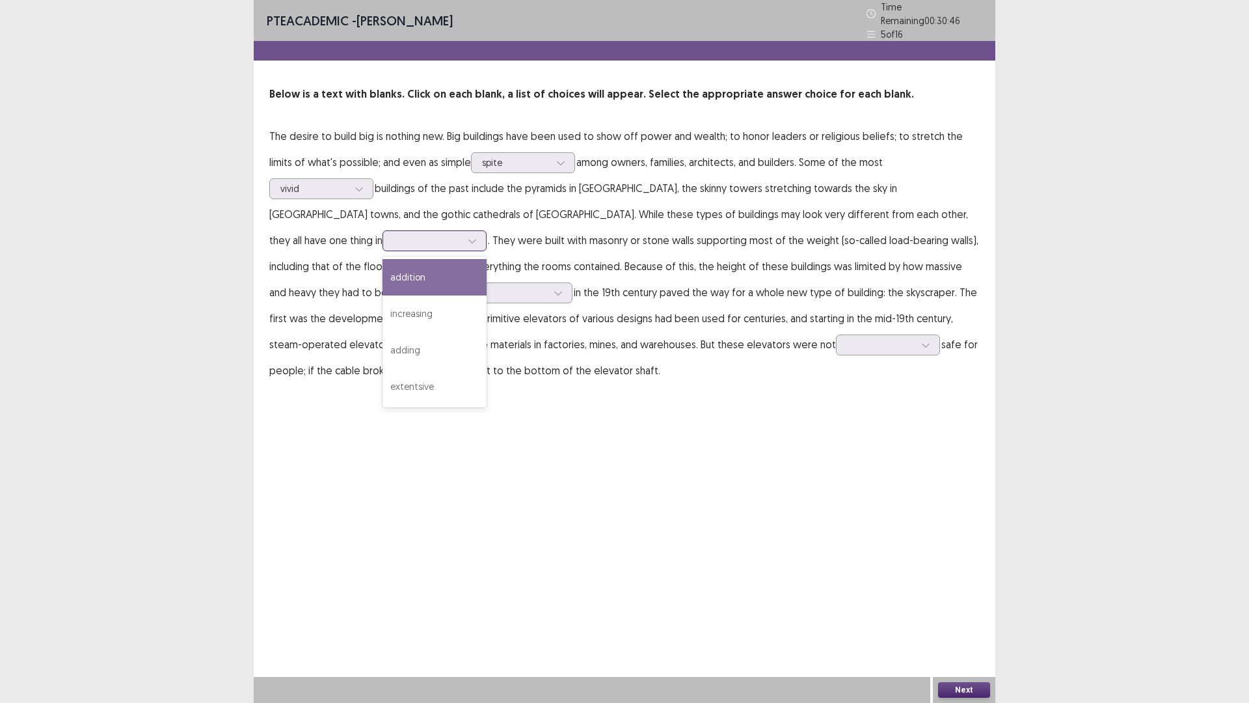
click at [461, 234] on div at bounding box center [428, 240] width 68 height 12
click at [487, 259] on div "addition" at bounding box center [435, 277] width 104 height 36
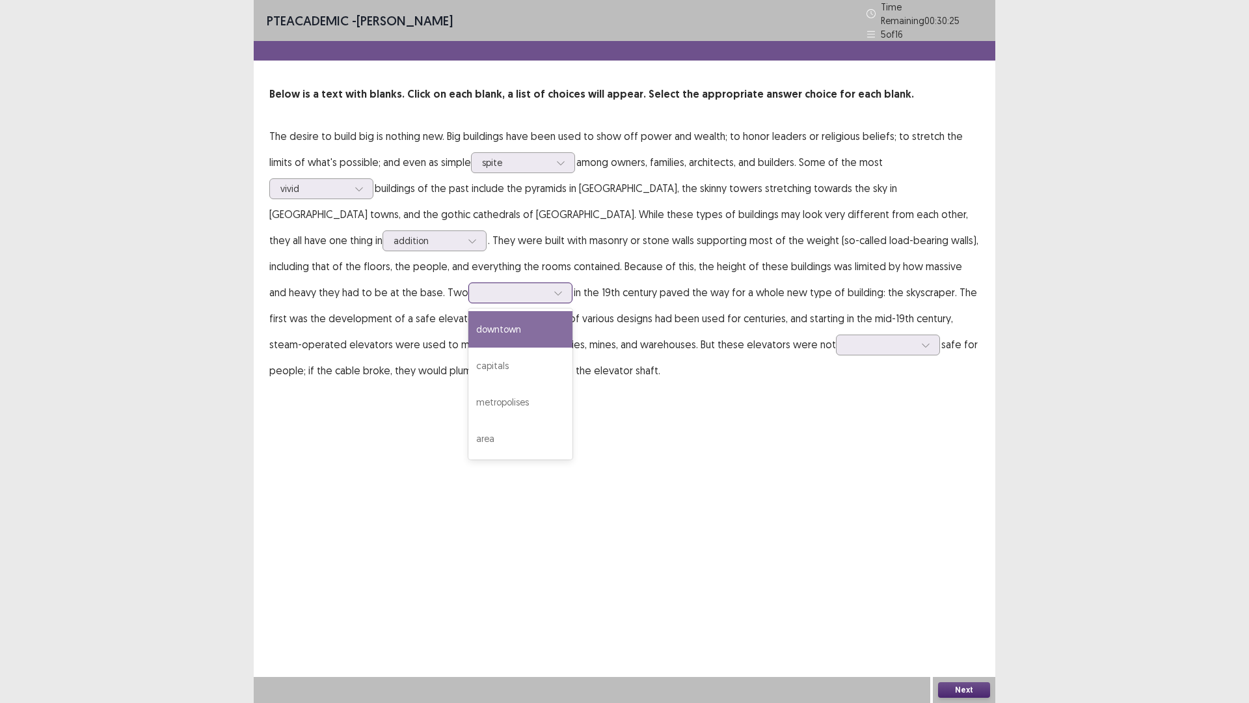
click at [568, 283] on div at bounding box center [558, 293] width 20 height 20
click at [573, 384] on div "metropolises" at bounding box center [520, 402] width 104 height 36
click at [847, 341] on div at bounding box center [881, 344] width 68 height 12
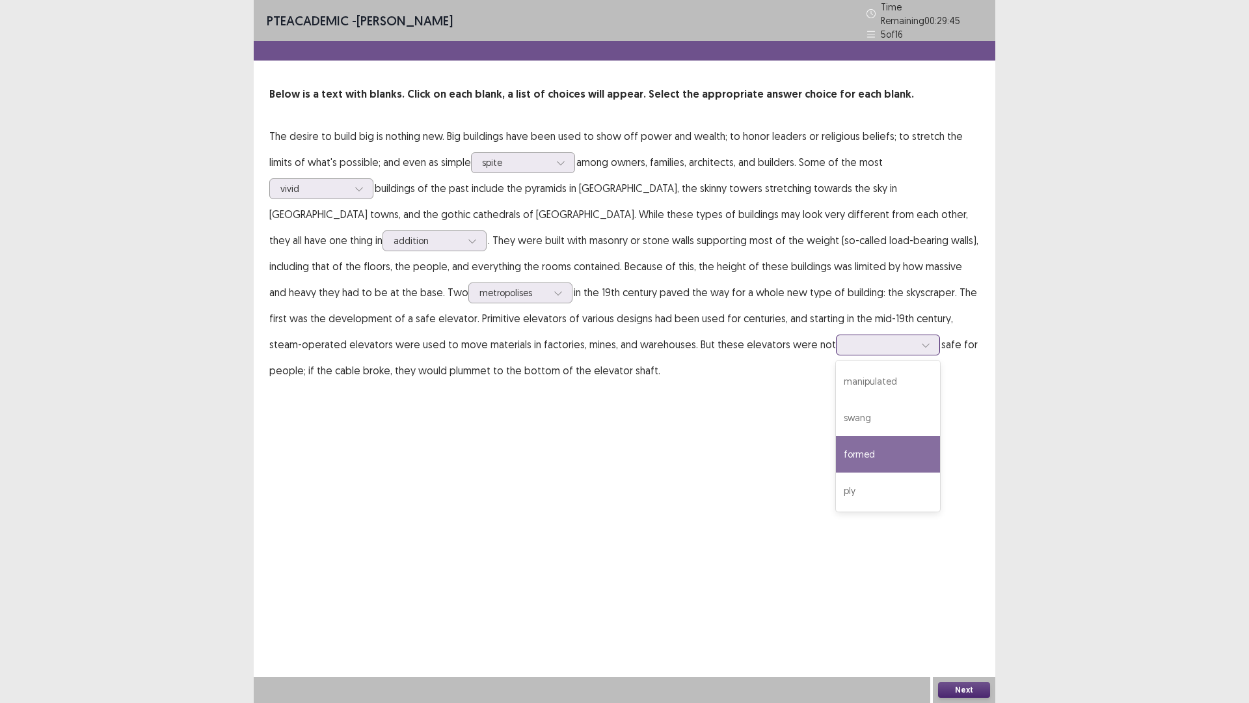
click at [836, 450] on div "formed" at bounding box center [888, 454] width 104 height 36
click at [954, 620] on button "Next" at bounding box center [964, 690] width 52 height 16
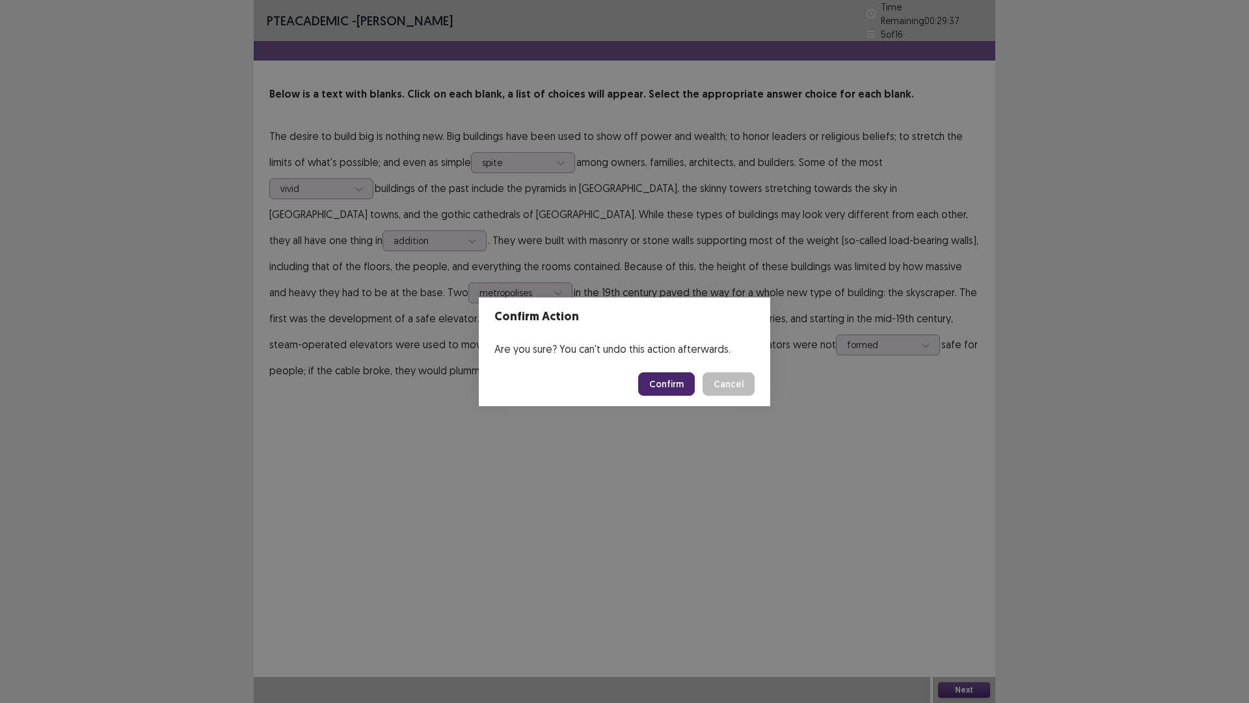
click at [663, 388] on button "Confirm" at bounding box center [666, 383] width 57 height 23
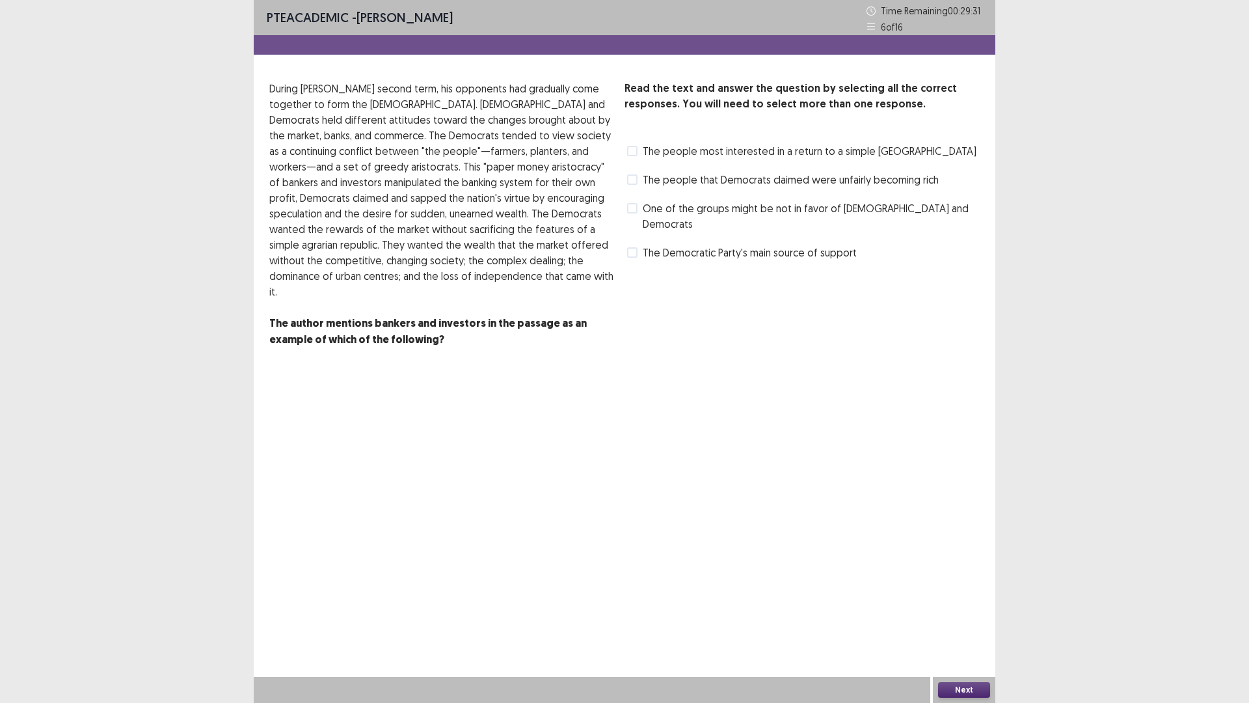
click at [636, 173] on label "The people that Democrats claimed were unfairly becoming rich" at bounding box center [783, 180] width 312 height 16
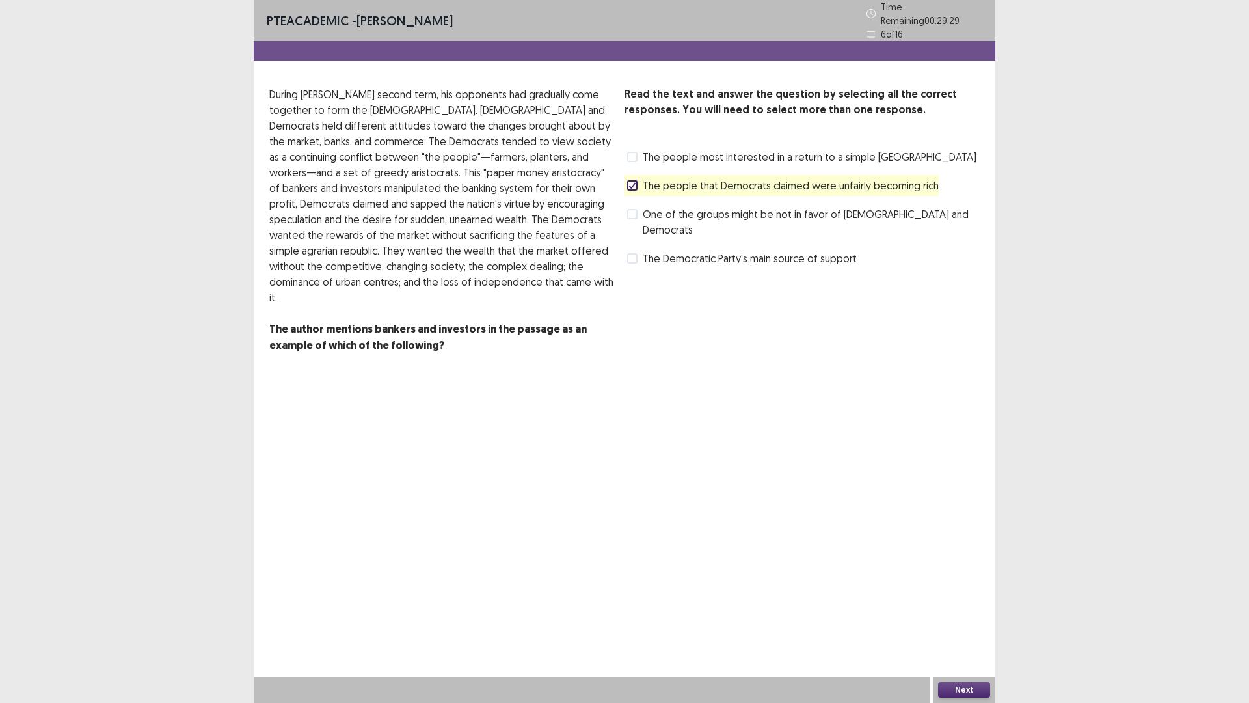
click at [961, 620] on button "Next" at bounding box center [964, 690] width 52 height 16
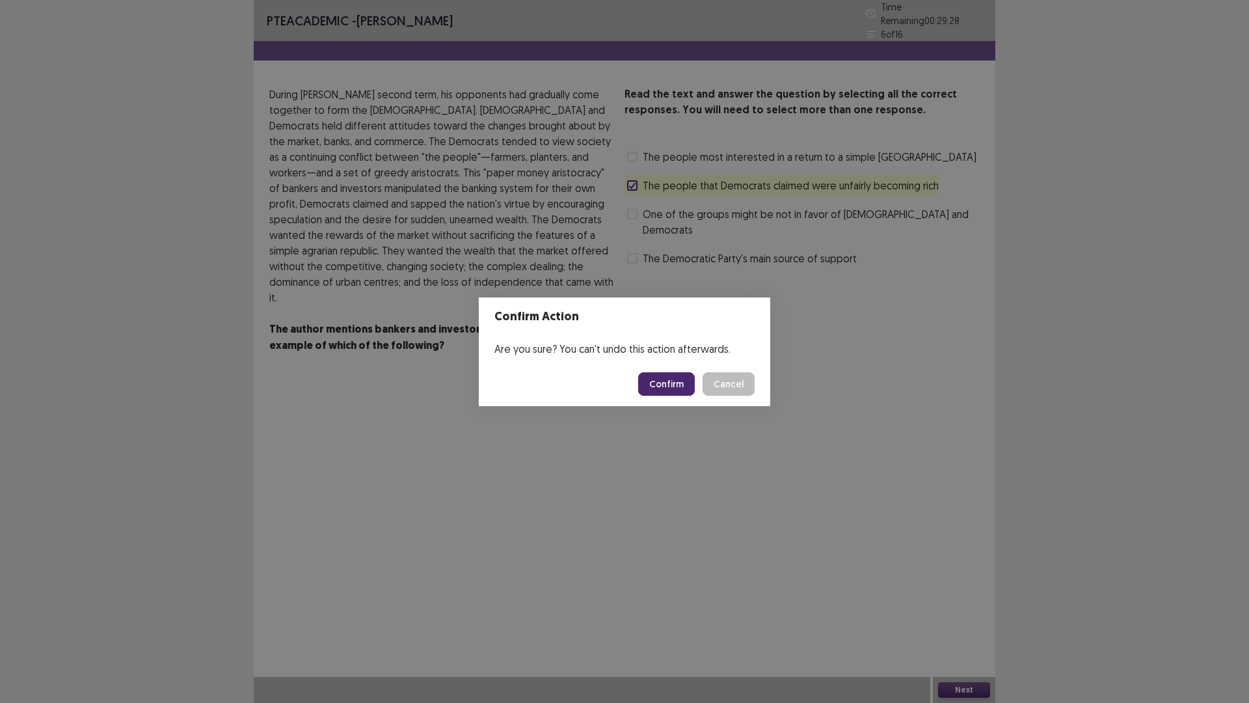
click at [670, 383] on button "Confirm" at bounding box center [666, 383] width 57 height 23
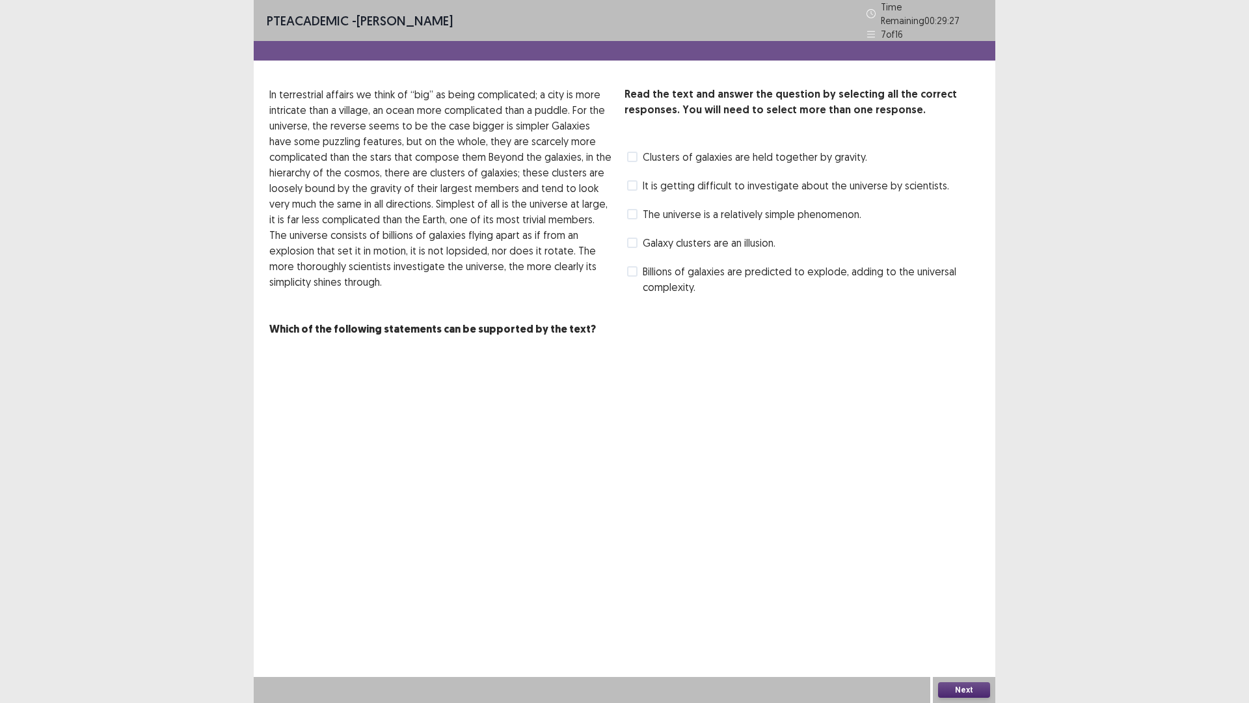
click at [630, 267] on span at bounding box center [632, 271] width 10 height 10
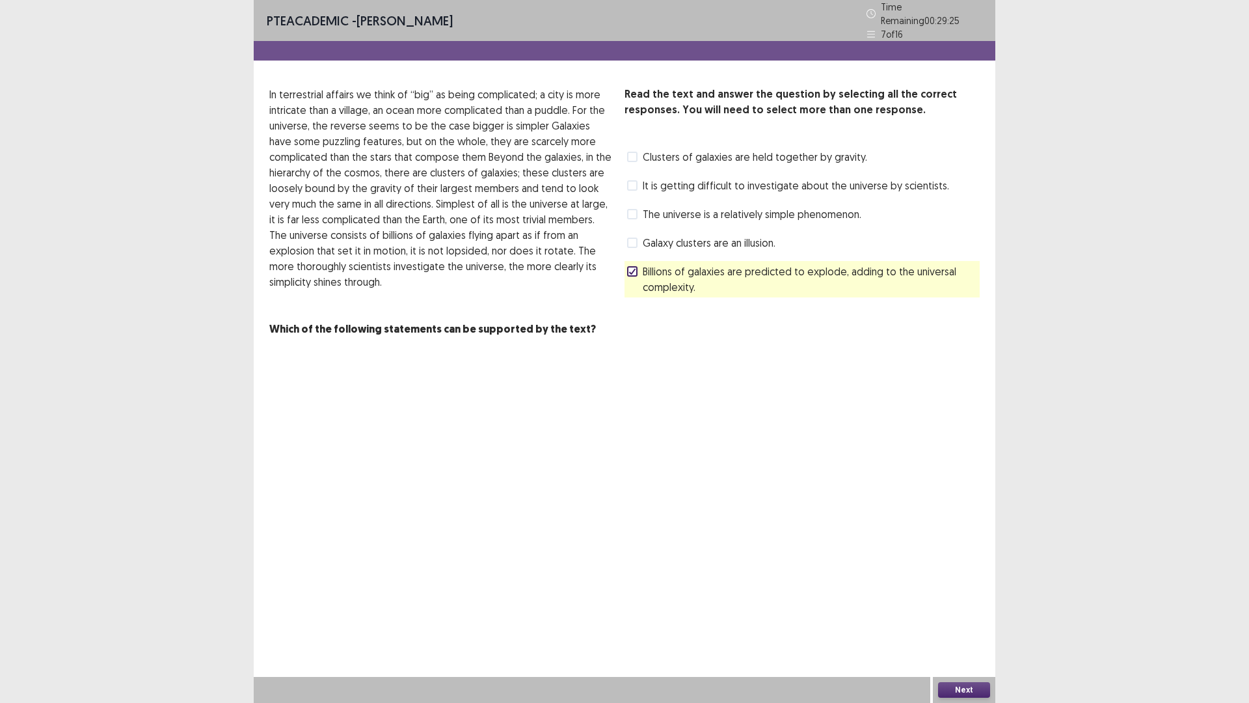
click at [971, 620] on button "Next" at bounding box center [964, 690] width 52 height 16
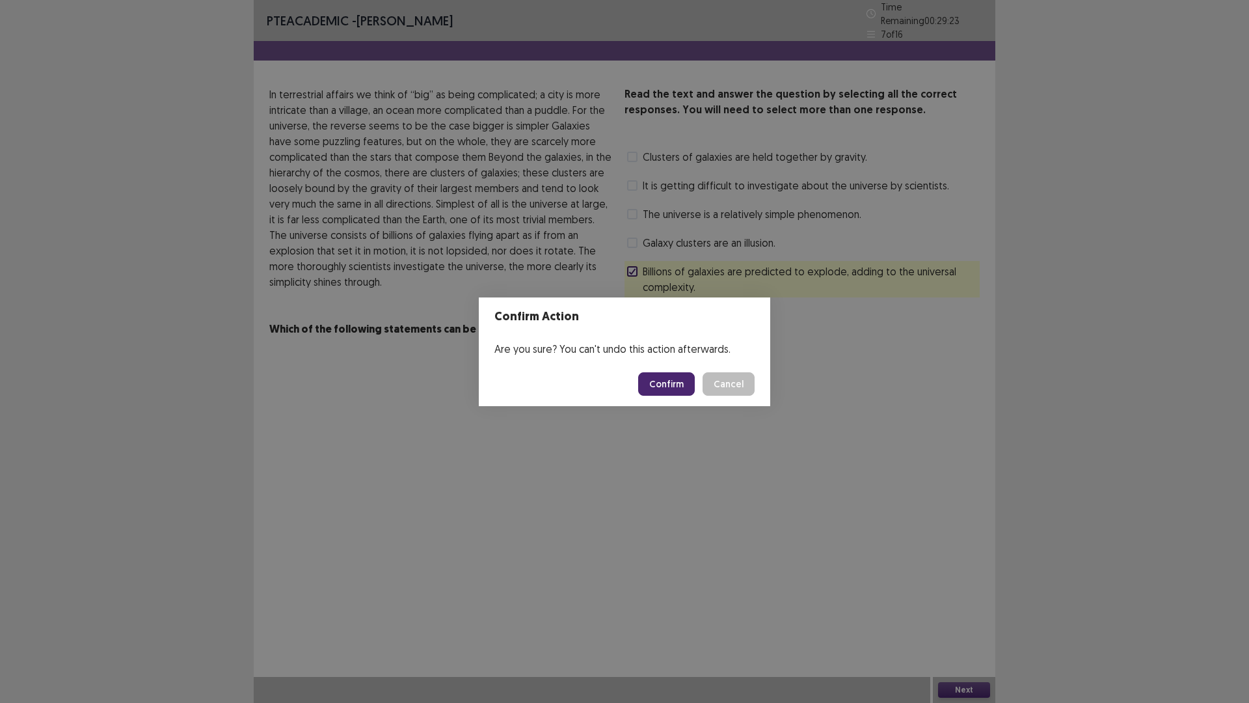
click at [676, 388] on button "Confirm" at bounding box center [666, 383] width 57 height 23
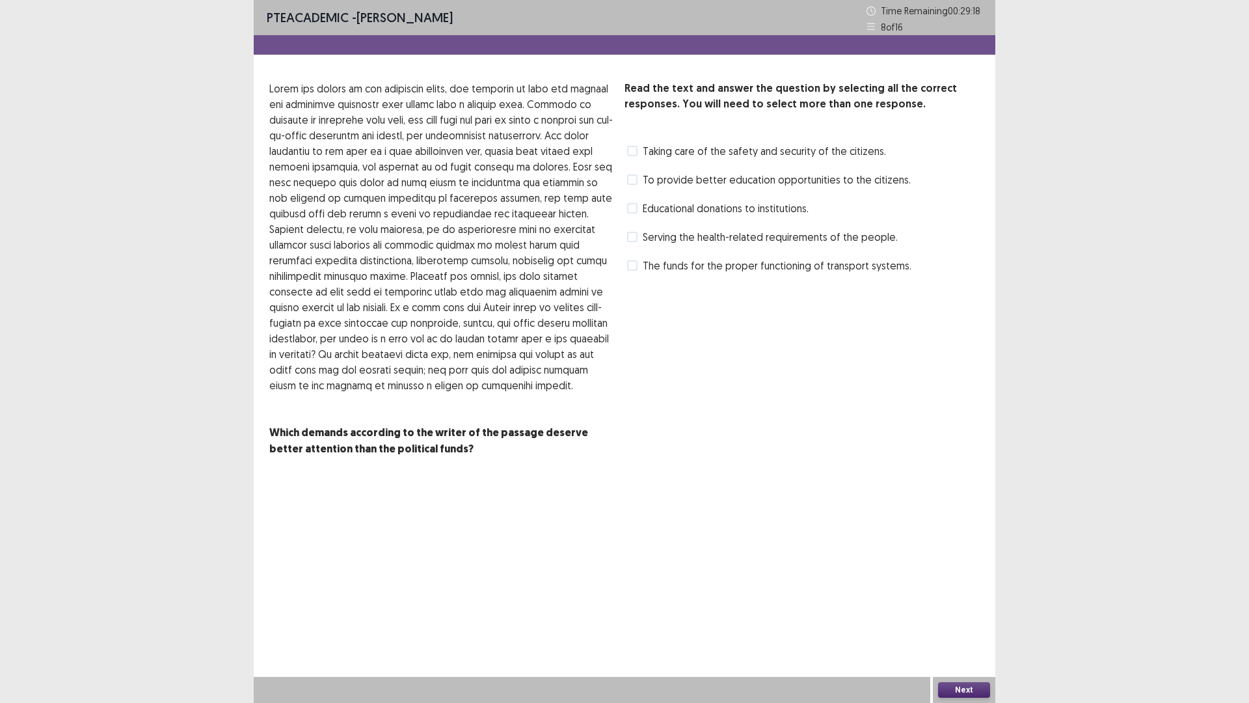
click at [631, 240] on span at bounding box center [632, 237] width 10 height 10
click at [980, 620] on button "Next" at bounding box center [964, 690] width 52 height 16
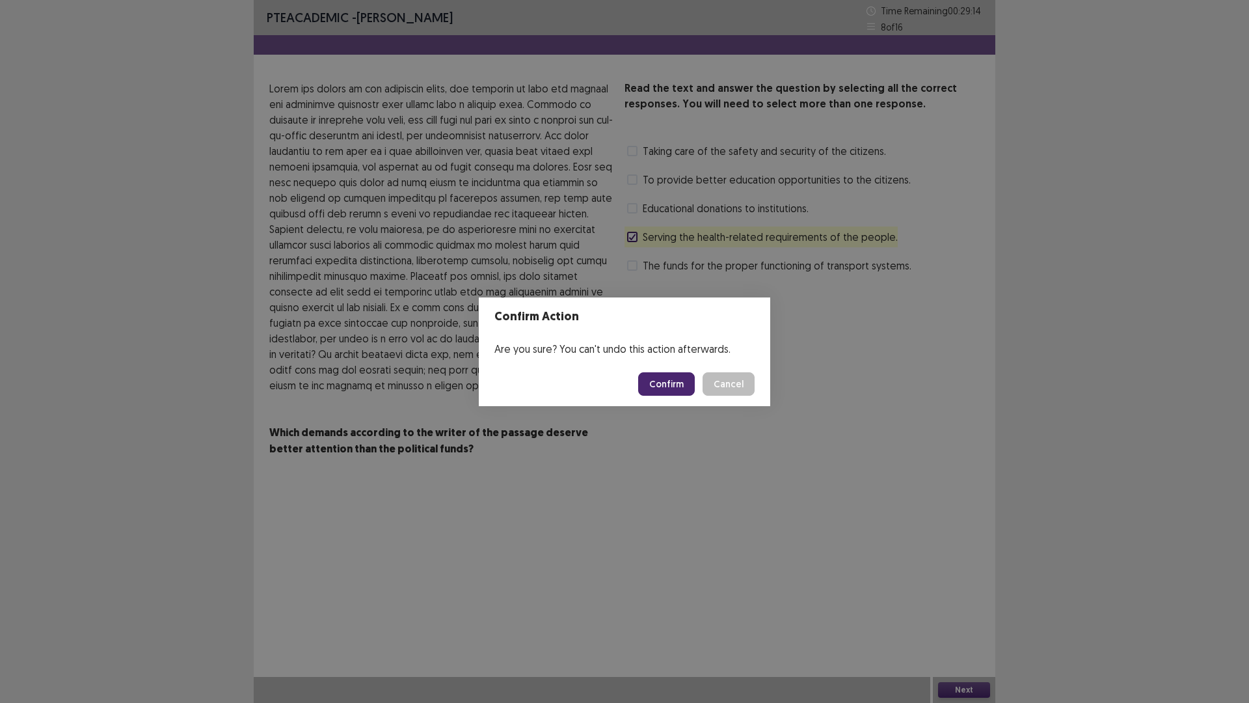
click at [664, 378] on button "Confirm" at bounding box center [666, 383] width 57 height 23
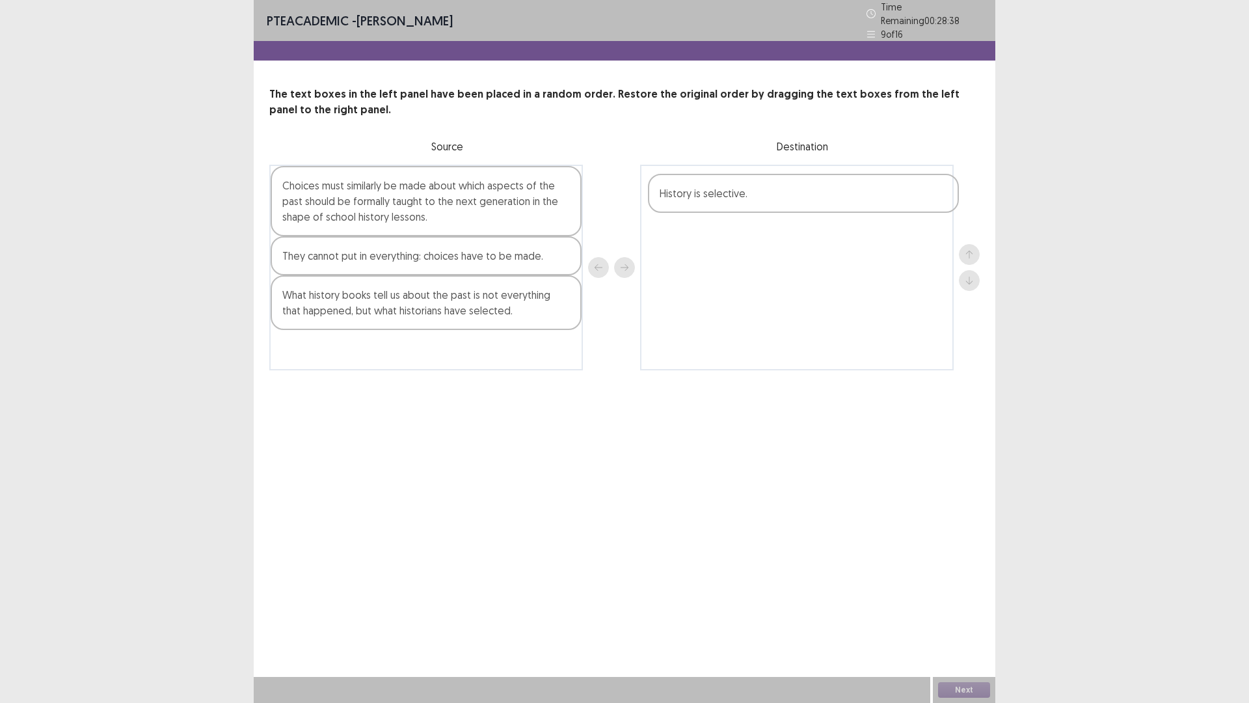
drag, startPoint x: 326, startPoint y: 345, endPoint x: 707, endPoint y: 195, distance: 409.2
click at [707, 195] on div "Choices must similarly be made about which aspects of the past should be formal…" at bounding box center [624, 268] width 710 height 206
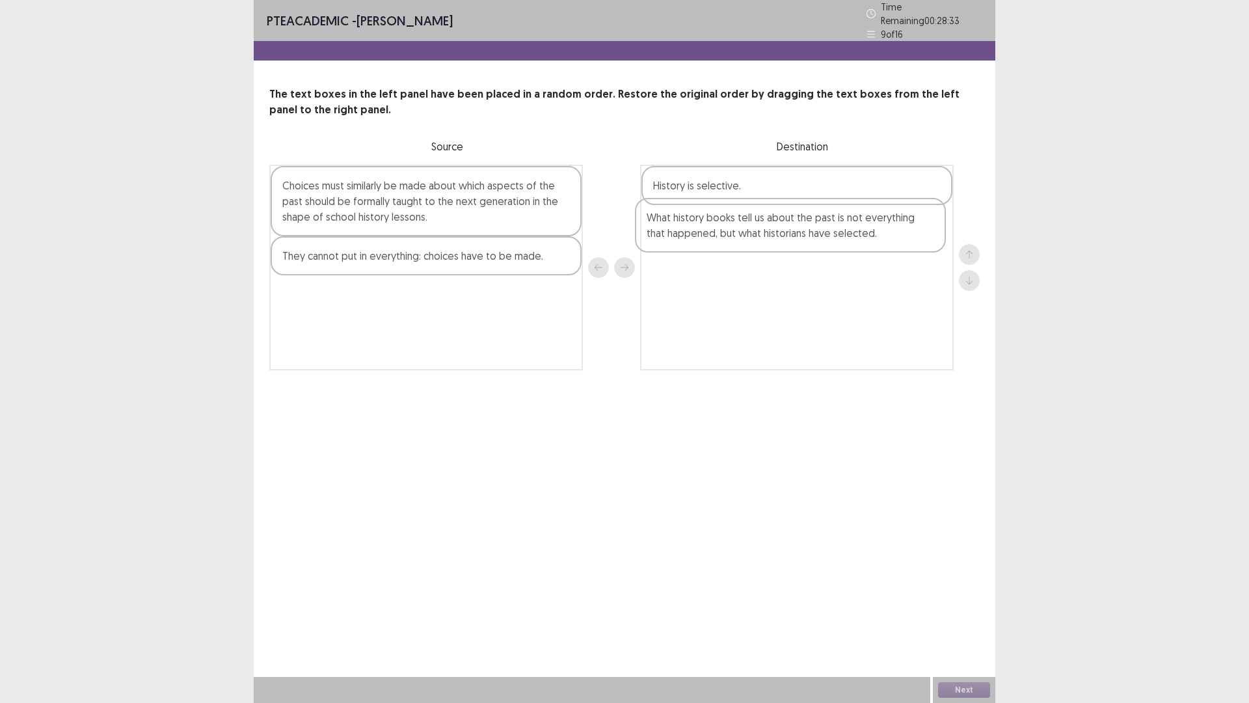
drag, startPoint x: 325, startPoint y: 304, endPoint x: 696, endPoint y: 233, distance: 377.1
click at [696, 233] on div "Choices must similarly be made about which aspects of the past should be formal…" at bounding box center [624, 268] width 710 height 206
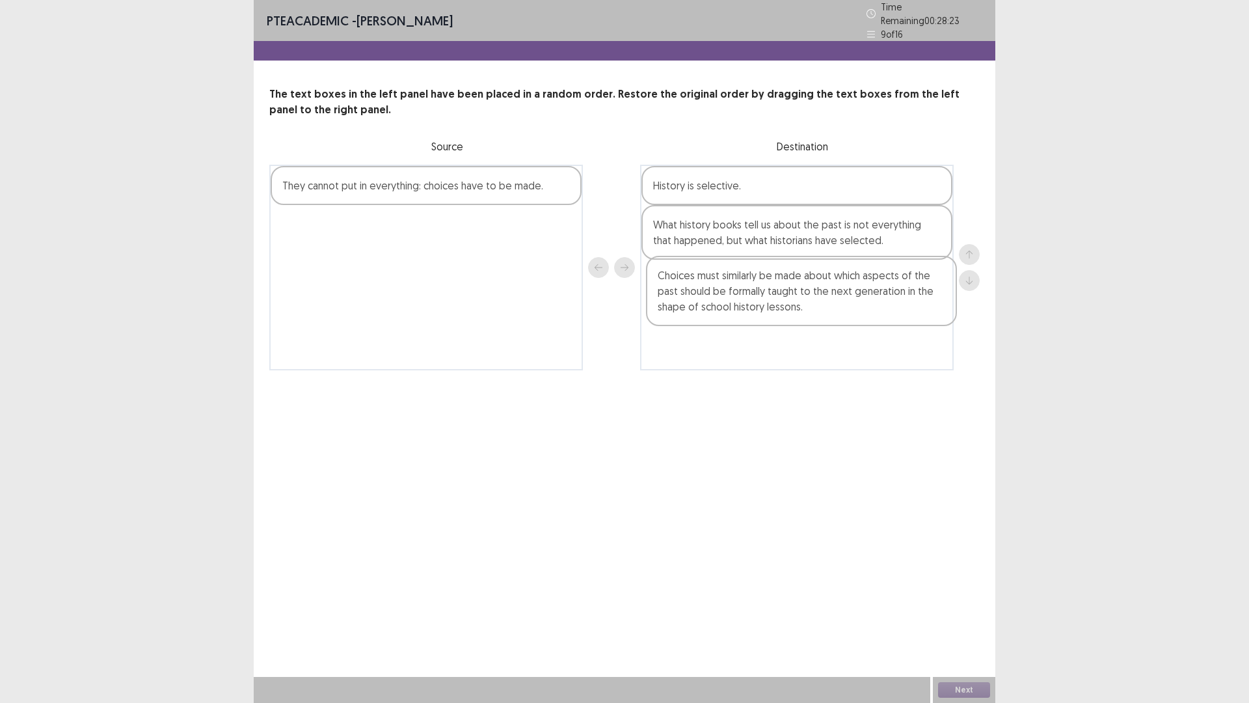
drag, startPoint x: 363, startPoint y: 204, endPoint x: 727, endPoint y: 292, distance: 374.3
click at [732, 296] on div "Choices must similarly be made about which aspects of the past should be formal…" at bounding box center [624, 268] width 710 height 206
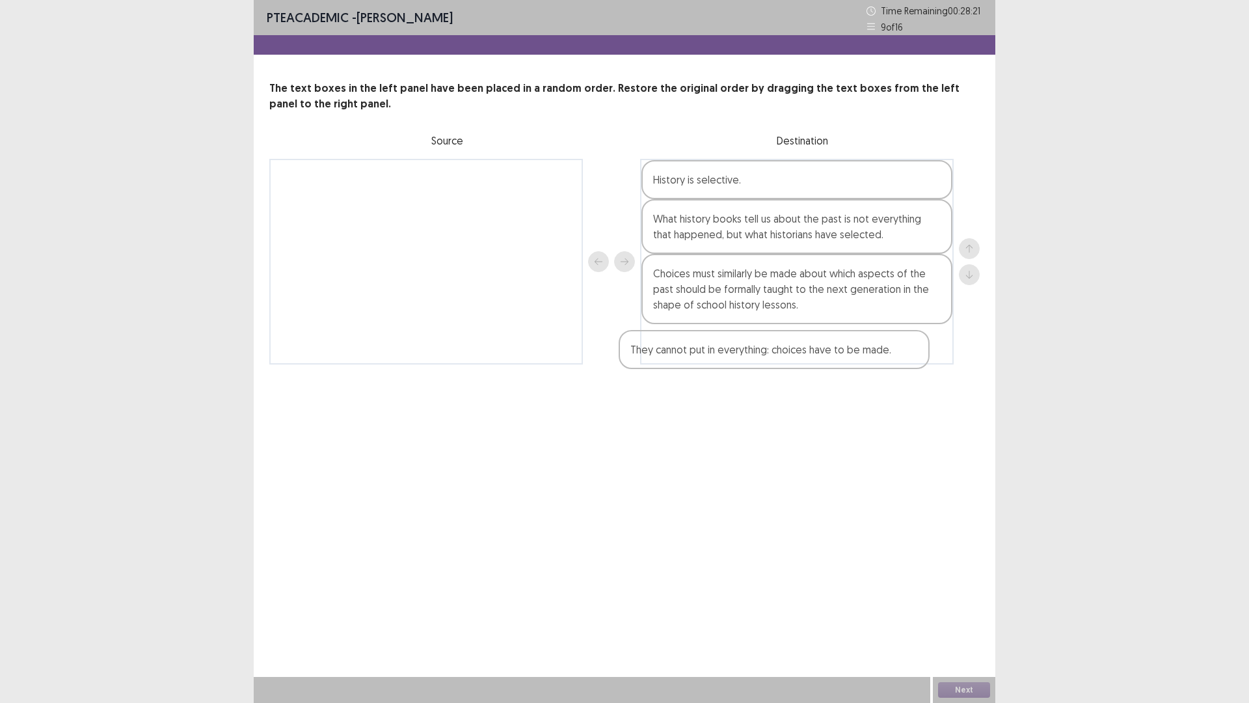
drag, startPoint x: 347, startPoint y: 185, endPoint x: 704, endPoint y: 357, distance: 396.0
click at [702, 358] on div "They cannot put in everything: choices have to be made. History is selective. W…" at bounding box center [624, 262] width 710 height 206
drag, startPoint x: 969, startPoint y: 690, endPoint x: 961, endPoint y: 685, distance: 9.0
click at [961, 620] on button "Next" at bounding box center [964, 690] width 52 height 16
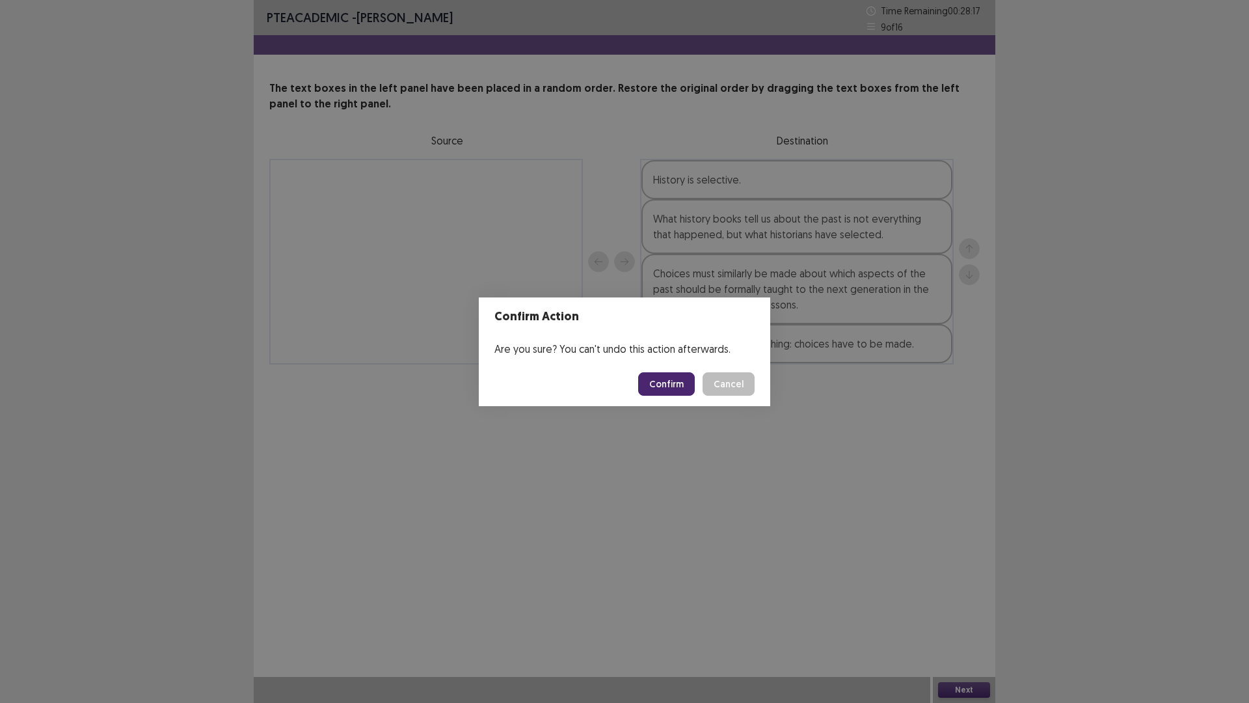
click at [654, 385] on button "Confirm" at bounding box center [666, 383] width 57 height 23
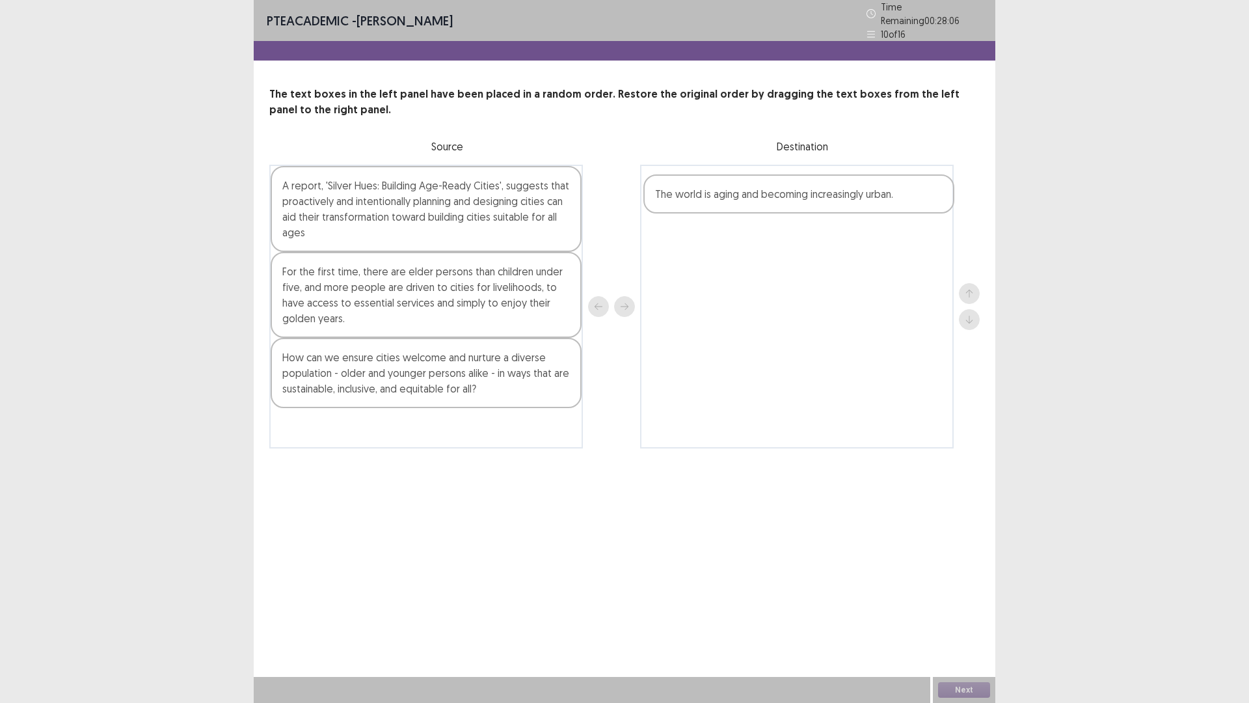
drag, startPoint x: 416, startPoint y: 359, endPoint x: 794, endPoint y: 201, distance: 410.3
click at [794, 201] on div "A report, 'Silver Hues: Building Age-Ready Cities', suggests that proactively a…" at bounding box center [624, 307] width 710 height 284
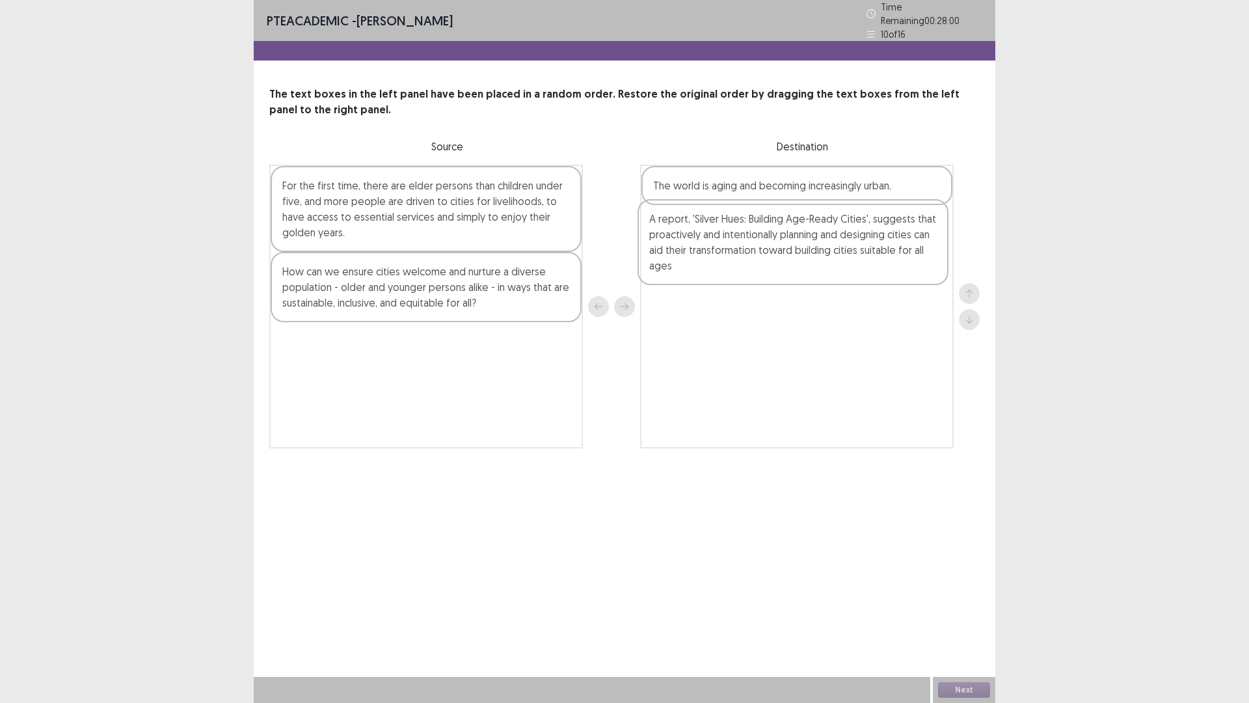
drag, startPoint x: 425, startPoint y: 214, endPoint x: 796, endPoint y: 254, distance: 373.0
click at [796, 254] on div "A report, 'Silver Hues: Building Age-Ready Cities', suggests that proactively a…" at bounding box center [624, 307] width 710 height 284
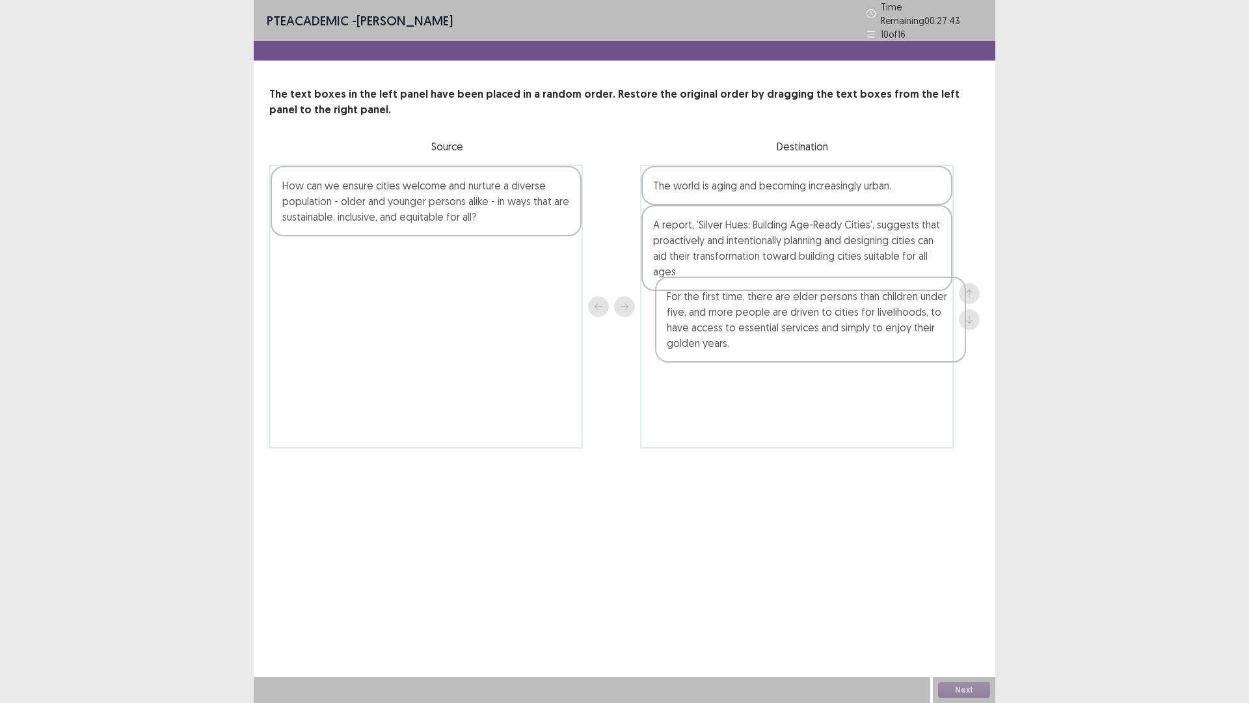
drag, startPoint x: 345, startPoint y: 204, endPoint x: 729, endPoint y: 324, distance: 402.1
click at [733, 324] on div "For the first time, there are elder persons than children under five, and more …" at bounding box center [624, 307] width 710 height 284
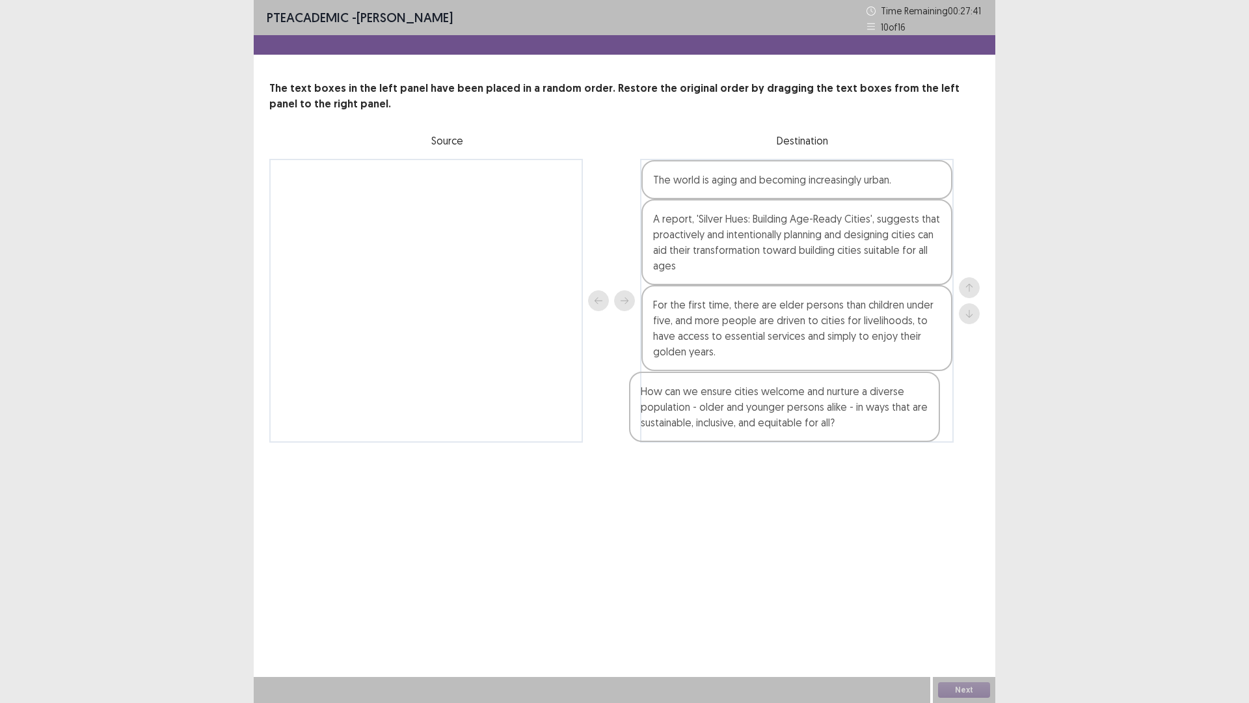
drag, startPoint x: 384, startPoint y: 200, endPoint x: 746, endPoint y: 412, distance: 419.3
click at [746, 412] on div "How can we ensure cities welcome and nurture a diverse population - older and y…" at bounding box center [624, 301] width 710 height 284
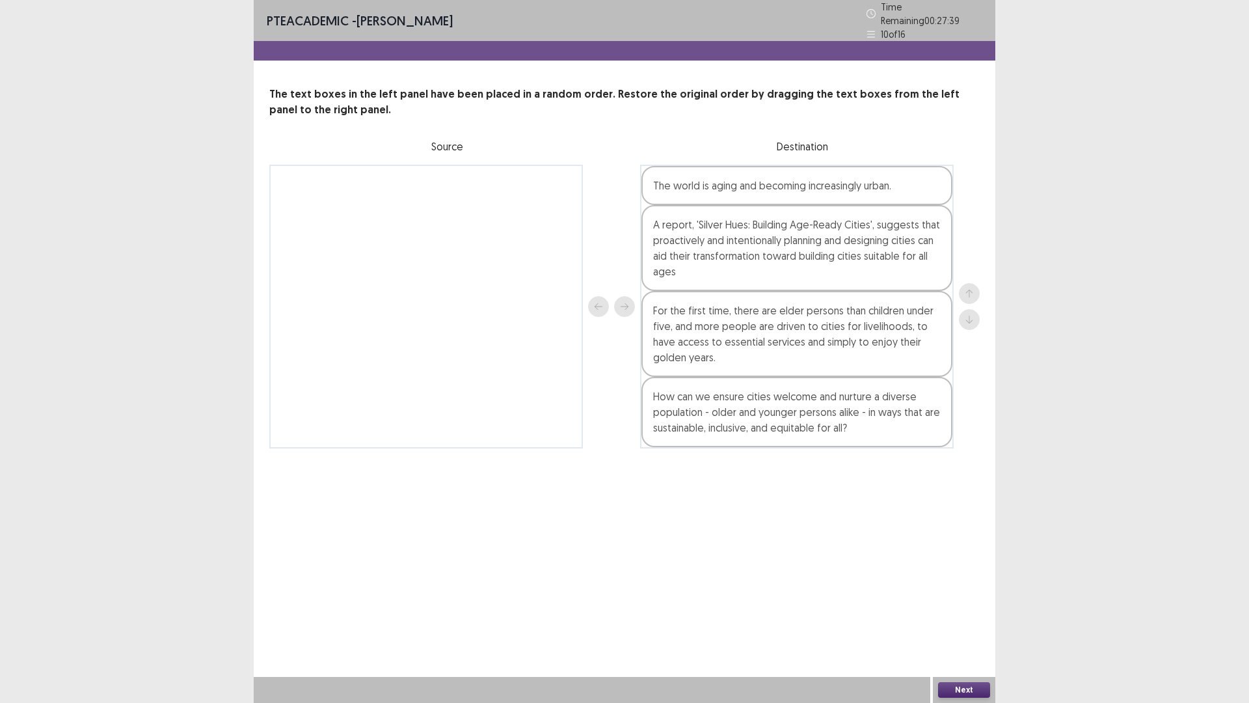
click at [967, 620] on button "Next" at bounding box center [964, 690] width 52 height 16
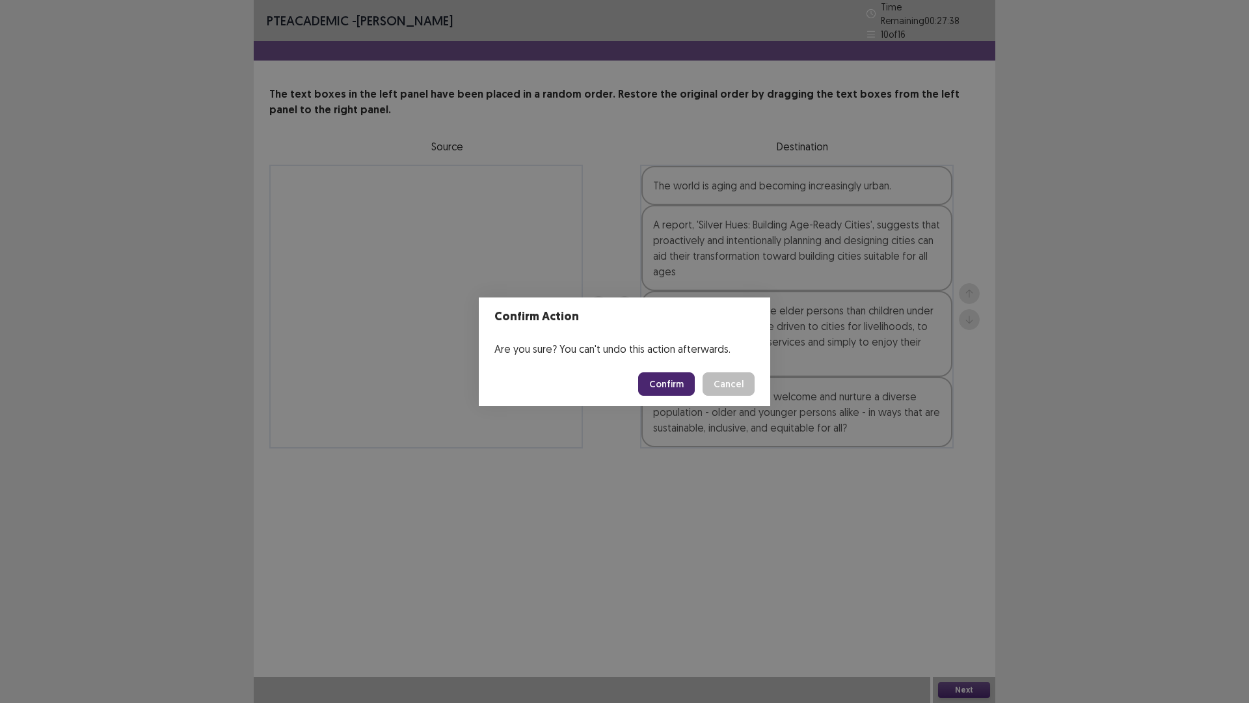
click at [642, 381] on footer "Confirm Cancel" at bounding box center [624, 384] width 291 height 44
click at [652, 383] on button "Confirm" at bounding box center [666, 383] width 57 height 23
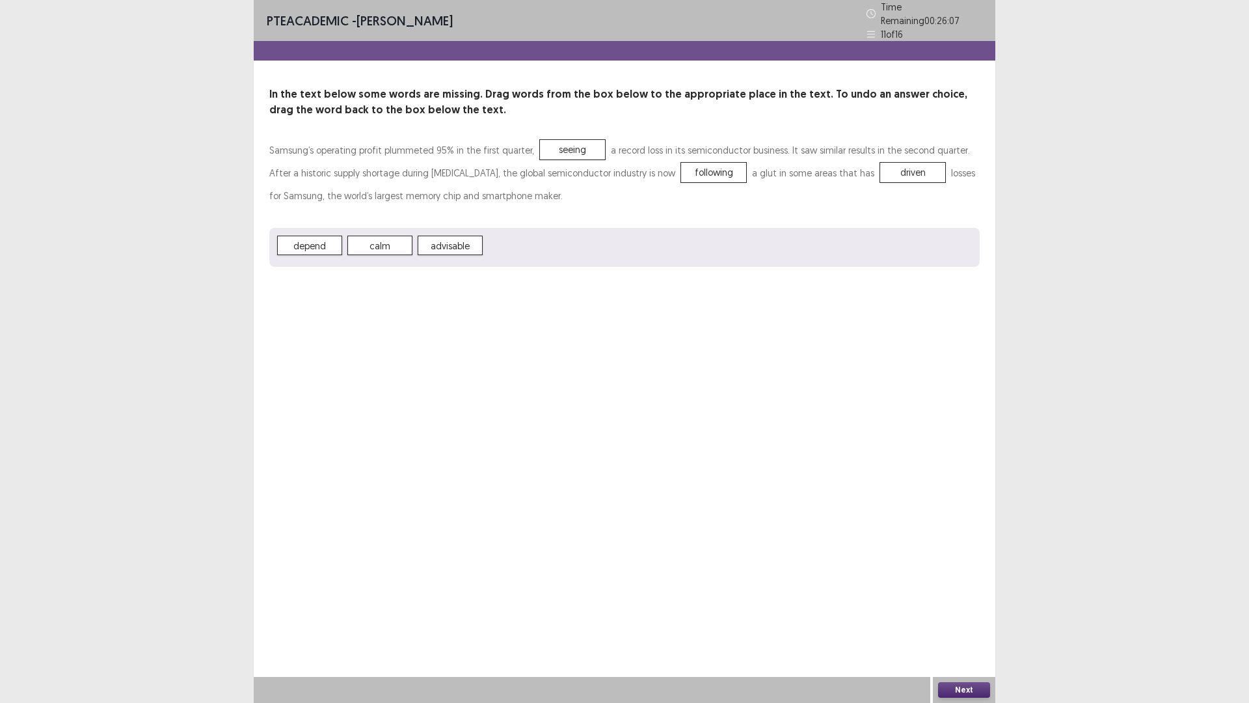
click at [964, 620] on button "Next" at bounding box center [964, 690] width 52 height 16
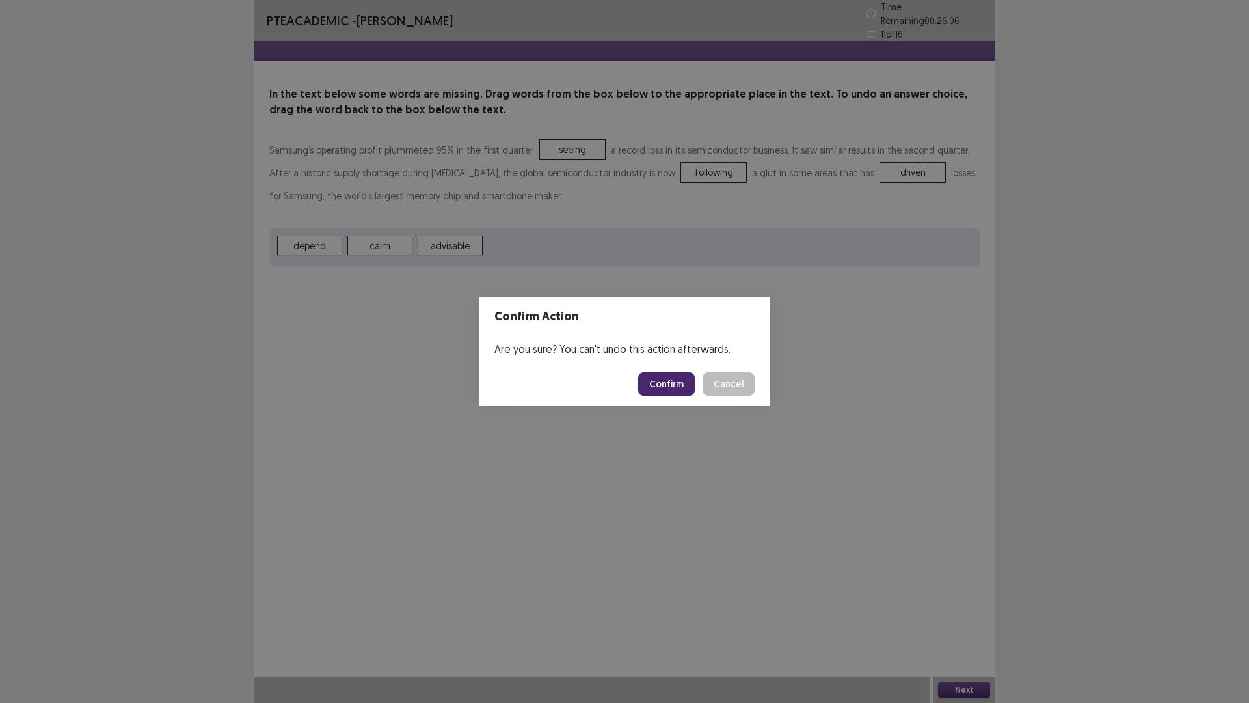
click at [662, 377] on button "Confirm" at bounding box center [666, 383] width 57 height 23
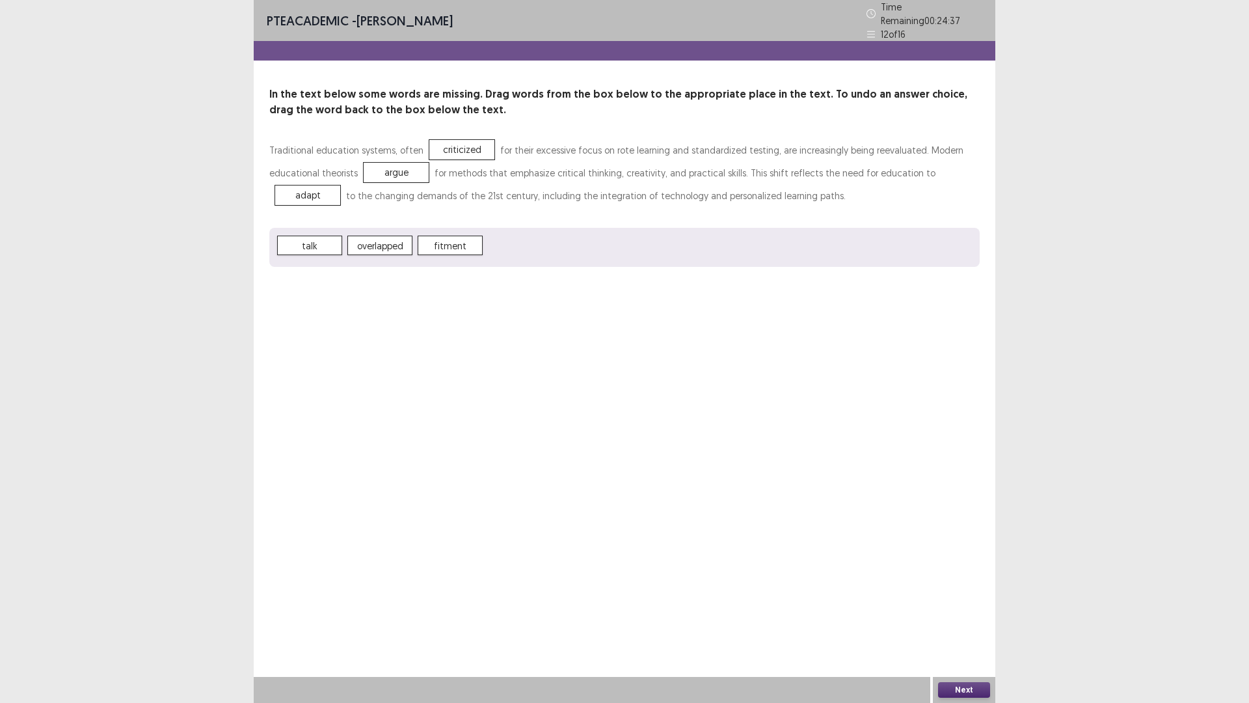
click at [953, 620] on button "Next" at bounding box center [964, 690] width 52 height 16
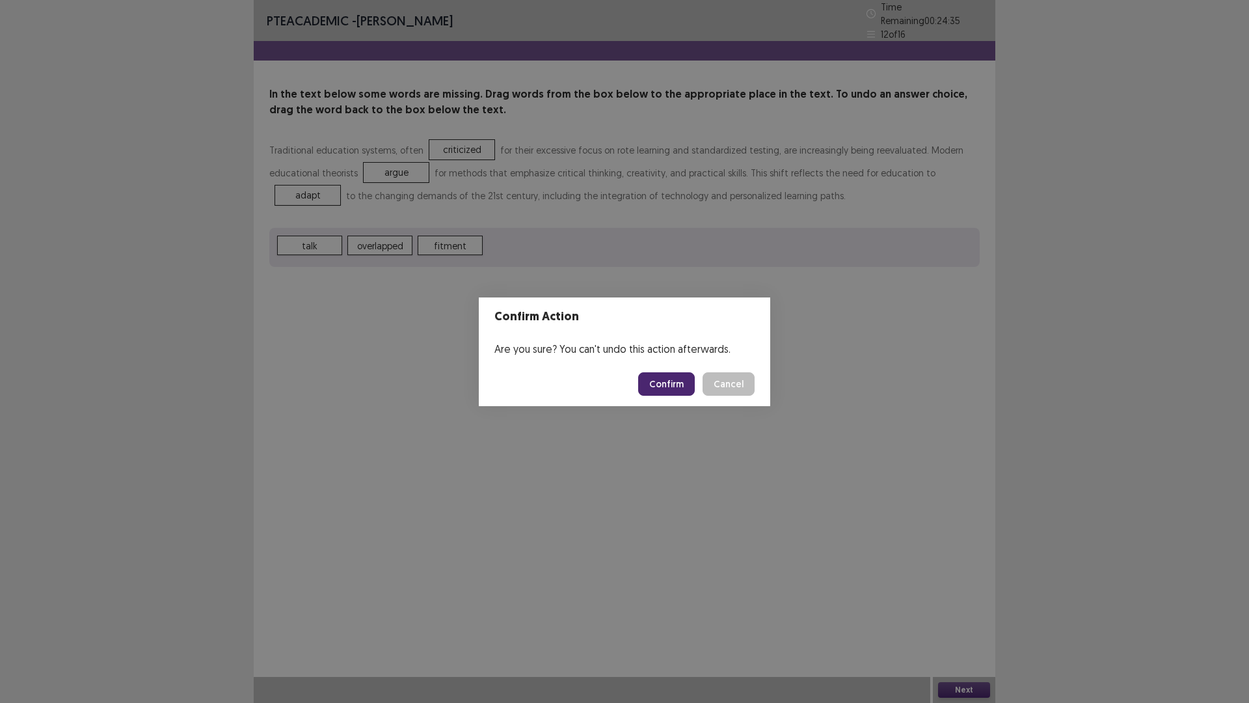
click at [655, 385] on button "Confirm" at bounding box center [666, 383] width 57 height 23
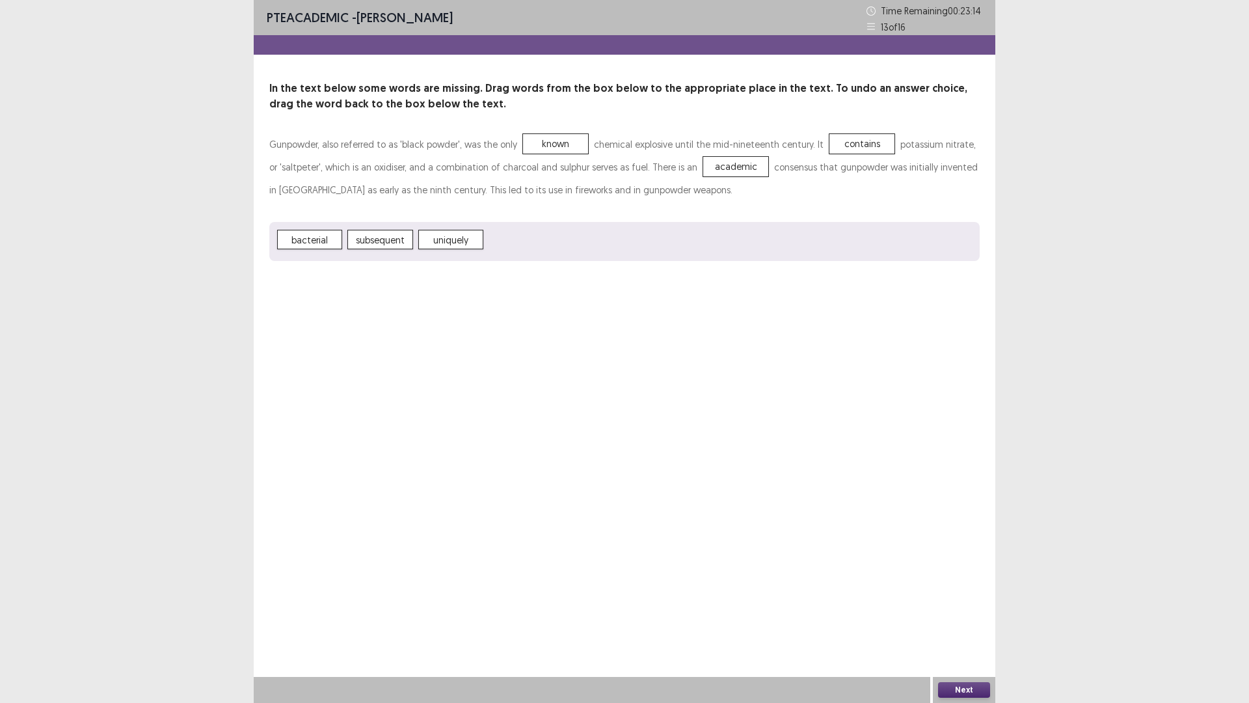
click at [965, 620] on button "Next" at bounding box center [964, 690] width 52 height 16
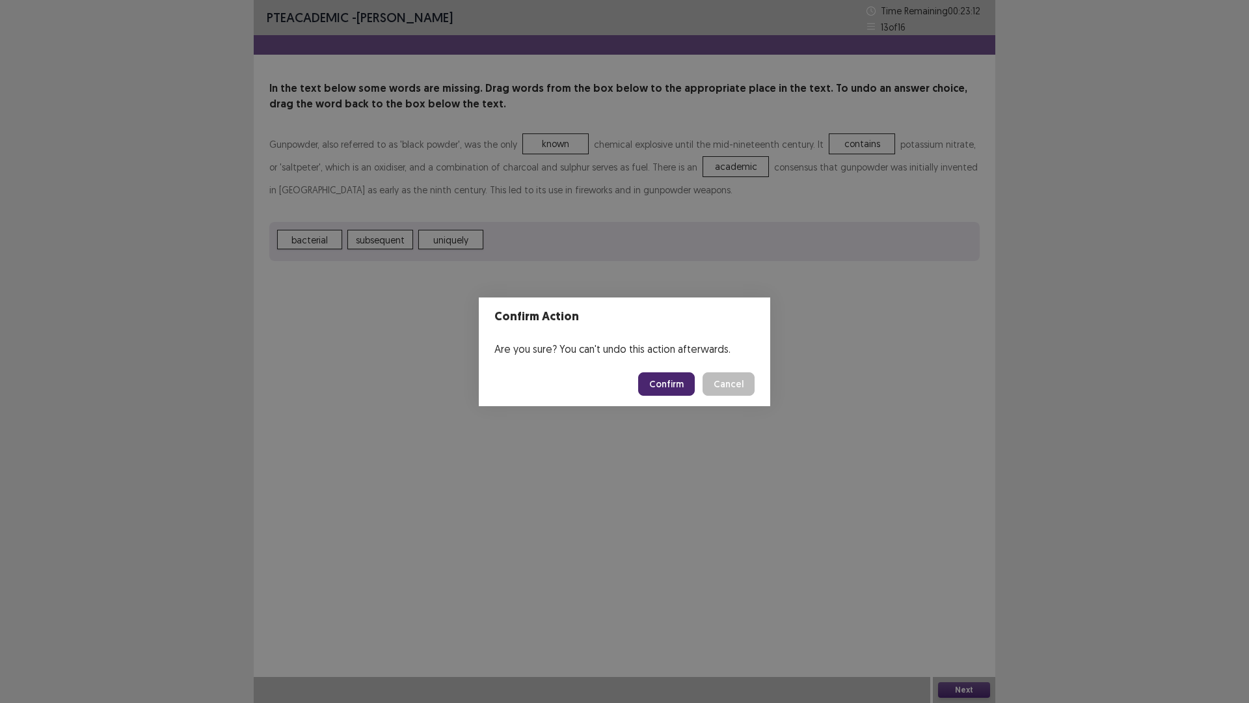
click at [663, 385] on button "Confirm" at bounding box center [666, 383] width 57 height 23
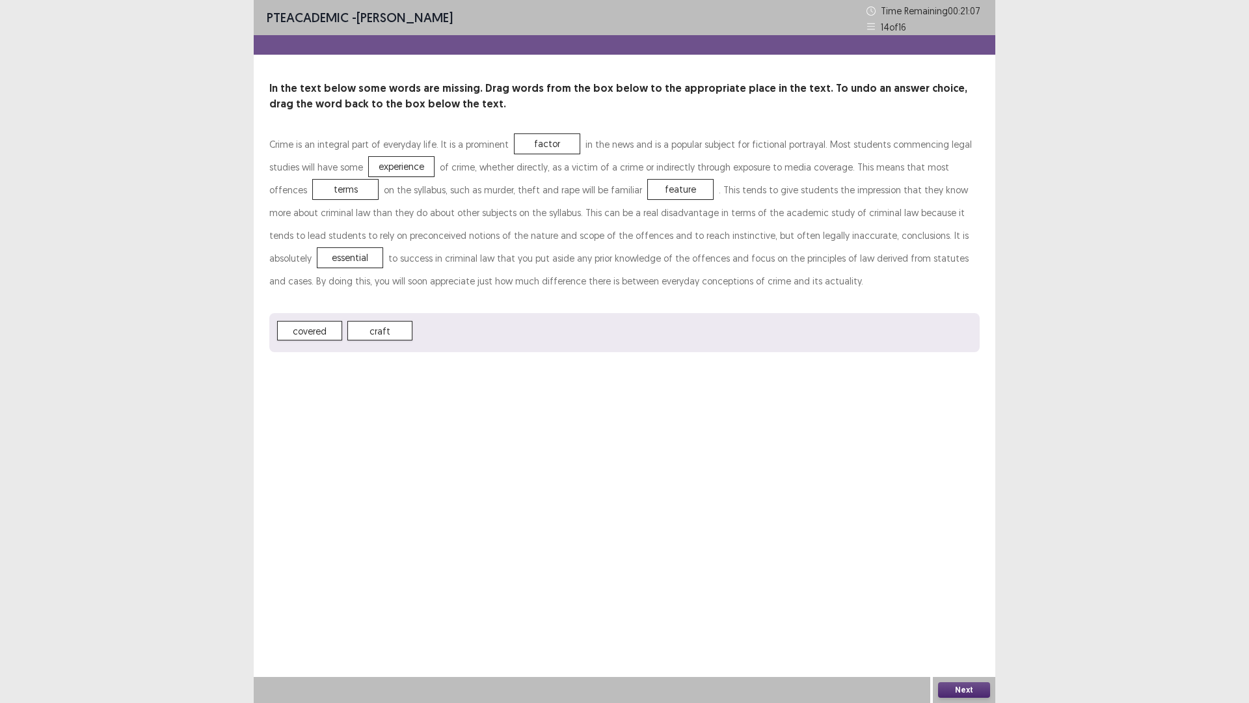
click at [960, 620] on button "Next" at bounding box center [964, 690] width 52 height 16
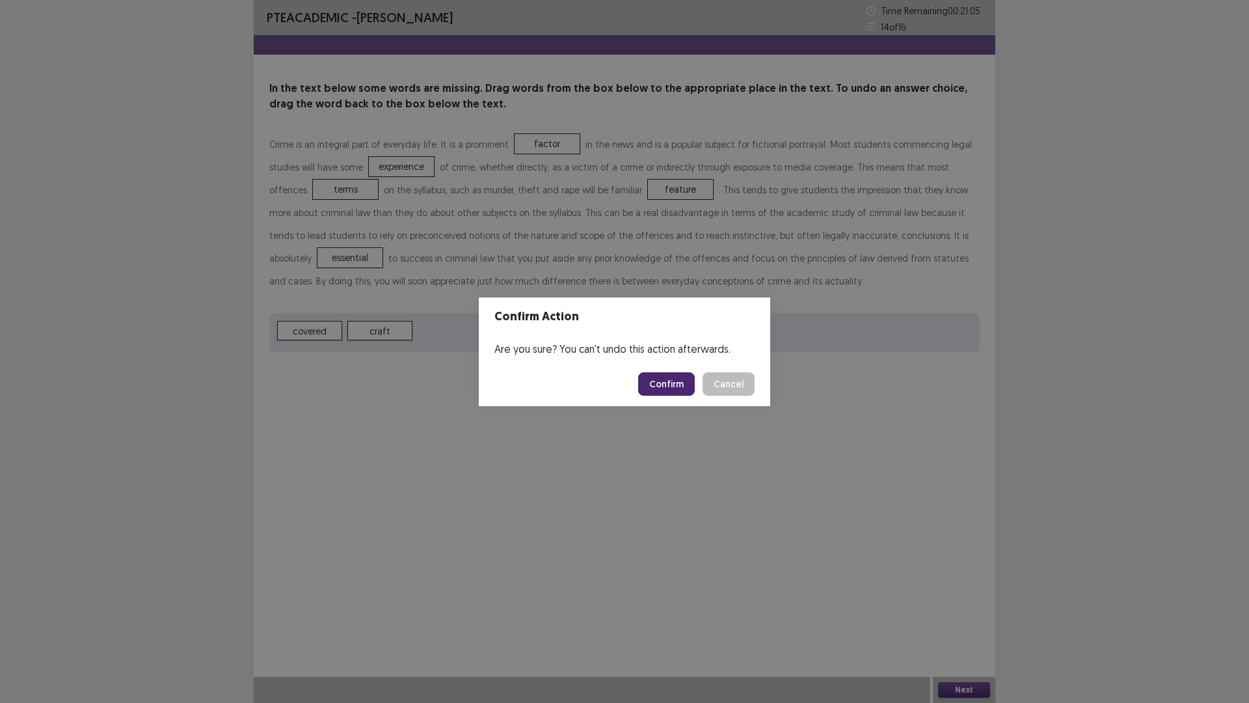
click at [669, 382] on button "Confirm" at bounding box center [666, 383] width 57 height 23
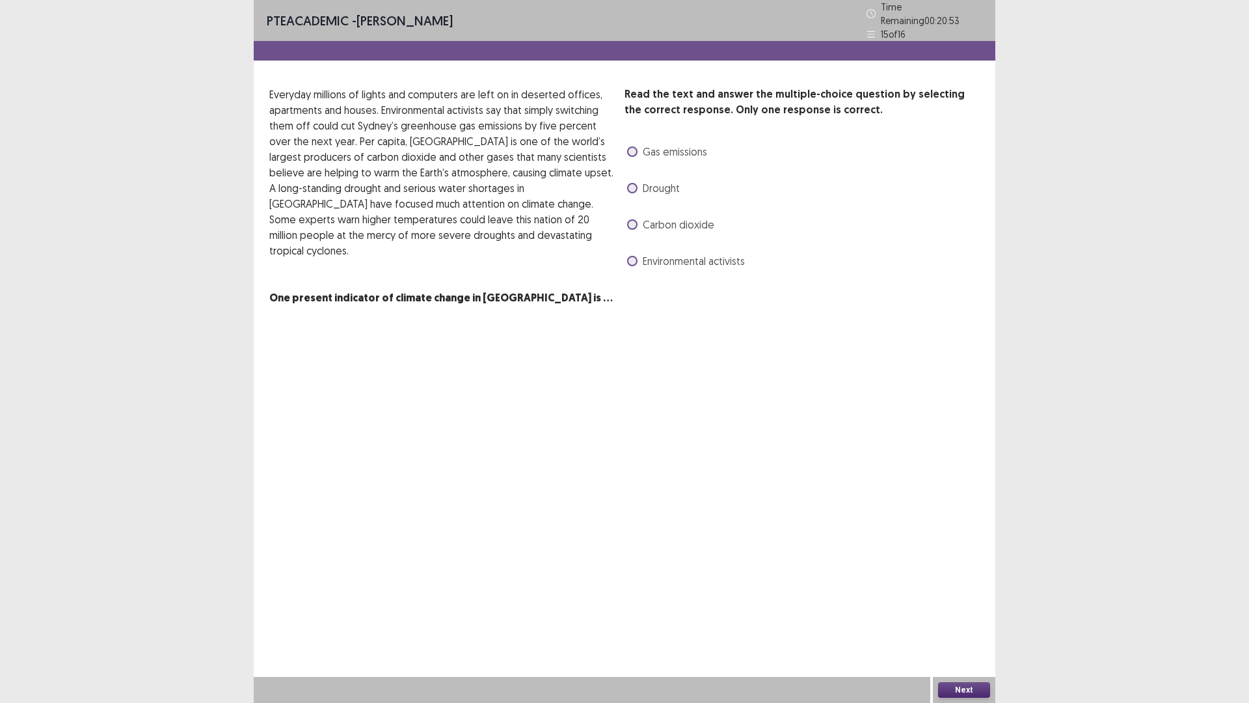
click at [632, 185] on span at bounding box center [632, 188] width 10 height 10
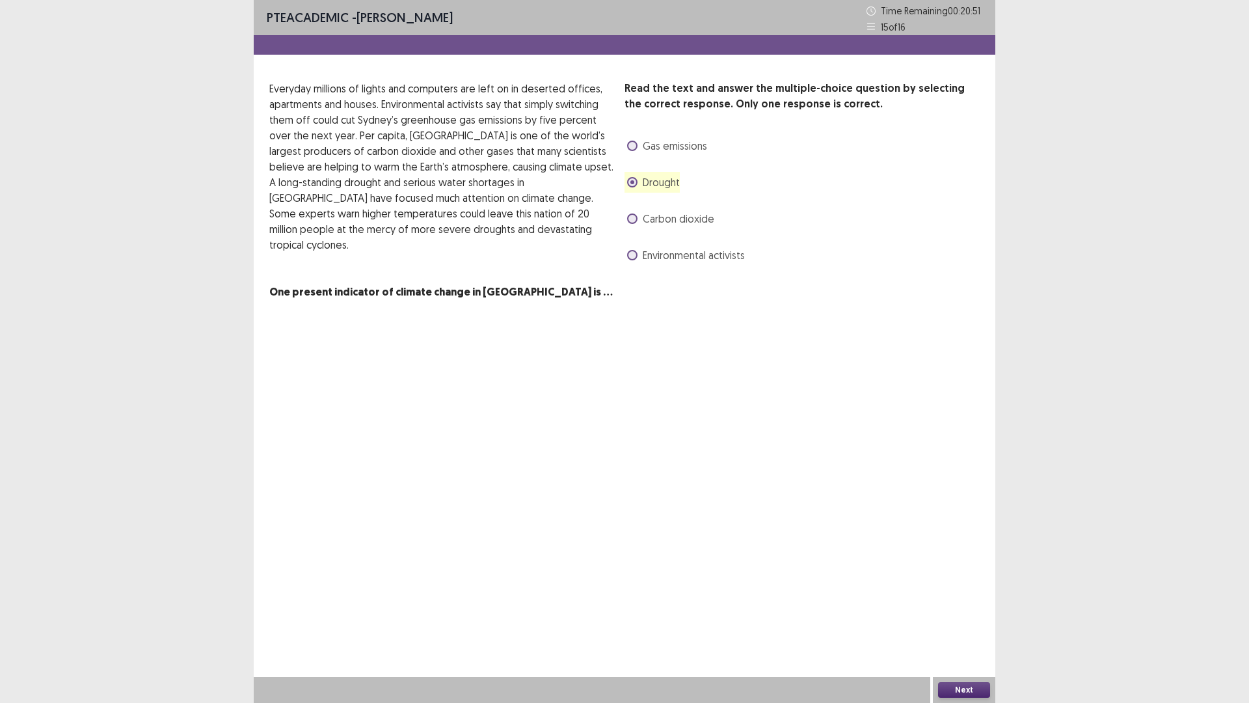
click at [961, 620] on button "Next" at bounding box center [964, 690] width 52 height 16
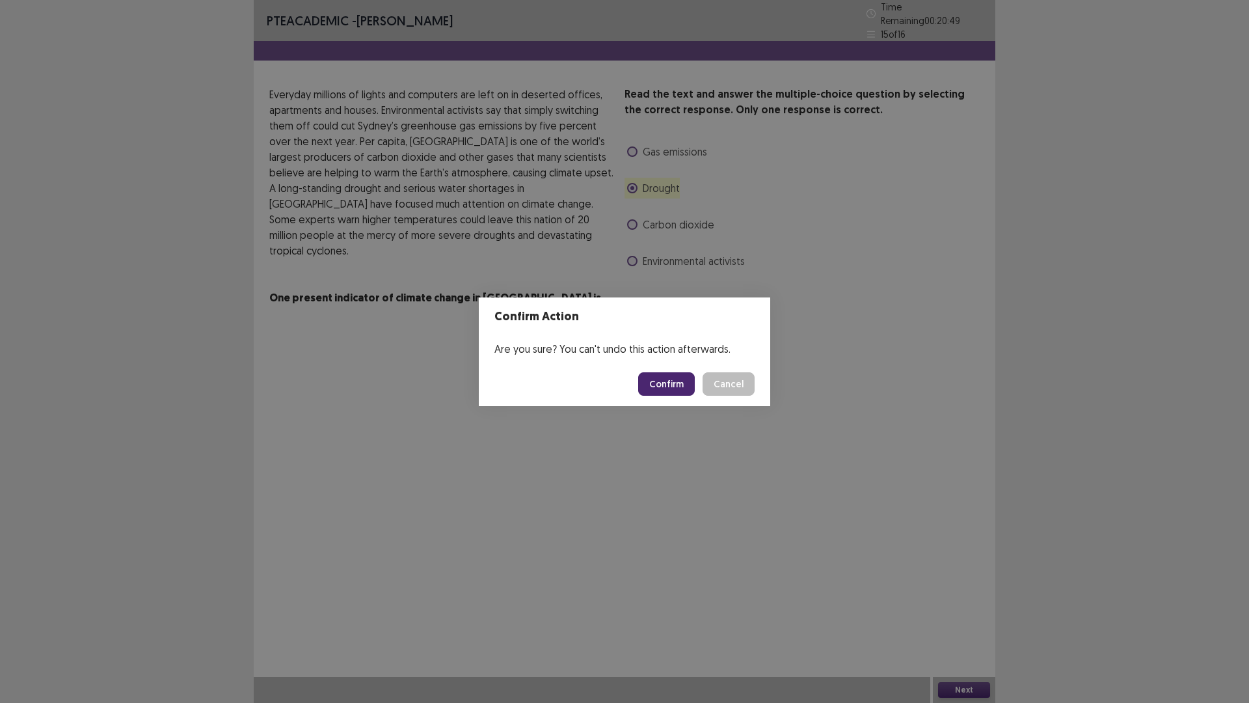
click at [657, 386] on button "Confirm" at bounding box center [666, 383] width 57 height 23
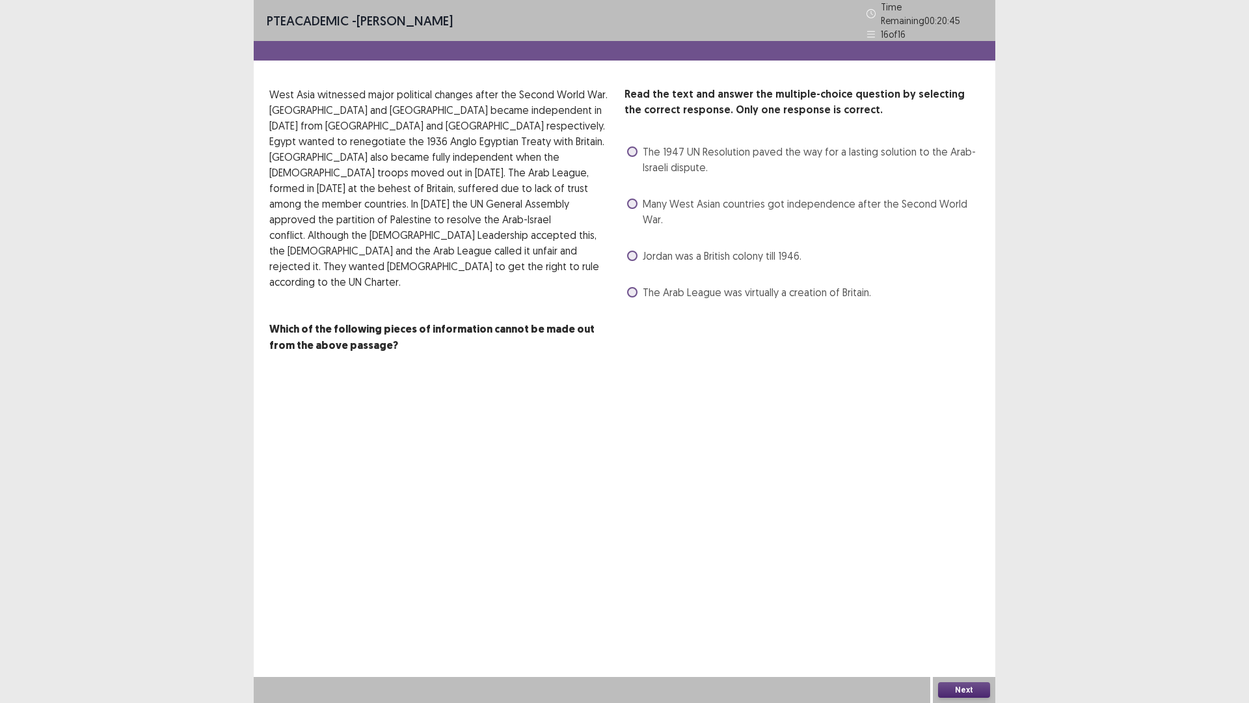
click at [628, 198] on span at bounding box center [632, 203] width 10 height 10
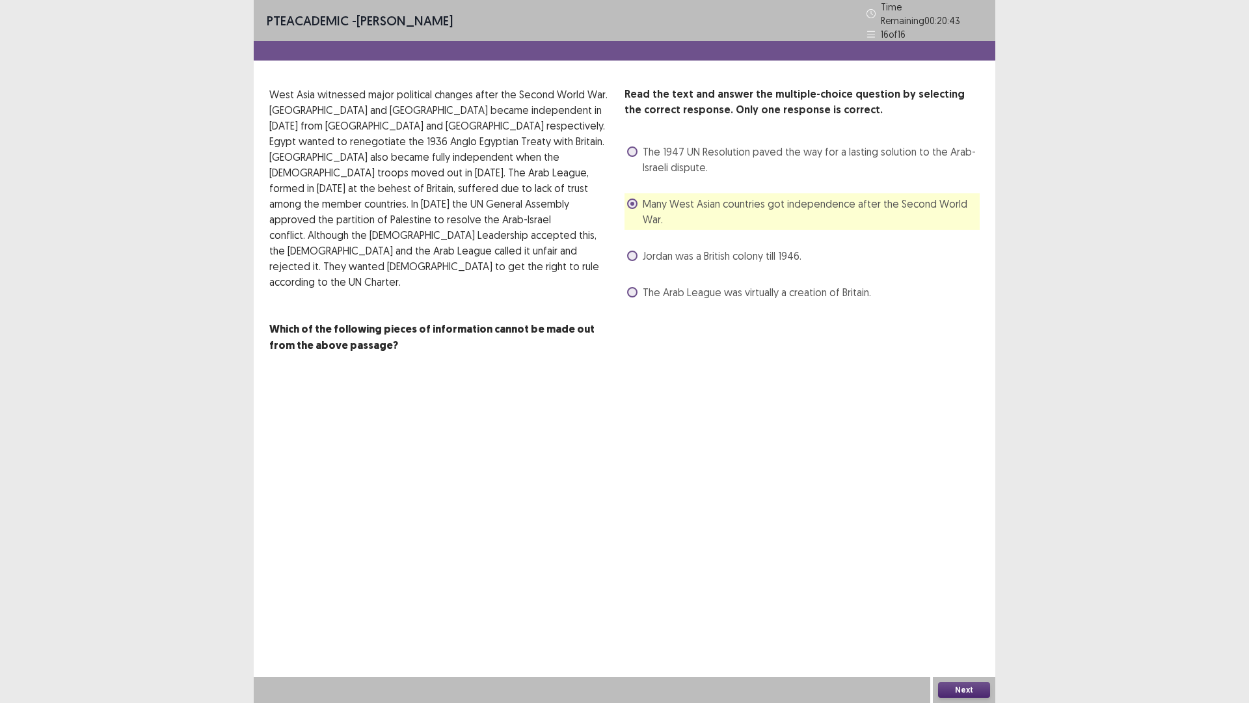
click at [963, 620] on button "Next" at bounding box center [964, 690] width 52 height 16
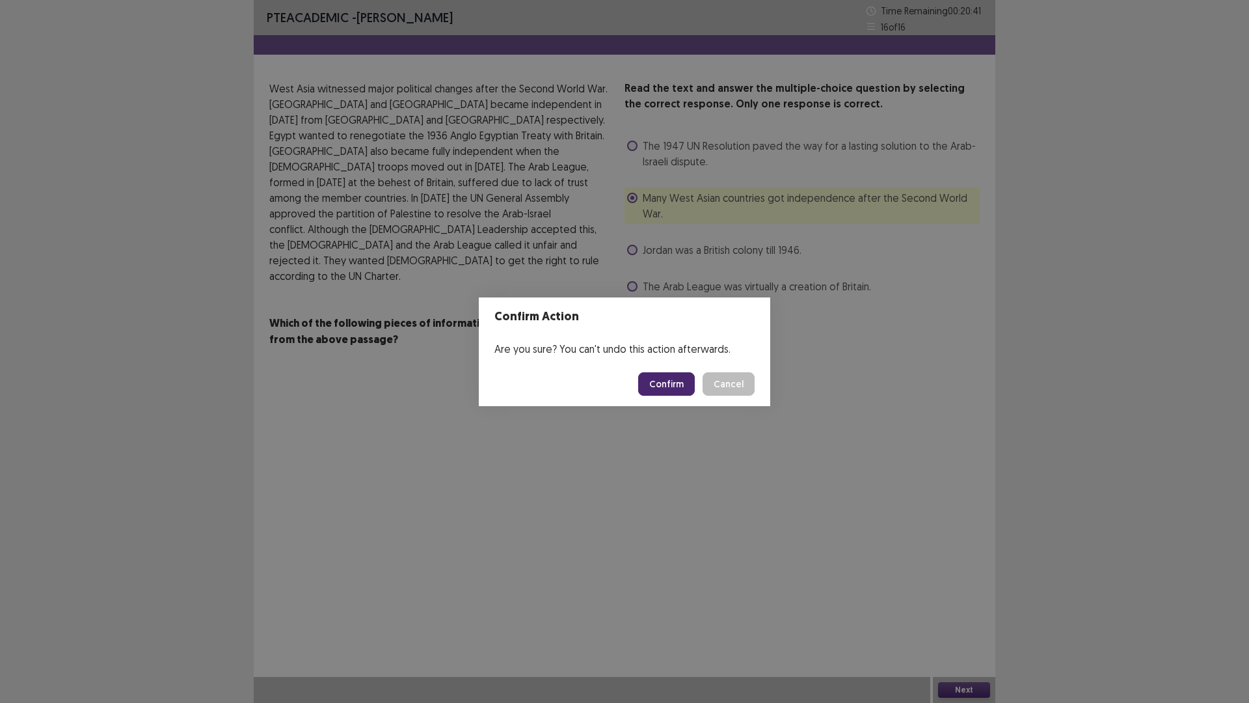
click at [663, 386] on button "Confirm" at bounding box center [666, 383] width 57 height 23
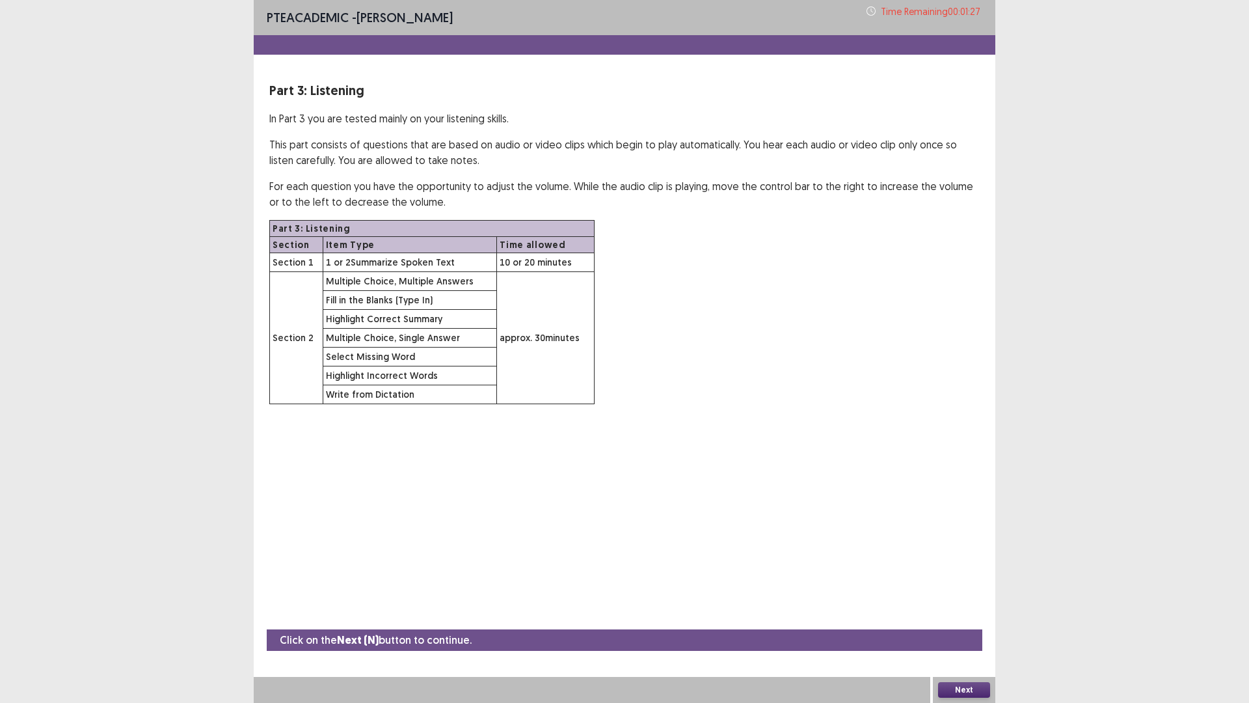
click at [969, 620] on button "Next" at bounding box center [964, 690] width 52 height 16
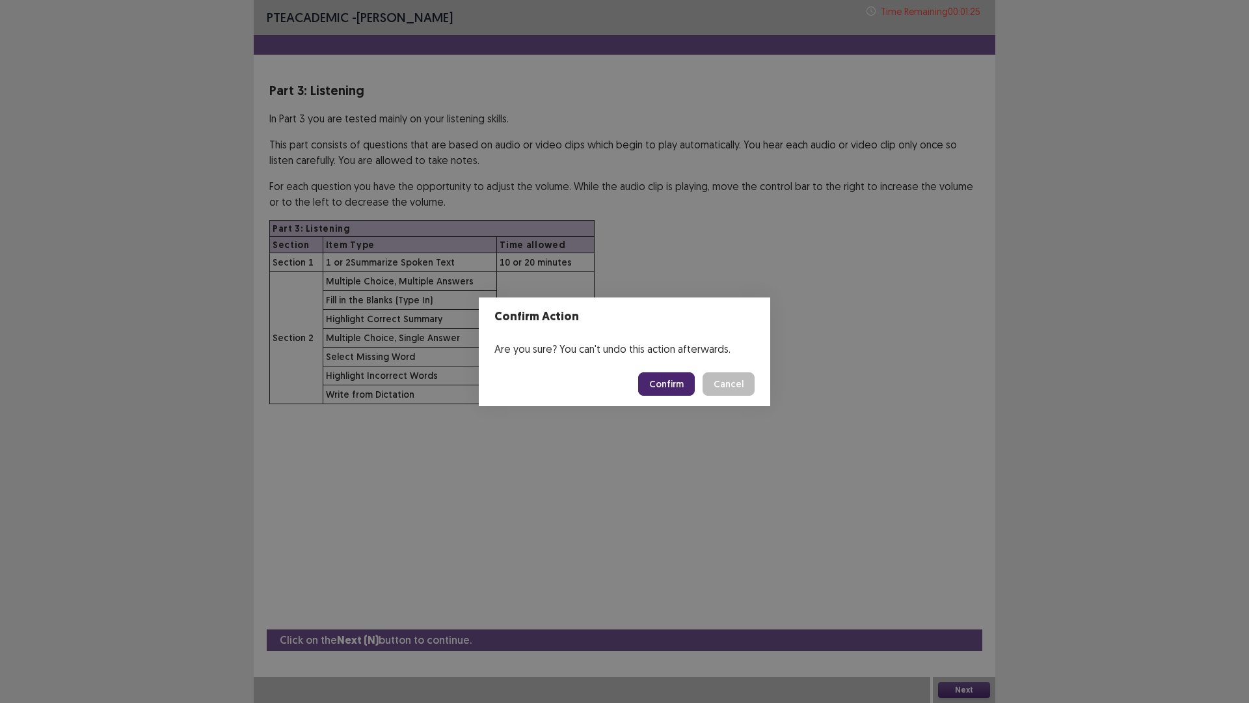
click at [668, 383] on button "Confirm" at bounding box center [666, 383] width 57 height 23
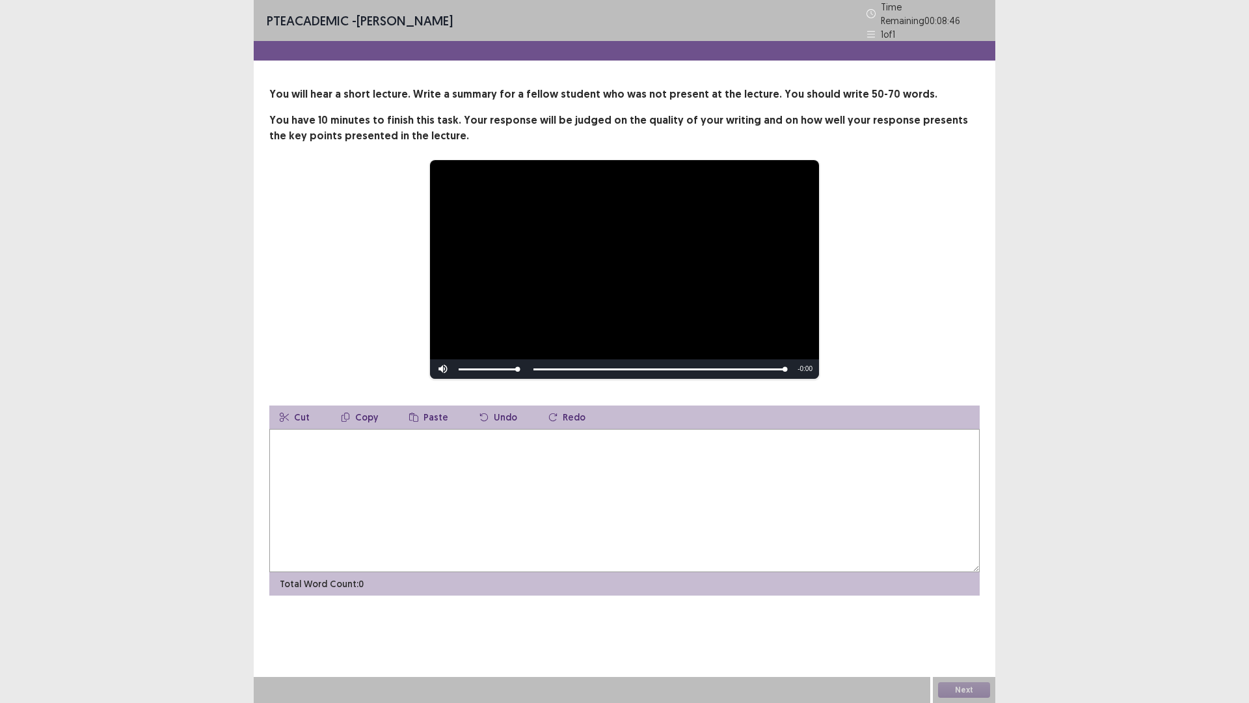
click at [422, 472] on textarea at bounding box center [624, 500] width 710 height 143
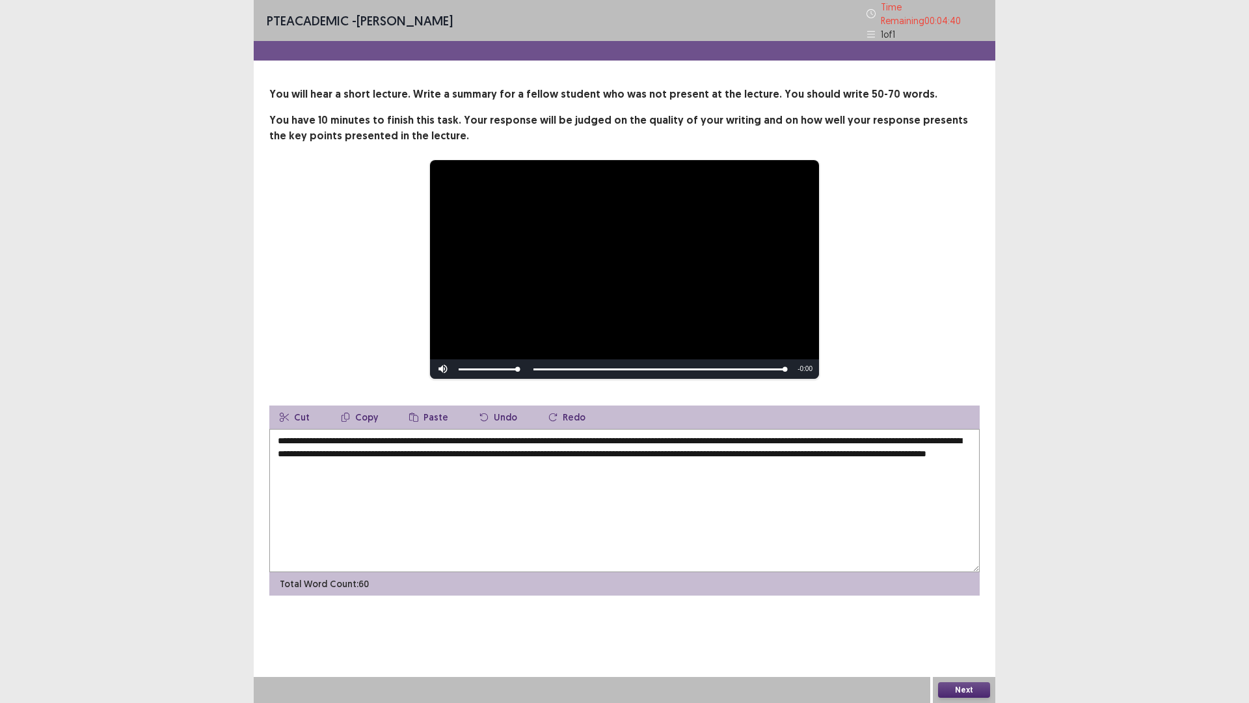
type textarea "**********"
click at [970, 620] on button "Next" at bounding box center [964, 690] width 52 height 16
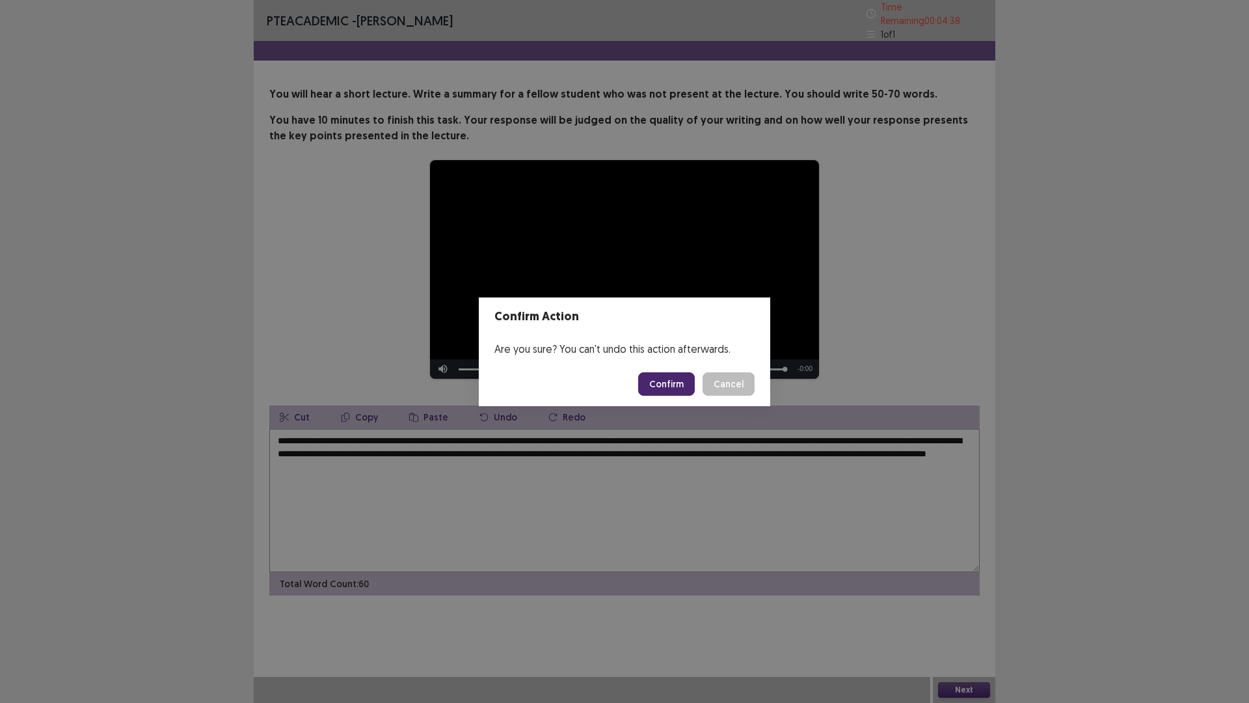
click at [669, 384] on button "Confirm" at bounding box center [666, 383] width 57 height 23
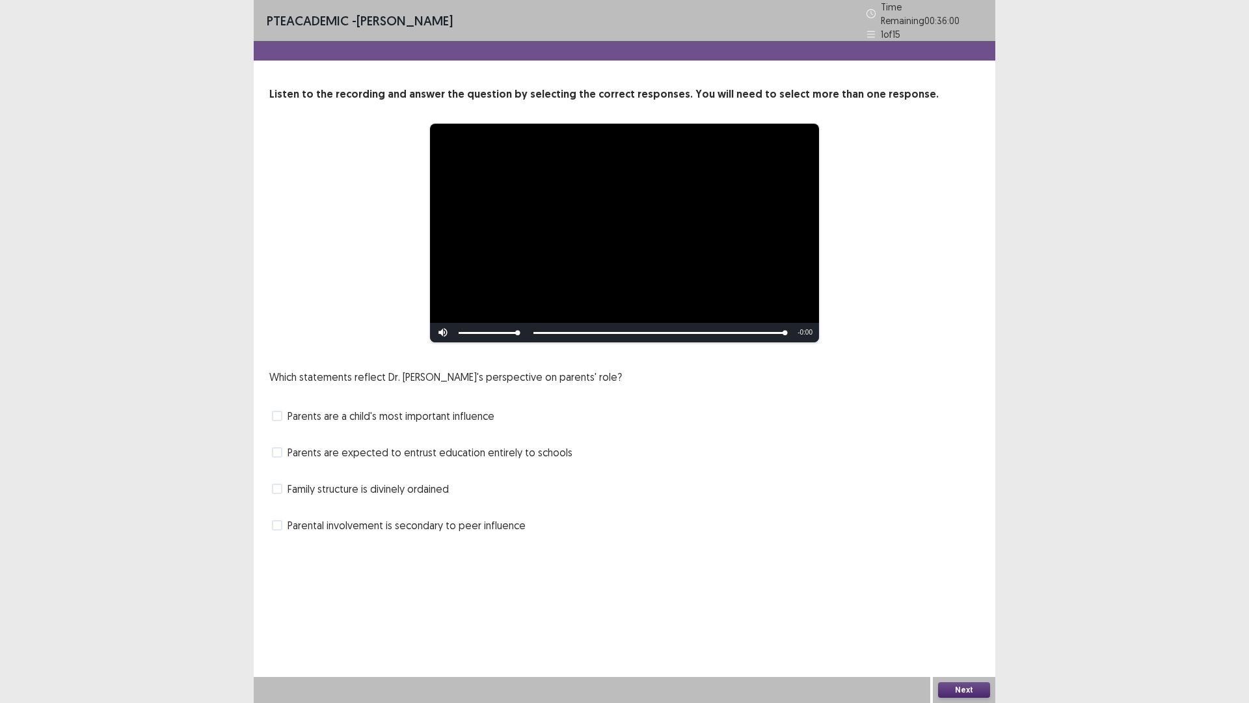
click at [278, 411] on span at bounding box center [277, 416] width 10 height 10
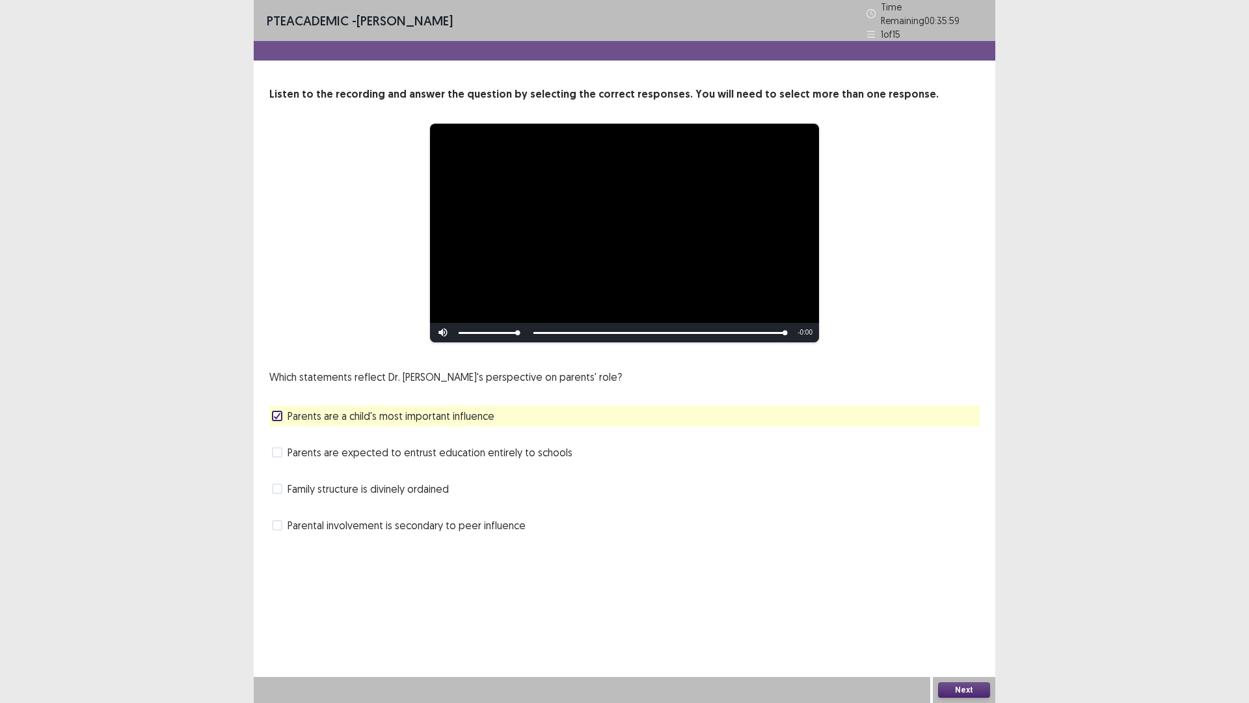
click at [277, 448] on span at bounding box center [277, 452] width 10 height 10
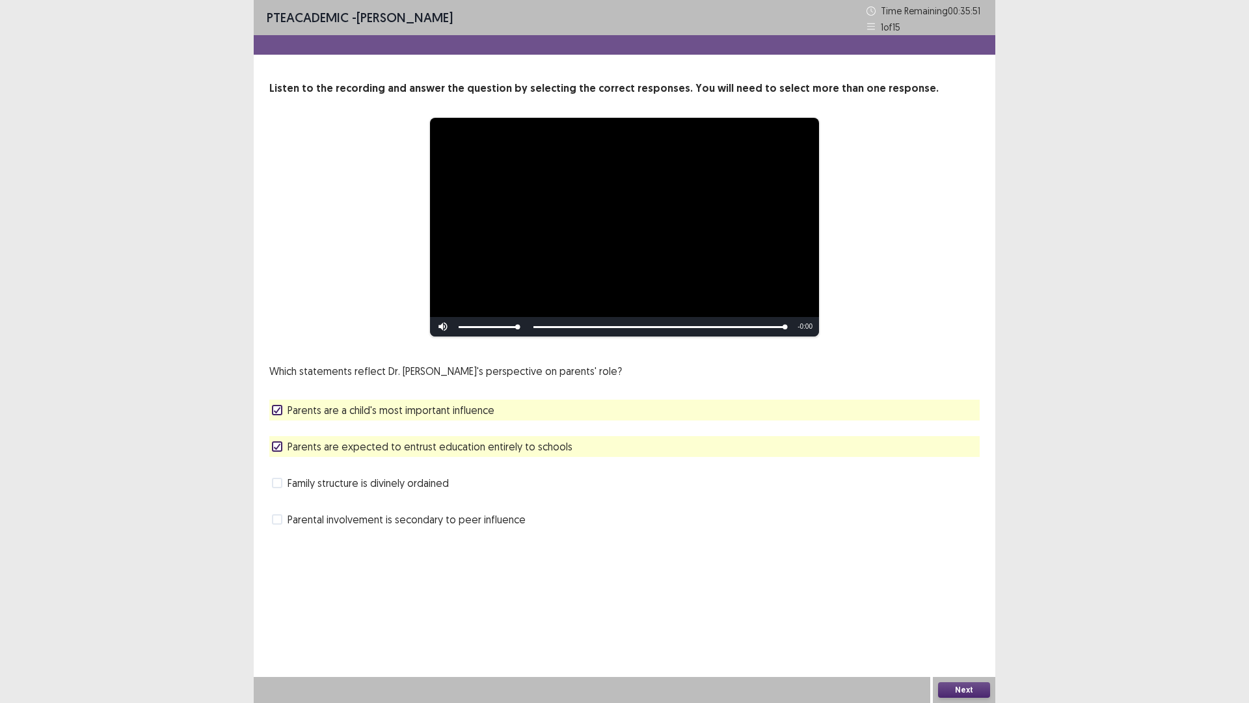
click at [962, 620] on button "Next" at bounding box center [964, 690] width 52 height 16
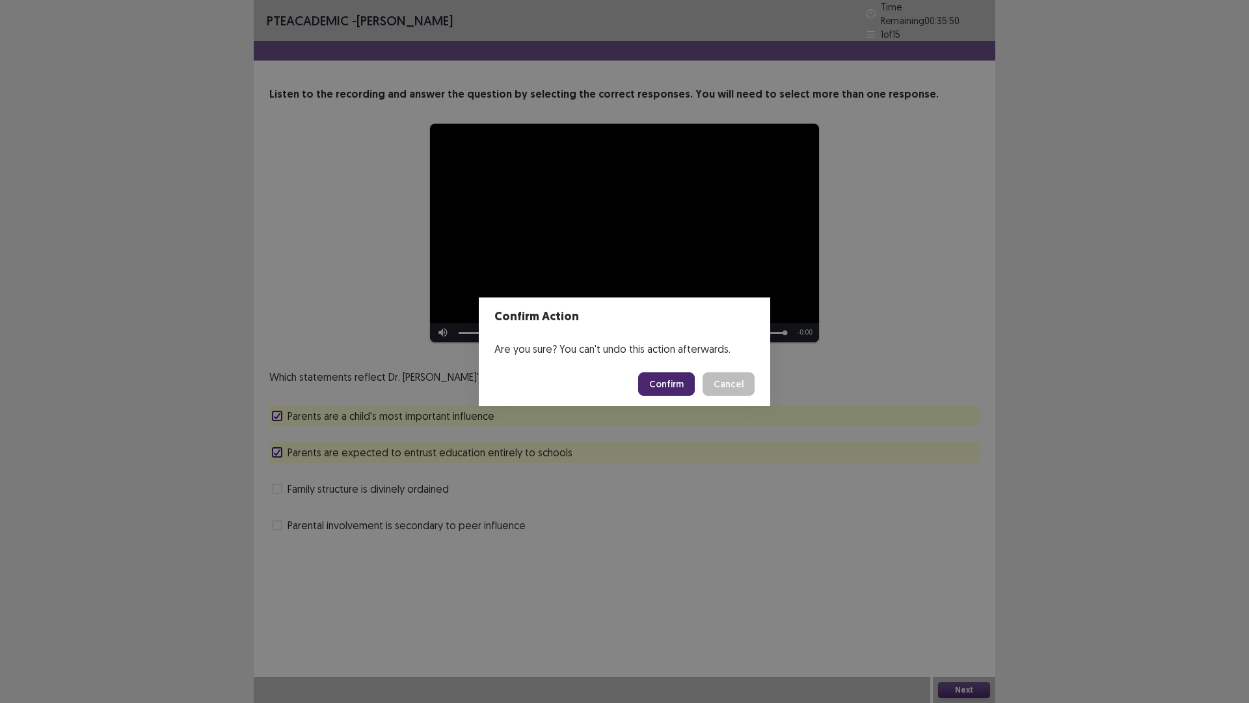
click at [668, 383] on button "Confirm" at bounding box center [666, 383] width 57 height 23
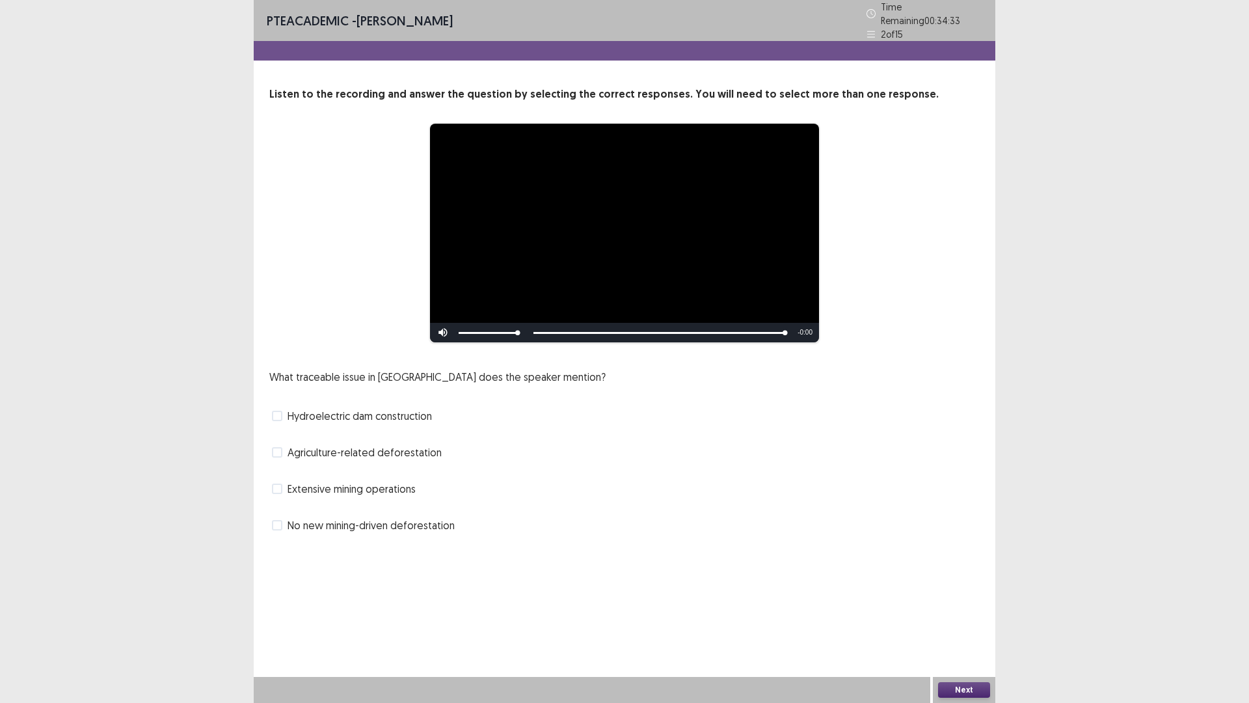
click at [280, 447] on span at bounding box center [277, 452] width 10 height 10
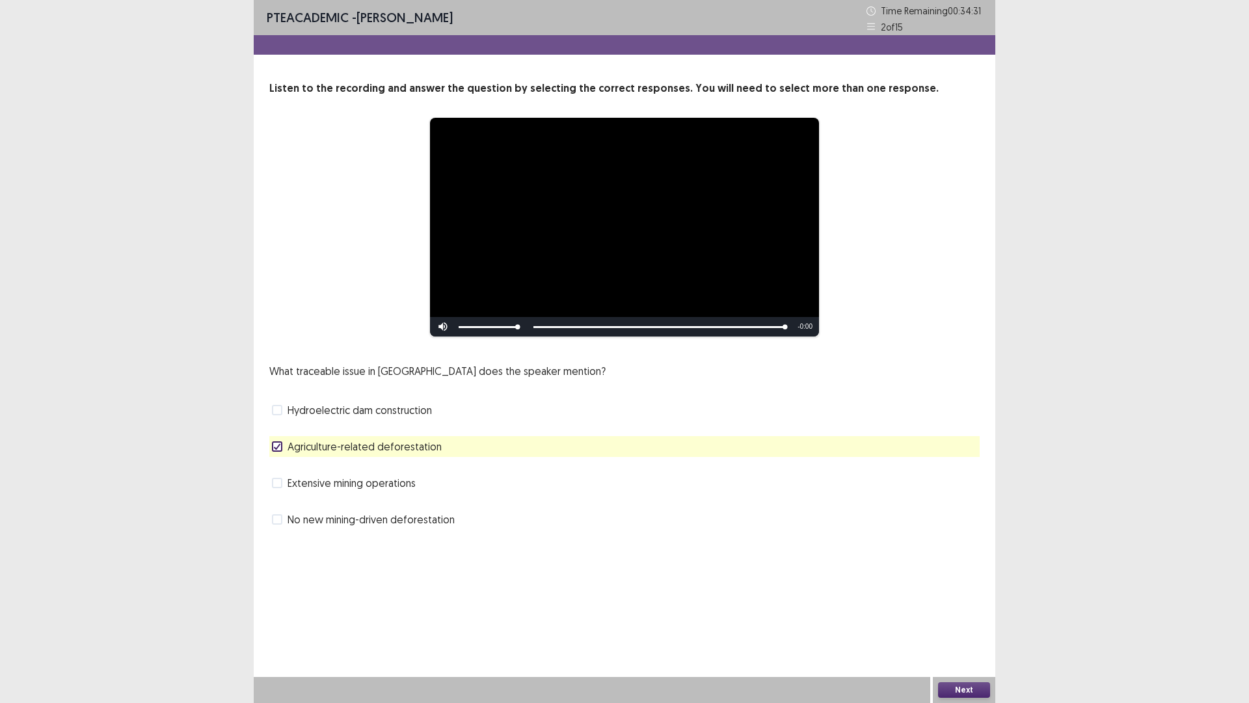
click at [969, 620] on button "Next" at bounding box center [964, 690] width 52 height 16
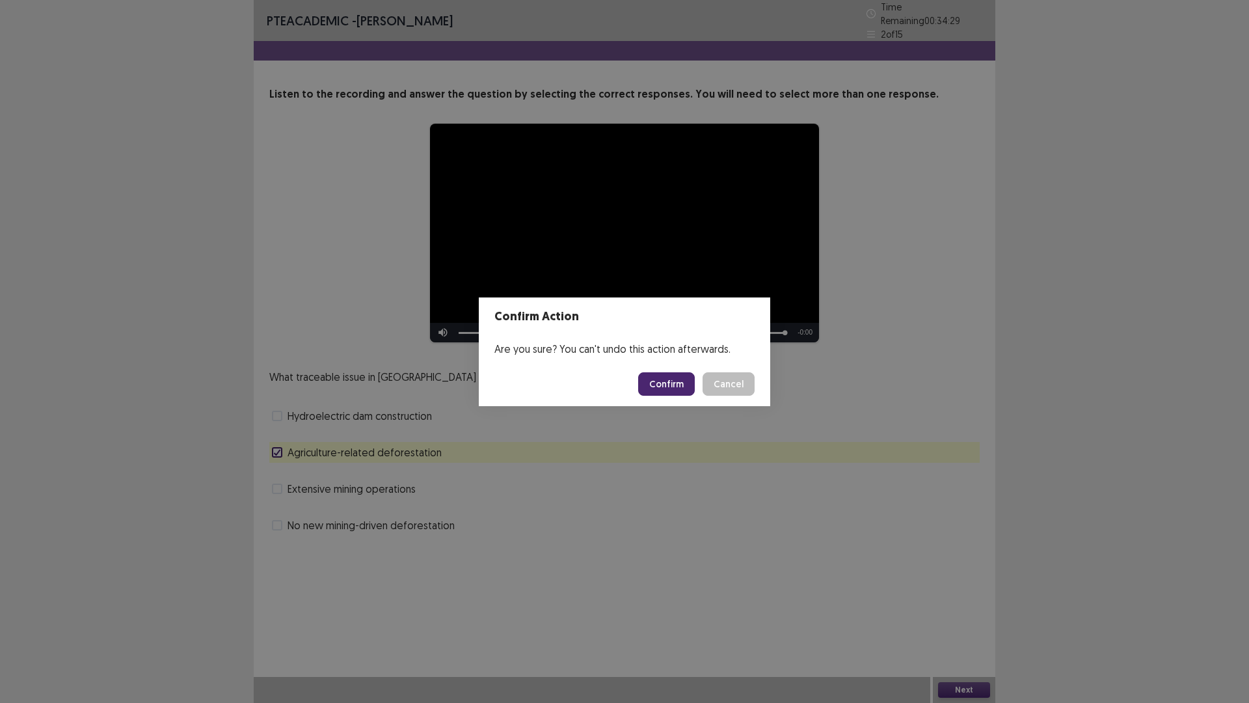
click at [648, 381] on button "Confirm" at bounding box center [666, 383] width 57 height 23
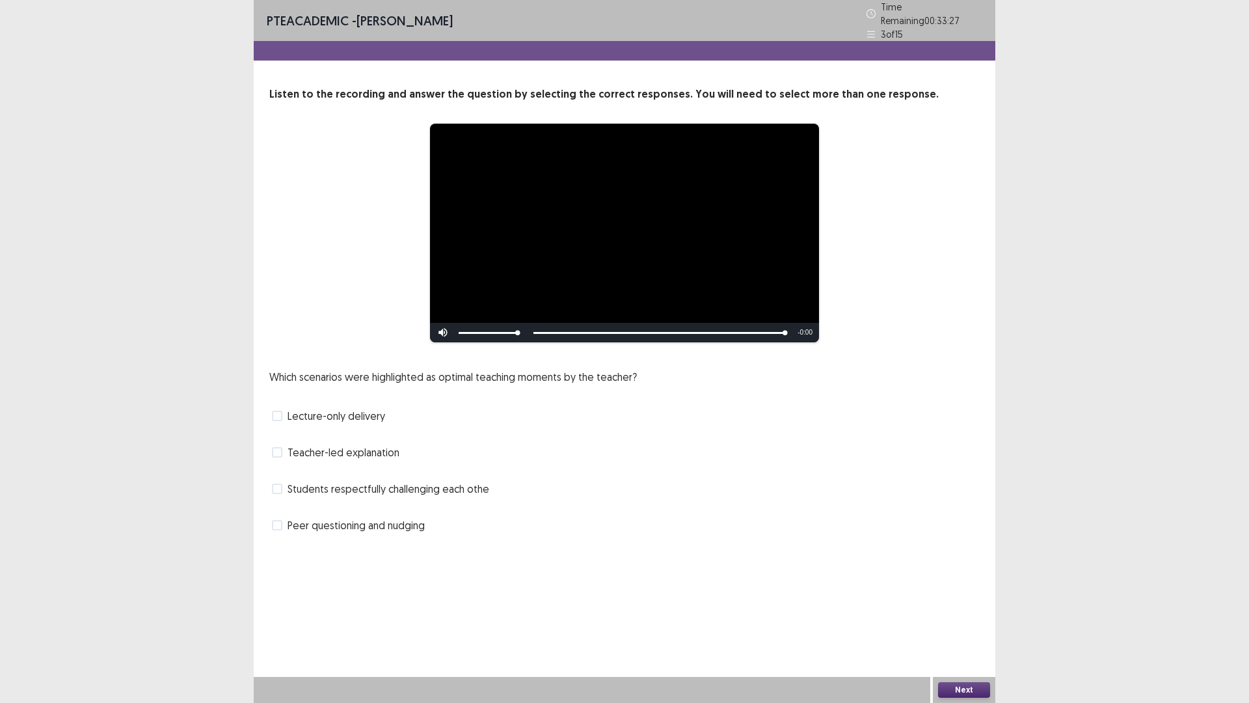
click at [276, 408] on label "Lecture-only delivery" at bounding box center [328, 416] width 113 height 16
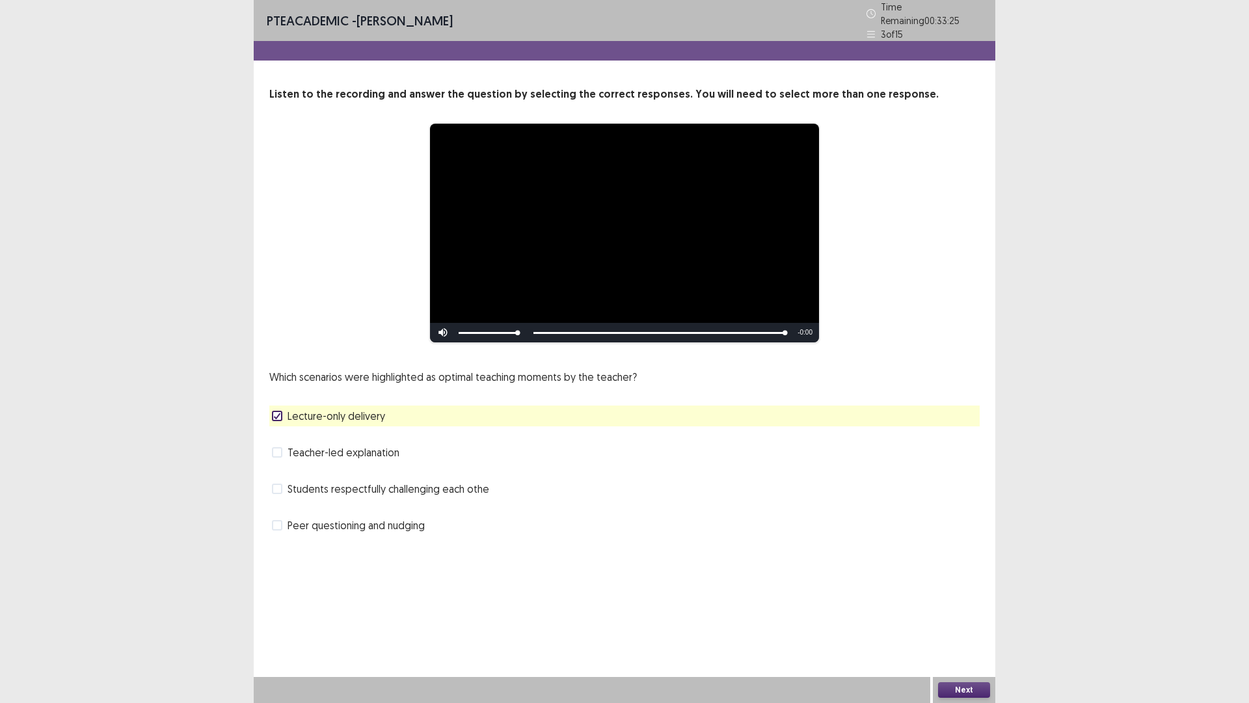
click at [972, 620] on button "Next" at bounding box center [964, 690] width 52 height 16
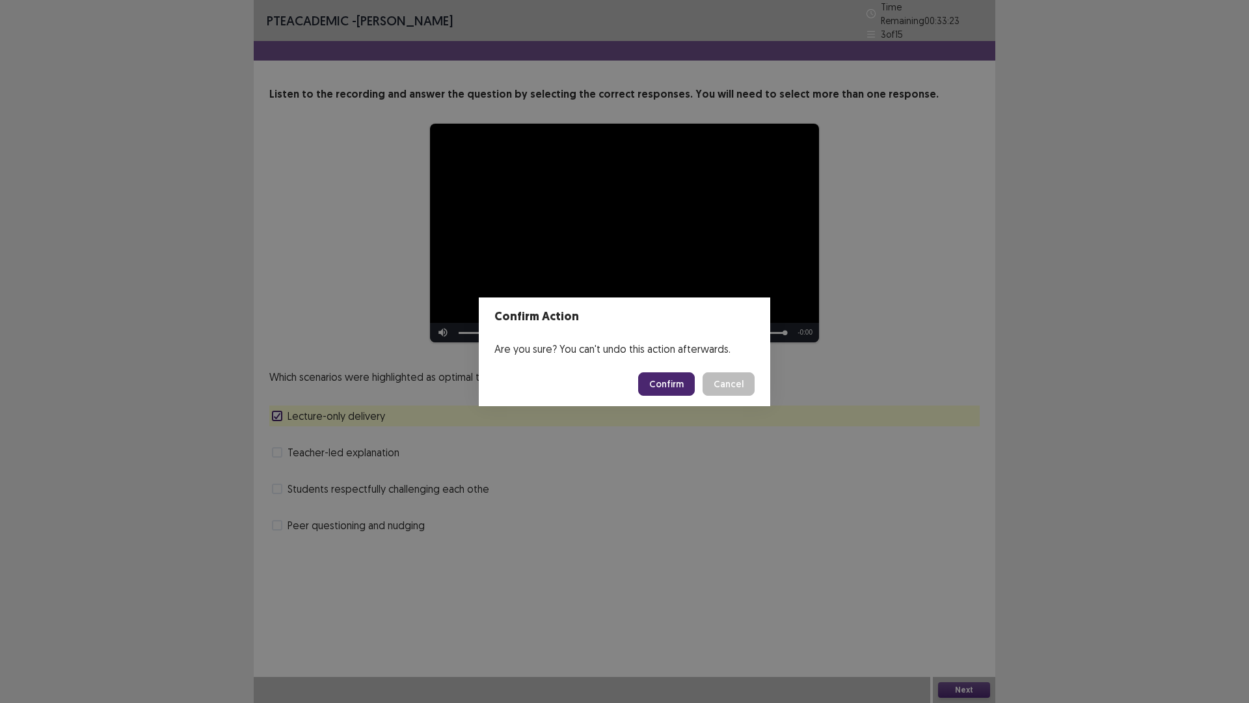
click at [678, 383] on button "Confirm" at bounding box center [666, 383] width 57 height 23
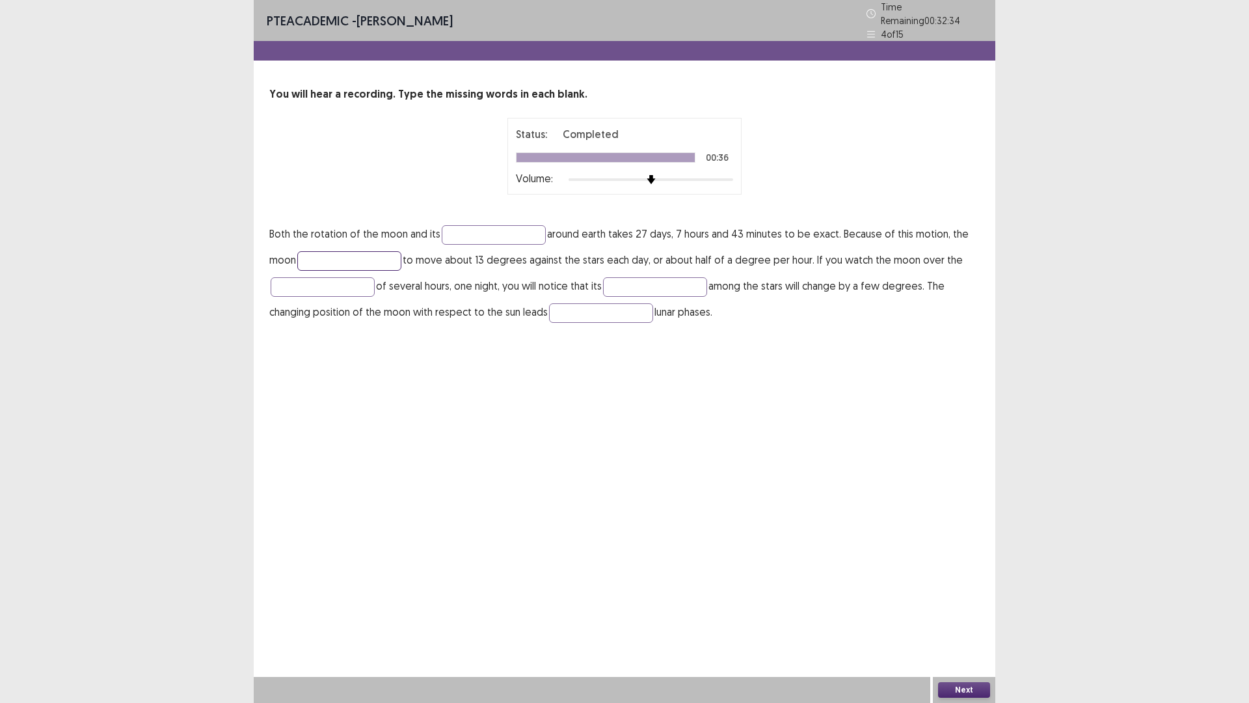
click at [375, 251] on input "text" at bounding box center [349, 261] width 104 height 20
type input "********"
click at [300, 284] on input "text" at bounding box center [323, 287] width 104 height 20
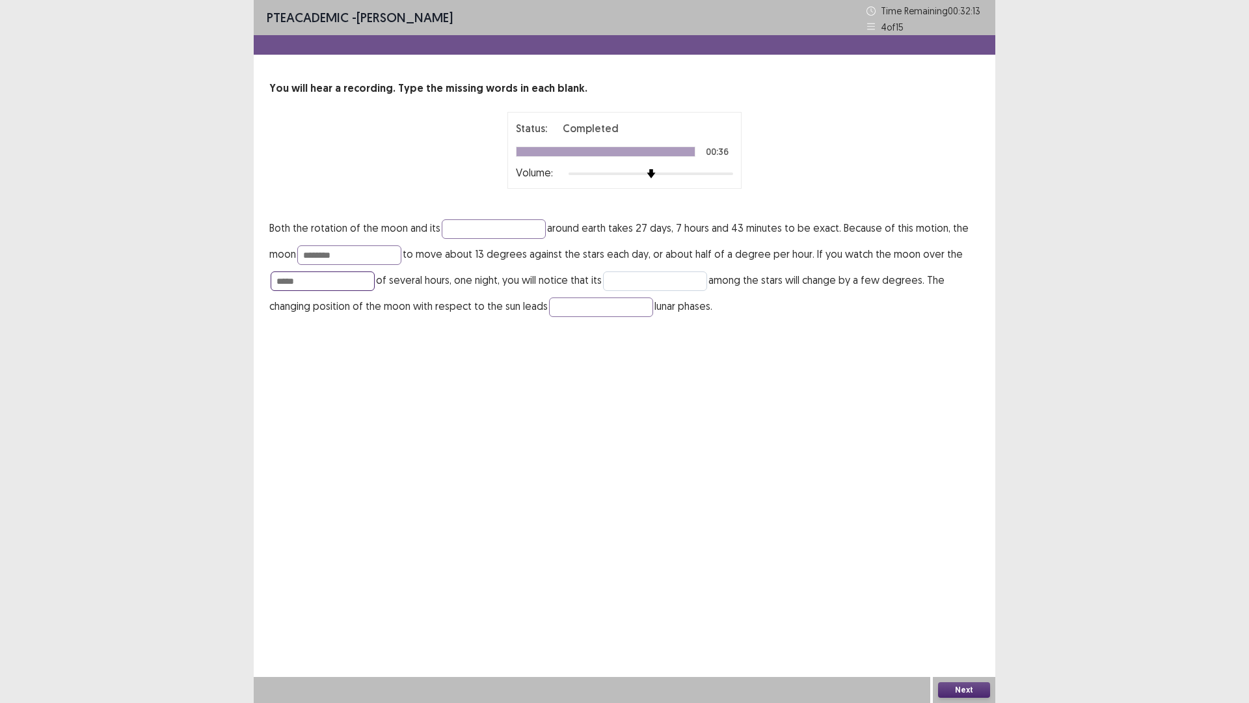
type input "*****"
click at [631, 275] on input "text" at bounding box center [655, 281] width 104 height 20
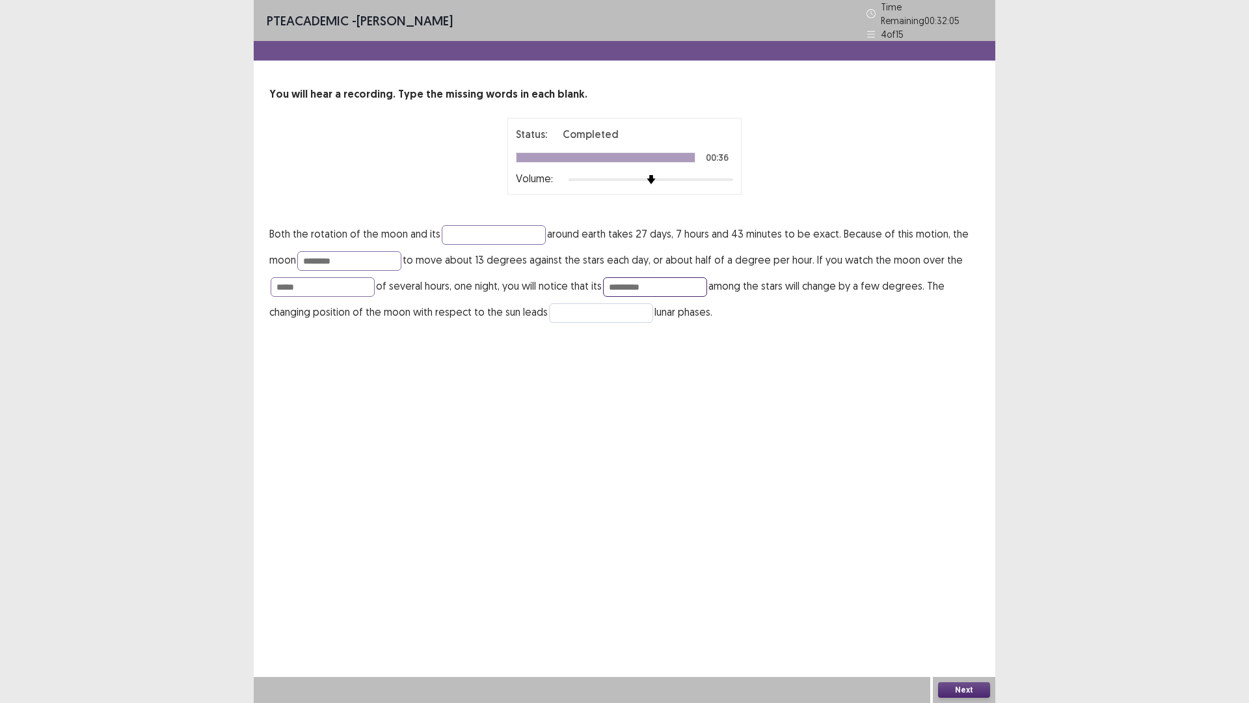
type input "*********"
click at [595, 306] on input "text" at bounding box center [601, 313] width 104 height 20
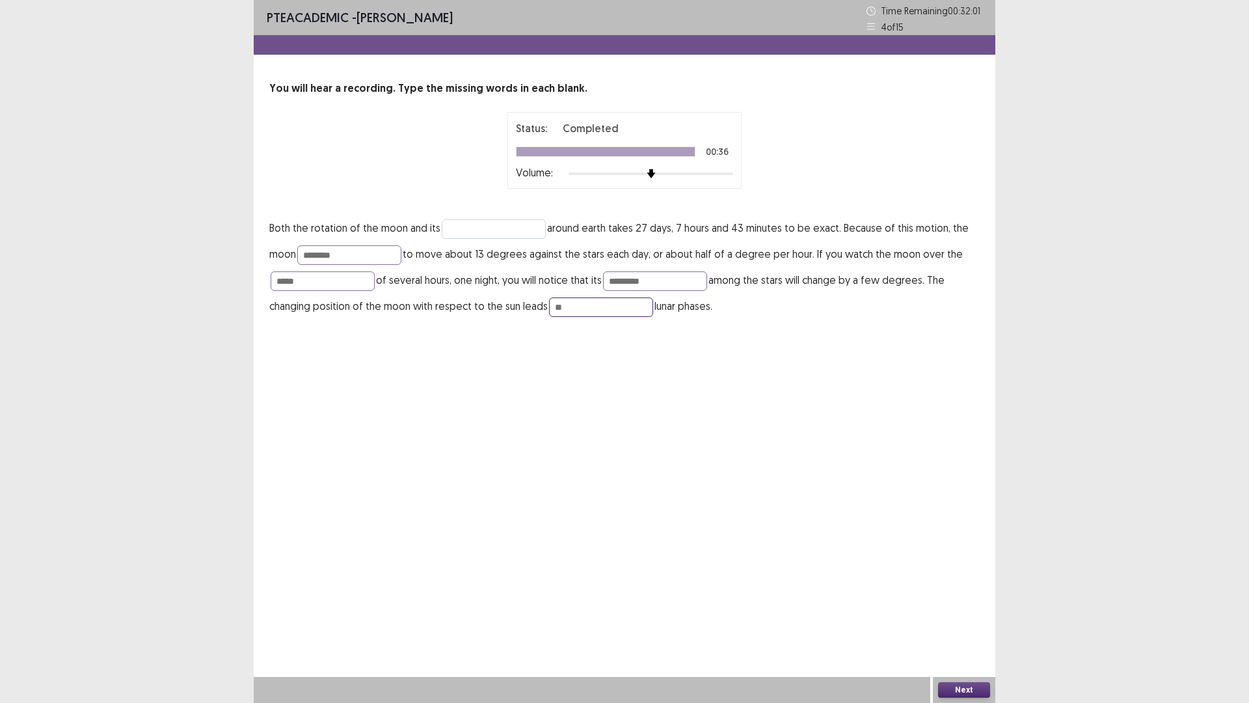
type input "**"
click at [489, 223] on input "text" at bounding box center [494, 229] width 104 height 20
type input "****"
click at [949, 620] on button "Next" at bounding box center [964, 690] width 52 height 16
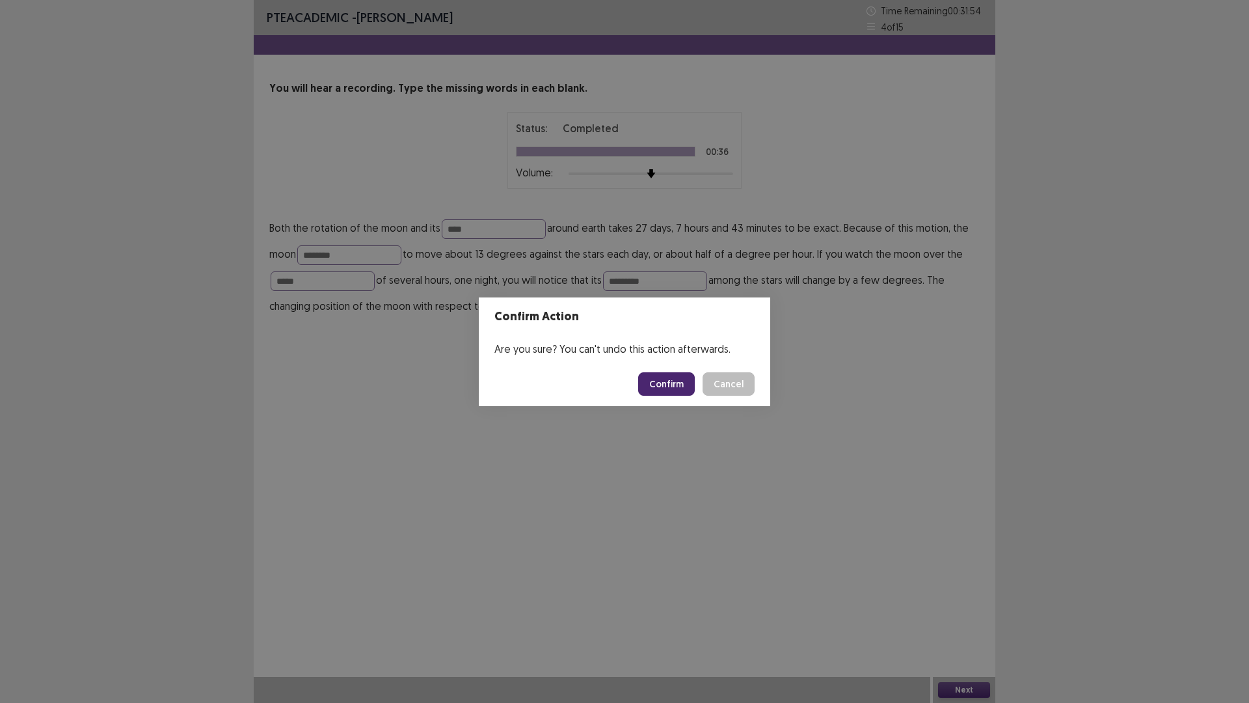
click at [660, 388] on button "Confirm" at bounding box center [666, 383] width 57 height 23
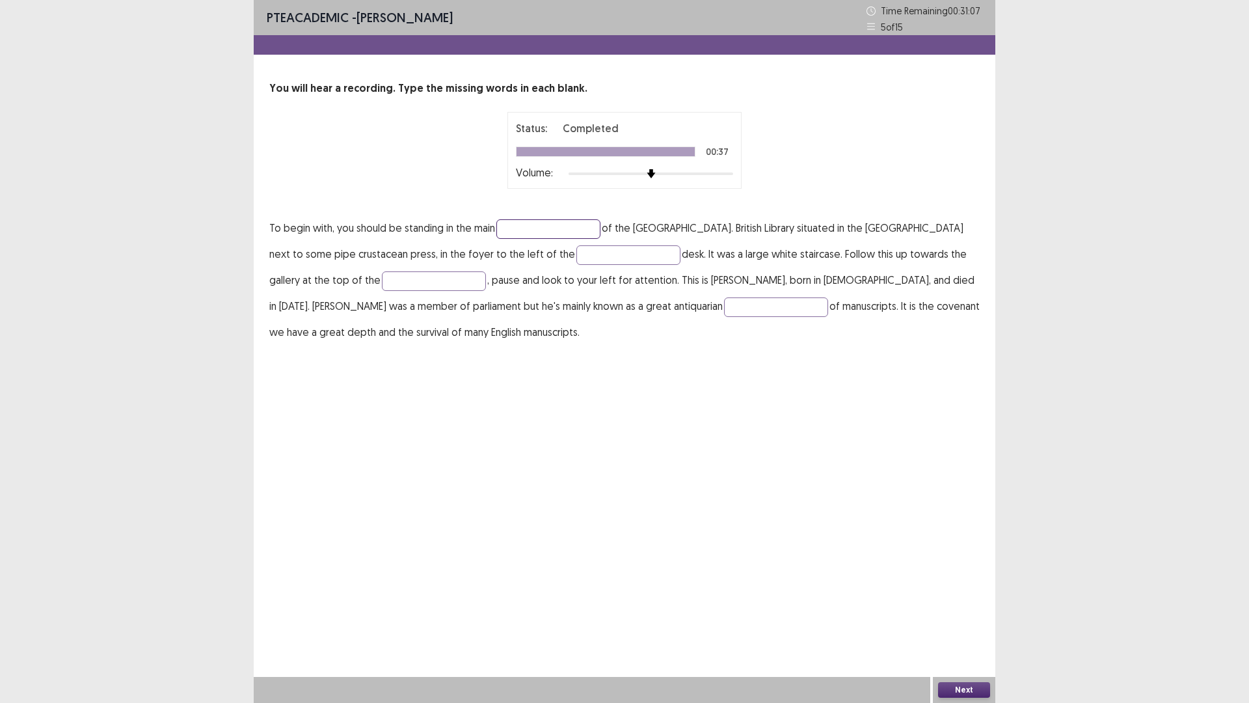
click at [515, 226] on input "text" at bounding box center [548, 229] width 104 height 20
type input "**"
click at [576, 254] on input "text" at bounding box center [628, 255] width 104 height 20
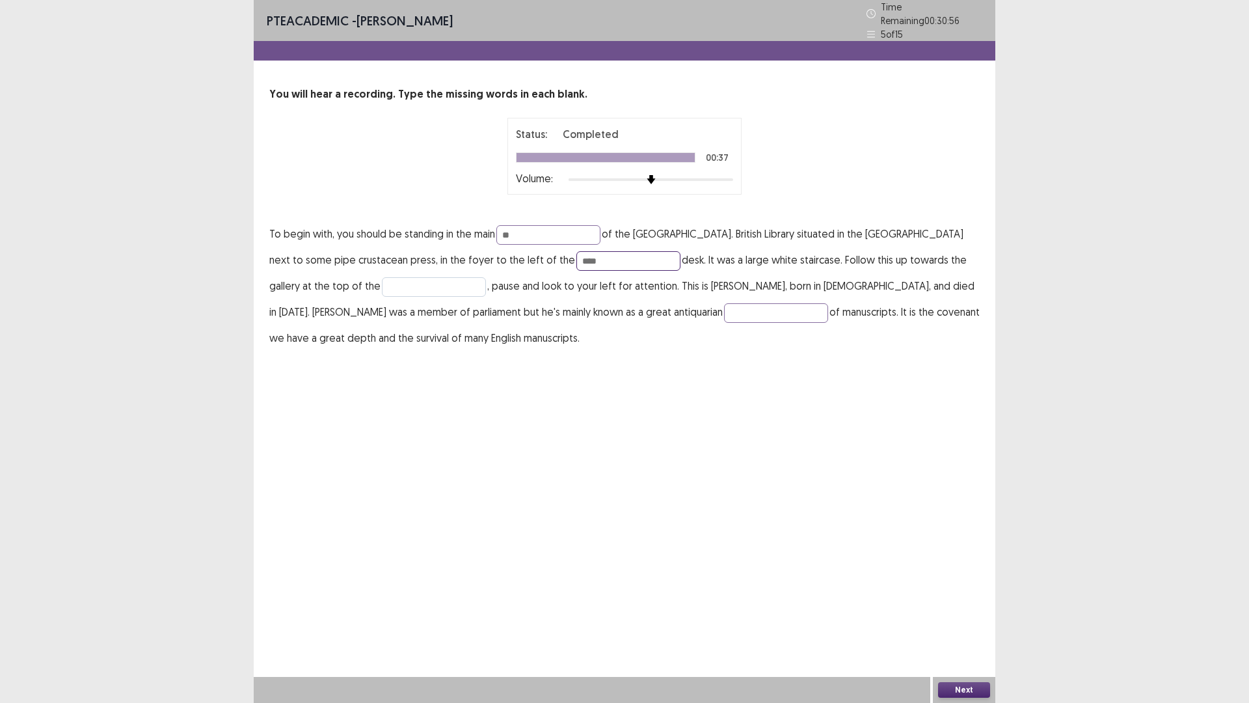
type input "****"
click at [382, 277] on input "text" at bounding box center [434, 287] width 104 height 20
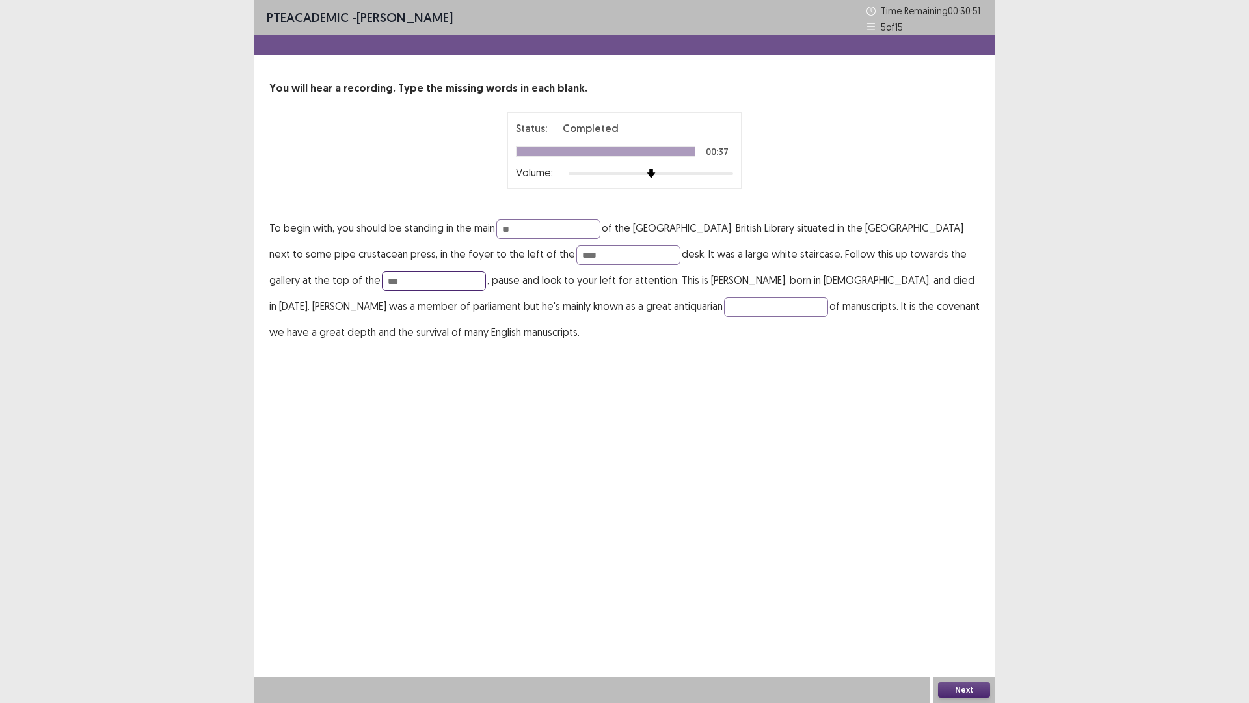
type input "***"
click at [587, 294] on p "To begin with, you should be standing in the main ** of the [GEOGRAPHIC_DATA]. …" at bounding box center [624, 280] width 710 height 130
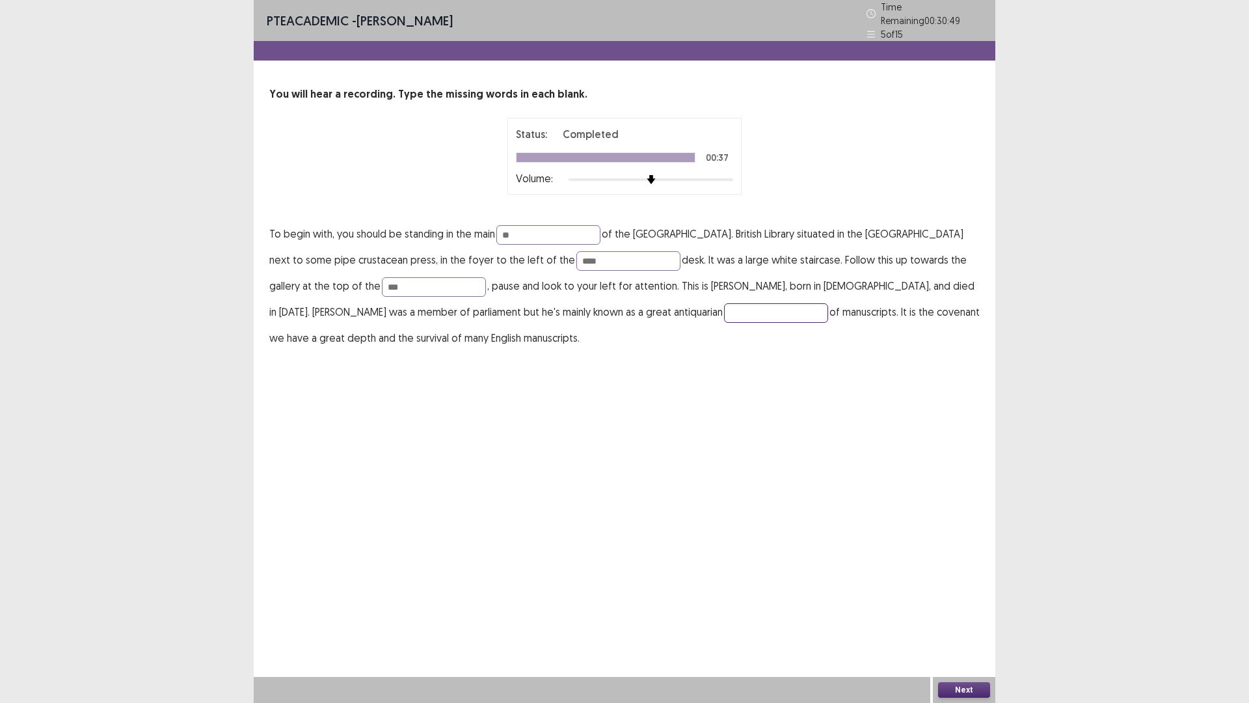
click at [724, 308] on input "text" at bounding box center [776, 313] width 104 height 20
type input "****"
click at [962, 620] on button "Next" at bounding box center [964, 690] width 52 height 16
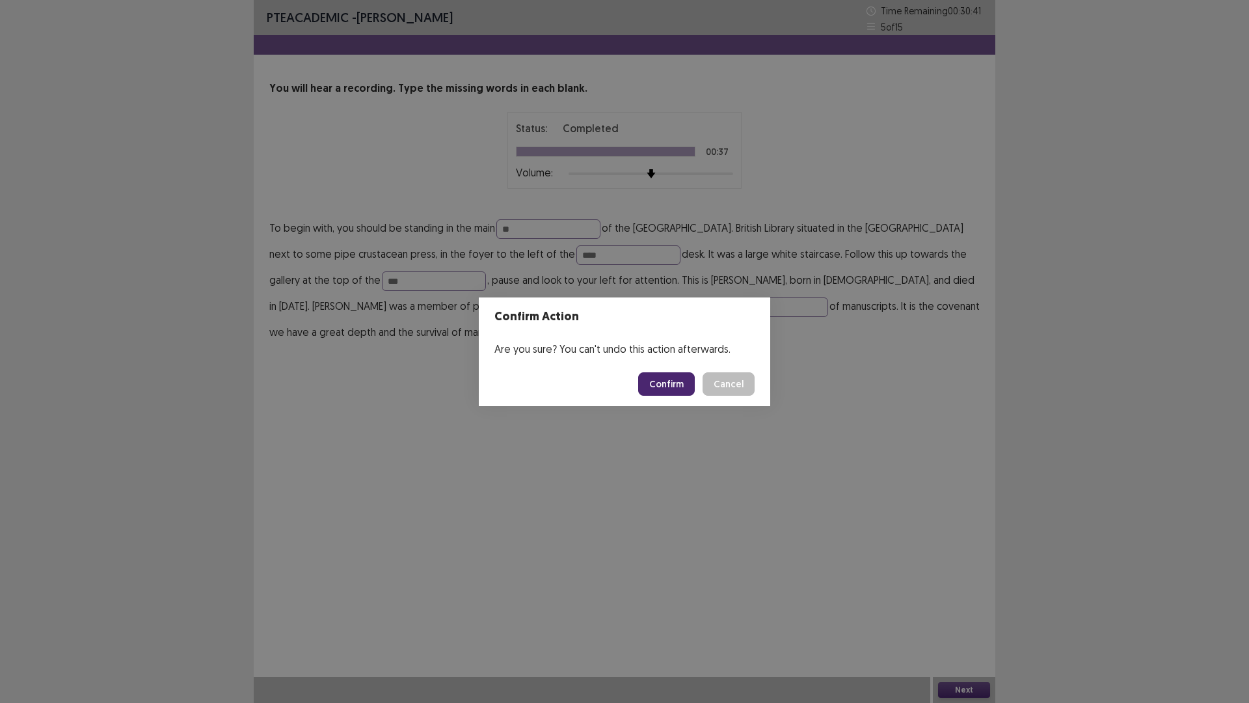
click at [662, 381] on button "Confirm" at bounding box center [666, 383] width 57 height 23
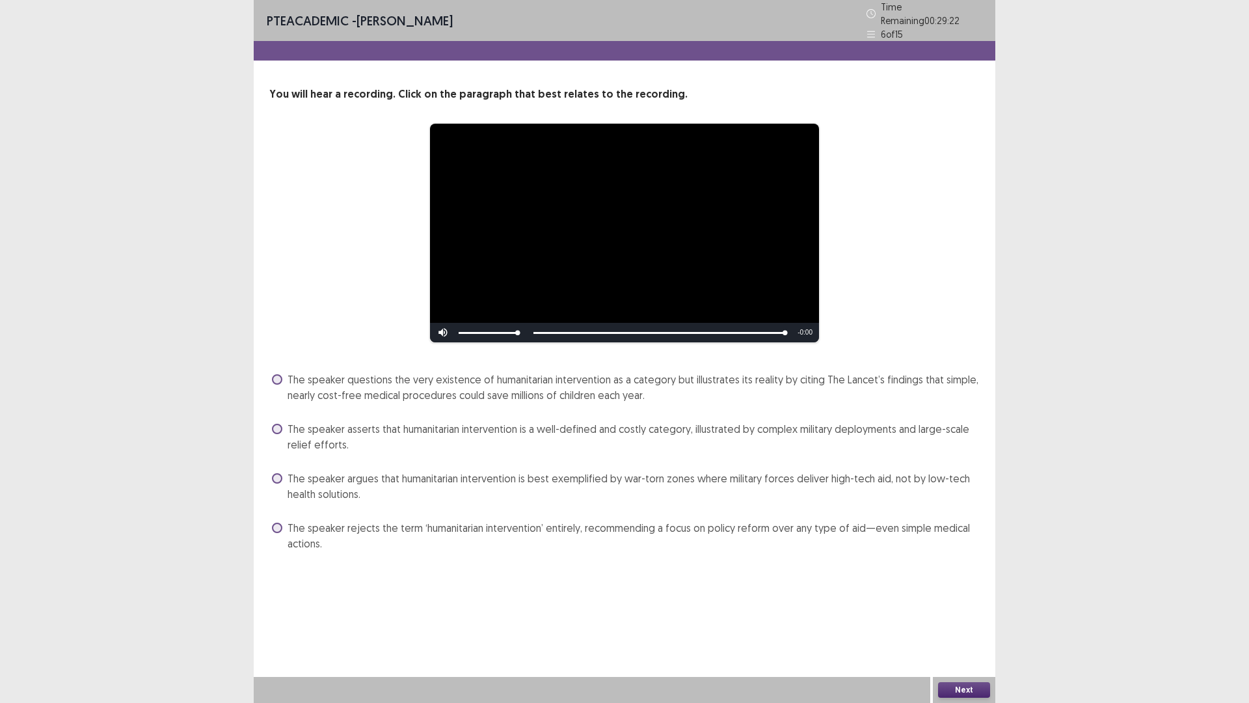
click at [284, 472] on label "The speaker argues that humanitarian intervention is best exemplified by war-to…" at bounding box center [626, 485] width 708 height 31
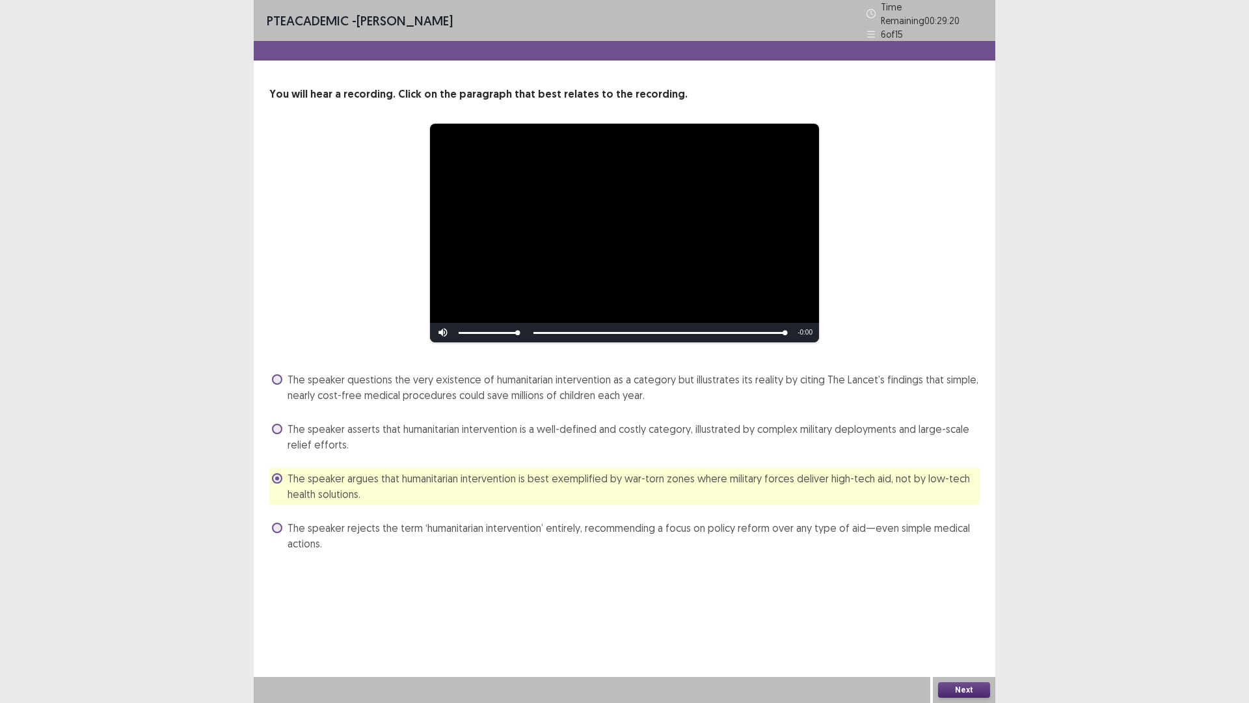
click at [966, 620] on button "Next" at bounding box center [964, 690] width 52 height 16
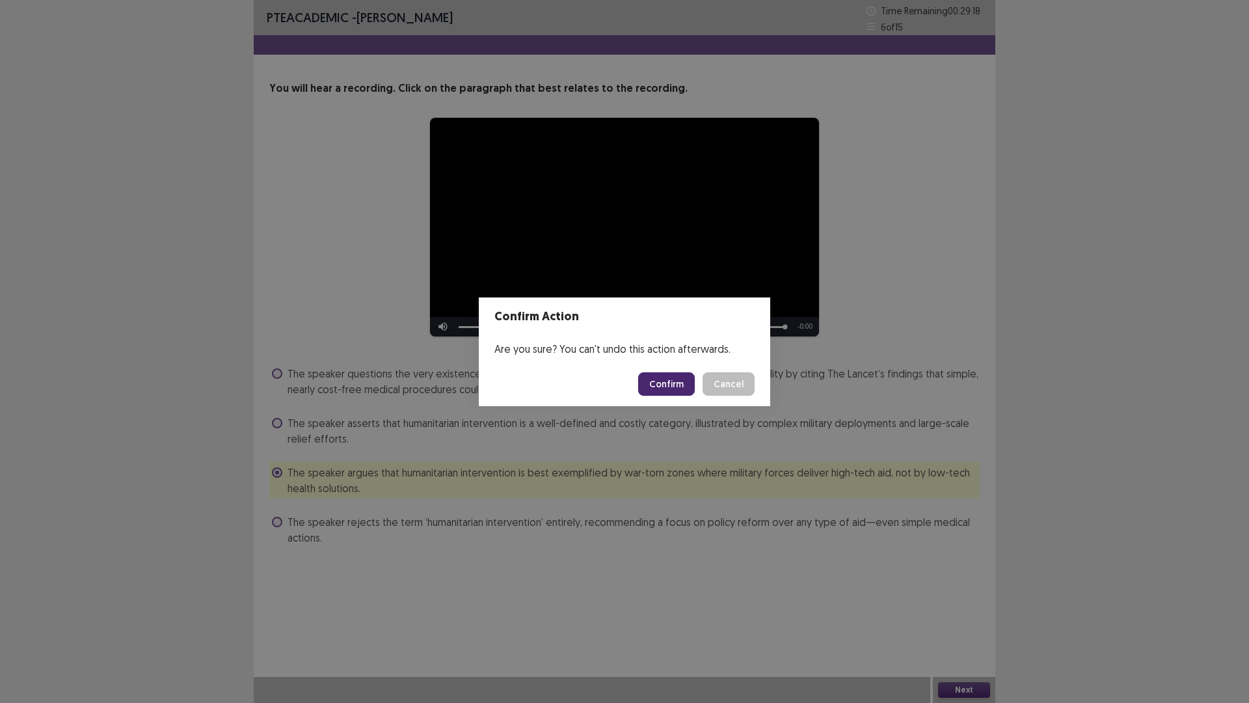
click at [679, 387] on button "Confirm" at bounding box center [666, 383] width 57 height 23
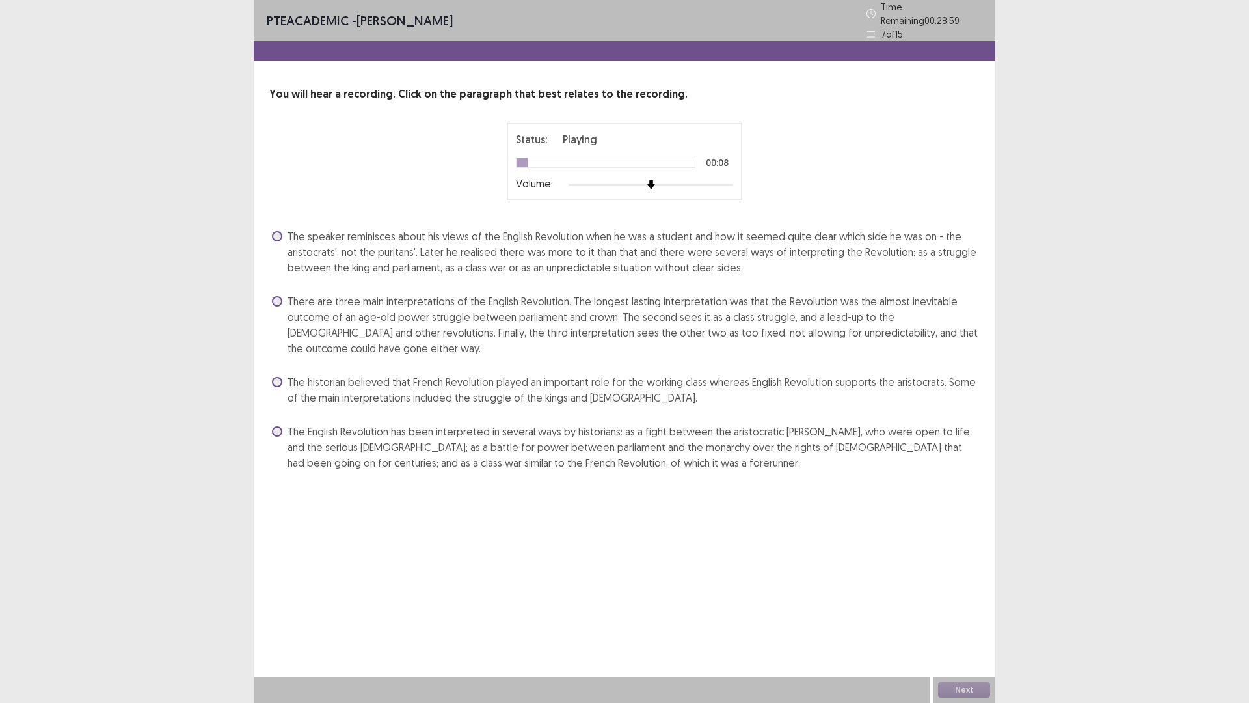
click at [273, 296] on span at bounding box center [277, 301] width 10 height 10
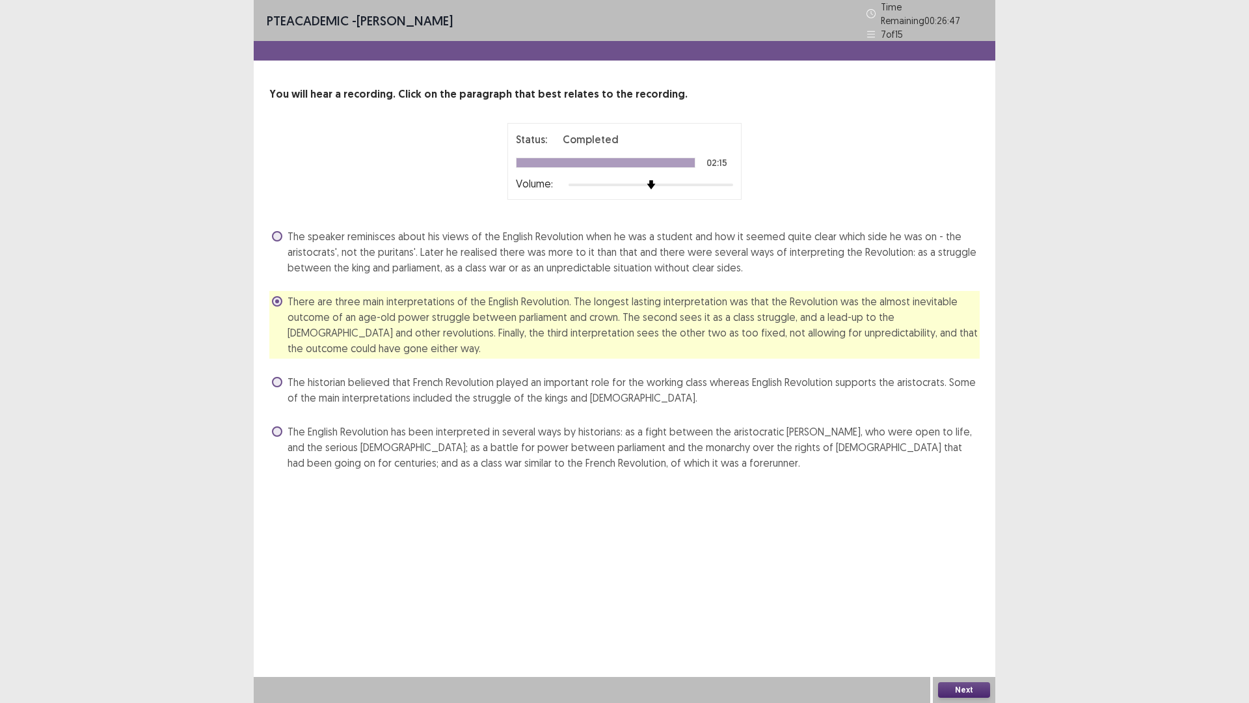
click at [951, 620] on button "Next" at bounding box center [964, 690] width 52 height 16
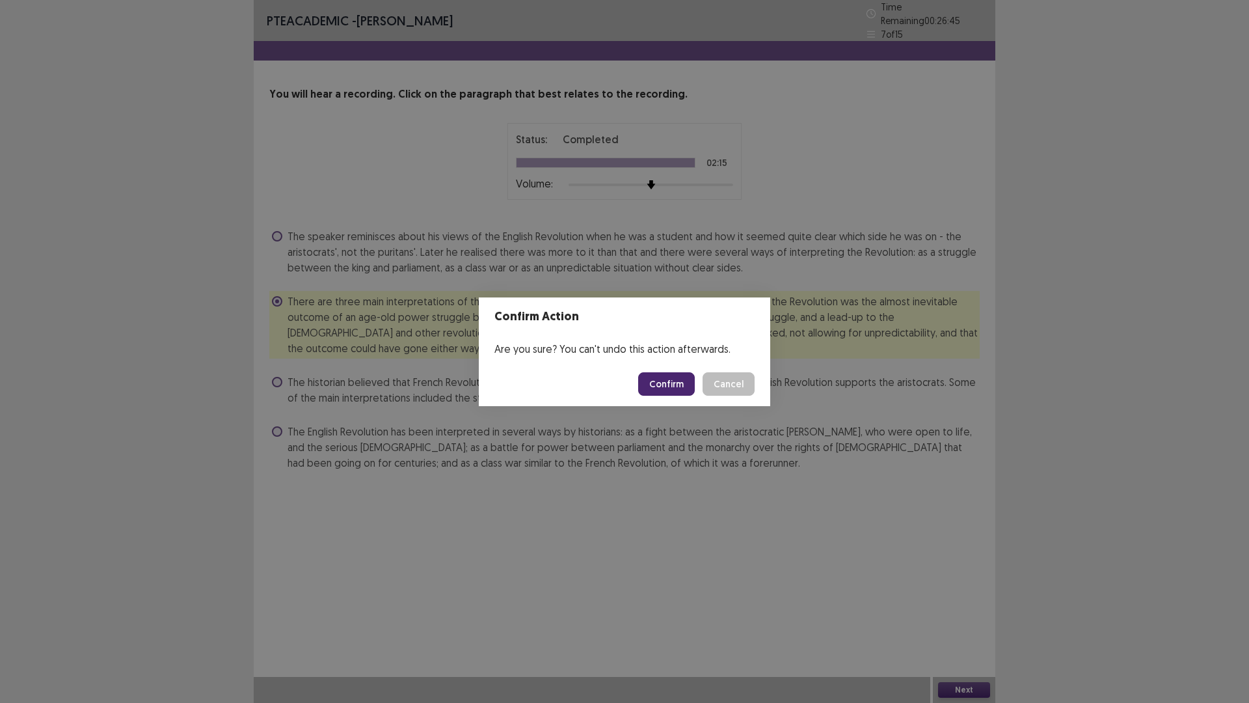
click at [653, 388] on button "Confirm" at bounding box center [666, 383] width 57 height 23
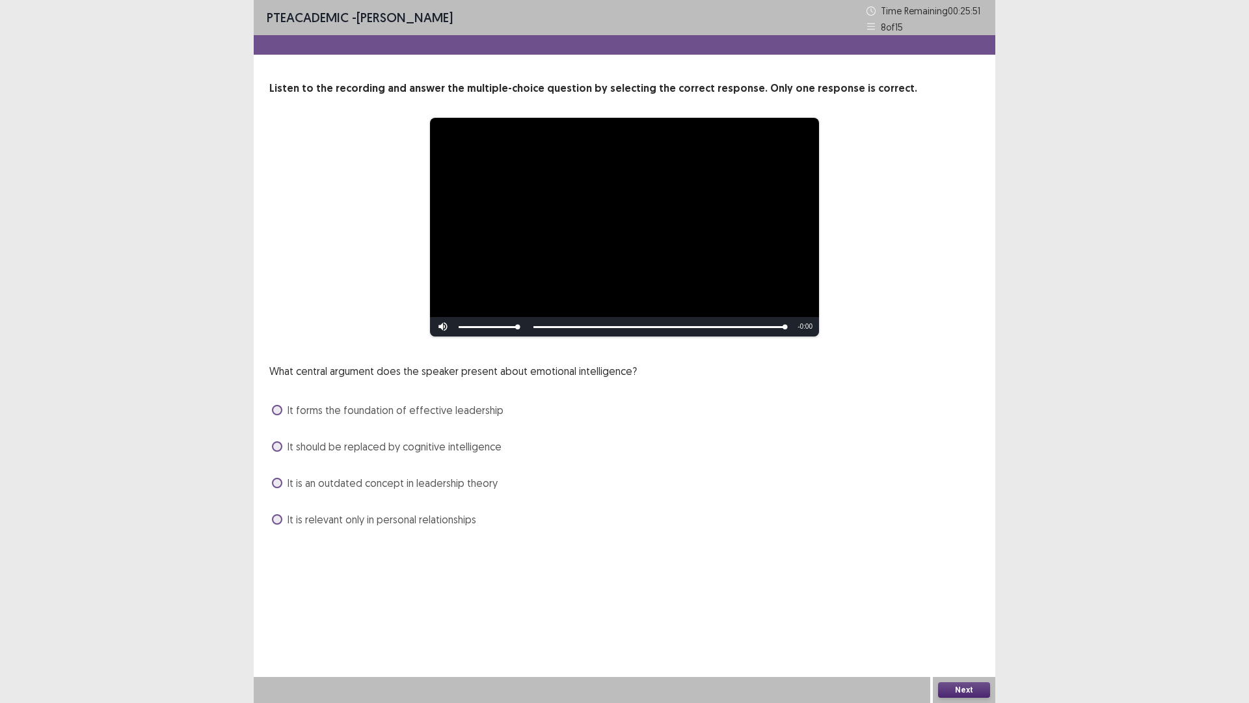
click at [283, 443] on label "It should be replaced by cognitive intelligence" at bounding box center [387, 447] width 230 height 16
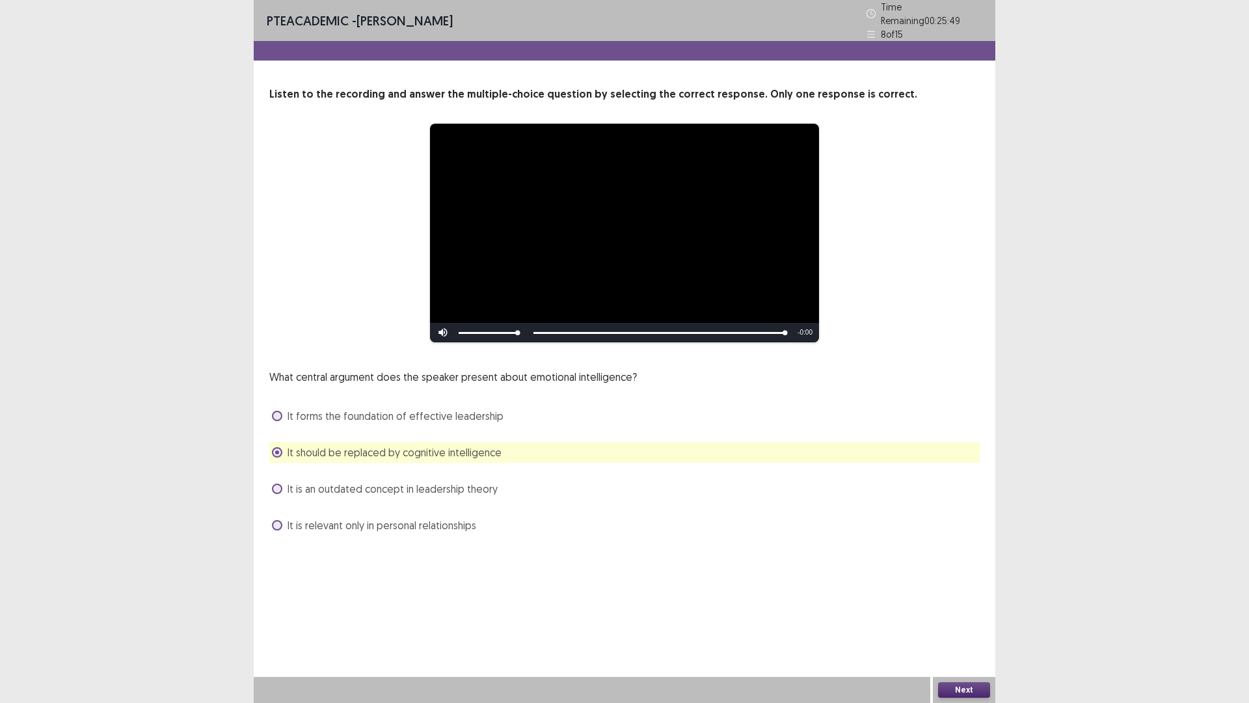
click at [956, 620] on button "Next" at bounding box center [964, 690] width 52 height 16
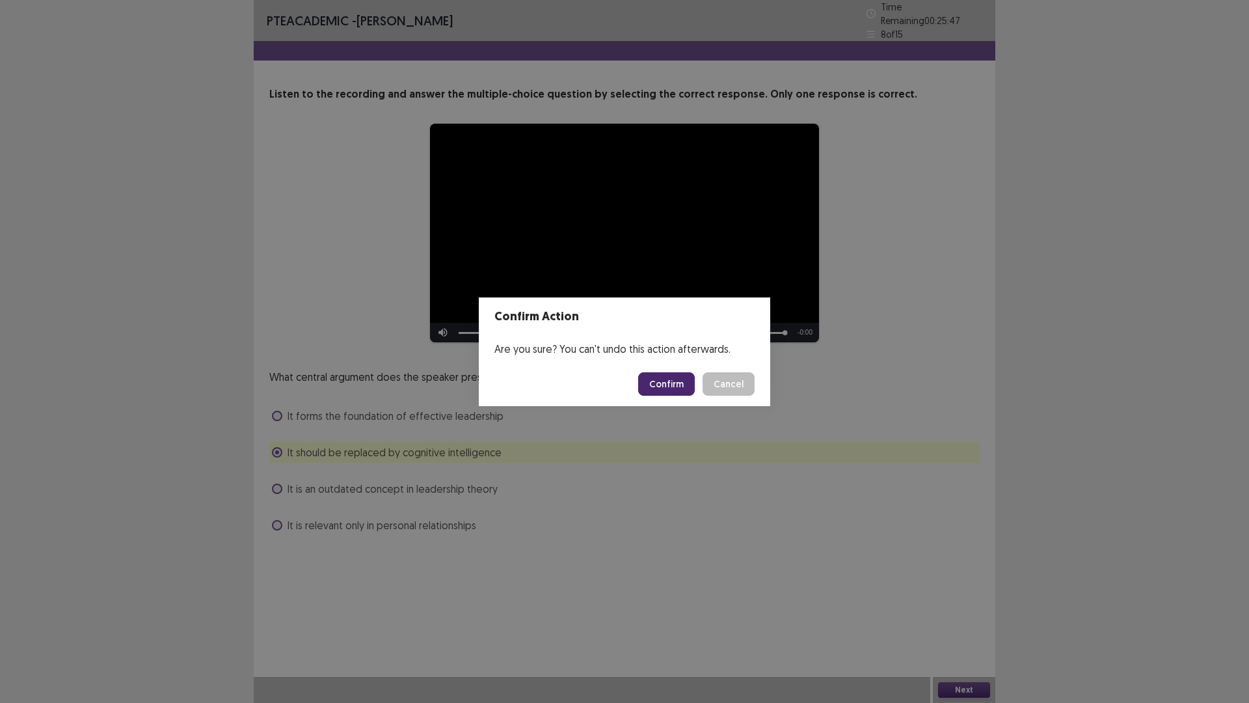
click at [673, 385] on button "Confirm" at bounding box center [666, 383] width 57 height 23
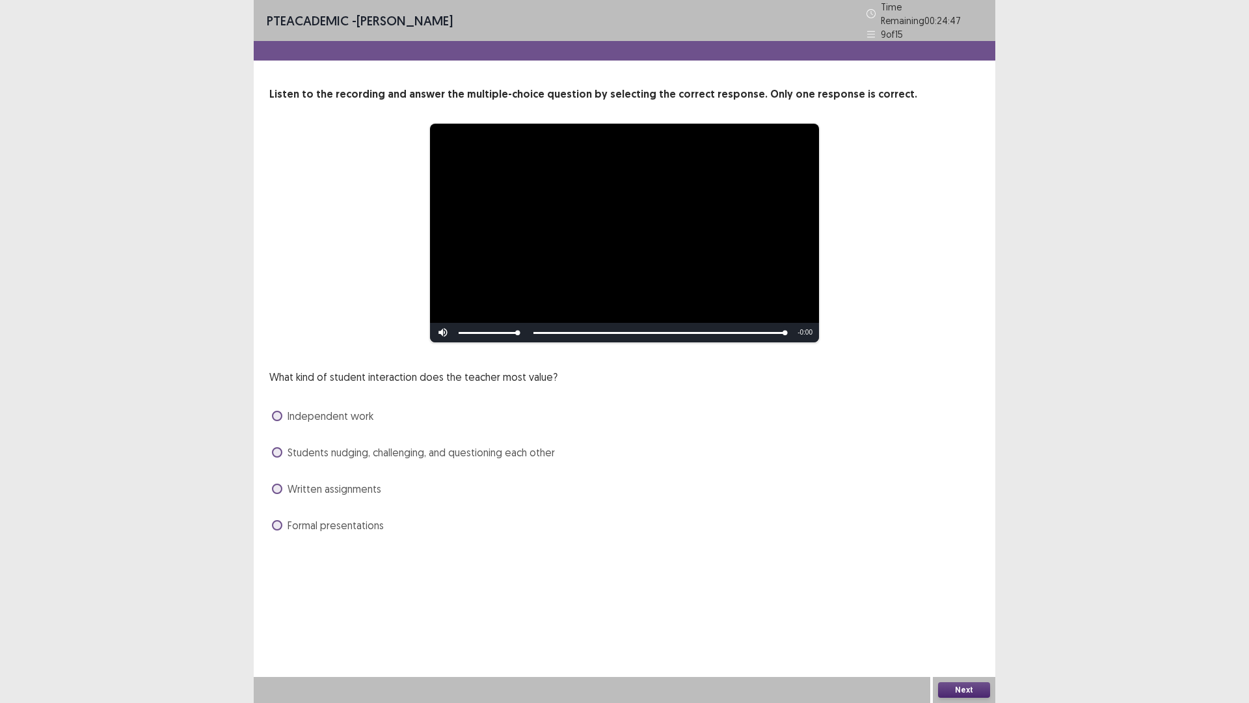
click at [305, 519] on span "Formal presentations" at bounding box center [336, 525] width 96 height 16
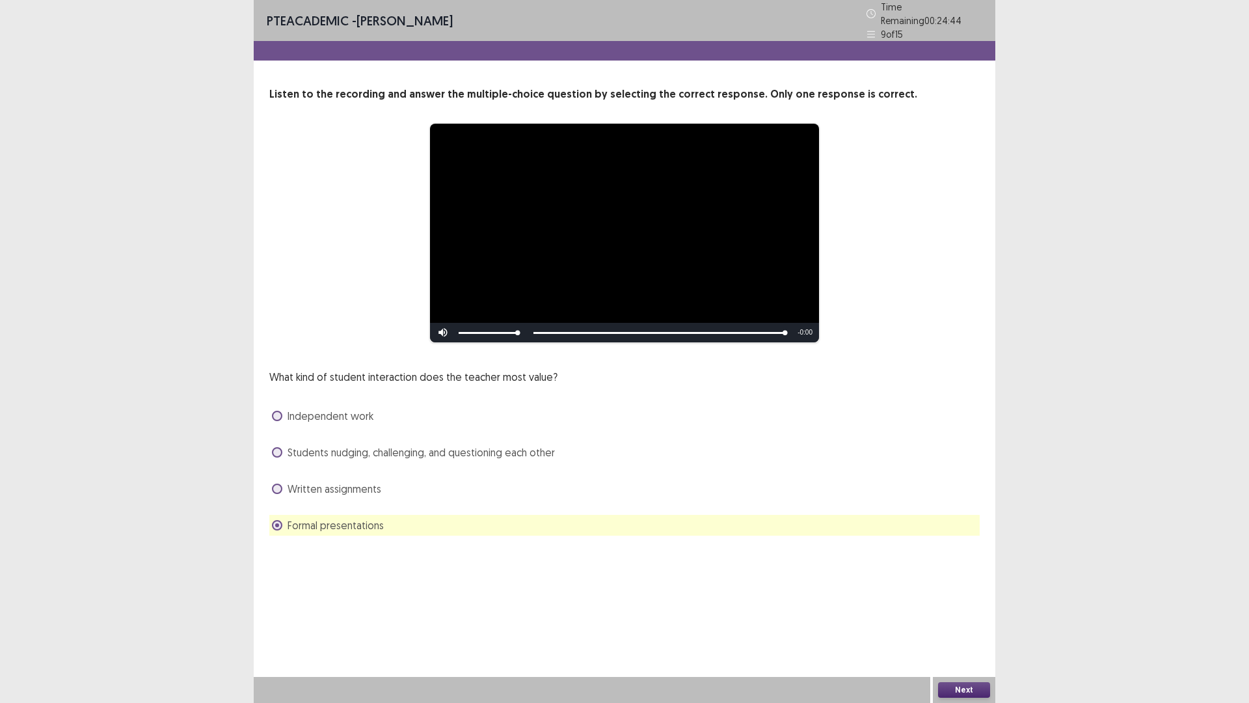
click at [954, 620] on button "Next" at bounding box center [964, 690] width 52 height 16
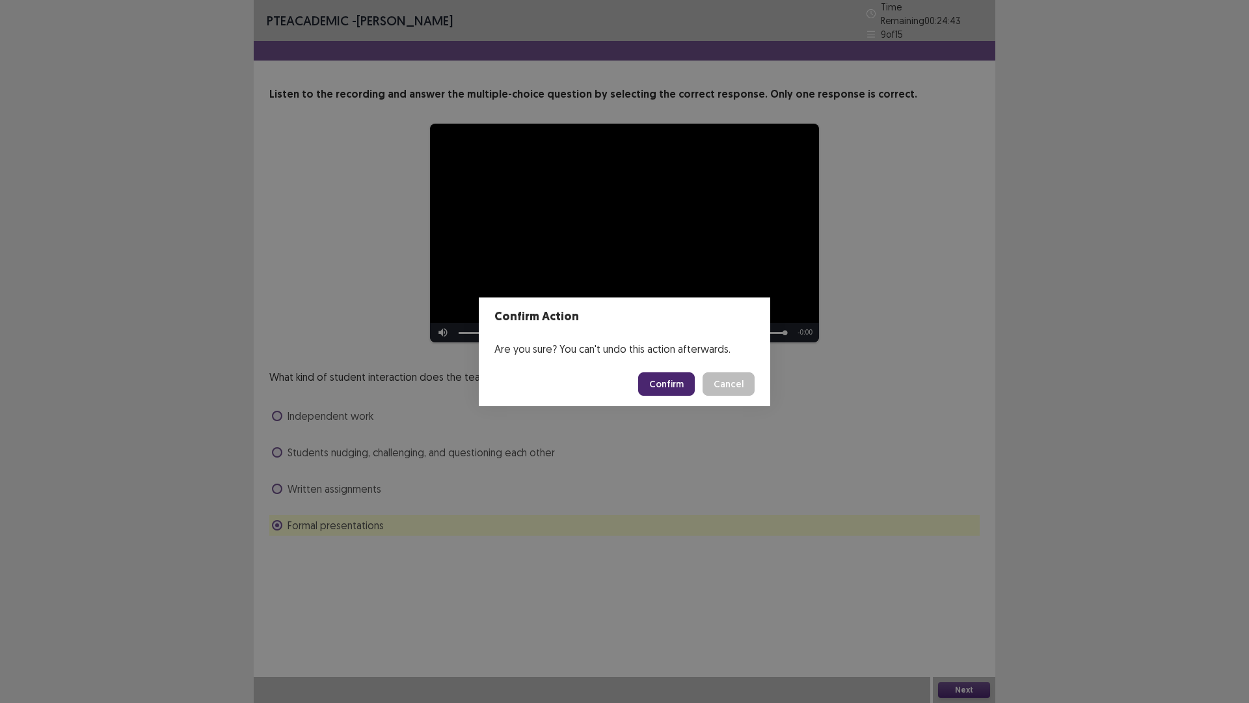
click at [659, 383] on button "Confirm" at bounding box center [666, 383] width 57 height 23
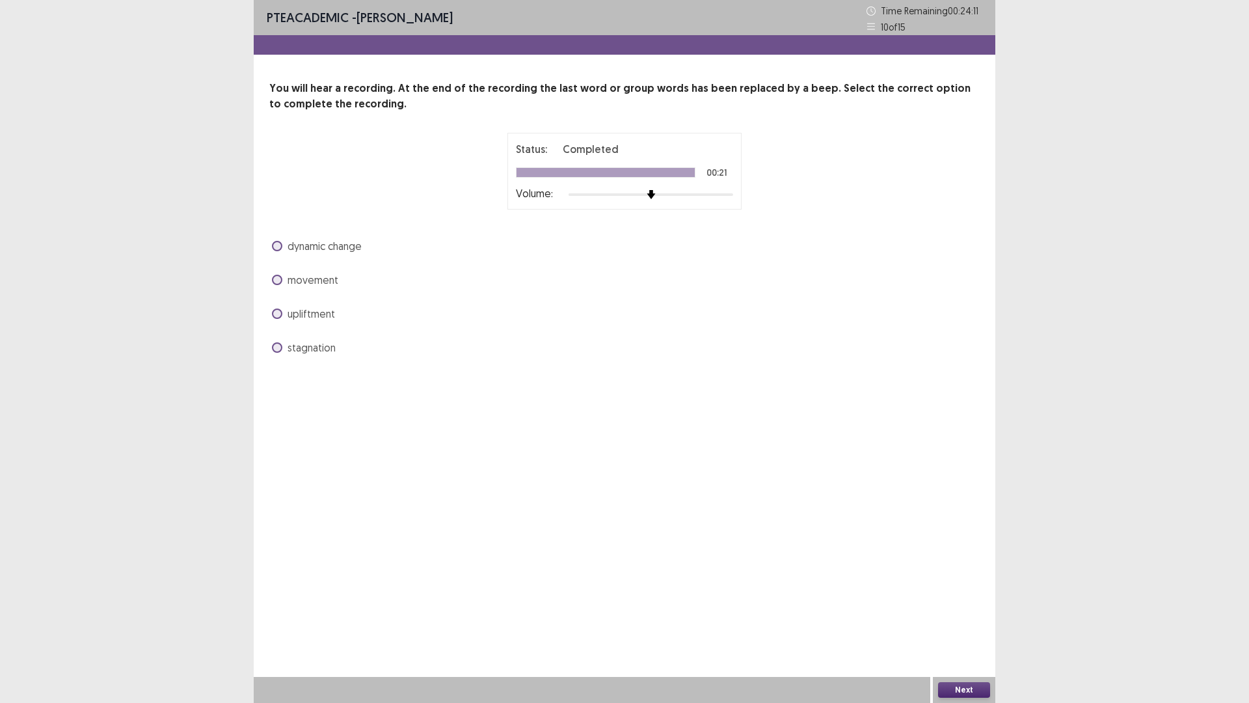
click at [325, 247] on span "dynamic change" at bounding box center [325, 246] width 74 height 16
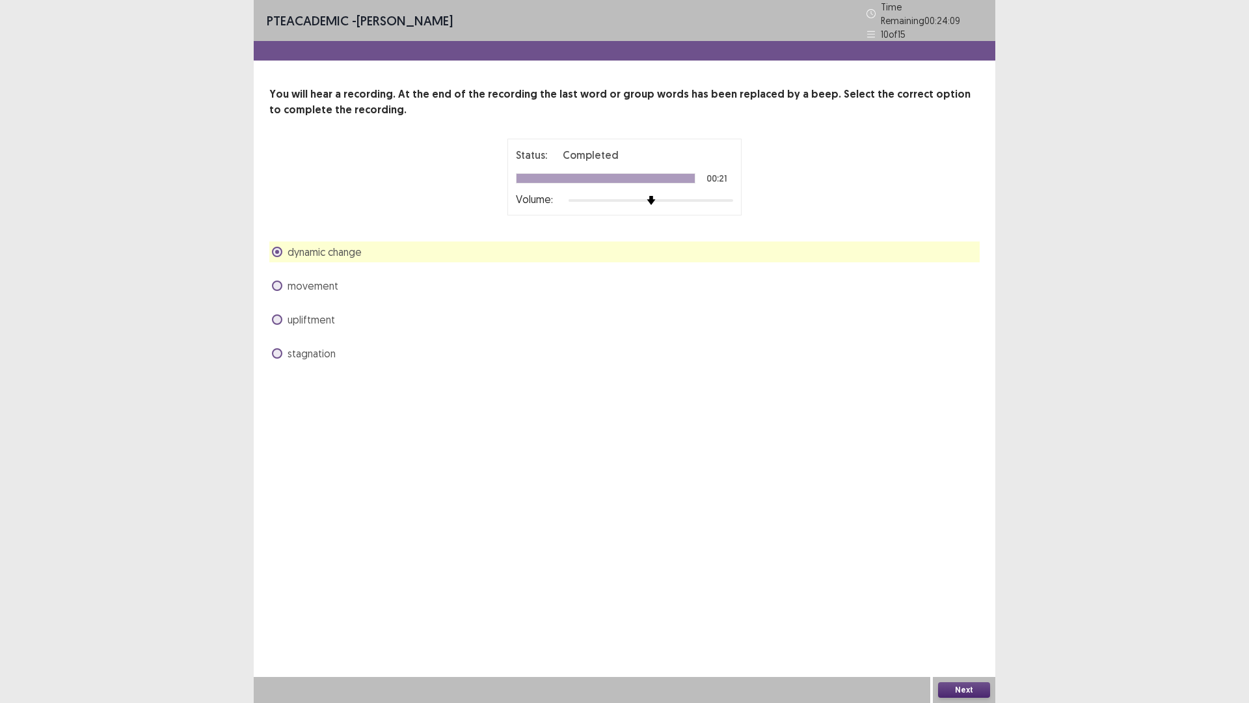
click at [966, 620] on button "Next" at bounding box center [964, 690] width 52 height 16
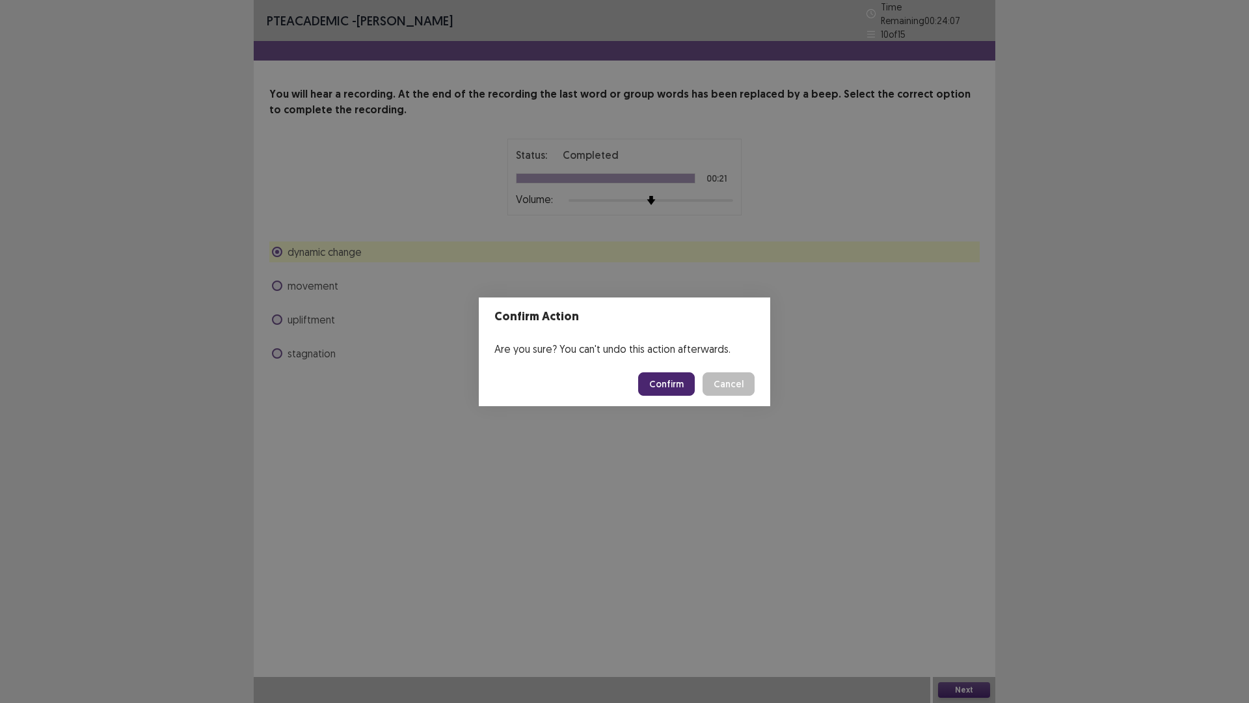
click at [677, 385] on button "Confirm" at bounding box center [666, 383] width 57 height 23
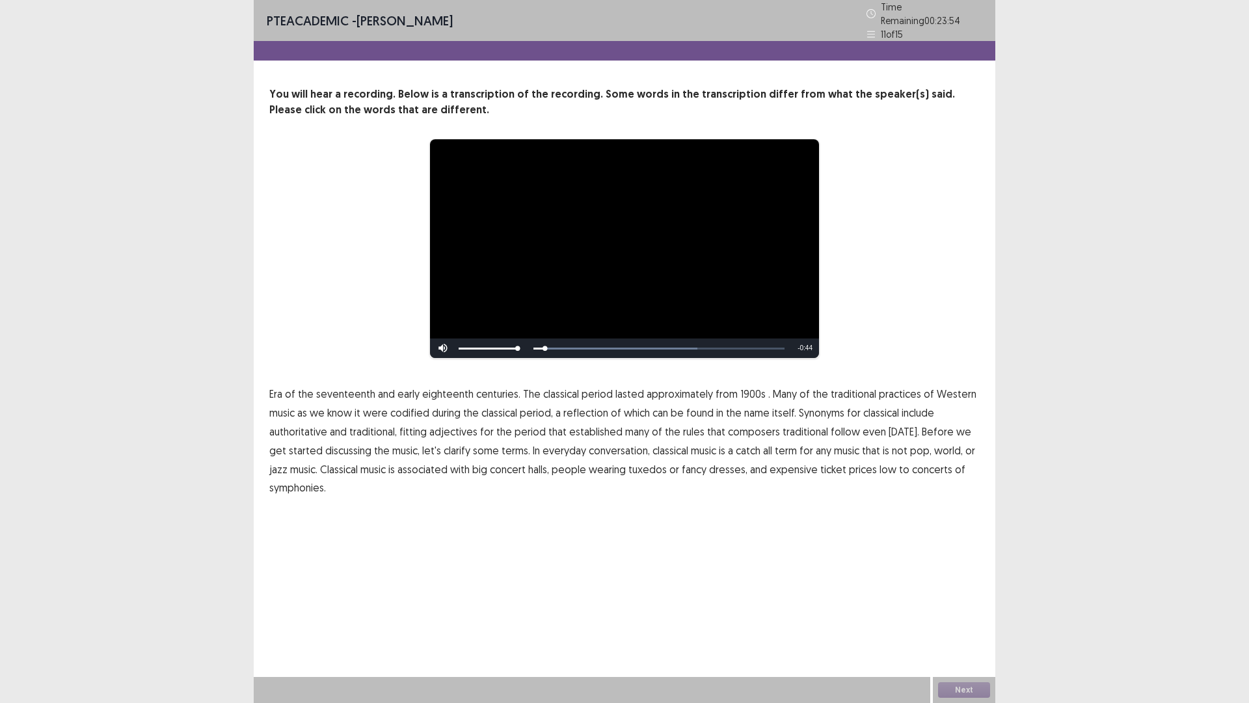
click at [338, 391] on span "seventeenth" at bounding box center [345, 394] width 59 height 16
click at [743, 386] on span "1900s" at bounding box center [752, 394] width 25 height 16
click at [592, 426] on span "established" at bounding box center [595, 432] width 53 height 16
click at [963, 620] on button "Next" at bounding box center [964, 690] width 52 height 16
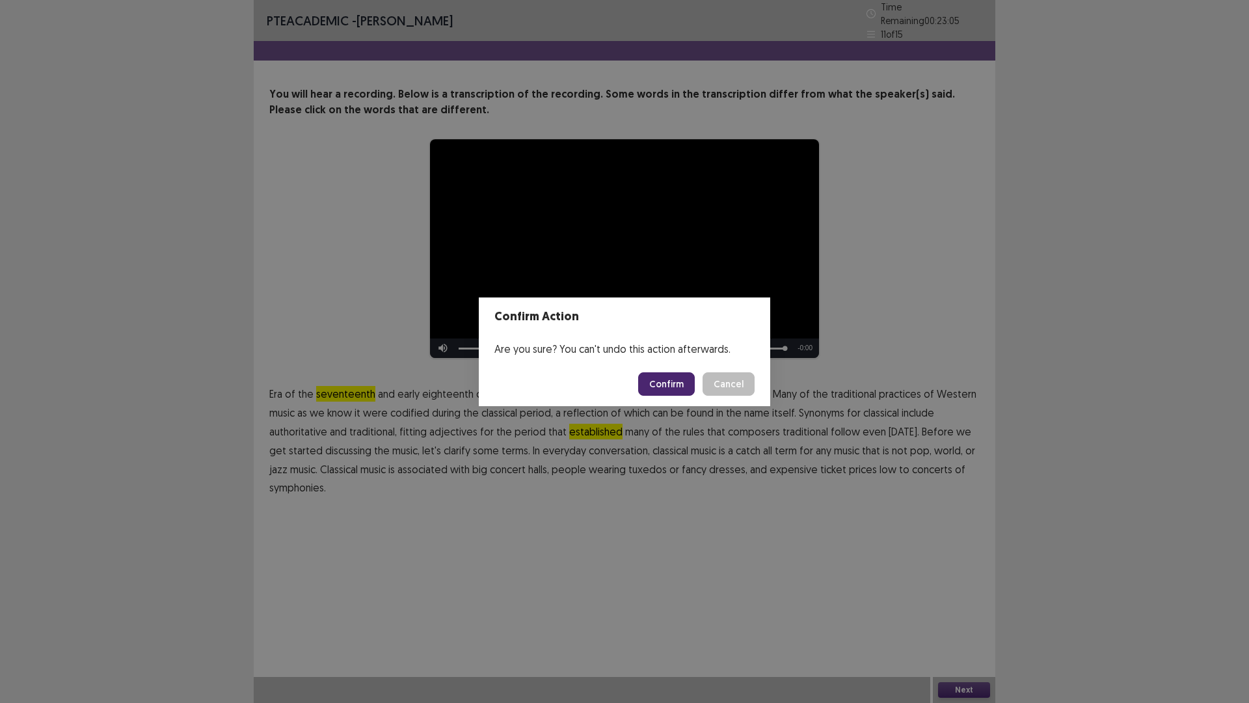
click at [670, 385] on button "Confirm" at bounding box center [666, 383] width 57 height 23
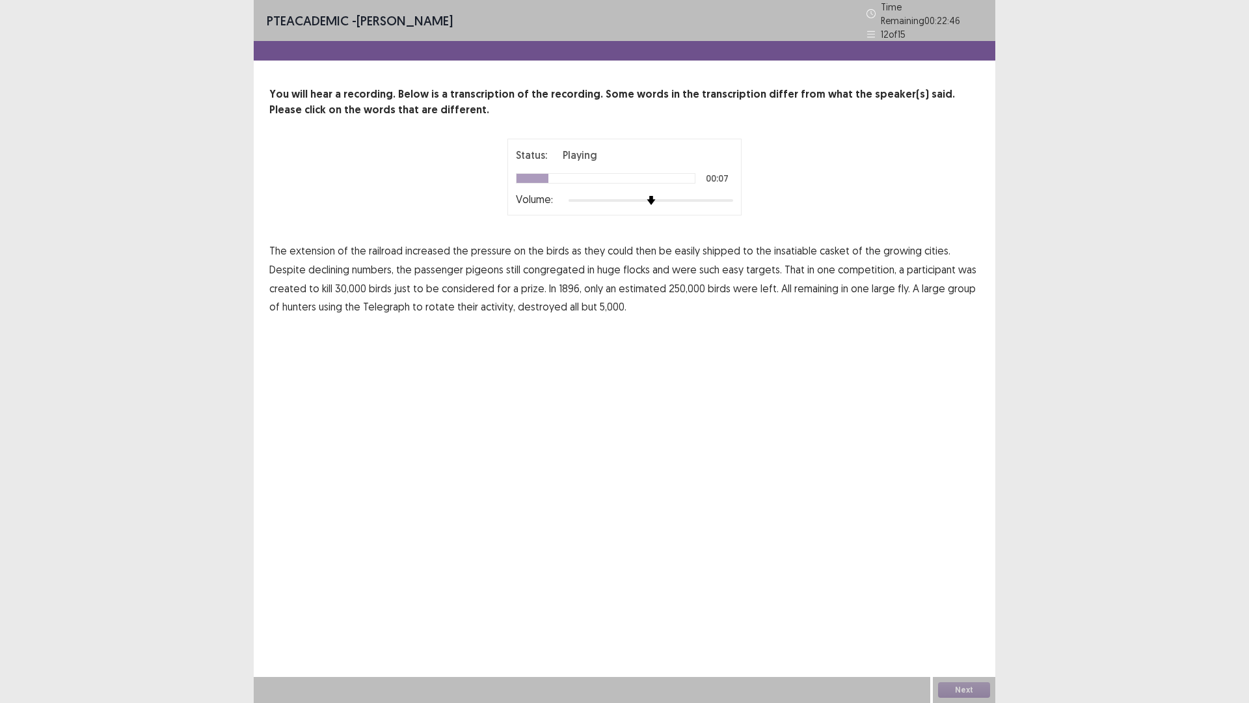
drag, startPoint x: 781, startPoint y: 247, endPoint x: 794, endPoint y: 245, distance: 13.8
click at [784, 246] on span "insatiable" at bounding box center [795, 251] width 43 height 16
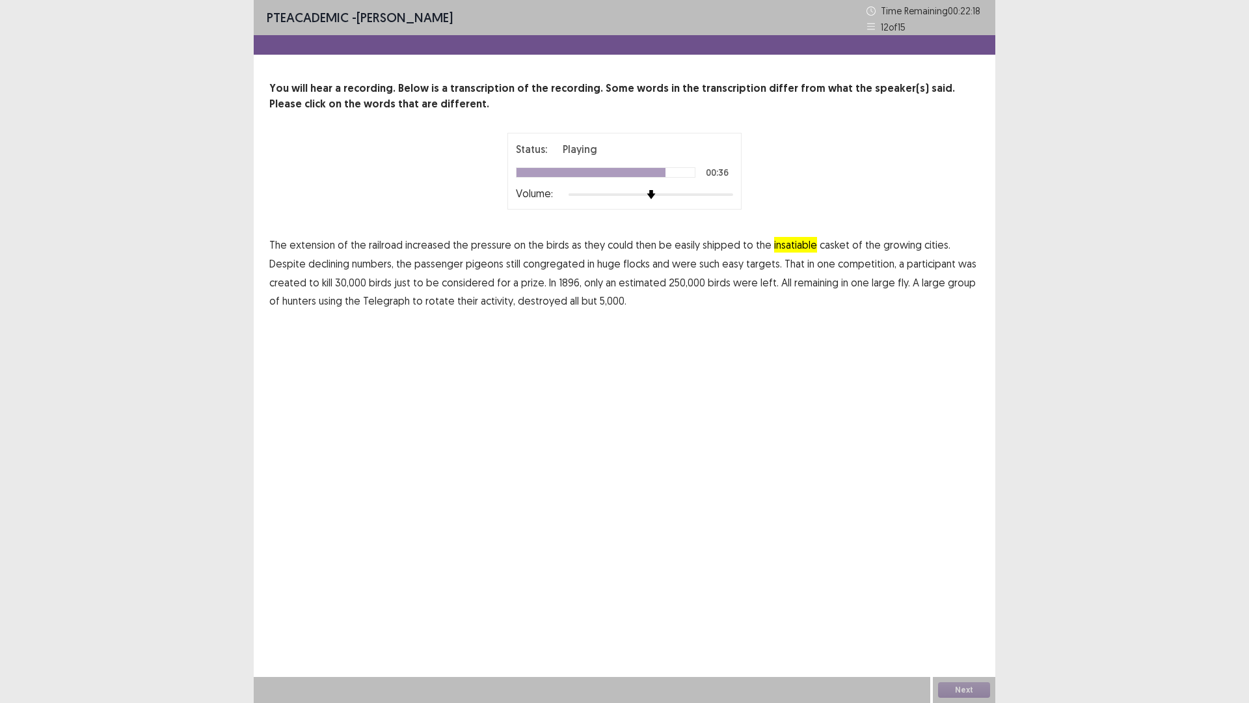
click at [898, 282] on span "fly." at bounding box center [904, 283] width 12 height 16
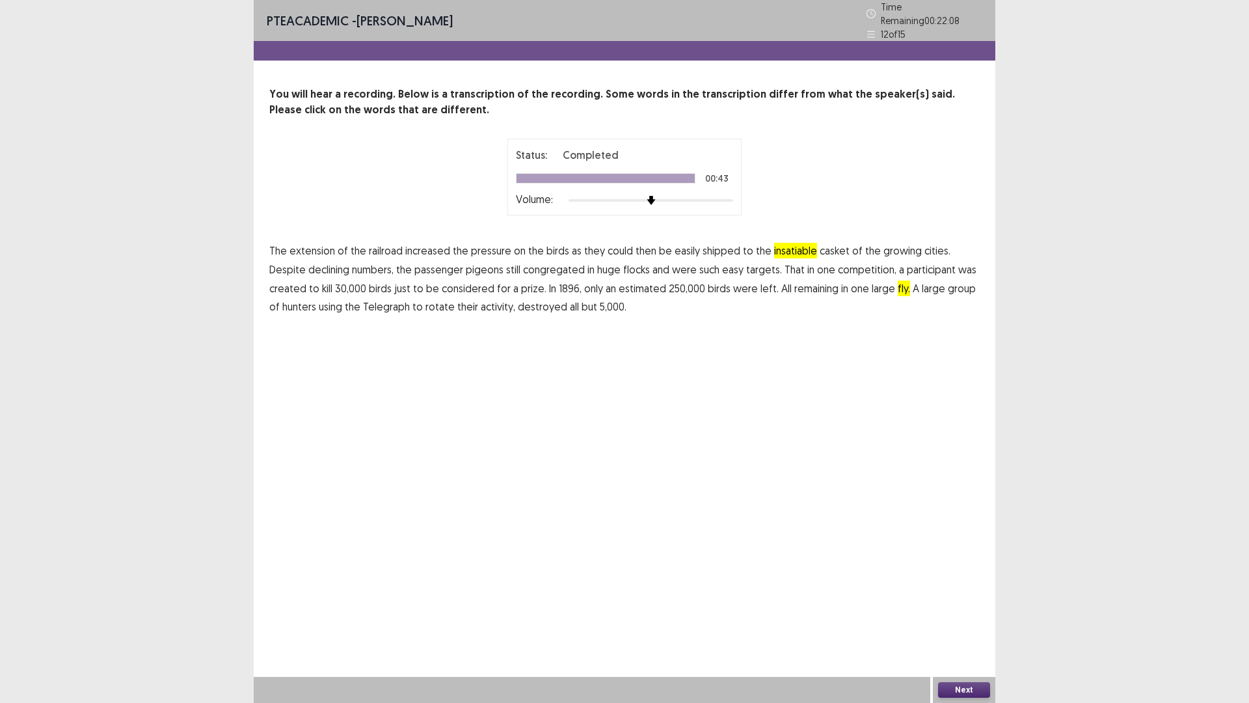
click at [570, 299] on span "all" at bounding box center [574, 307] width 9 height 16
click at [955, 620] on button "Next" at bounding box center [964, 690] width 52 height 16
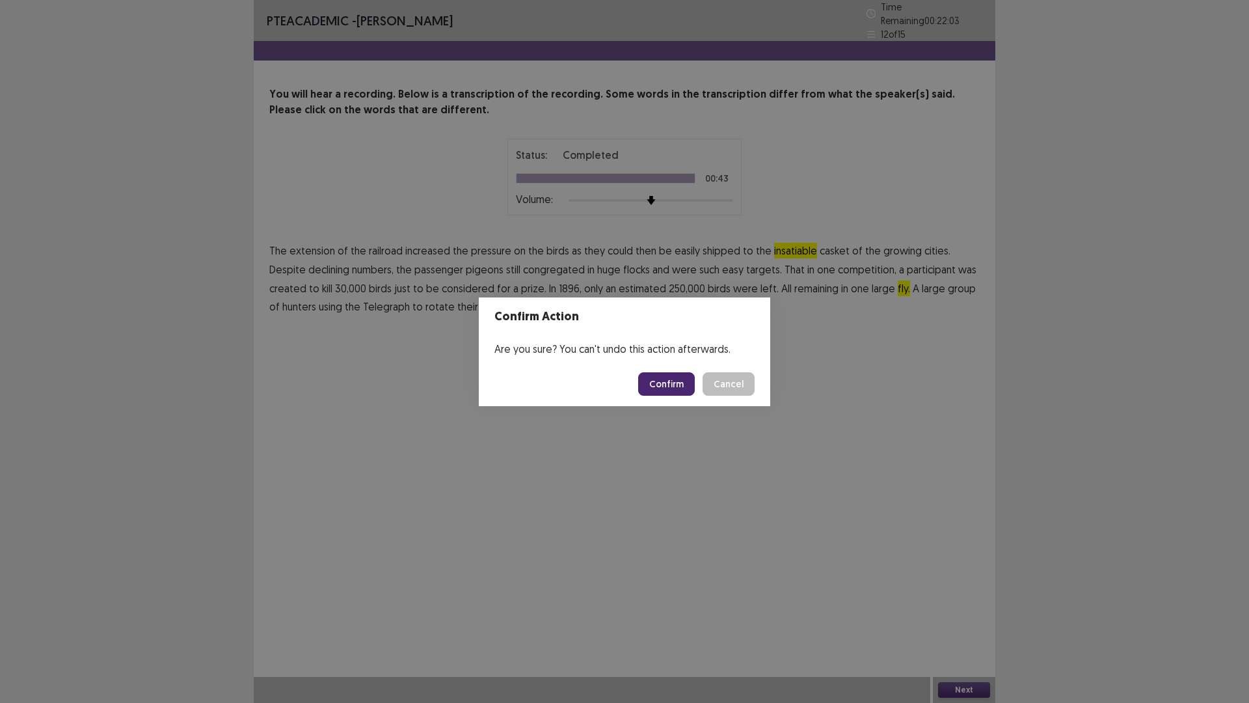
click at [664, 387] on button "Confirm" at bounding box center [666, 383] width 57 height 23
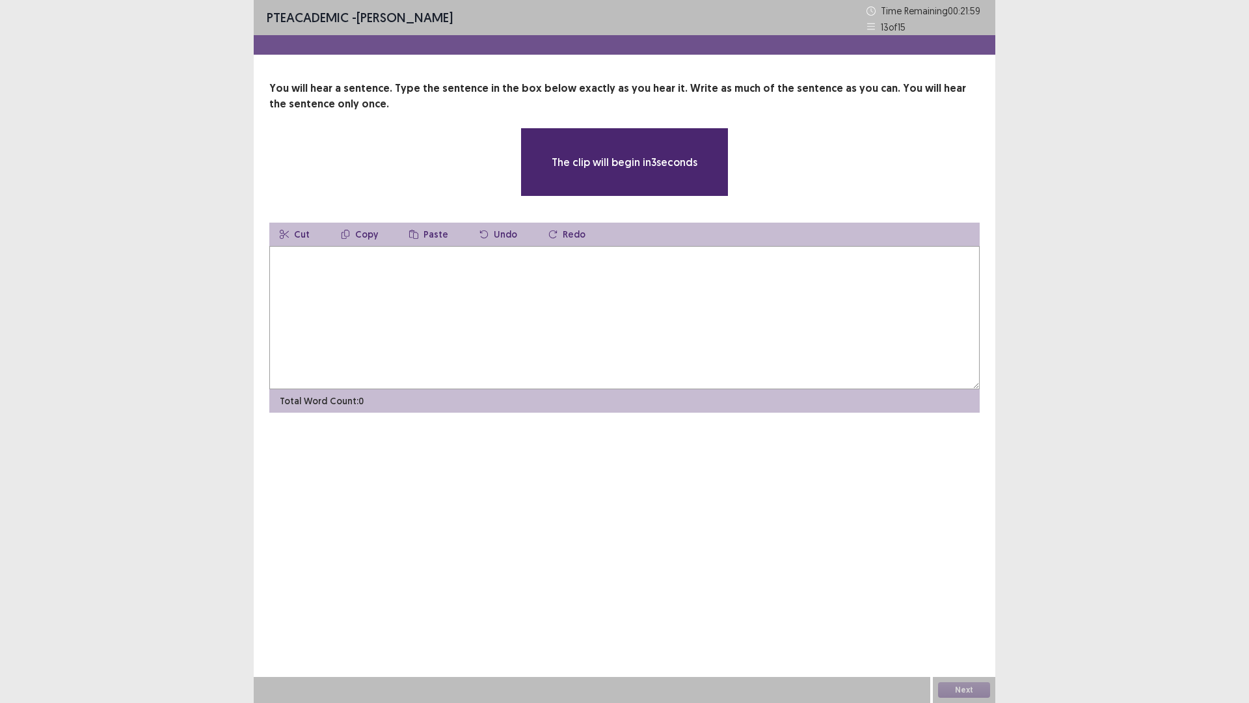
click at [367, 321] on textarea at bounding box center [624, 317] width 710 height 143
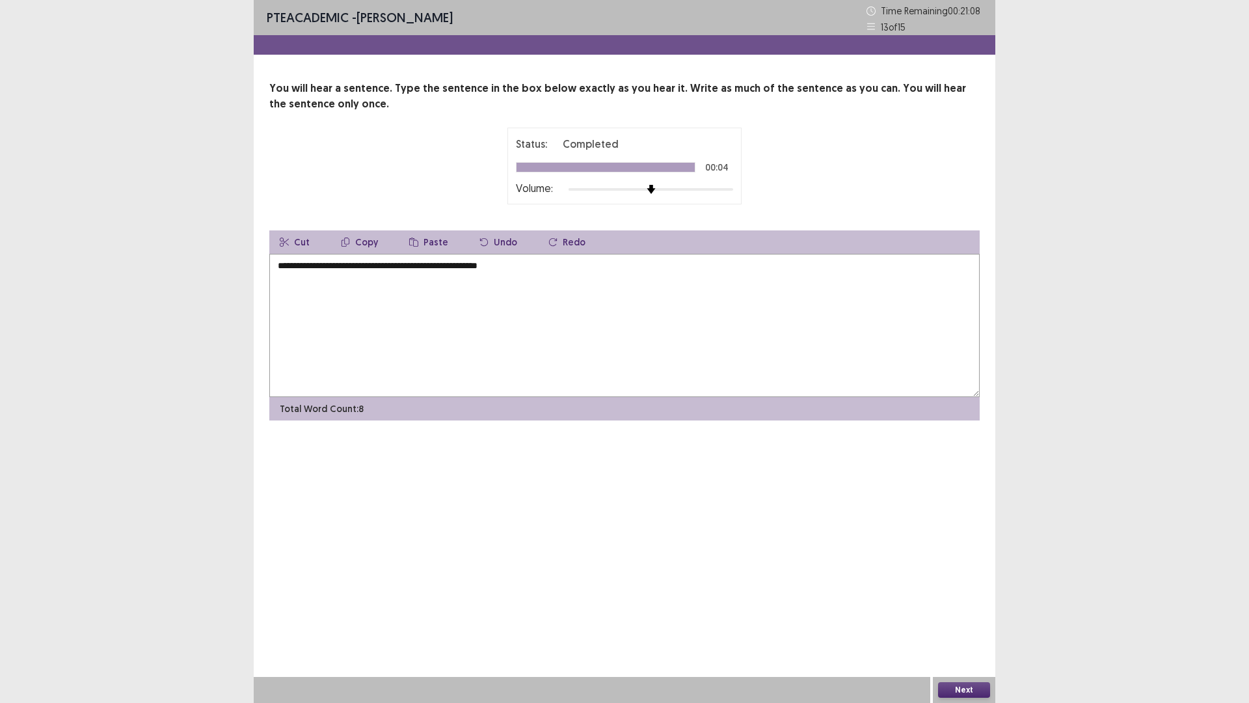
type textarea "**********"
click at [974, 620] on button "Next" at bounding box center [964, 690] width 52 height 16
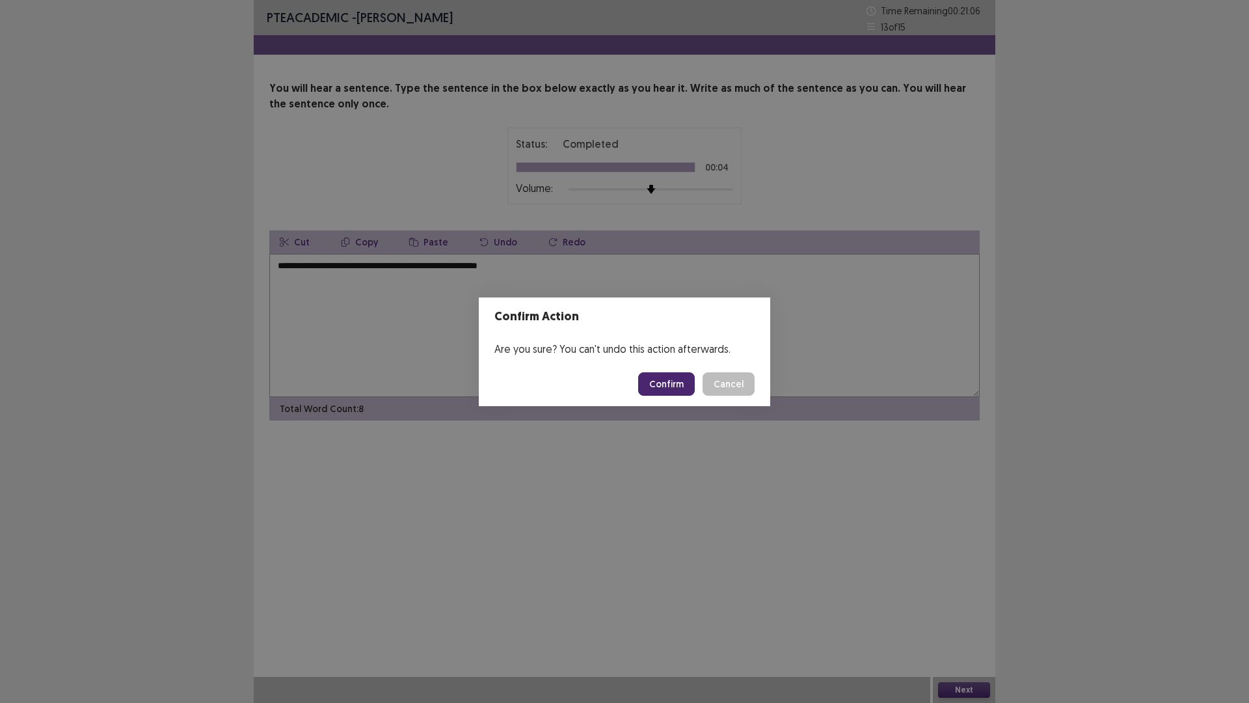
click at [678, 382] on button "Confirm" at bounding box center [666, 383] width 57 height 23
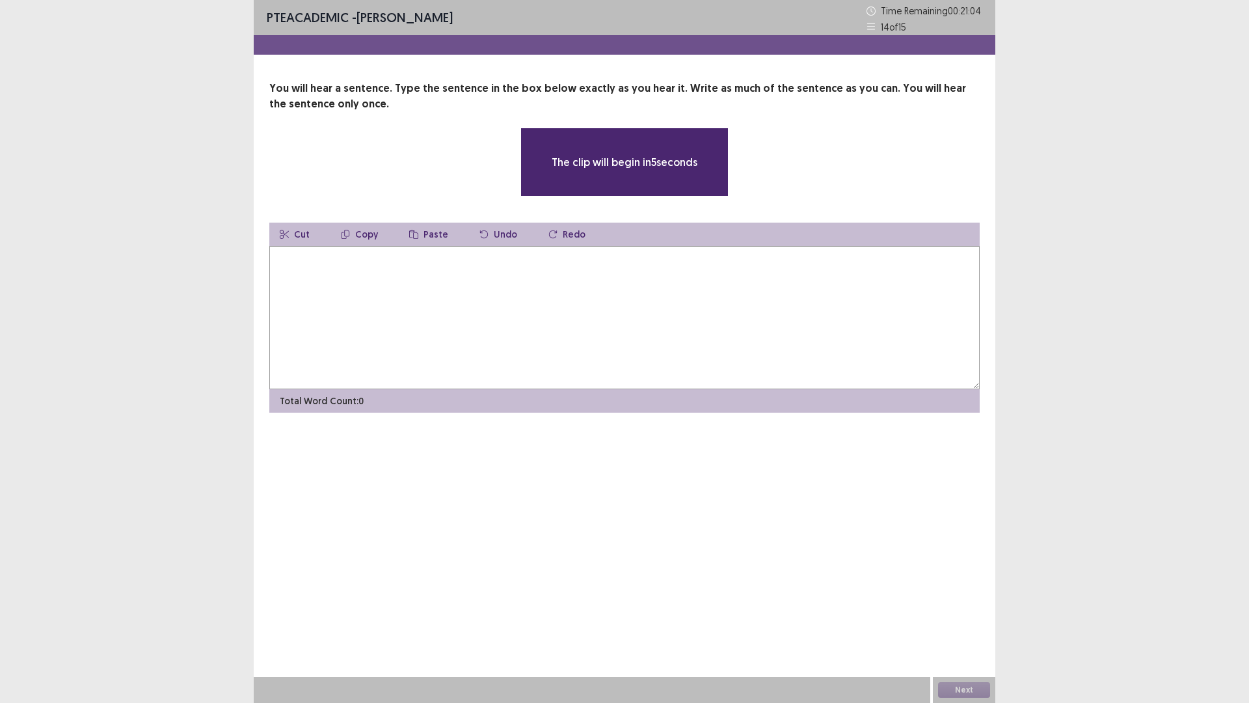
click at [496, 352] on textarea at bounding box center [624, 317] width 710 height 143
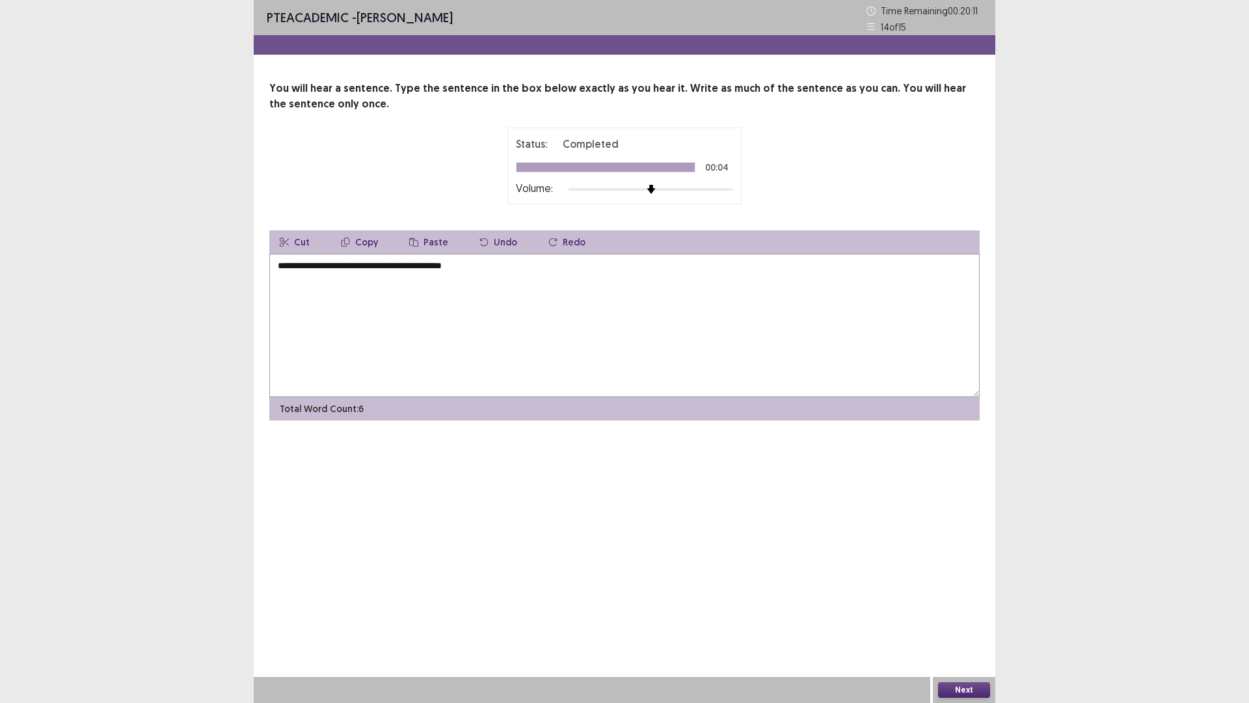
type textarea "**********"
click at [956, 620] on button "Next" at bounding box center [964, 690] width 52 height 16
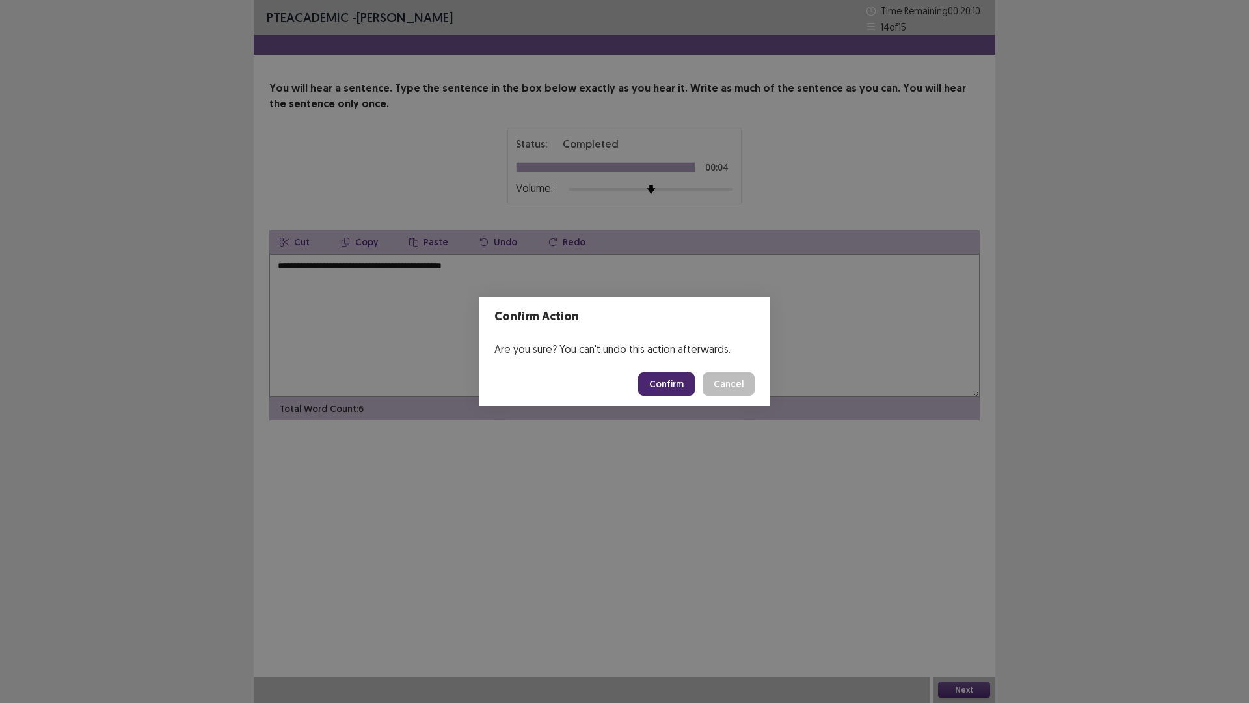
click at [658, 385] on button "Confirm" at bounding box center [666, 383] width 57 height 23
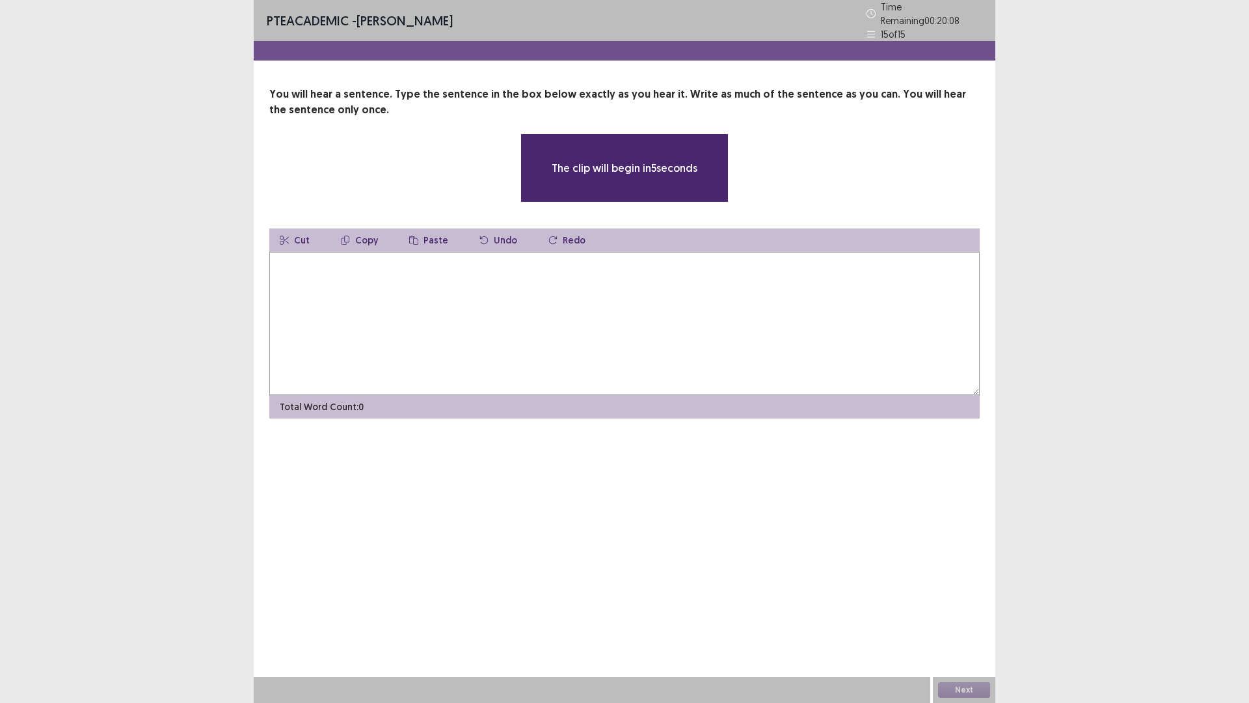
click at [479, 317] on textarea at bounding box center [624, 323] width 710 height 143
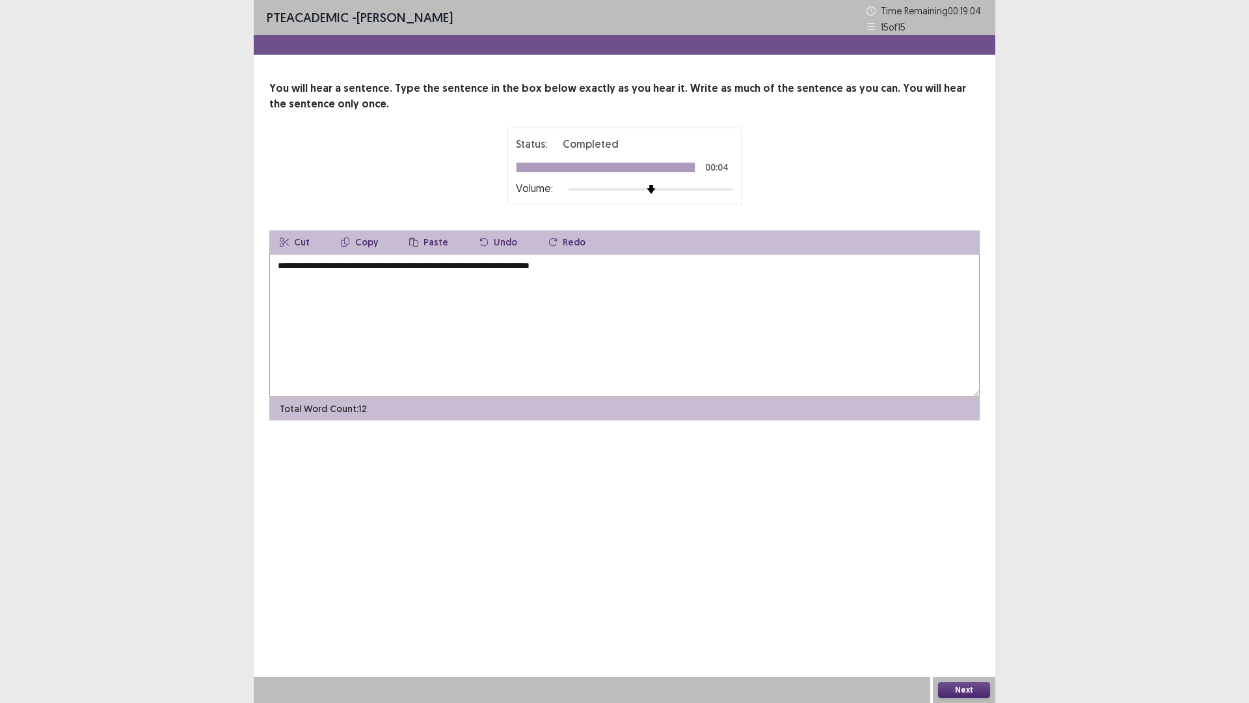
drag, startPoint x: 300, startPoint y: 265, endPoint x: 357, endPoint y: 299, distance: 65.9
click at [305, 271] on textarea "**********" at bounding box center [624, 325] width 710 height 143
click at [298, 263] on textarea "**********" at bounding box center [624, 325] width 710 height 143
type textarea "**********"
click at [977, 620] on button "Next" at bounding box center [964, 690] width 52 height 16
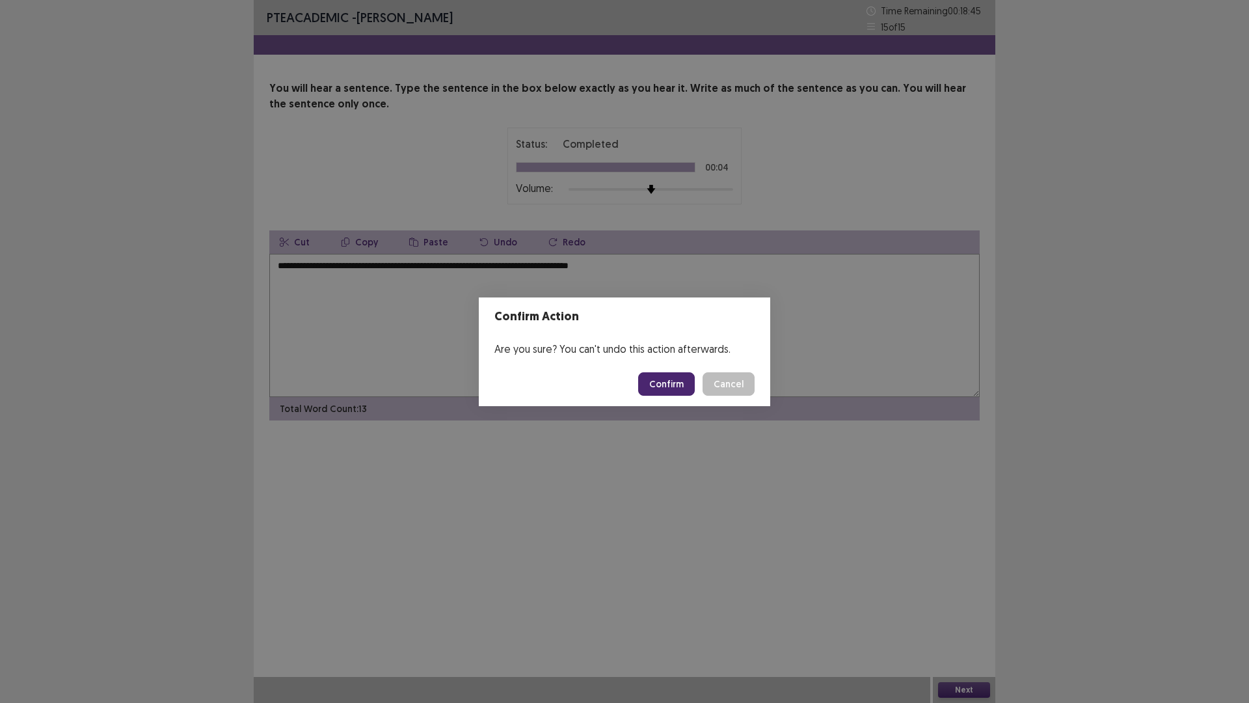
click at [675, 387] on button "Confirm" at bounding box center [666, 383] width 57 height 23
